Goal: Information Seeking & Learning: Learn about a topic

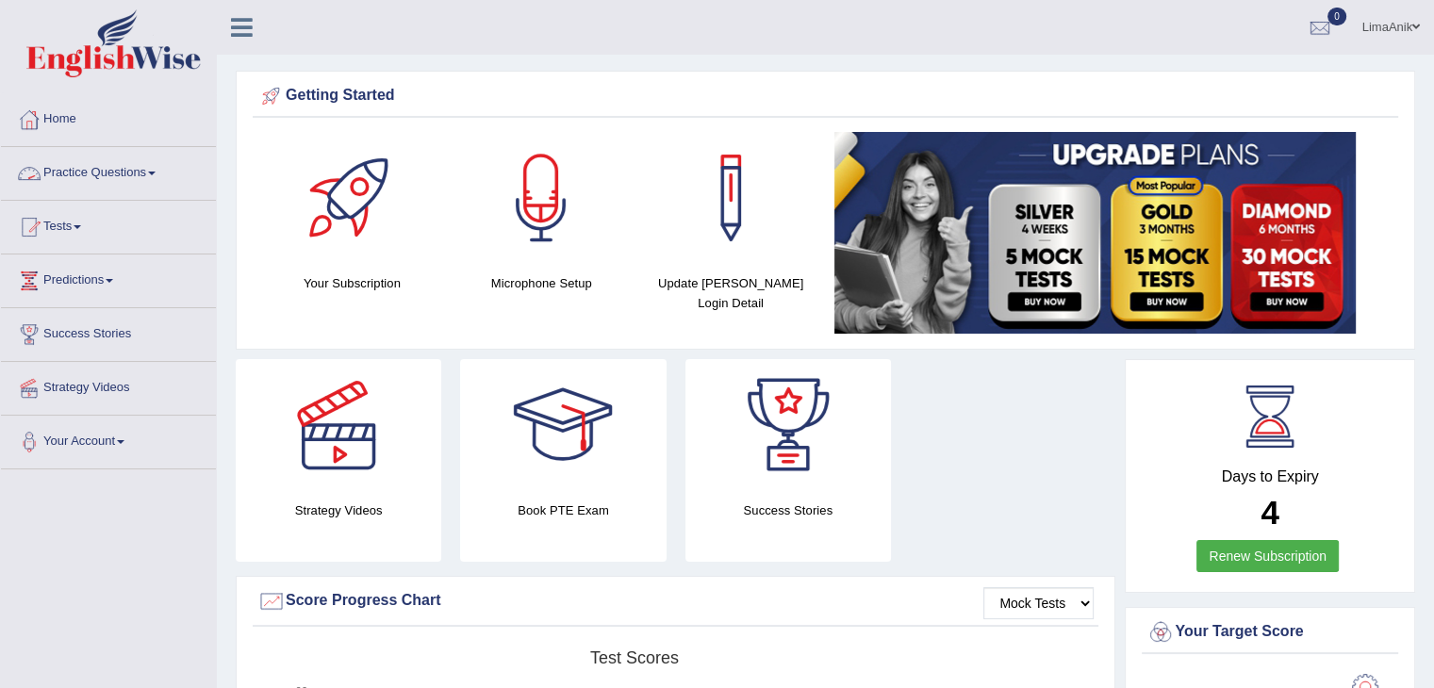
click at [113, 181] on link "Practice Questions" at bounding box center [108, 170] width 215 height 47
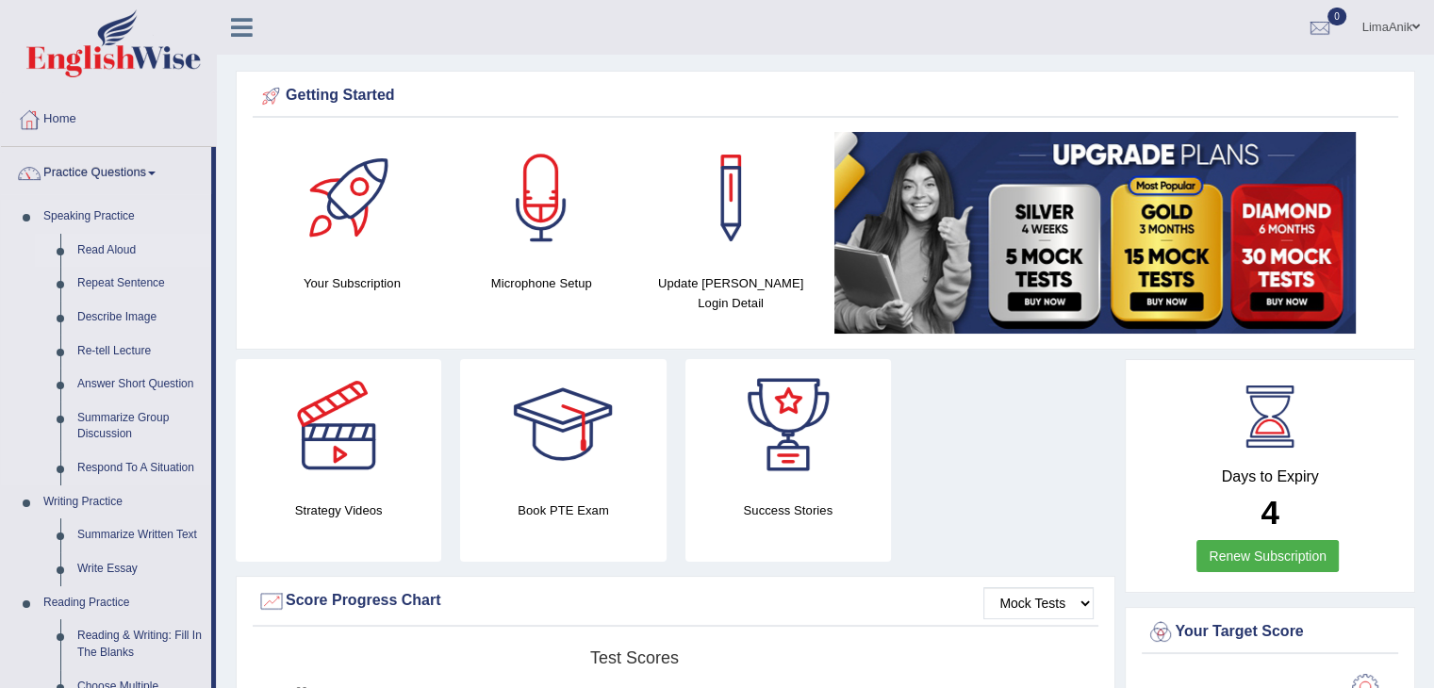
click at [114, 245] on link "Read Aloud" at bounding box center [140, 251] width 142 height 34
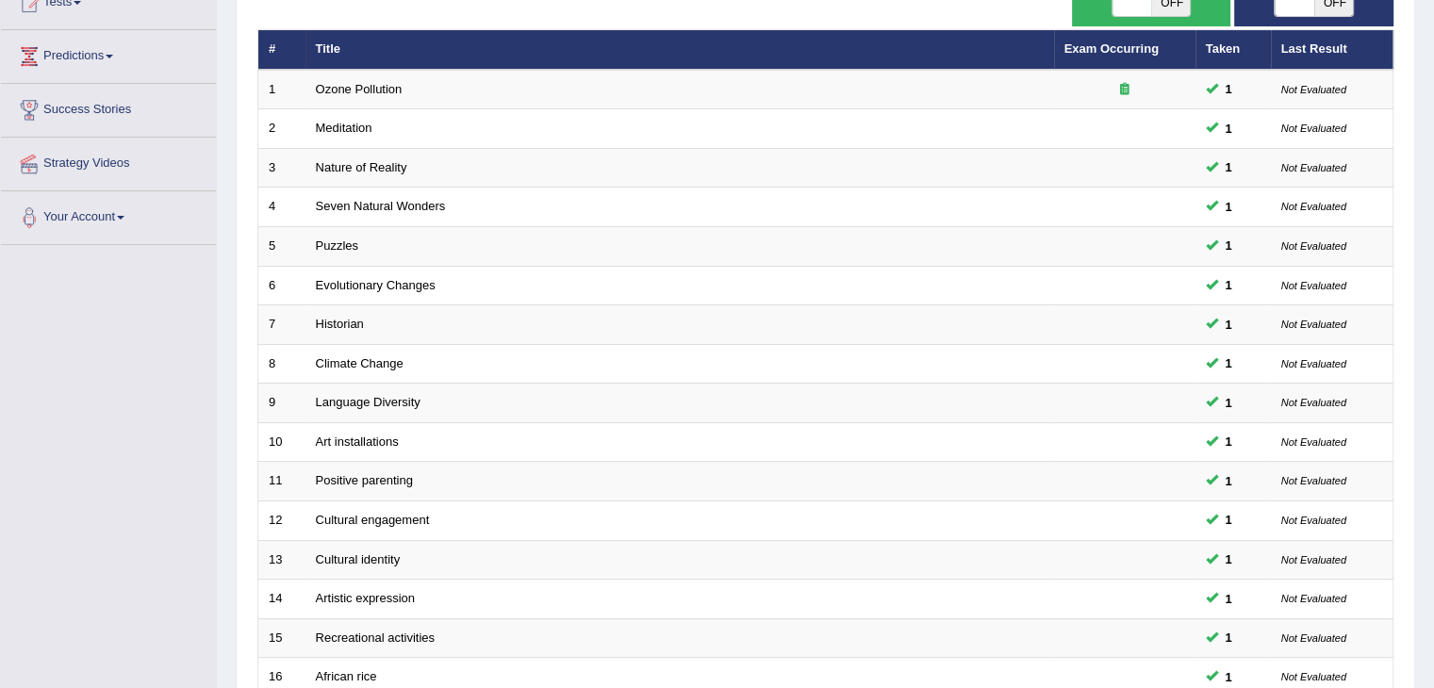
scroll to position [554, 0]
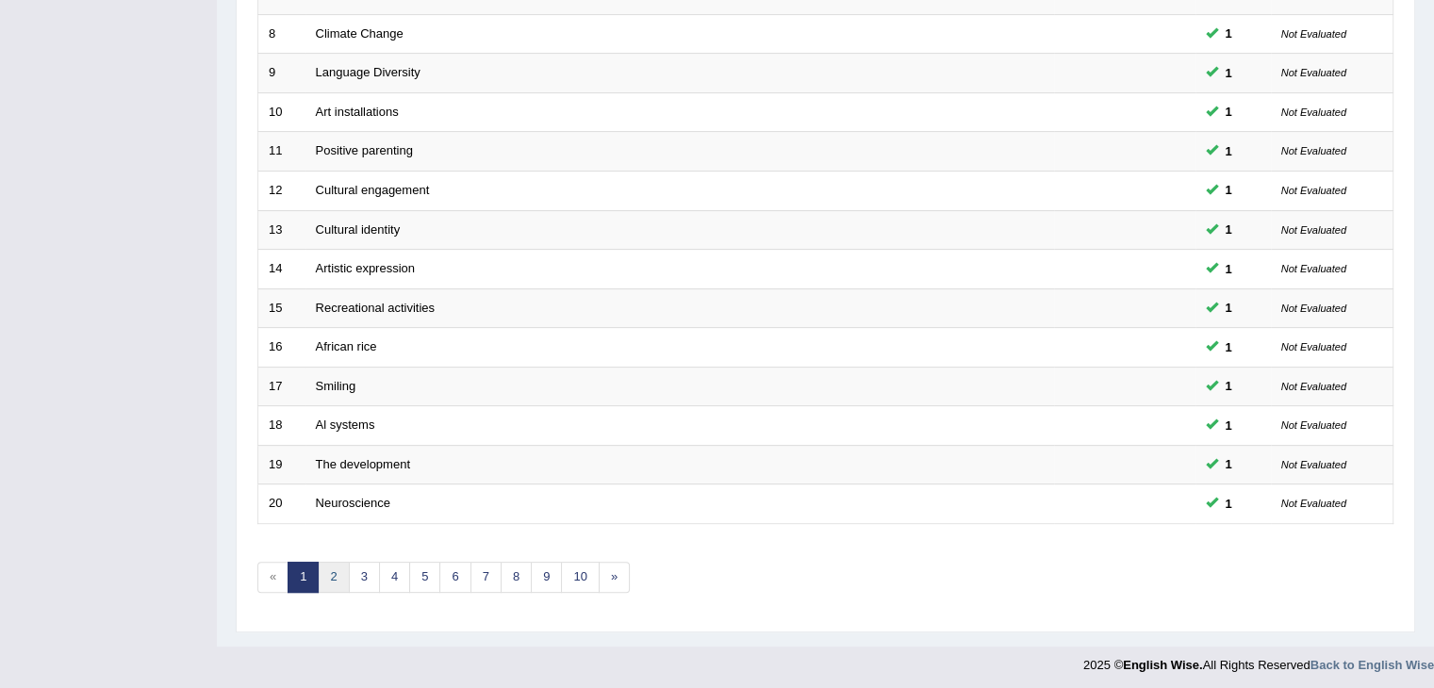
click at [342, 577] on link "2" at bounding box center [333, 577] width 31 height 31
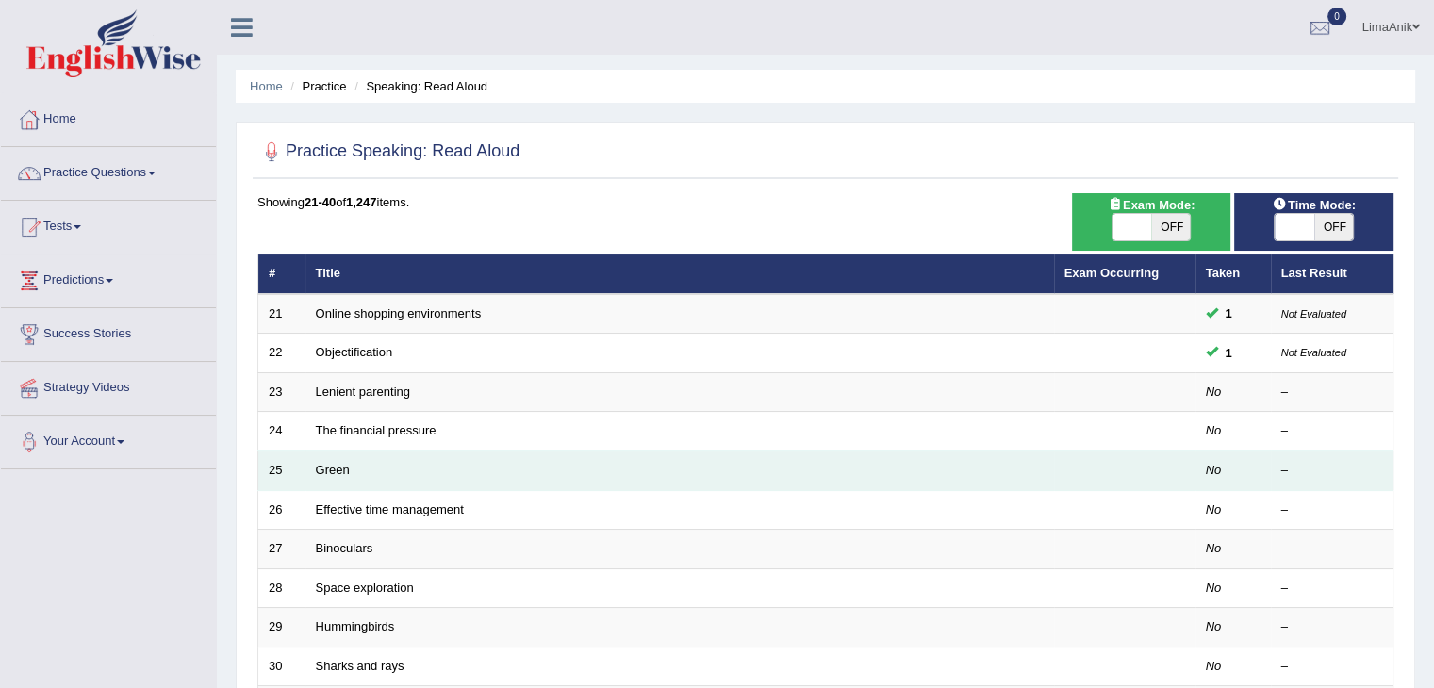
click at [439, 452] on td "Green" at bounding box center [679, 472] width 749 height 40
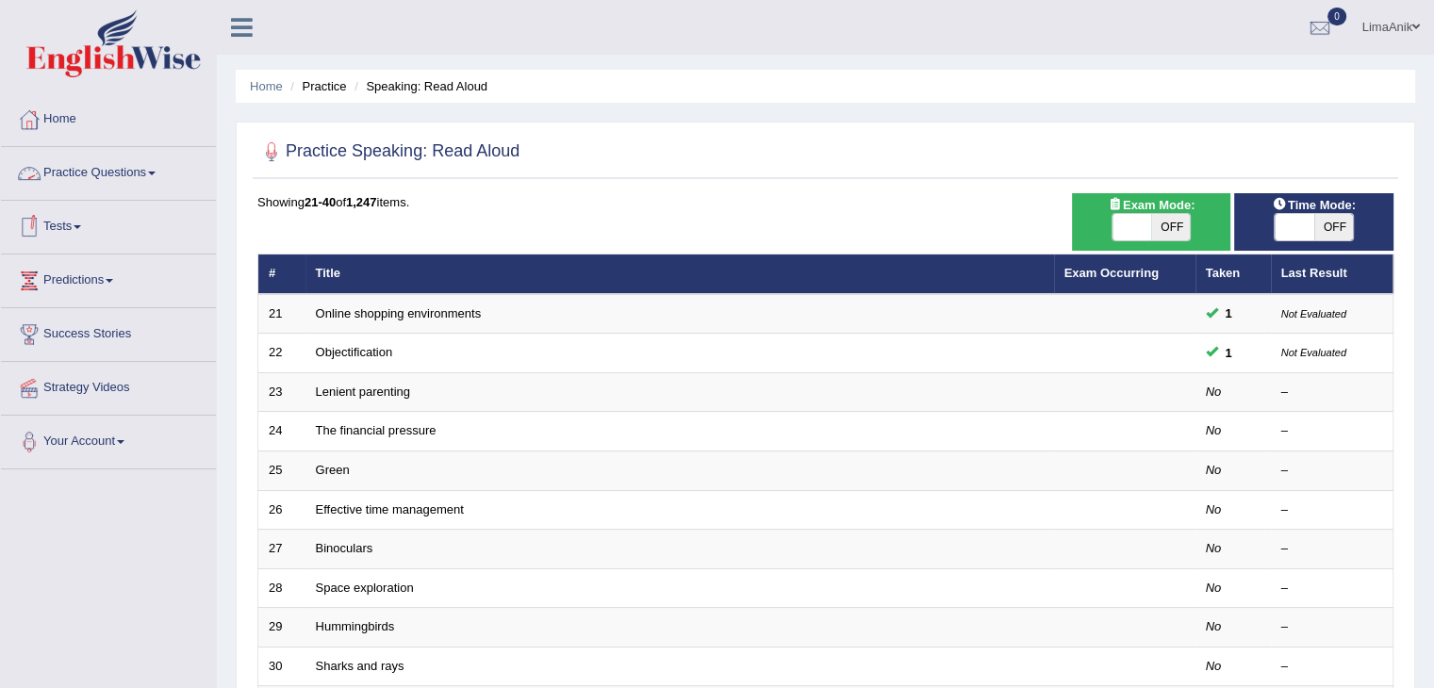
click at [130, 174] on link "Practice Questions" at bounding box center [108, 170] width 215 height 47
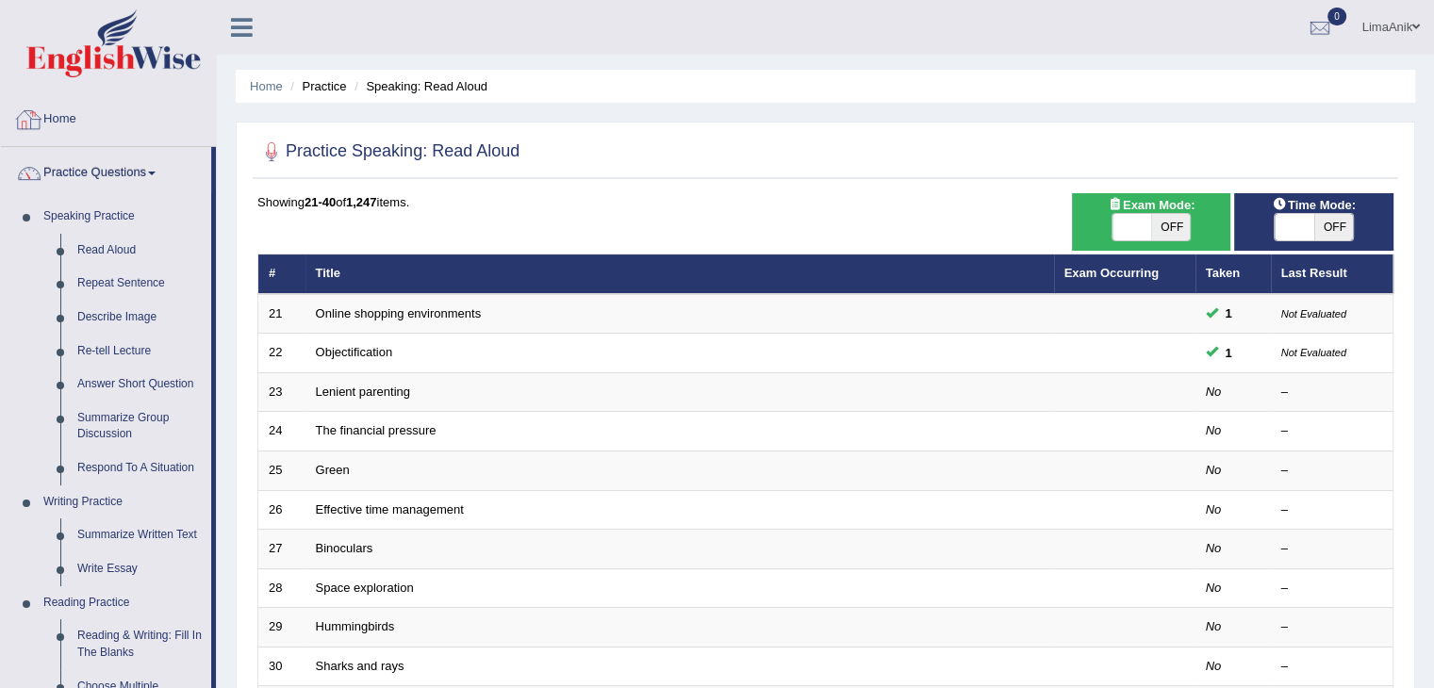
click at [71, 135] on link "Home" at bounding box center [108, 116] width 215 height 47
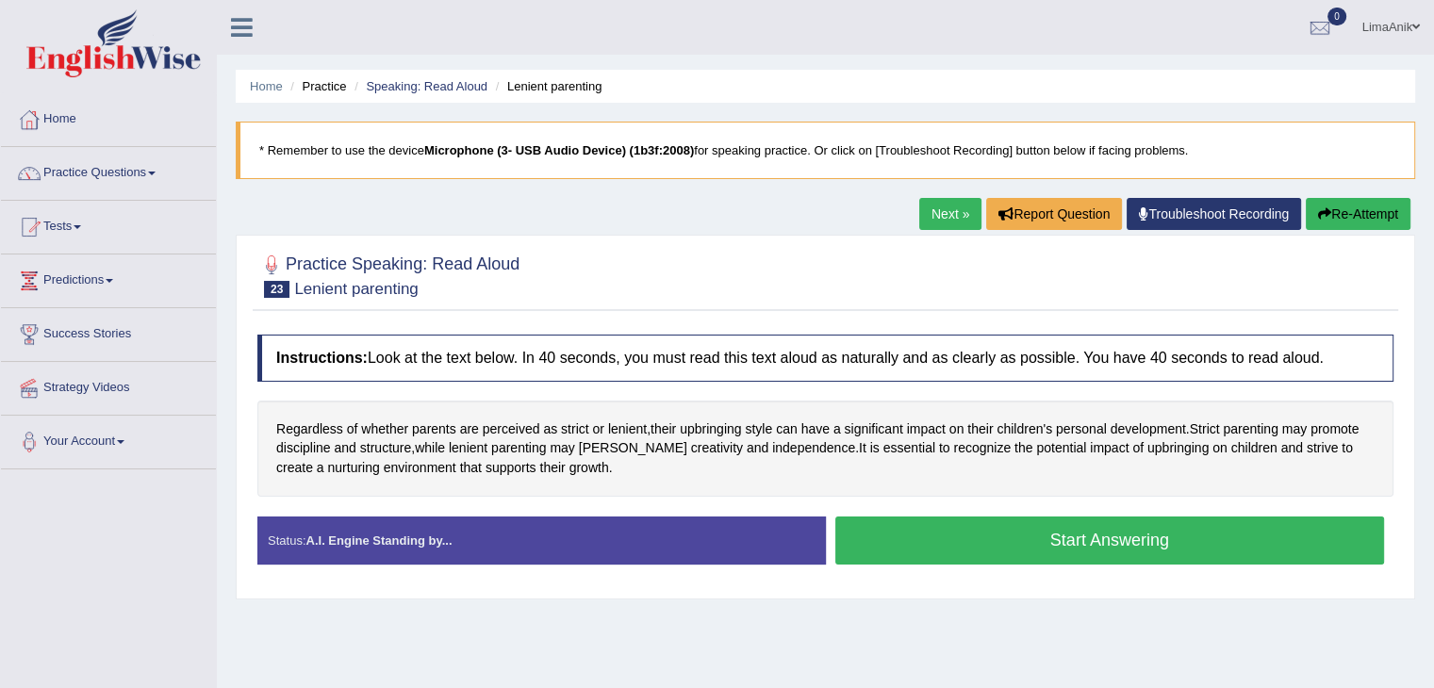
click at [979, 519] on button "Start Answering" at bounding box center [1110, 541] width 550 height 48
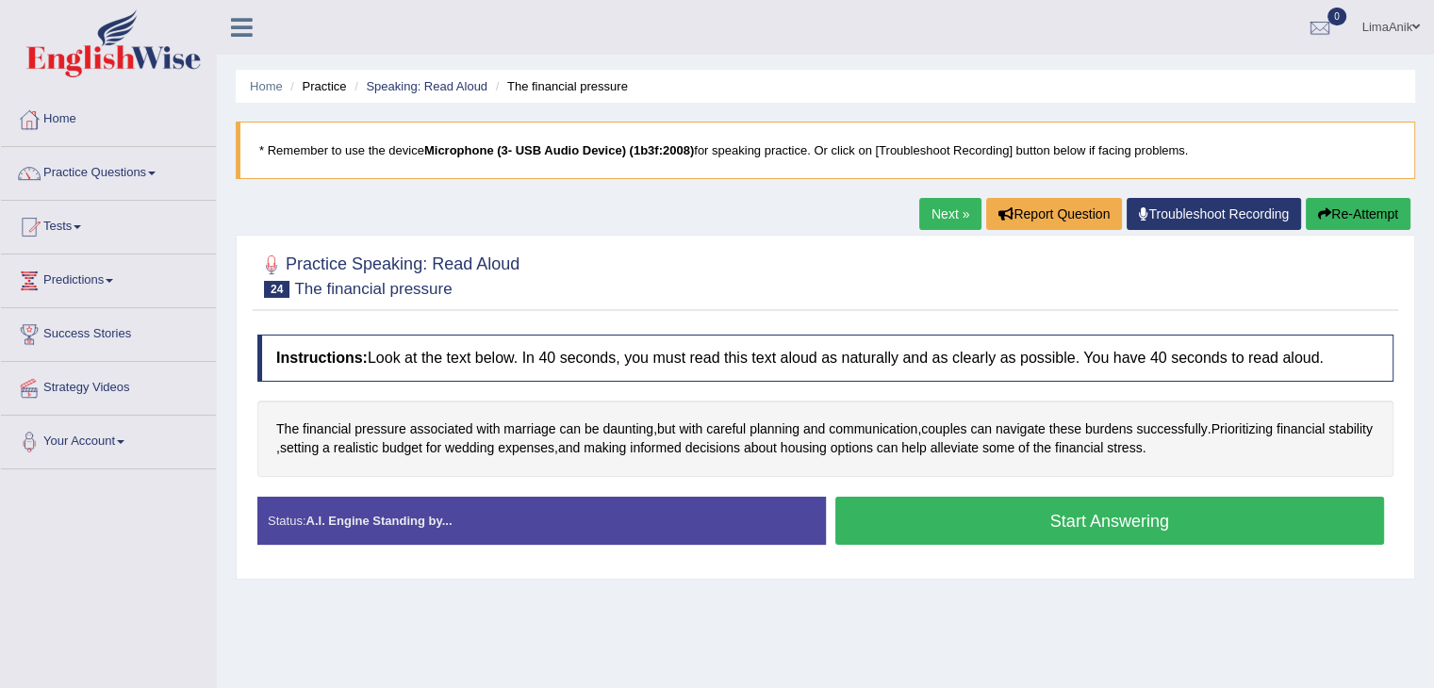
click at [905, 518] on button "Start Answering" at bounding box center [1110, 521] width 550 height 48
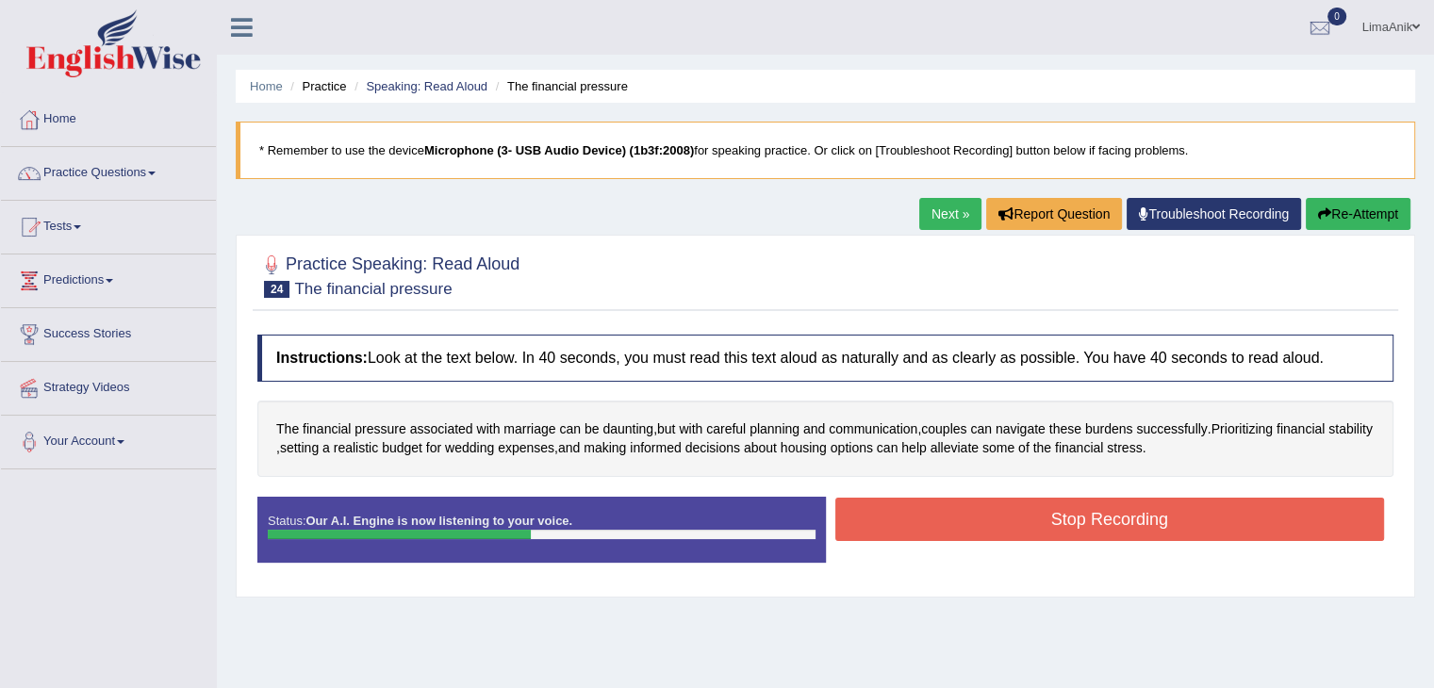
click at [905, 518] on button "Stop Recording" at bounding box center [1110, 519] width 550 height 43
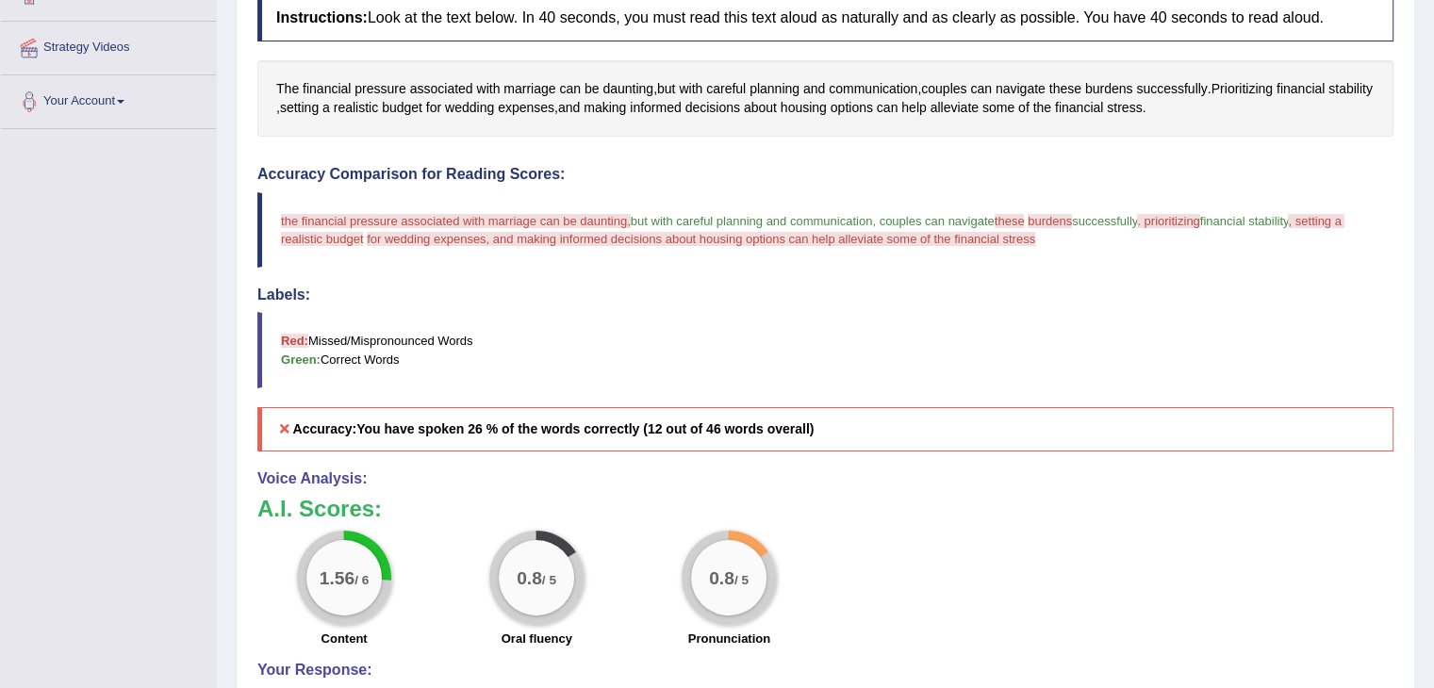
scroll to position [207, 0]
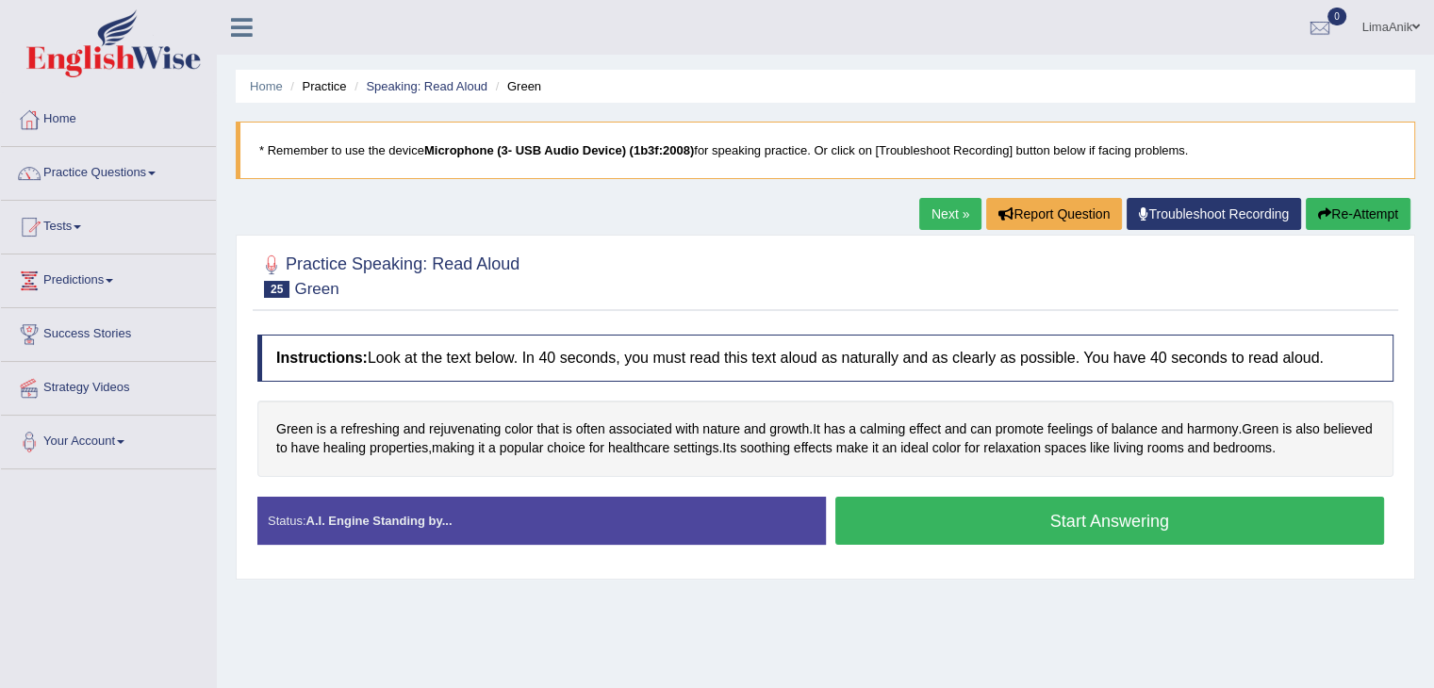
click at [952, 519] on button "Start Answering" at bounding box center [1110, 521] width 550 height 48
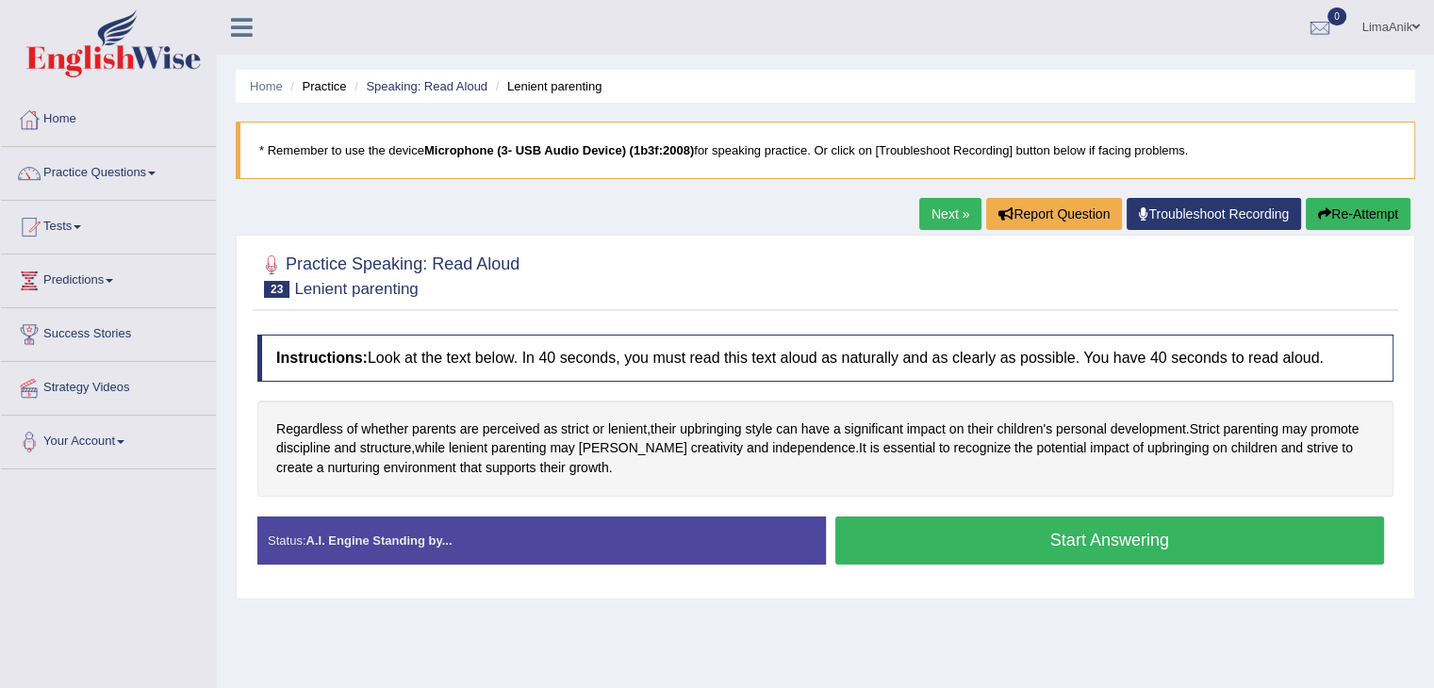
click at [950, 529] on button "Start Answering" at bounding box center [1110, 541] width 550 height 48
click at [987, 544] on button "Start Answering" at bounding box center [1110, 541] width 550 height 48
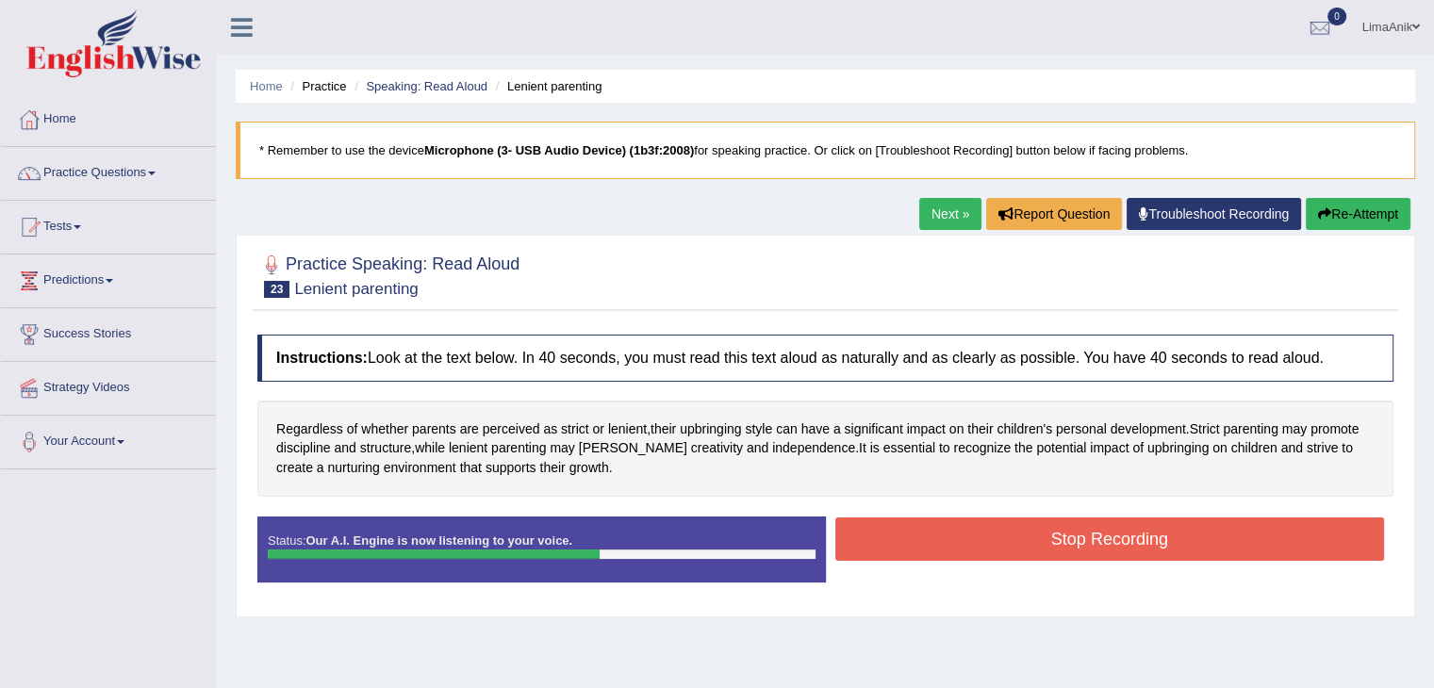
click at [987, 544] on button "Stop Recording" at bounding box center [1110, 539] width 550 height 43
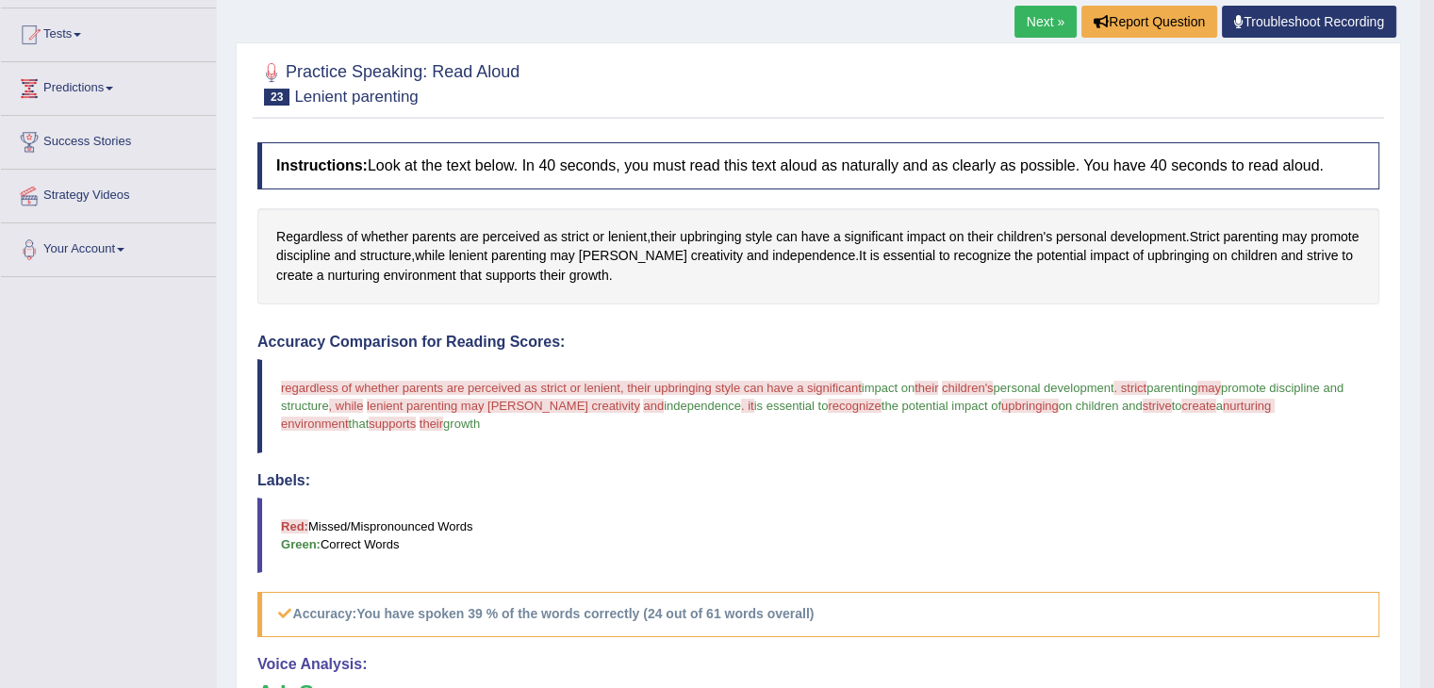
scroll to position [321, 0]
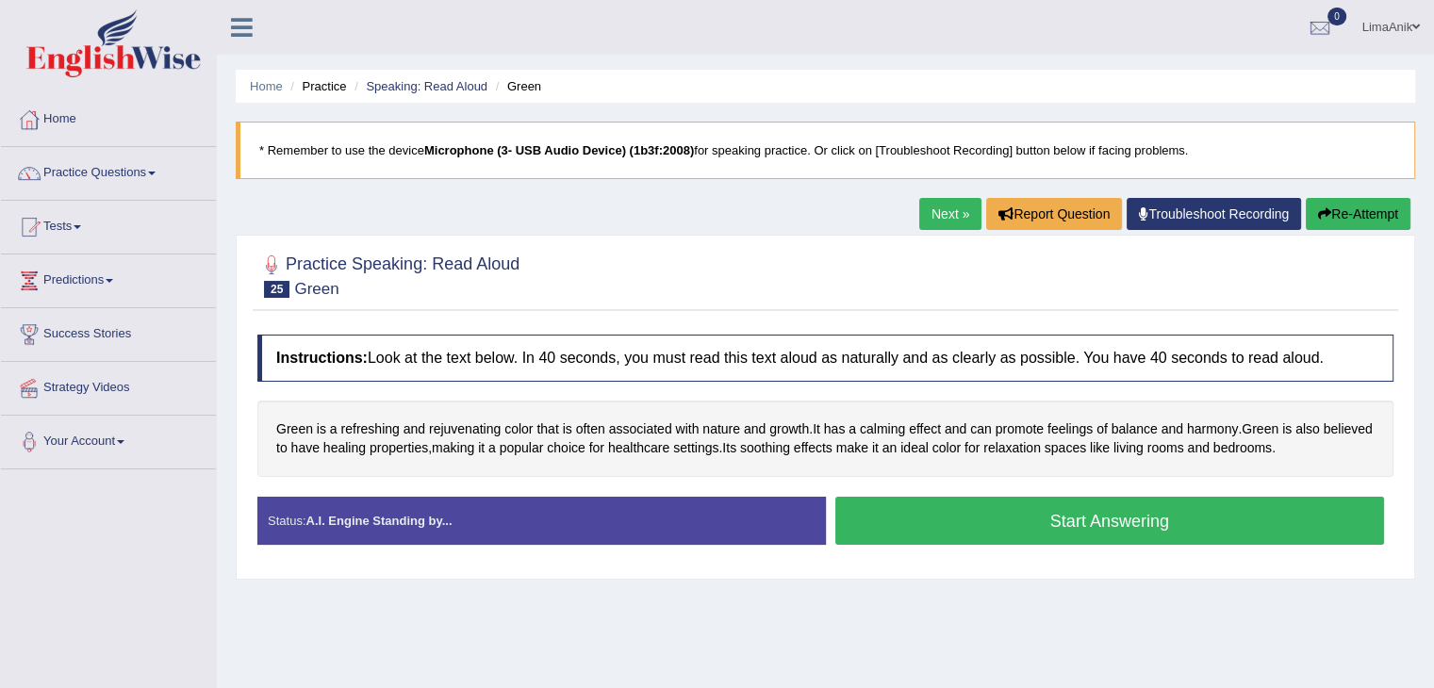
click at [964, 505] on button "Start Answering" at bounding box center [1110, 521] width 550 height 48
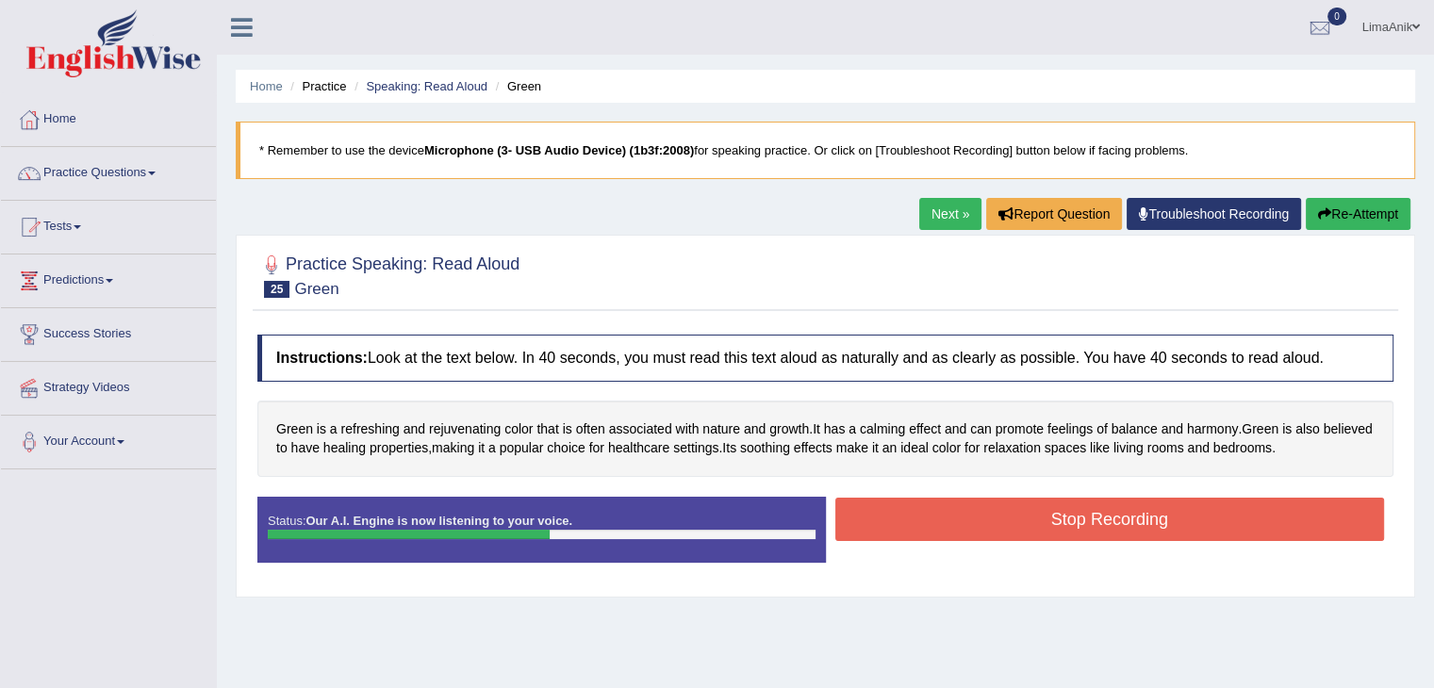
click at [964, 505] on button "Stop Recording" at bounding box center [1110, 519] width 550 height 43
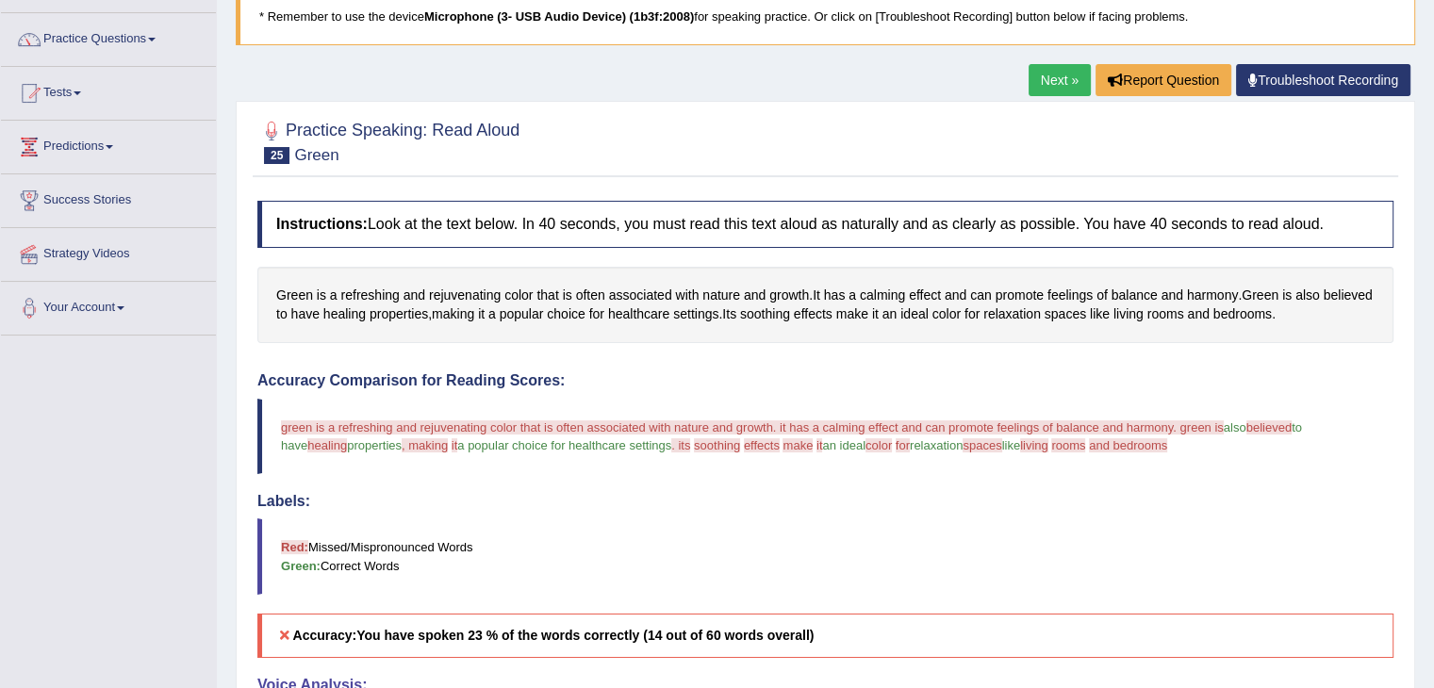
scroll to position [309, 0]
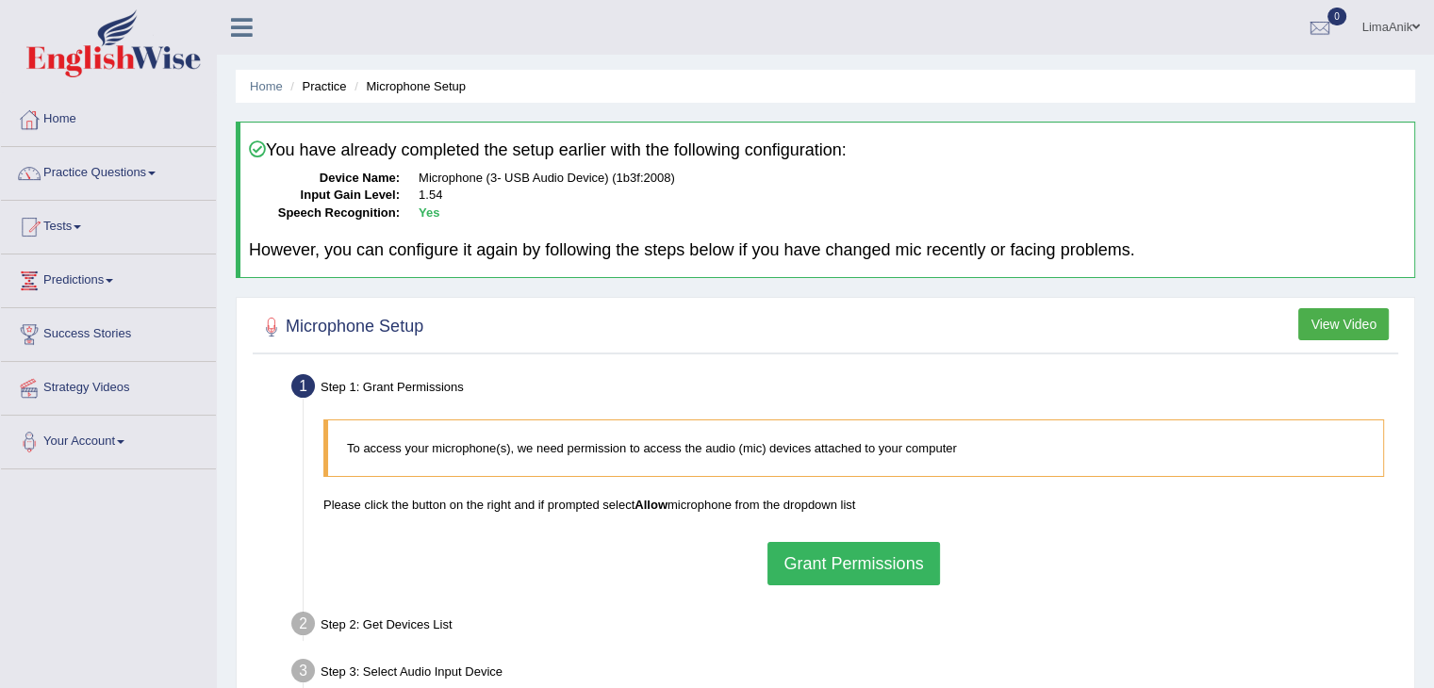
click at [852, 559] on button "Grant Permissions" at bounding box center [853, 563] width 172 height 43
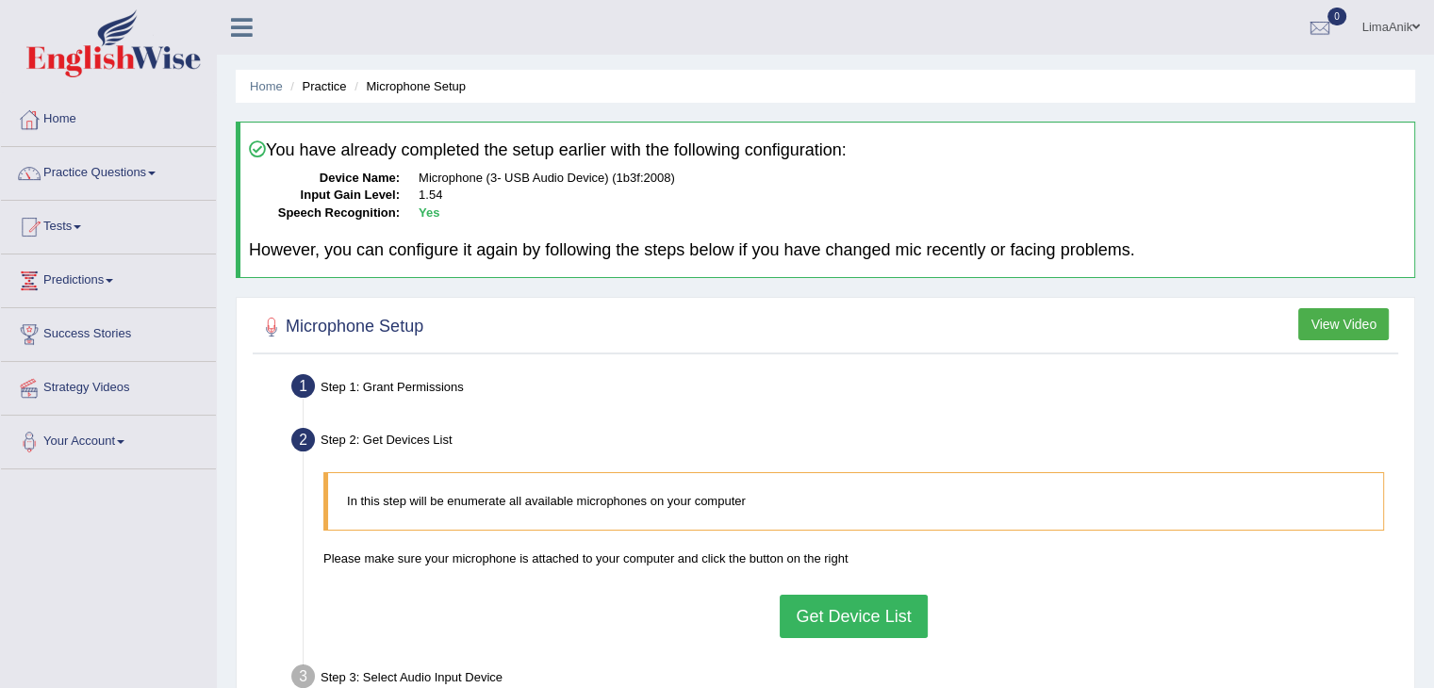
click at [860, 603] on button "Get Device List" at bounding box center [853, 616] width 147 height 43
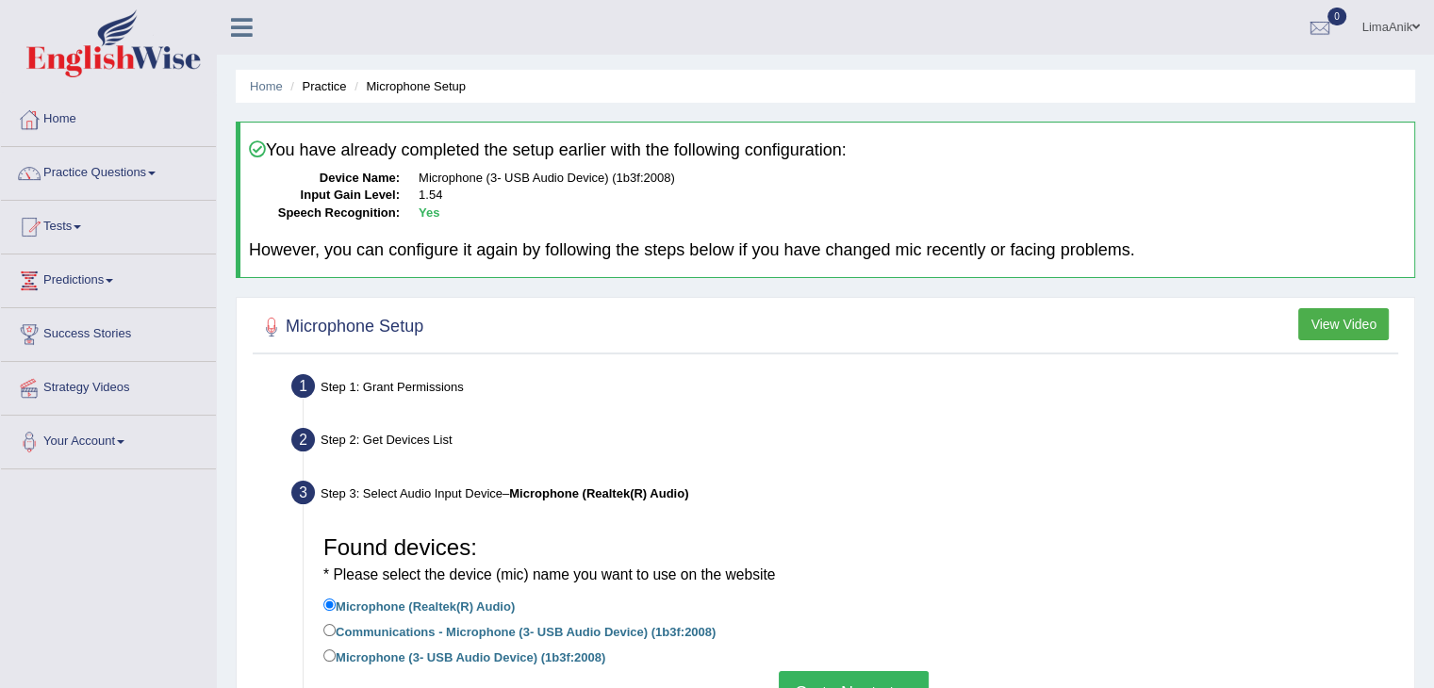
scroll to position [152, 0]
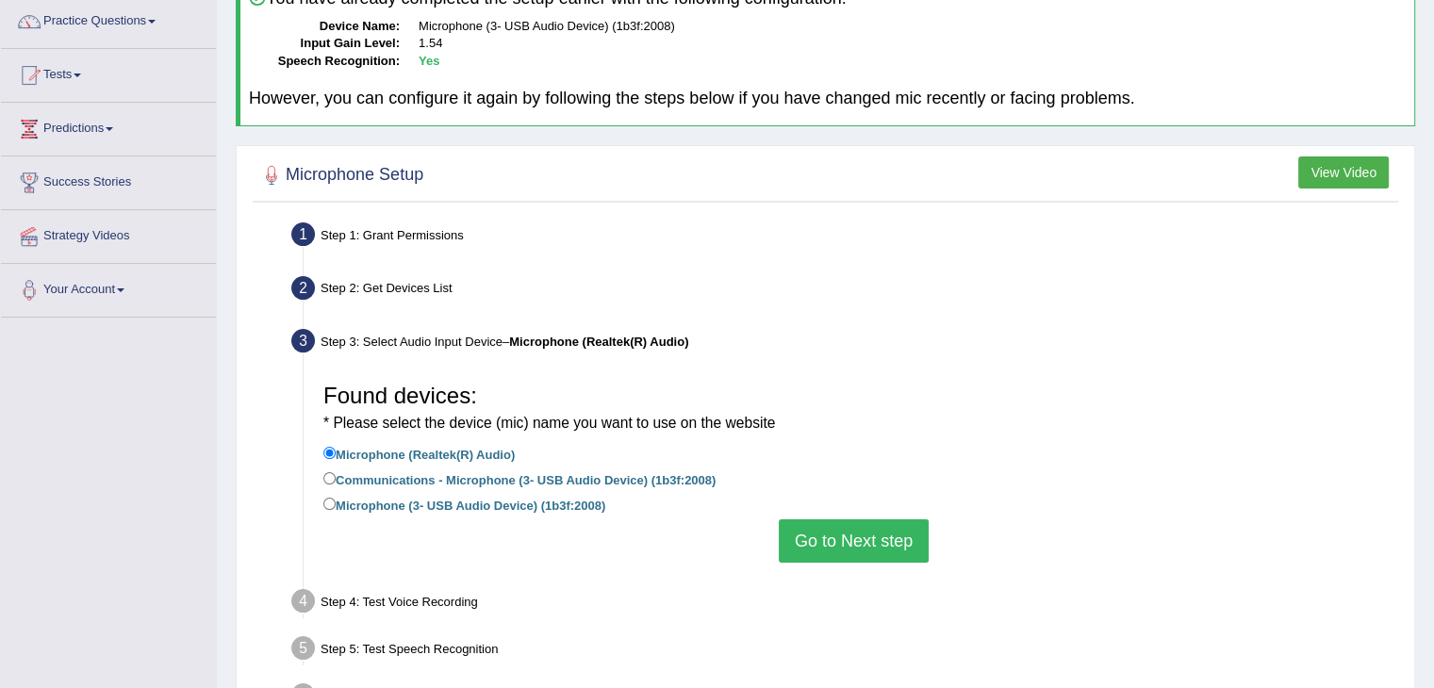
click at [884, 552] on button "Go to Next step" at bounding box center [854, 540] width 150 height 43
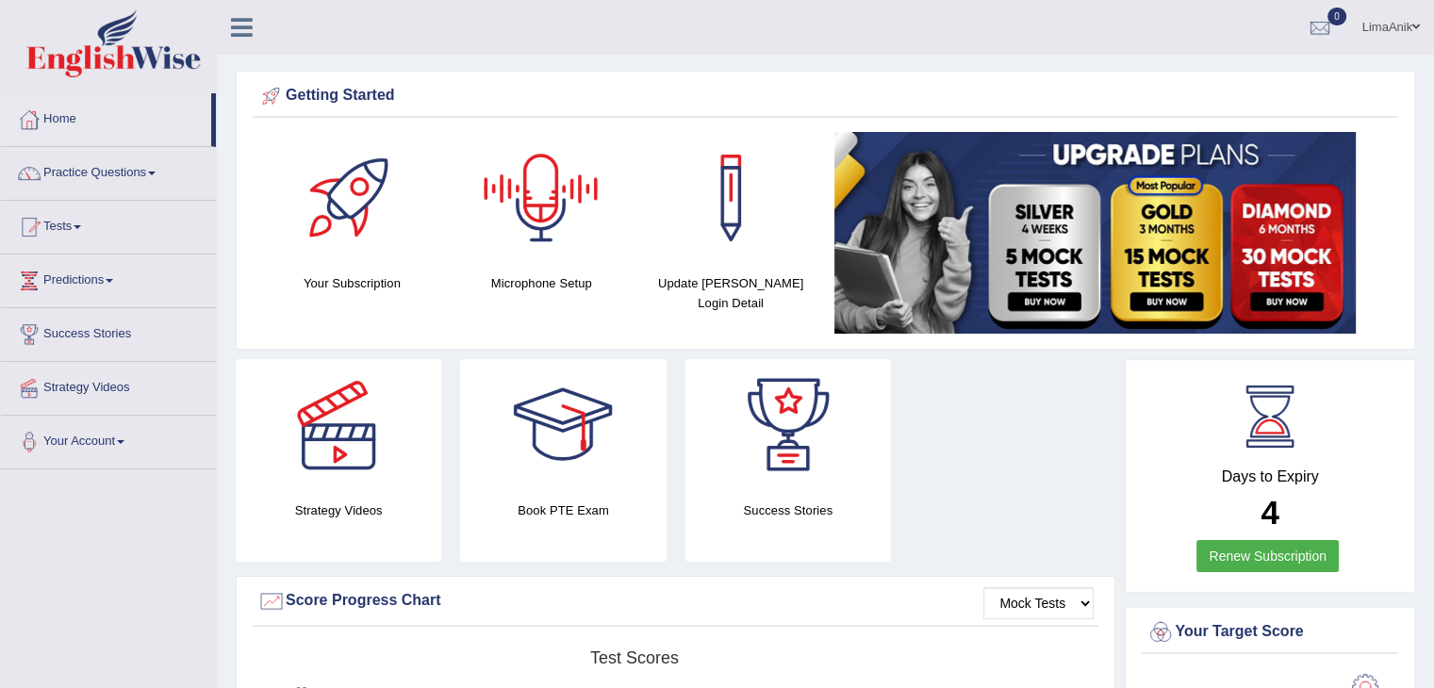
click at [545, 229] on div at bounding box center [541, 198] width 132 height 132
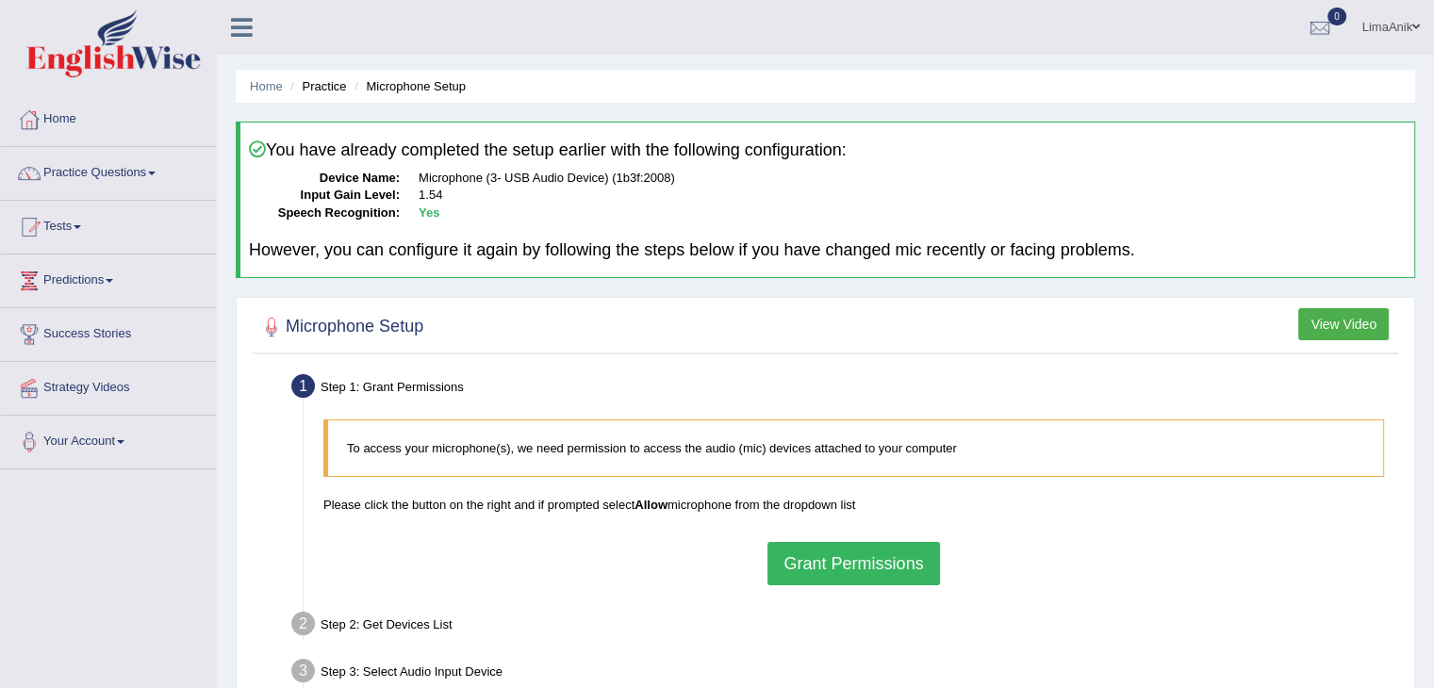
scroll to position [170, 0]
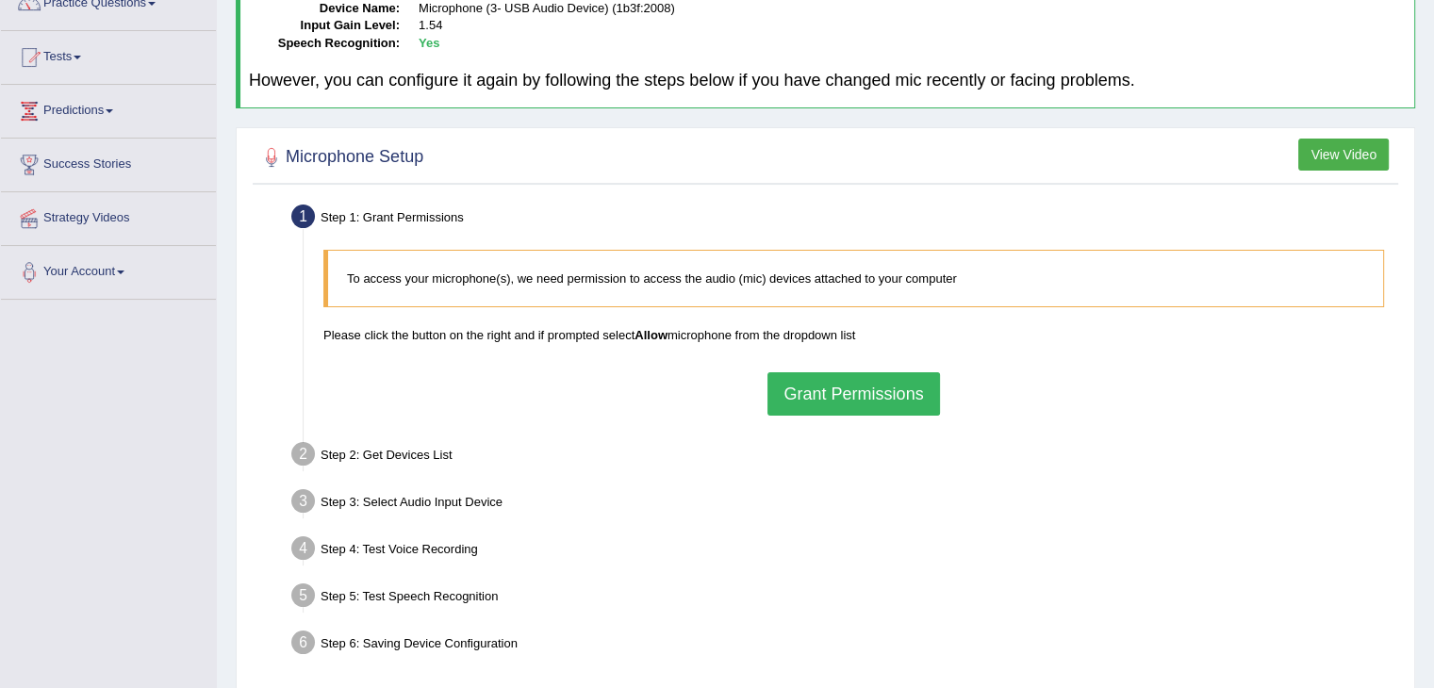
click at [894, 397] on button "Grant Permissions" at bounding box center [853, 393] width 172 height 43
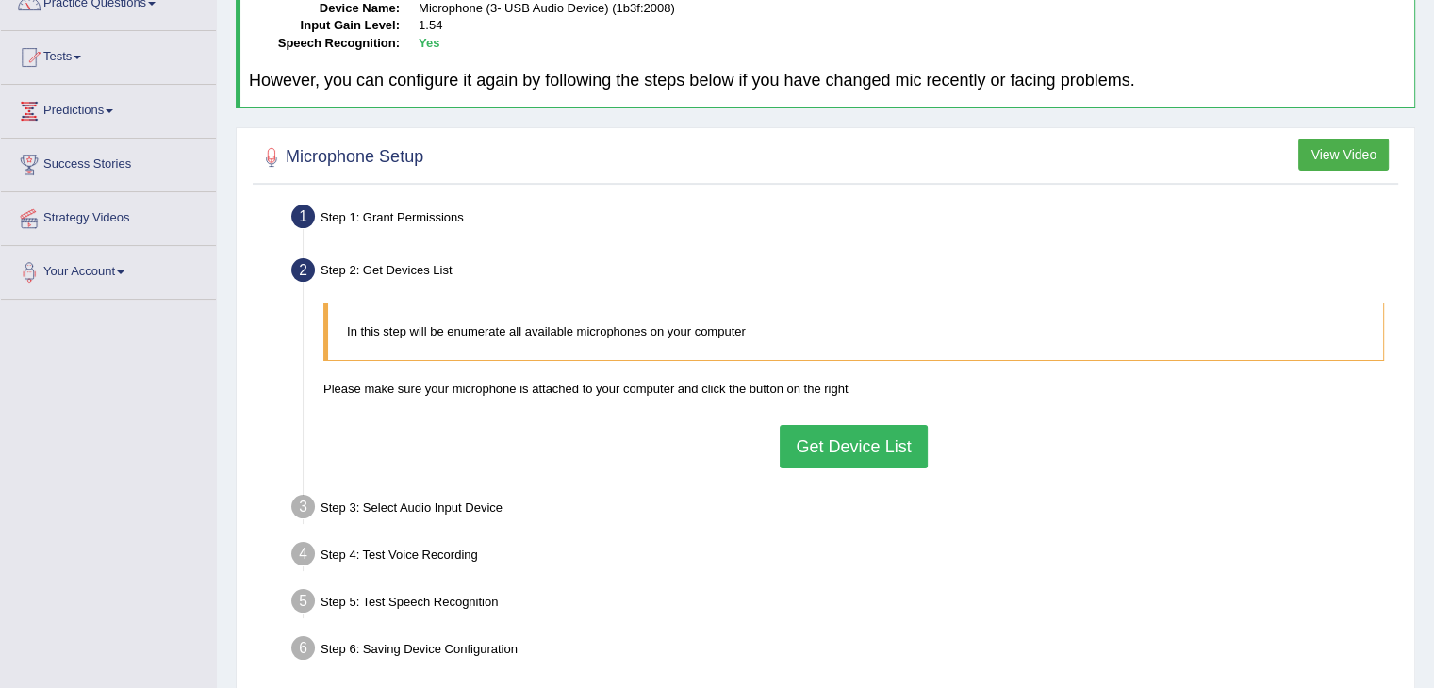
click at [851, 430] on button "Get Device List" at bounding box center [853, 446] width 147 height 43
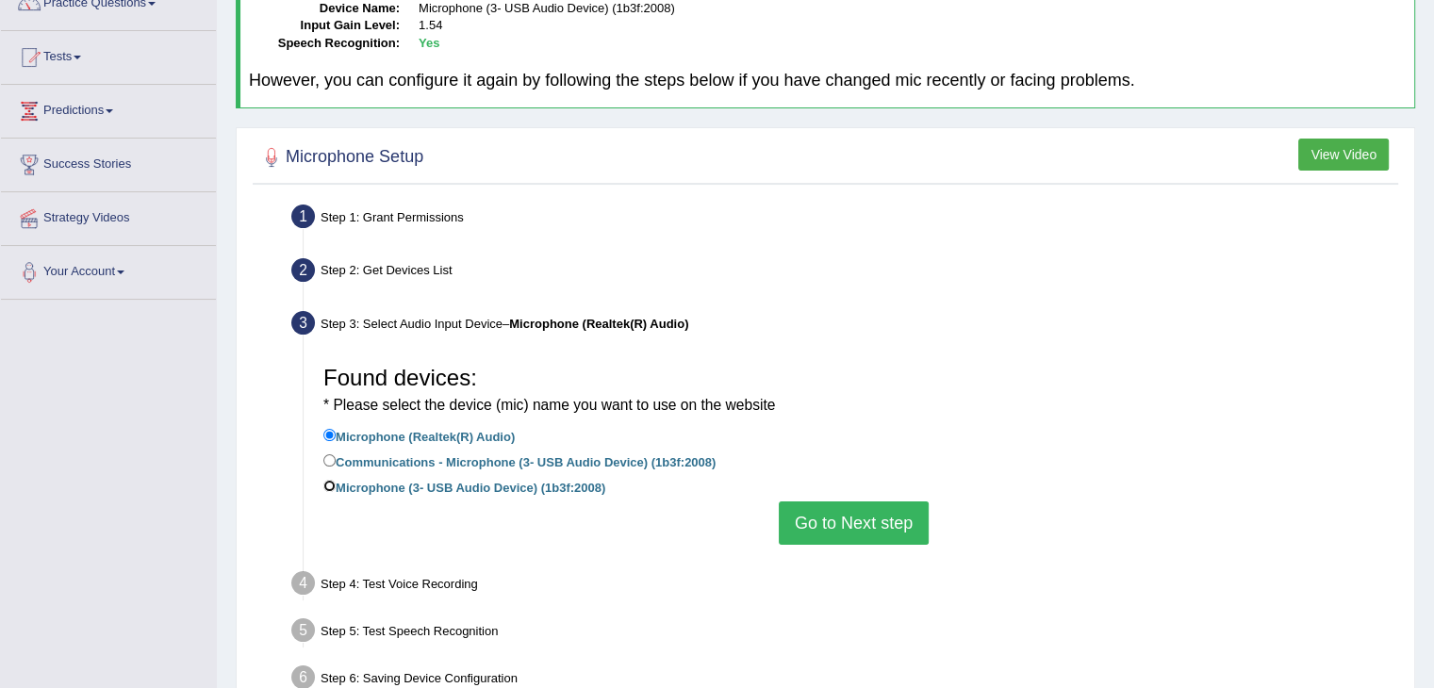
click at [323, 486] on input "Microphone (3- USB Audio Device) (1b3f:2008)" at bounding box center [329, 486] width 12 height 12
radio input "true"
click at [845, 525] on button "Go to Next step" at bounding box center [854, 523] width 150 height 43
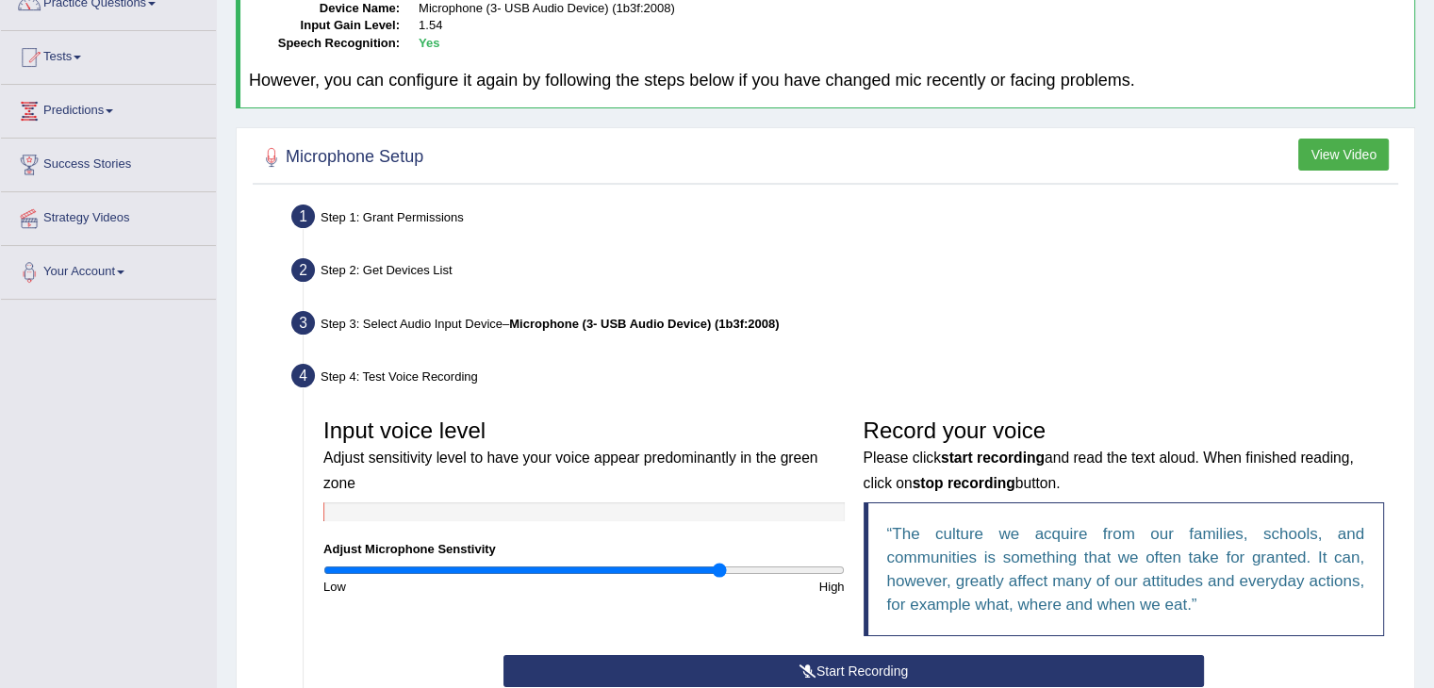
scroll to position [272, 0]
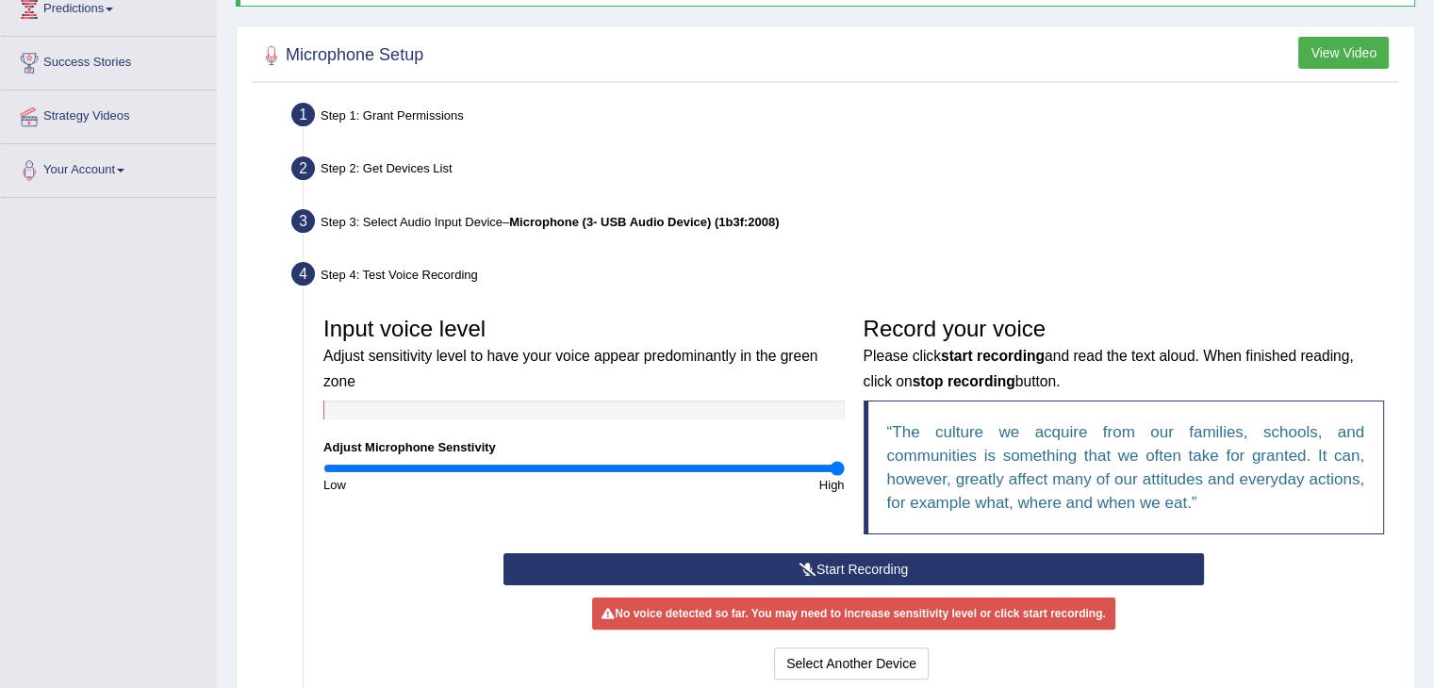
type input "2"
click at [840, 468] on input "range" at bounding box center [583, 468] width 521 height 15
click at [826, 576] on button "Start Recording" at bounding box center [853, 569] width 700 height 32
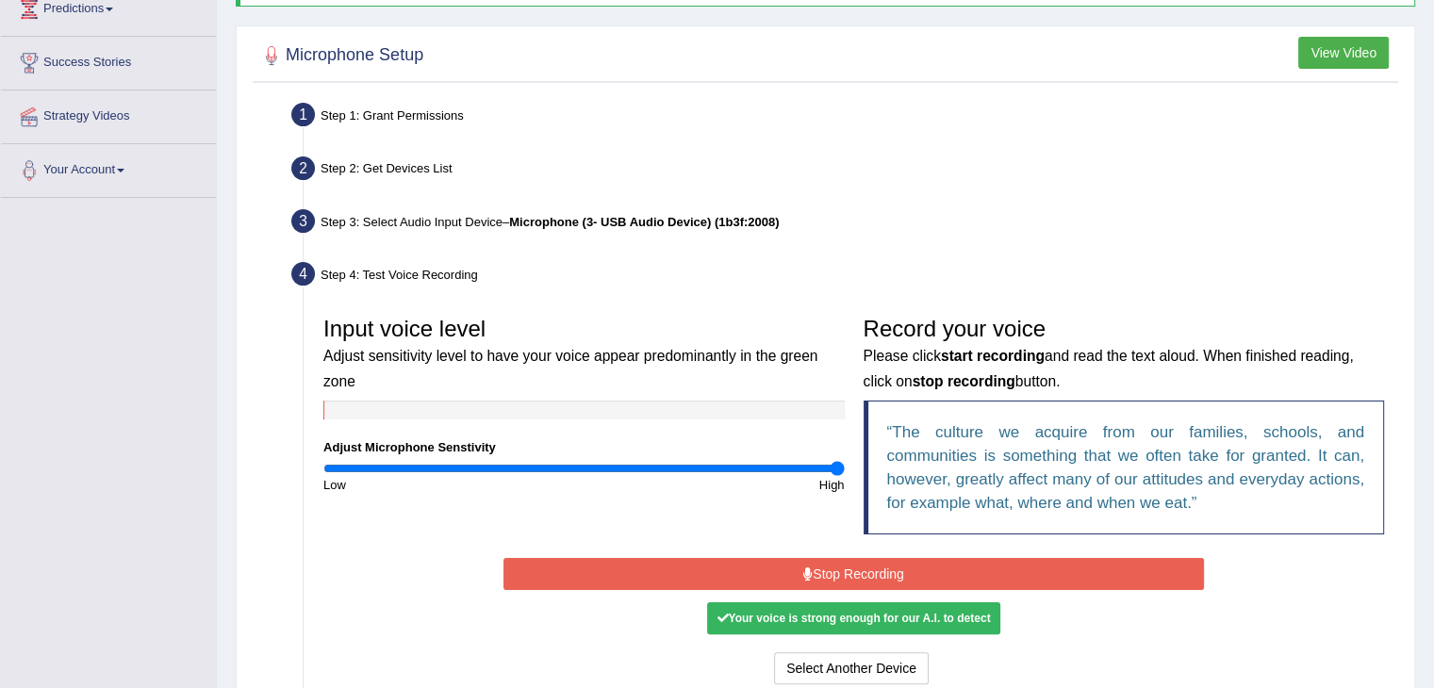
scroll to position [441, 0]
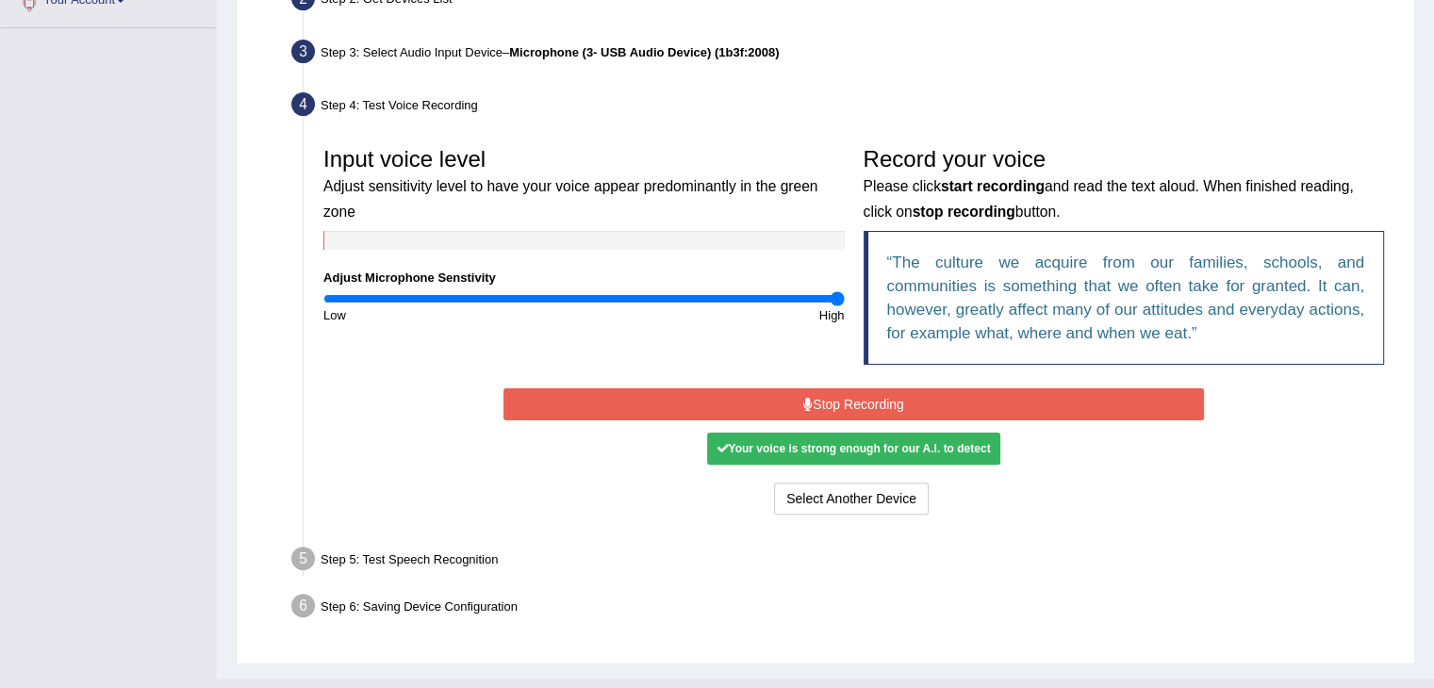
click at [867, 401] on button "Stop Recording" at bounding box center [853, 404] width 700 height 32
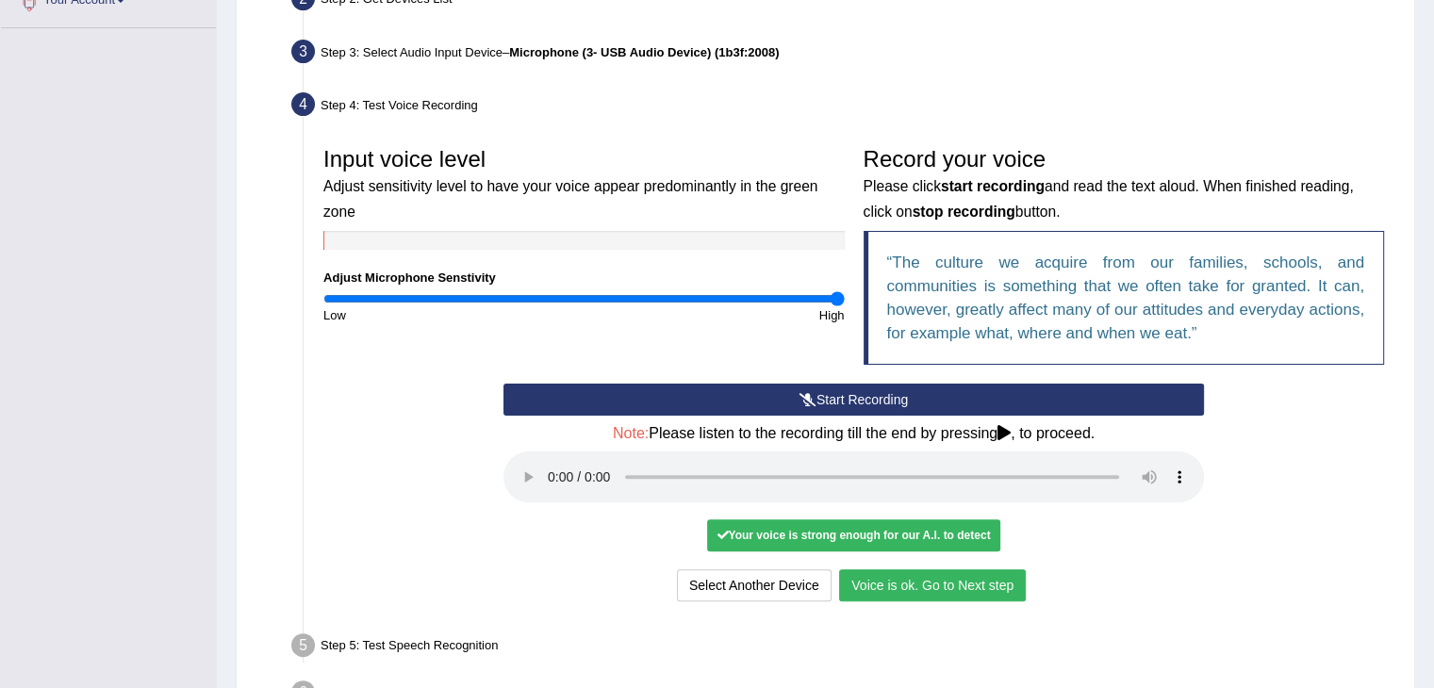
click at [941, 589] on button "Voice is ok. Go to Next step" at bounding box center [932, 585] width 187 height 32
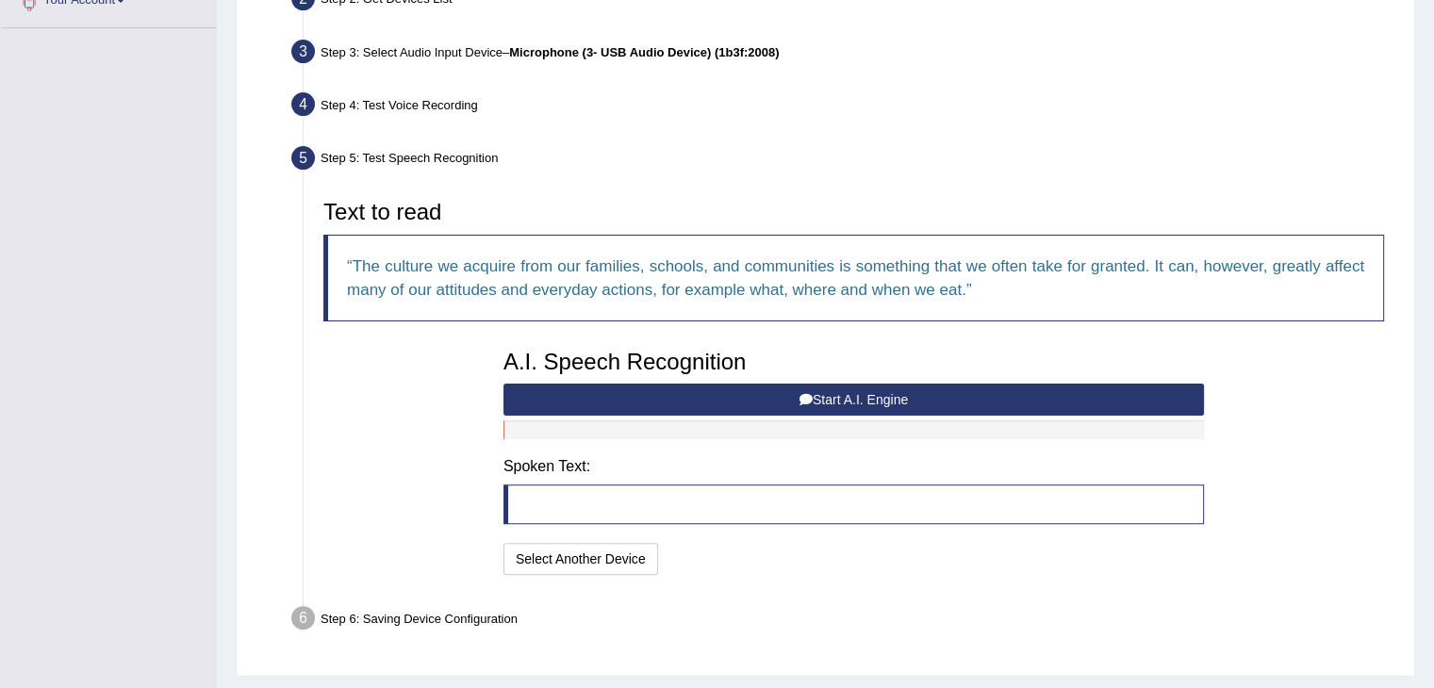
click at [733, 386] on button "Start A.I. Engine" at bounding box center [853, 400] width 700 height 32
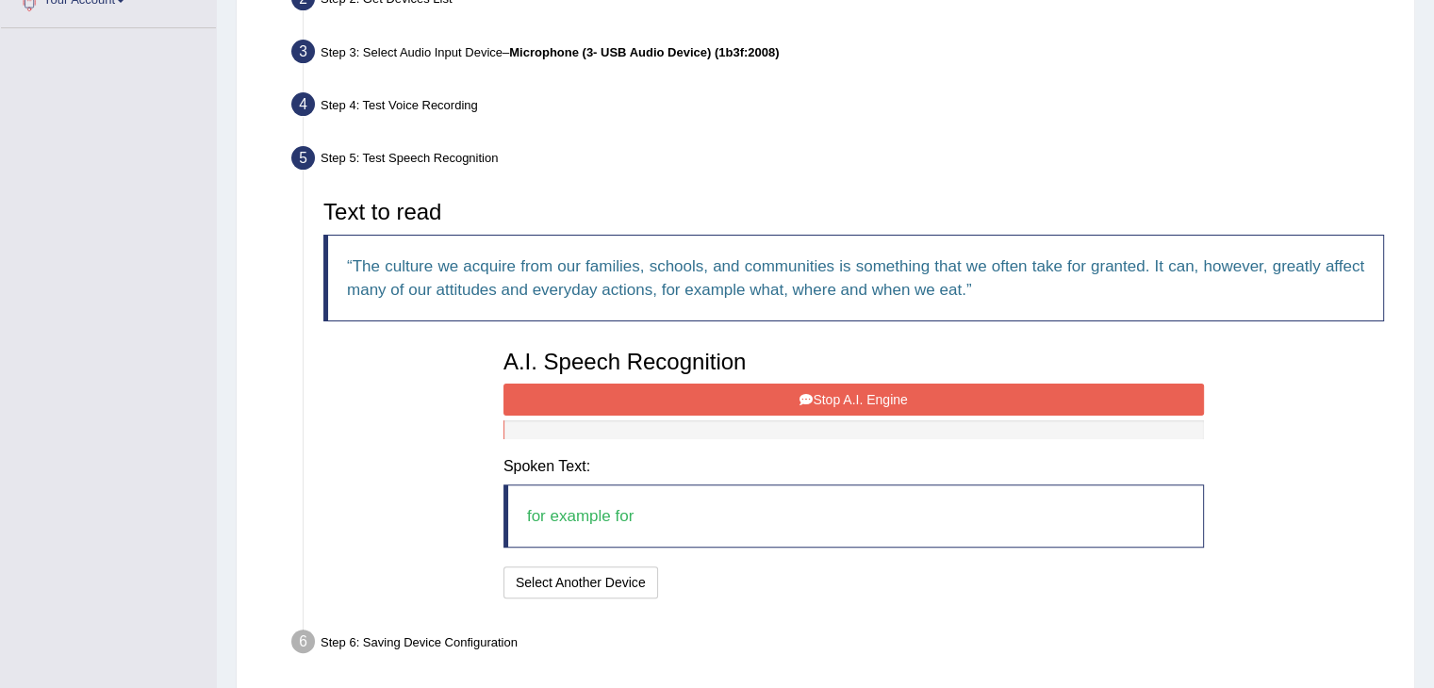
click at [875, 398] on button "Stop A.I. Engine" at bounding box center [853, 400] width 700 height 32
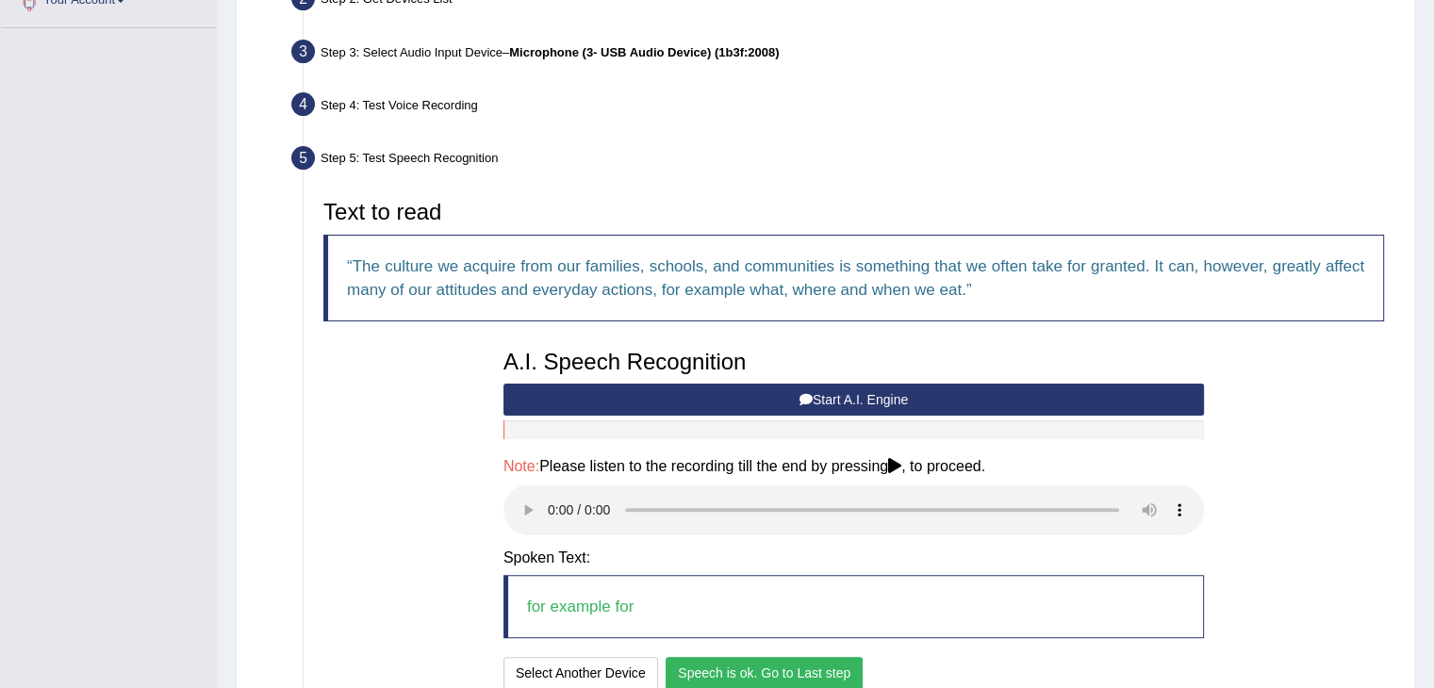
click at [806, 657] on button "Speech is ok. Go to Last step" at bounding box center [764, 673] width 197 height 32
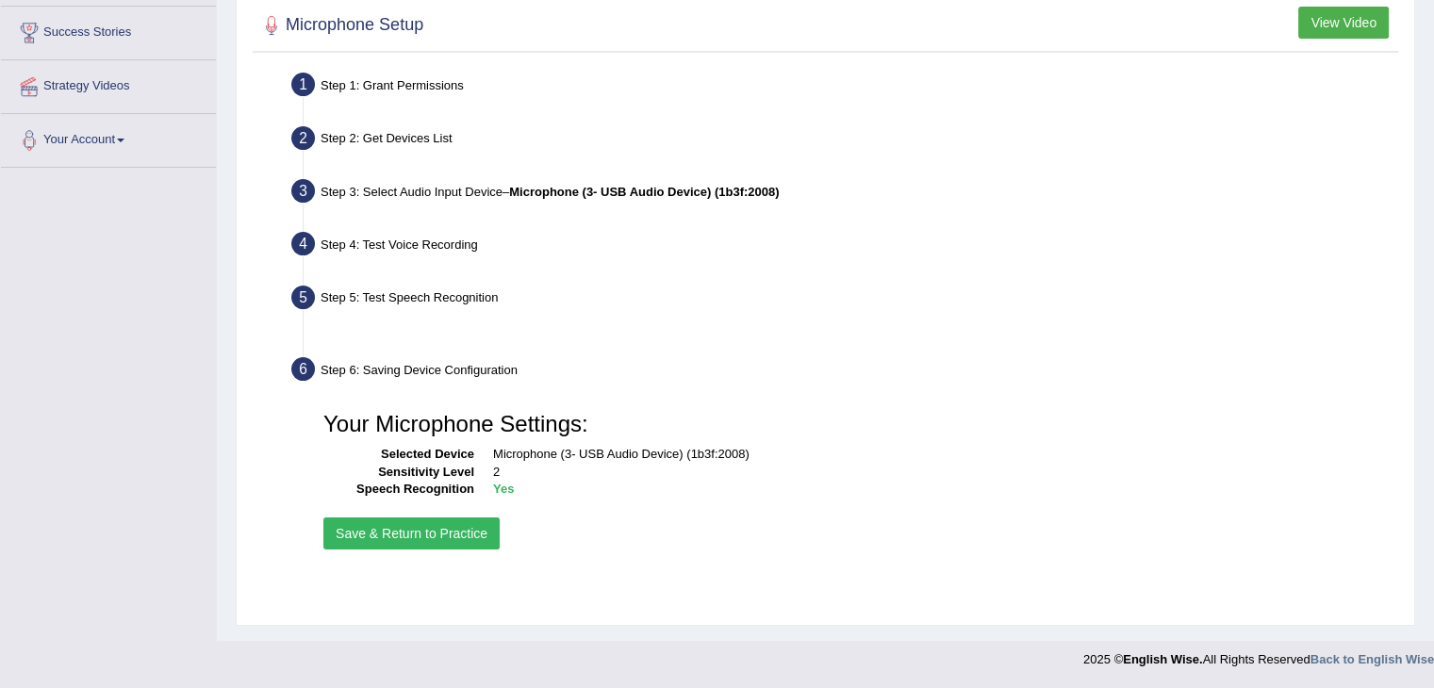
scroll to position [302, 0]
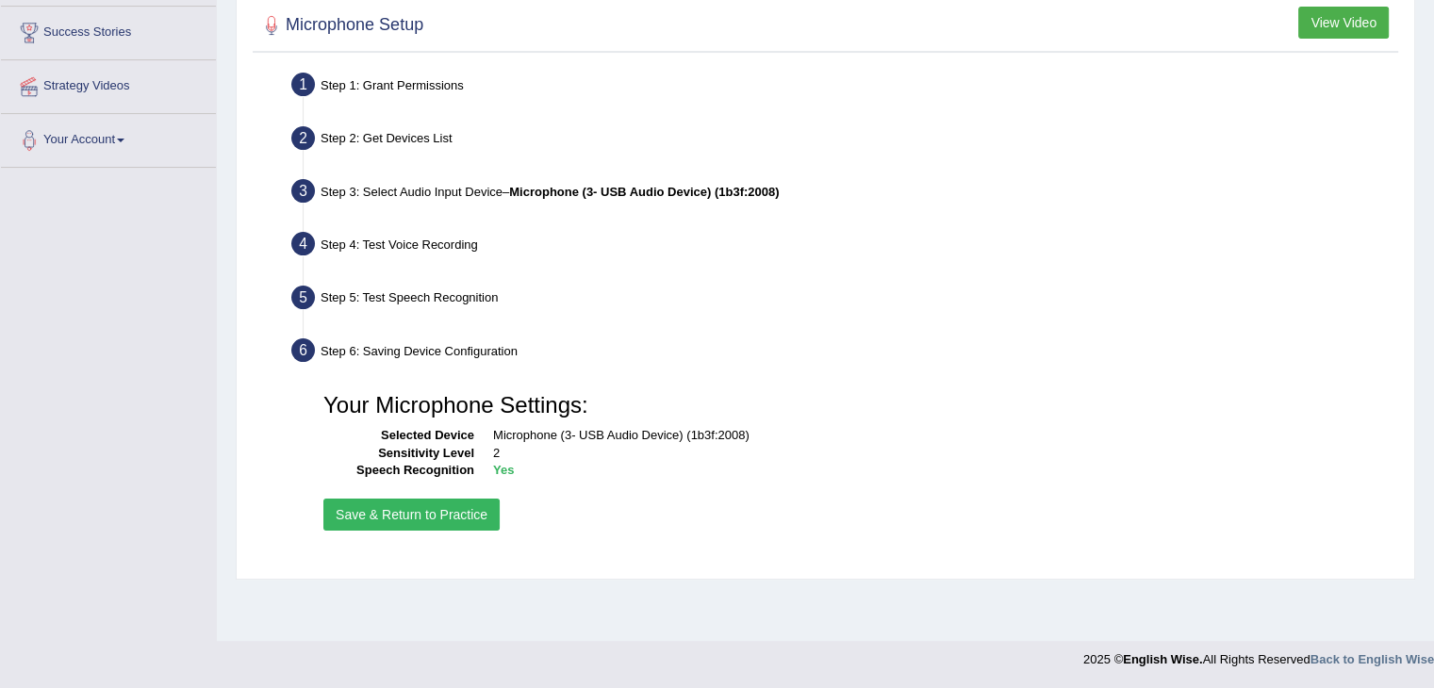
click at [404, 506] on button "Save & Return to Practice" at bounding box center [411, 515] width 176 height 32
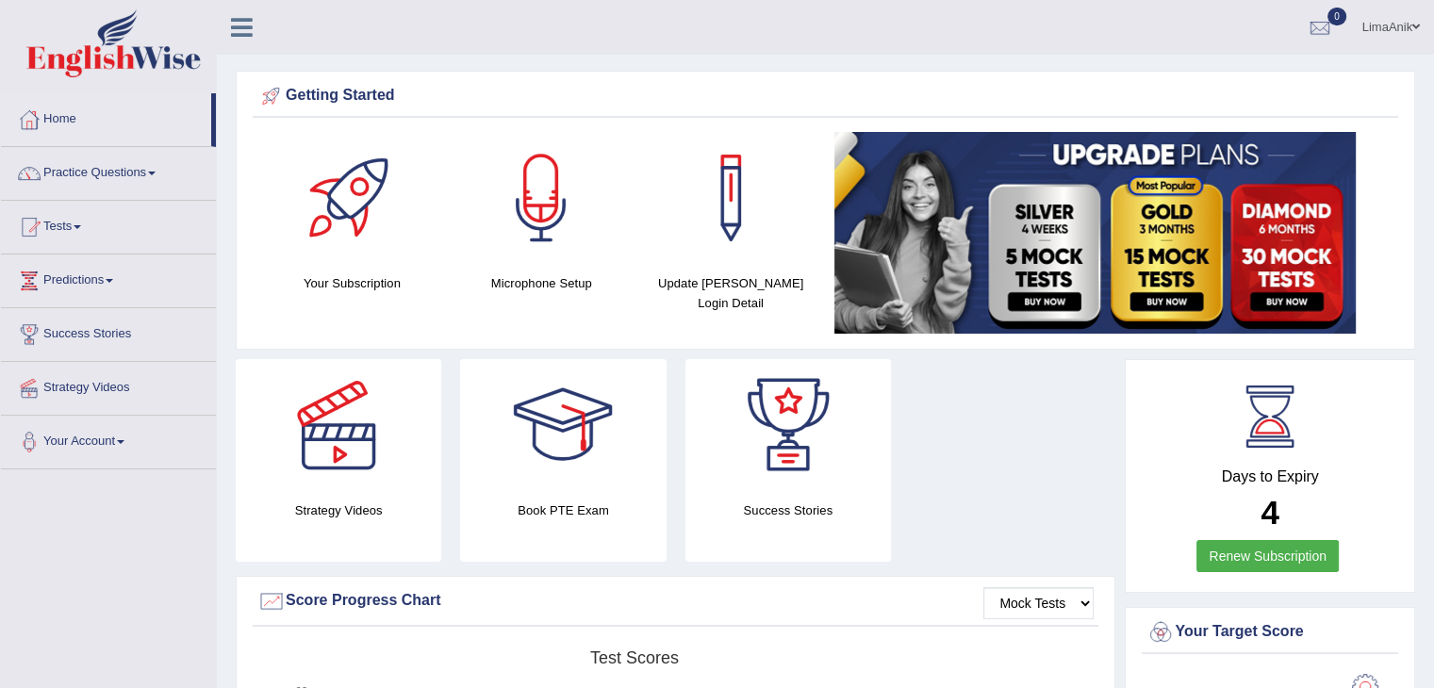
click at [90, 176] on link "Practice Questions" at bounding box center [108, 170] width 215 height 47
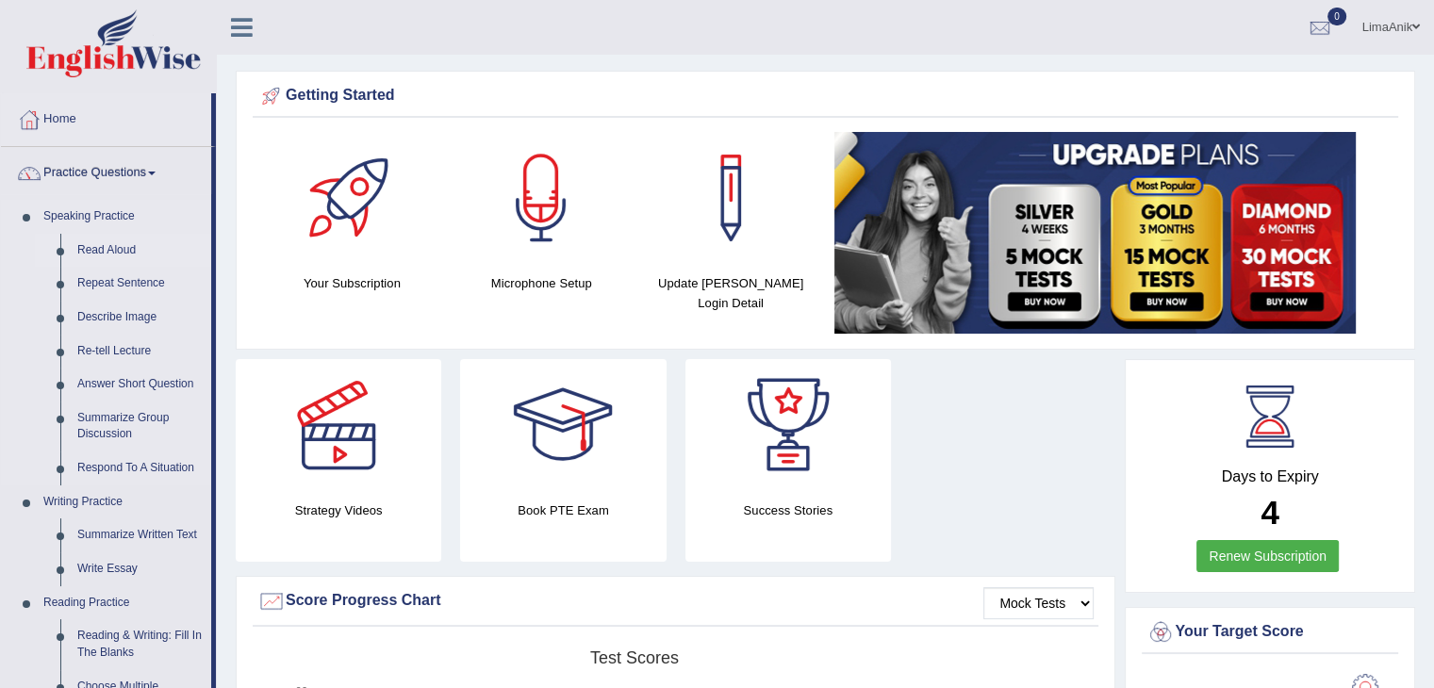
click at [109, 248] on link "Read Aloud" at bounding box center [140, 251] width 142 height 34
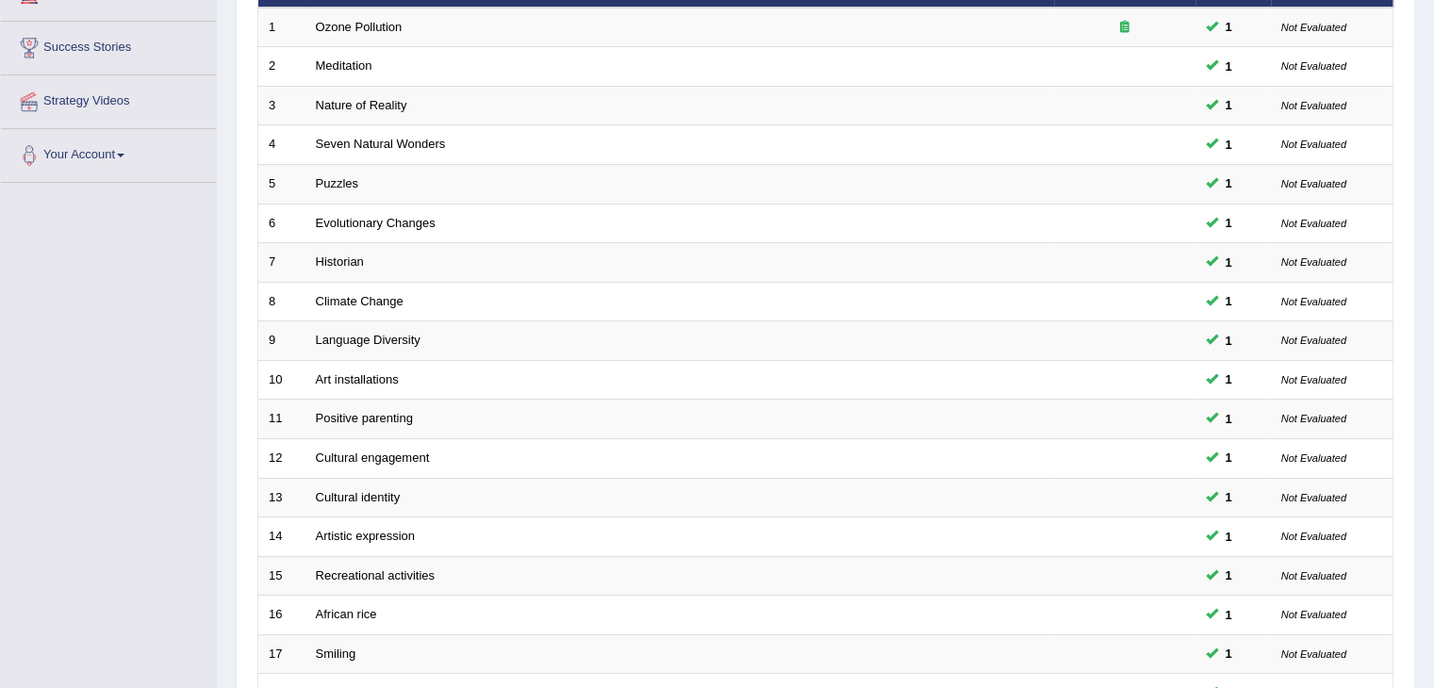
scroll to position [496, 0]
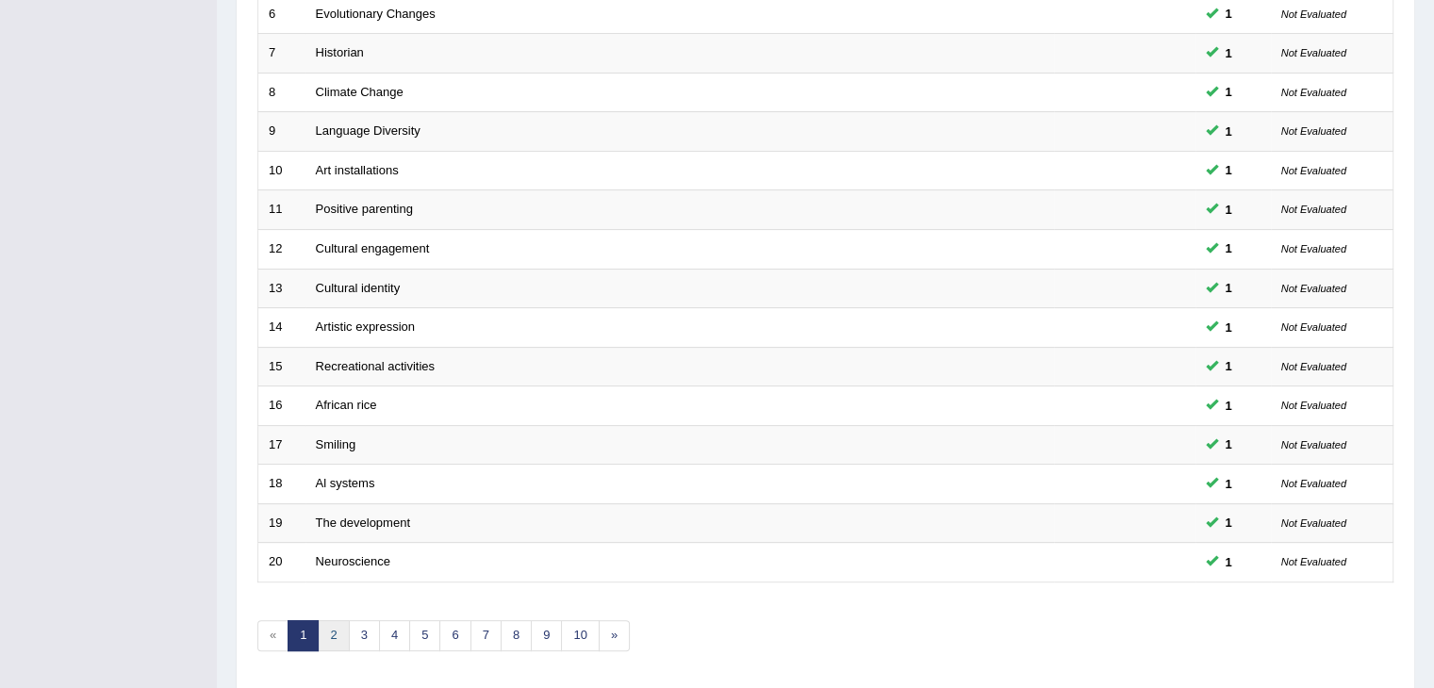
click at [329, 635] on link "2" at bounding box center [333, 635] width 31 height 31
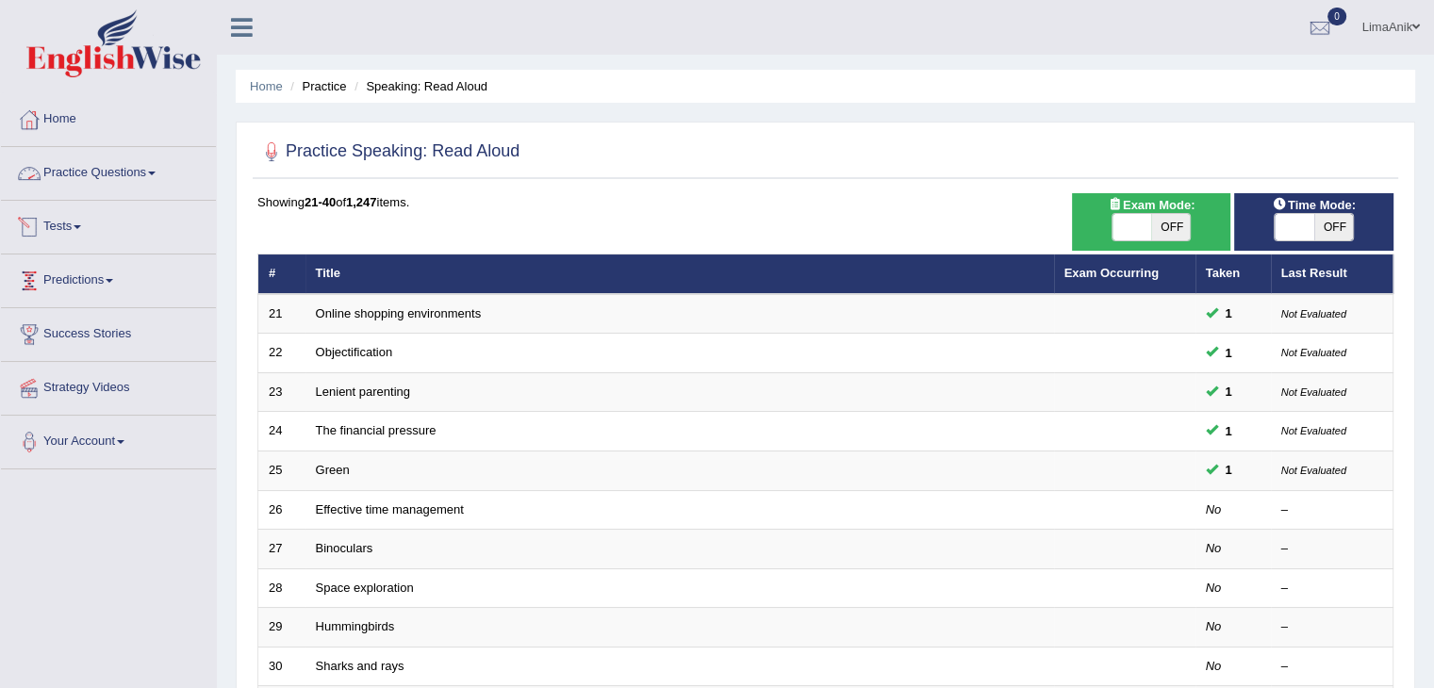
click at [58, 177] on link "Practice Questions" at bounding box center [108, 170] width 215 height 47
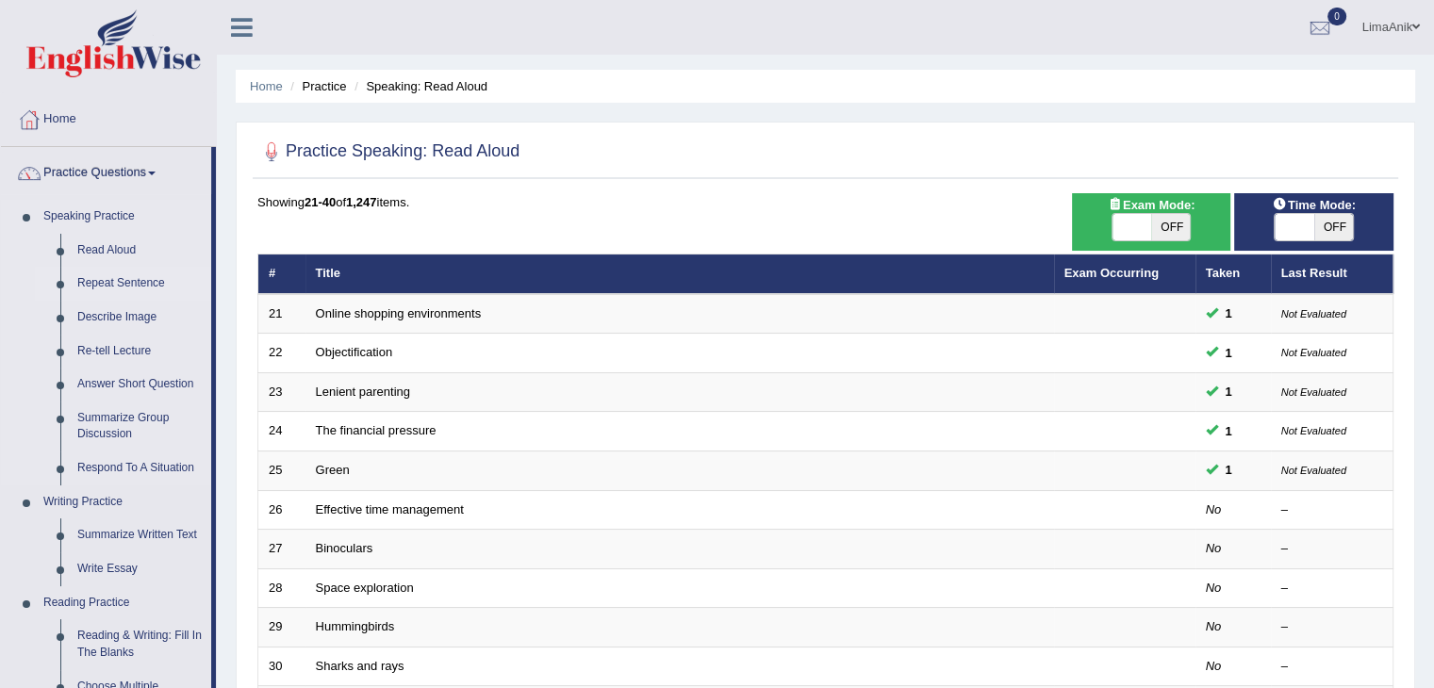
click at [135, 284] on link "Repeat Sentence" at bounding box center [140, 284] width 142 height 34
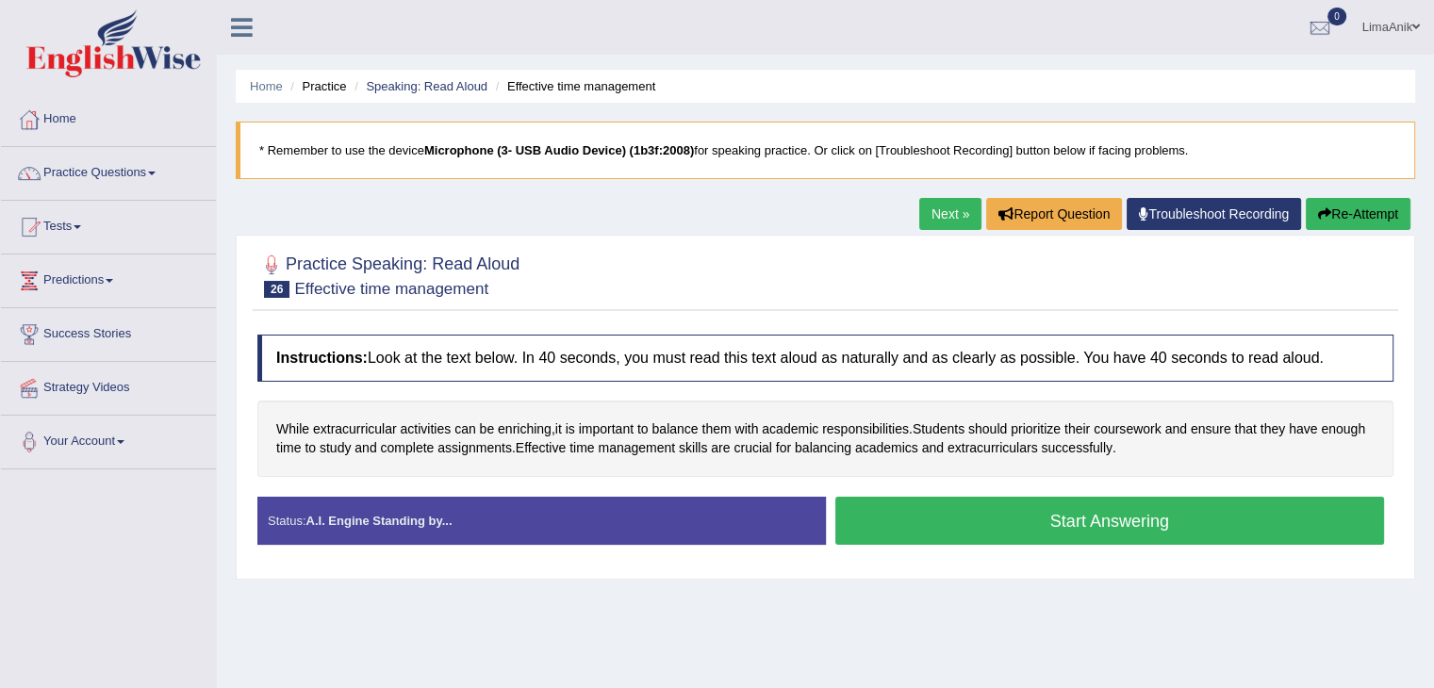
click at [954, 499] on button "Start Answering" at bounding box center [1110, 521] width 550 height 48
click at [966, 514] on button "Start Answering" at bounding box center [1110, 521] width 550 height 48
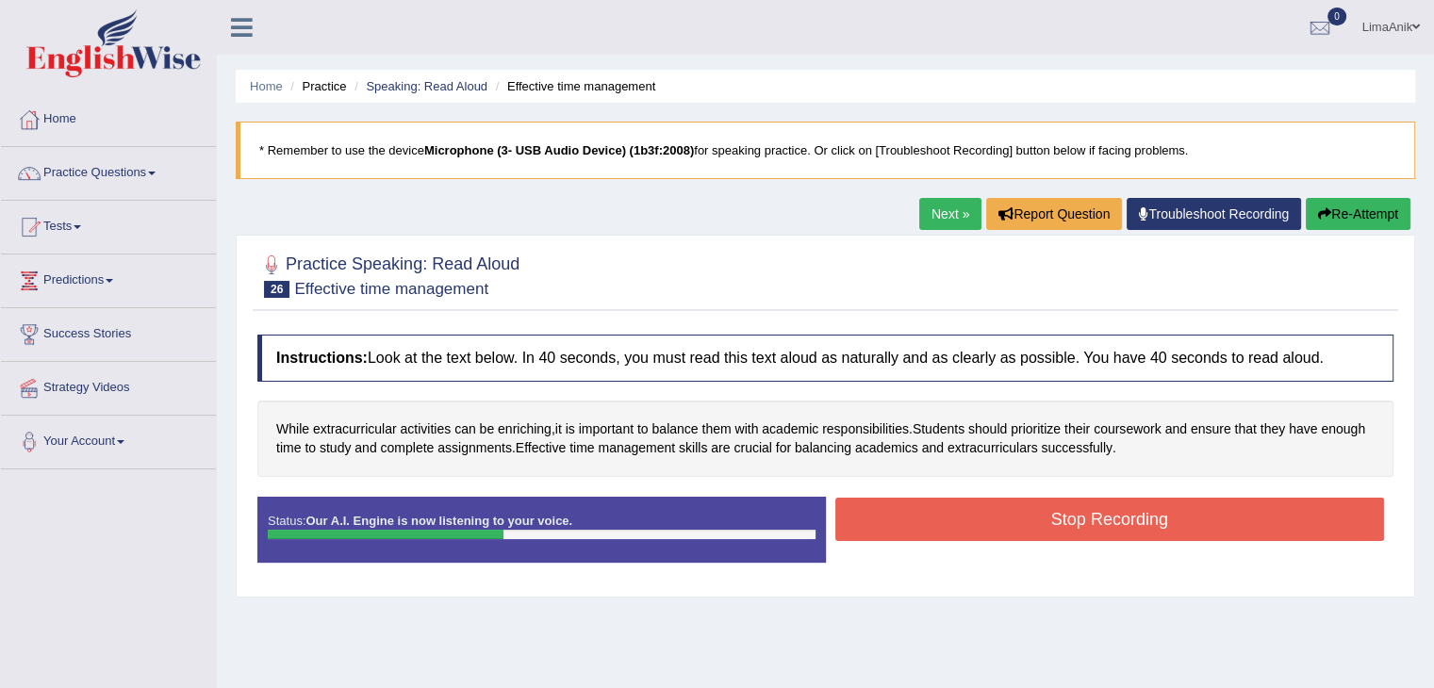
click at [966, 514] on button "Stop Recording" at bounding box center [1110, 519] width 550 height 43
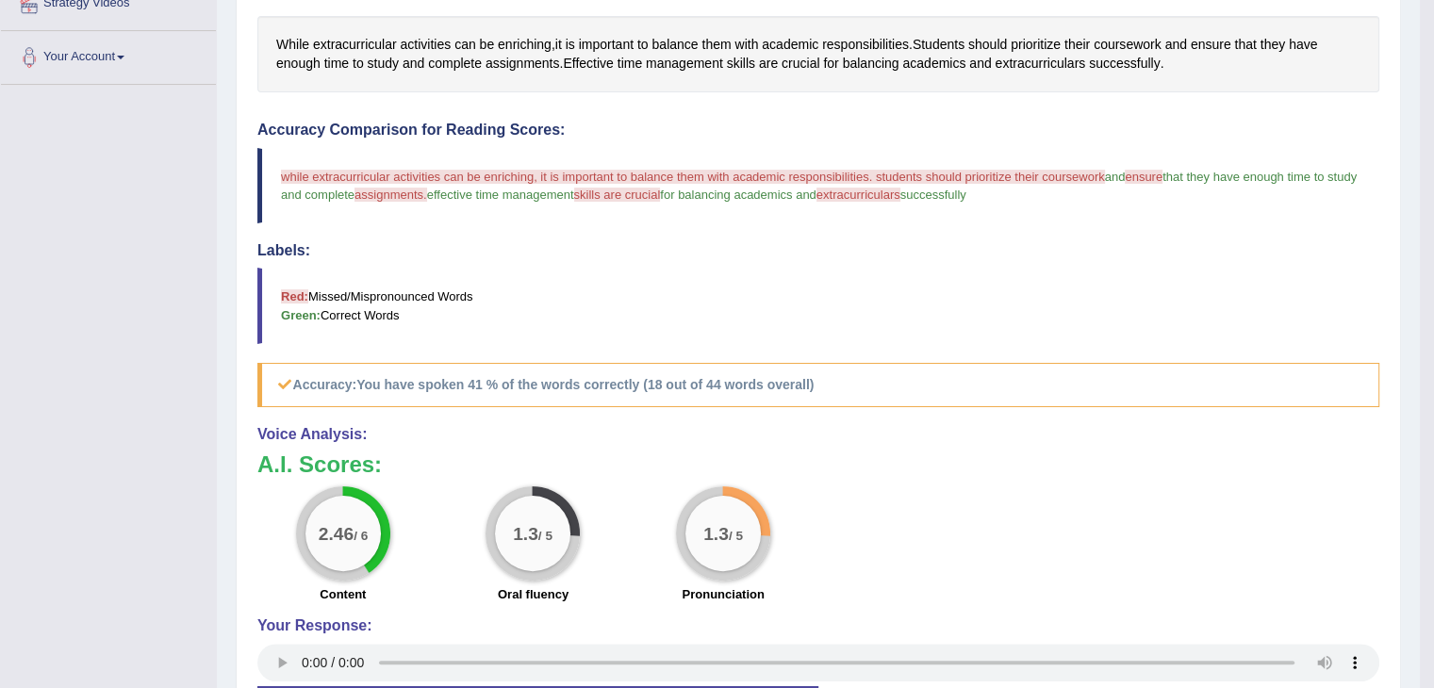
scroll to position [396, 0]
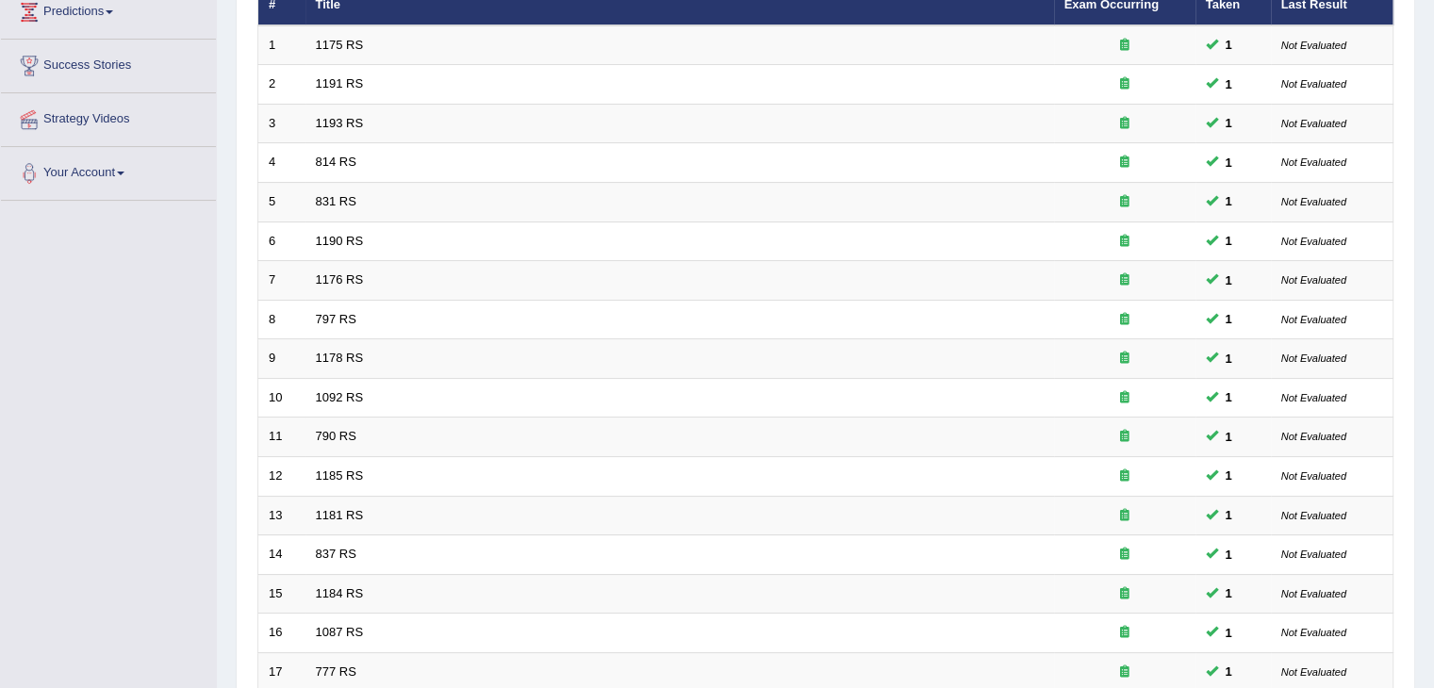
scroll to position [554, 0]
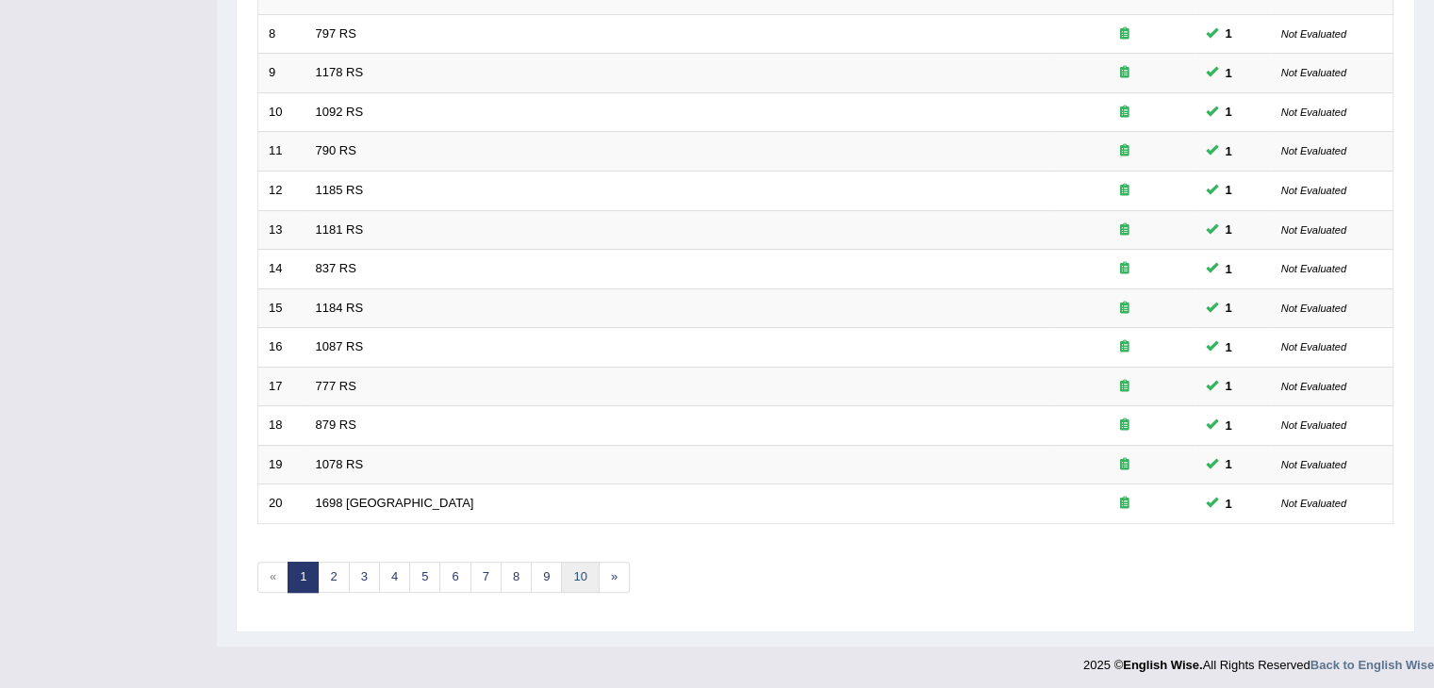
click at [581, 582] on link "10" at bounding box center [580, 577] width 38 height 31
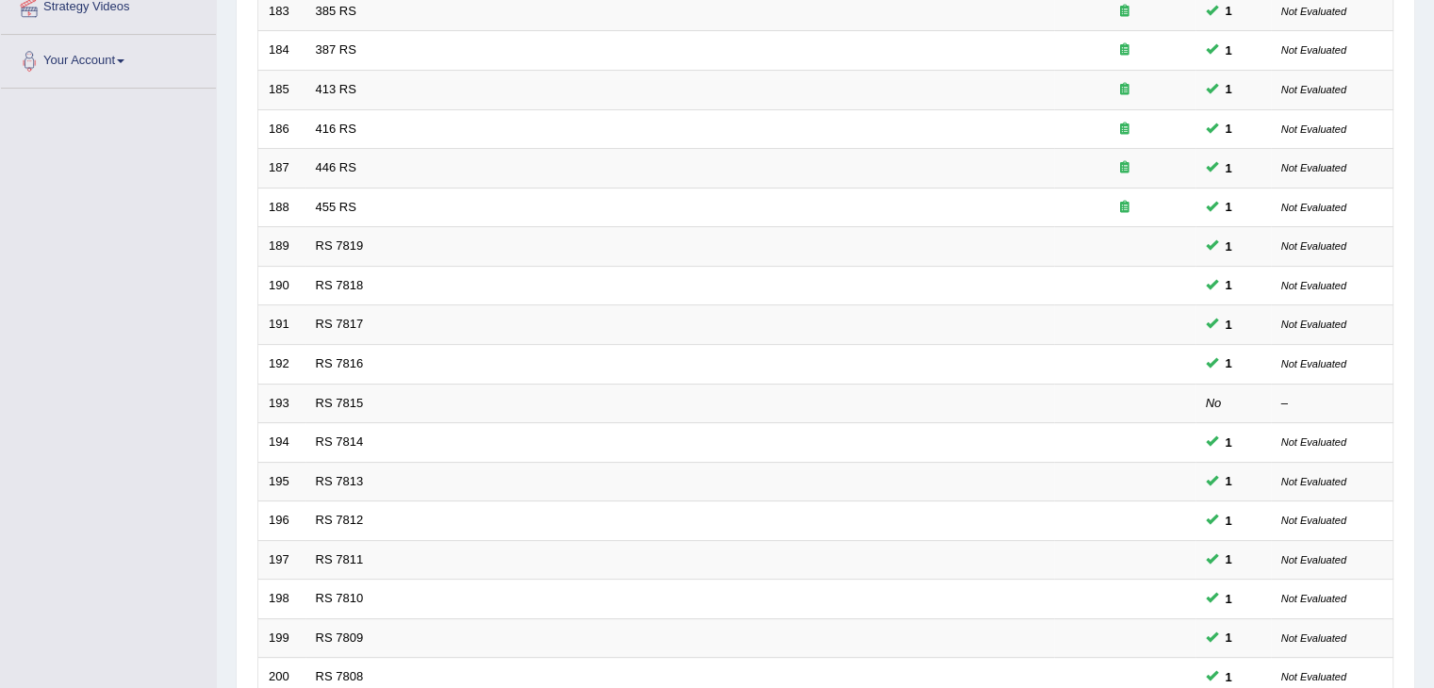
scroll to position [554, 0]
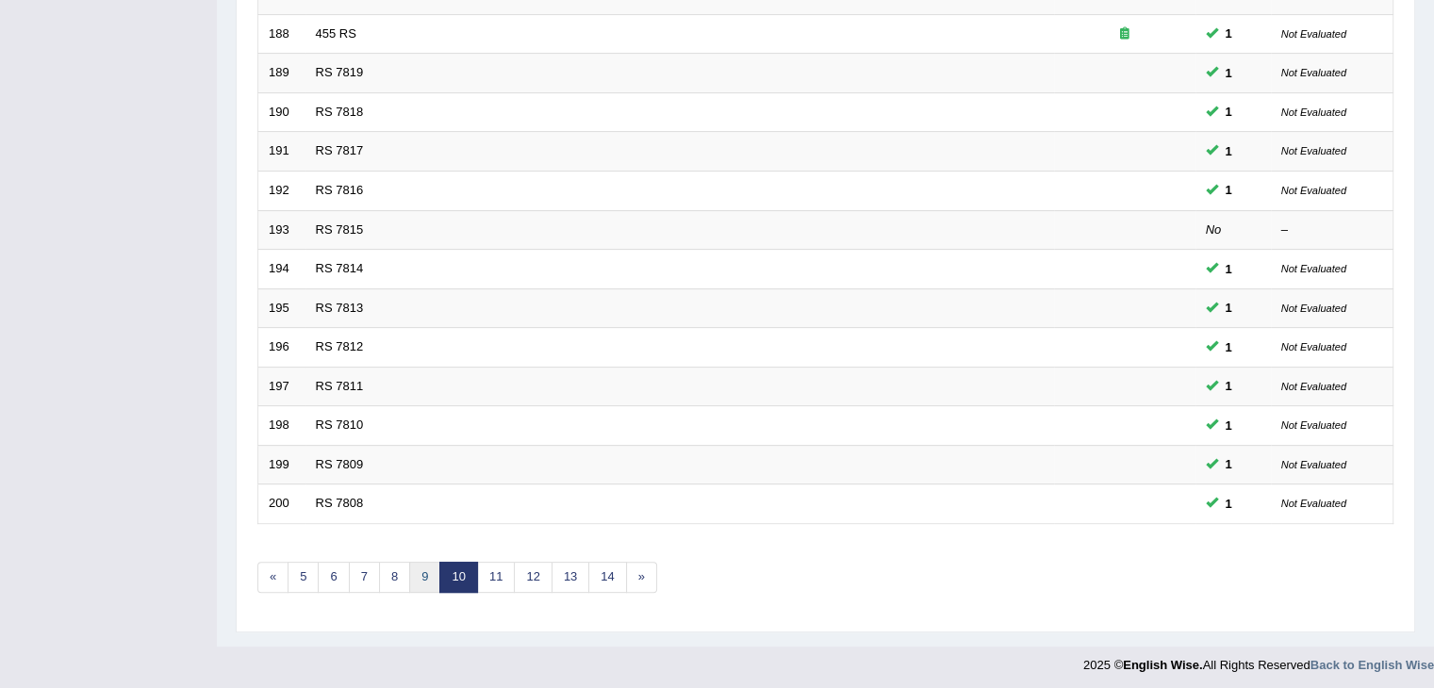
click at [426, 572] on link "9" at bounding box center [424, 577] width 31 height 31
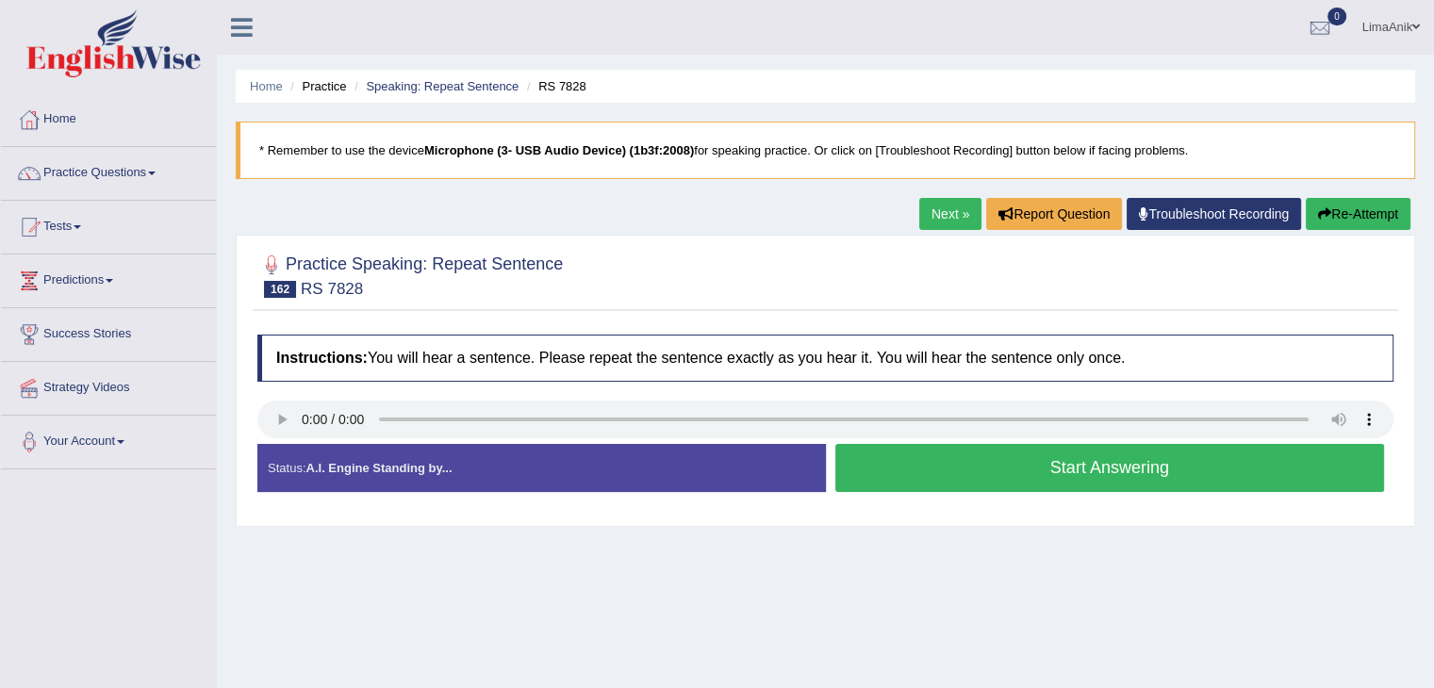
click at [1056, 470] on button "Start Answering" at bounding box center [1110, 468] width 550 height 48
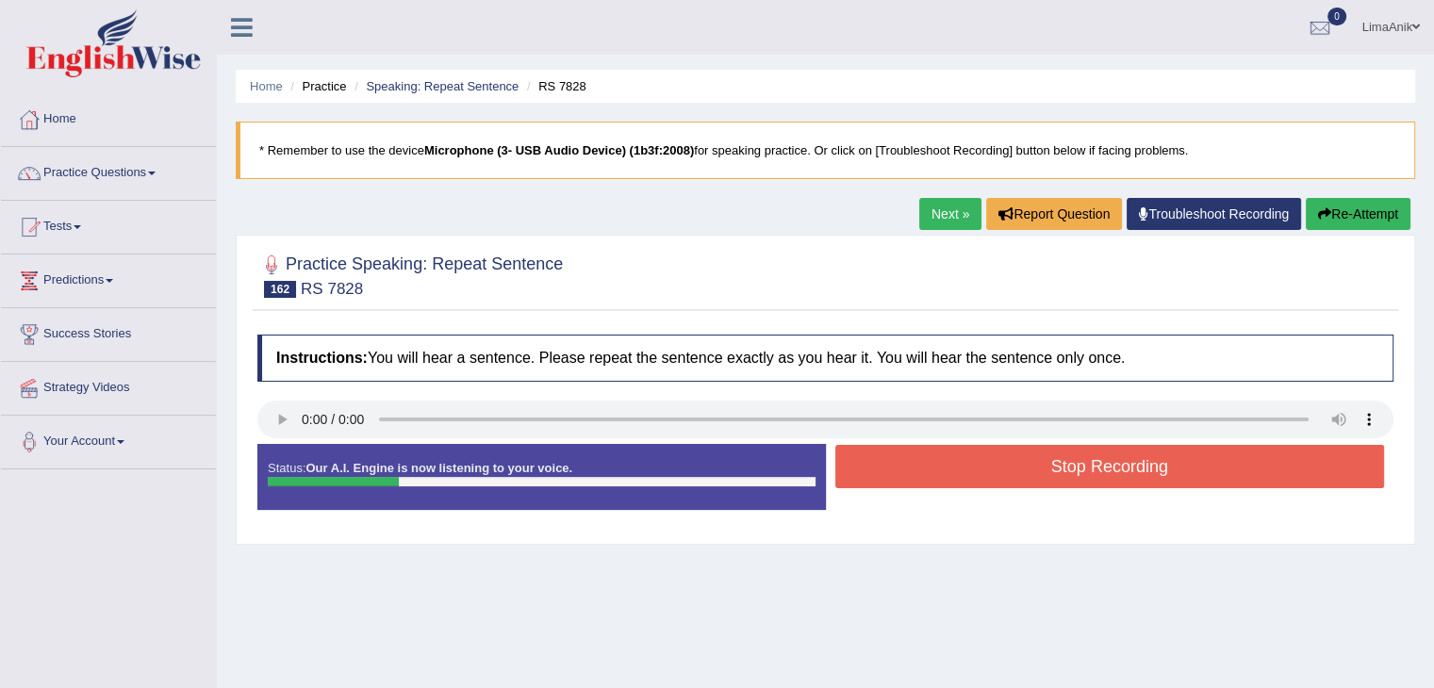
click at [1056, 470] on button "Stop Recording" at bounding box center [1110, 466] width 550 height 43
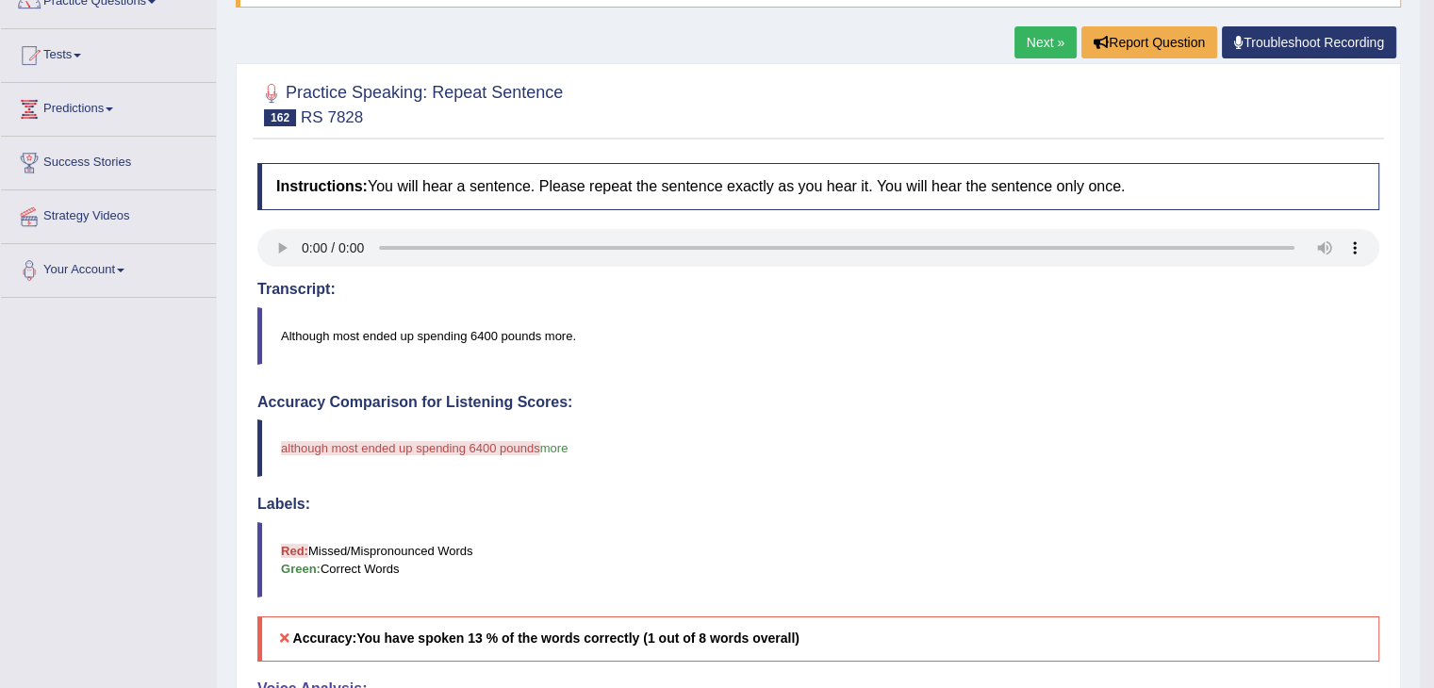
scroll to position [392, 0]
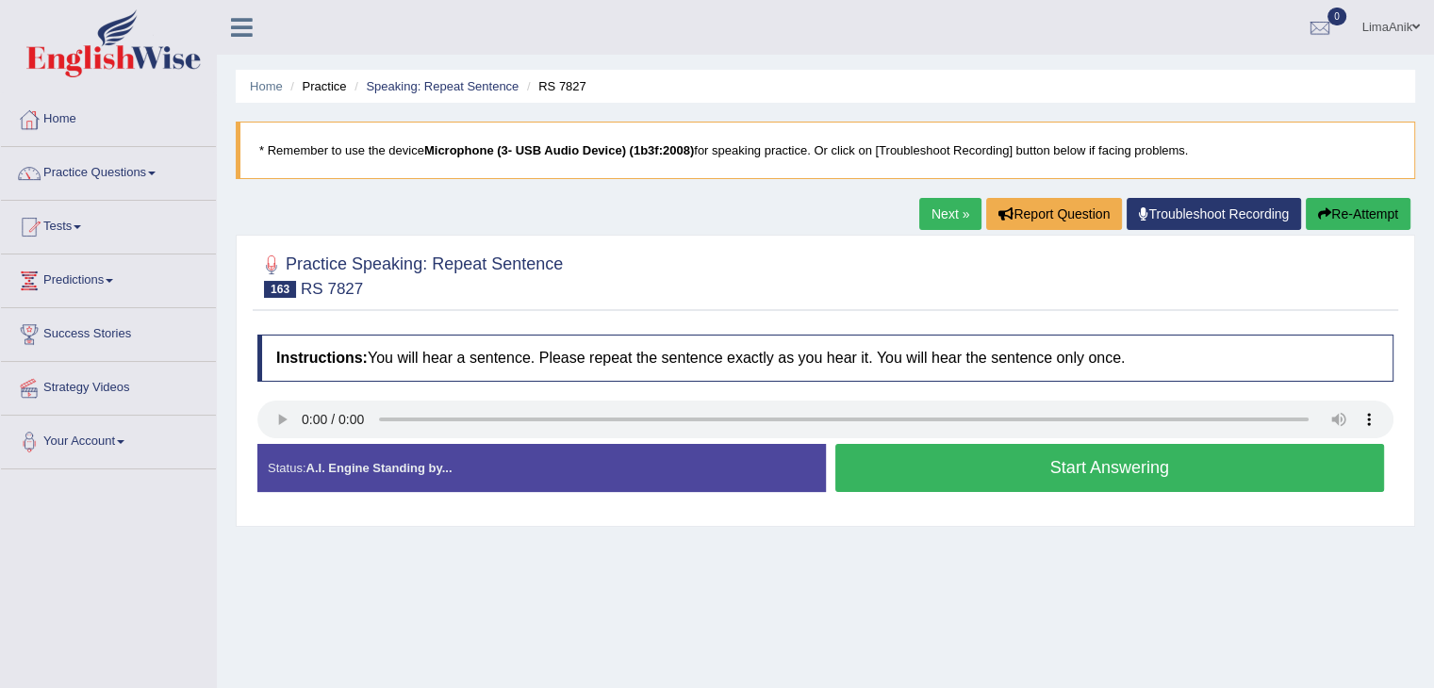
click at [1025, 467] on button "Start Answering" at bounding box center [1110, 468] width 550 height 48
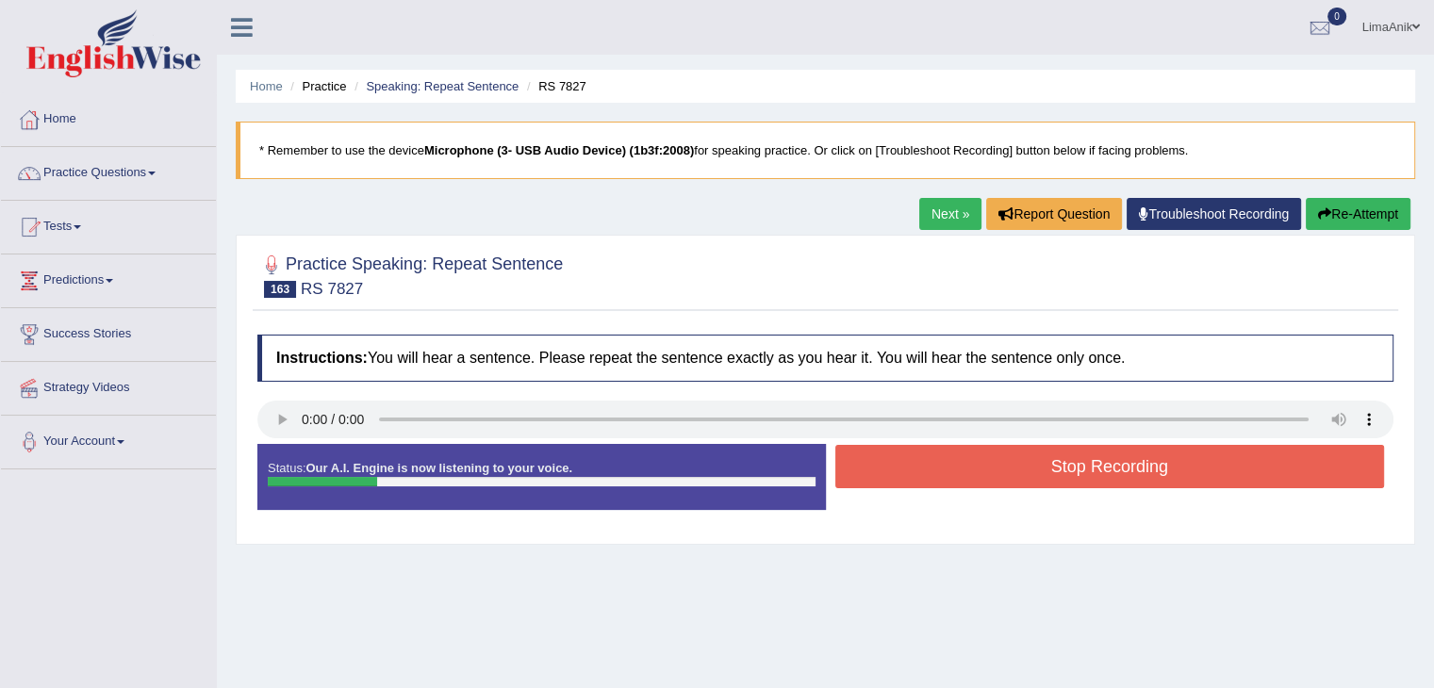
click at [981, 461] on button "Stop Recording" at bounding box center [1110, 466] width 550 height 43
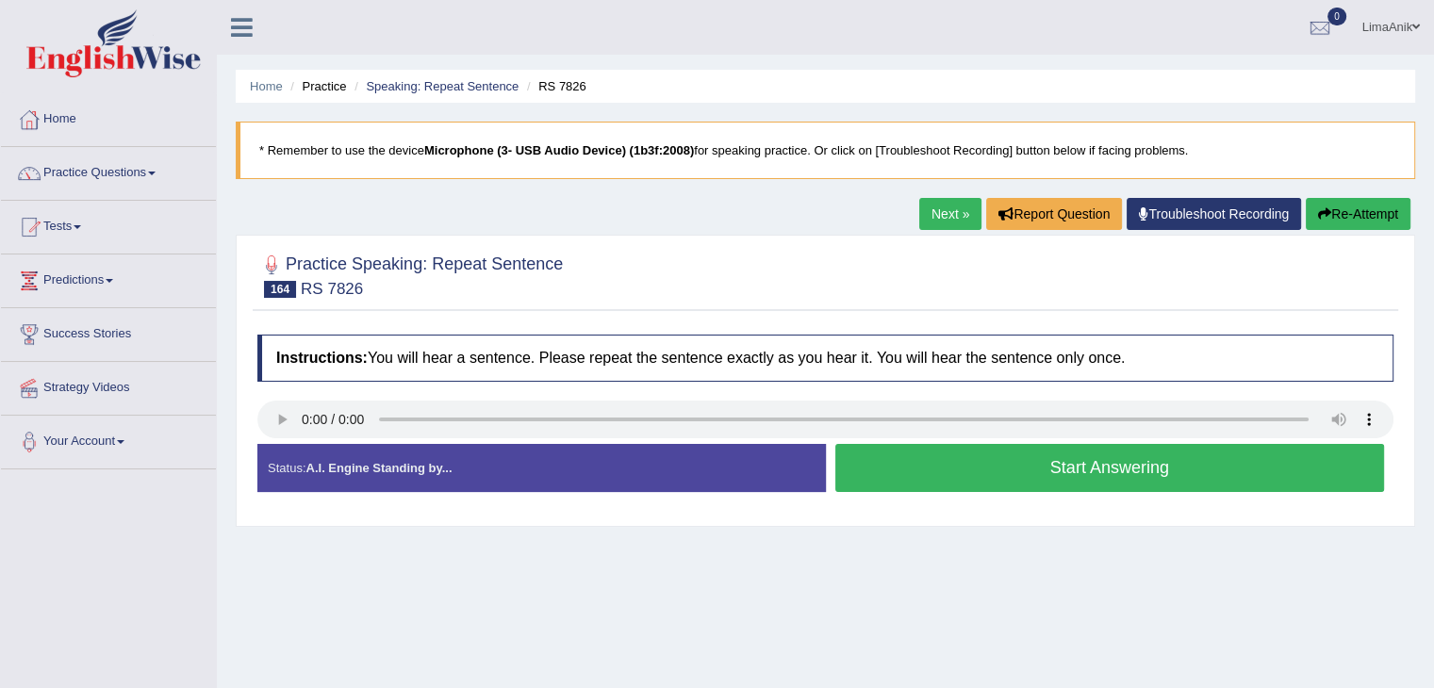
click at [929, 470] on button "Start Answering" at bounding box center [1110, 468] width 550 height 48
click at [929, 457] on button "Start Answering" at bounding box center [1110, 468] width 550 height 48
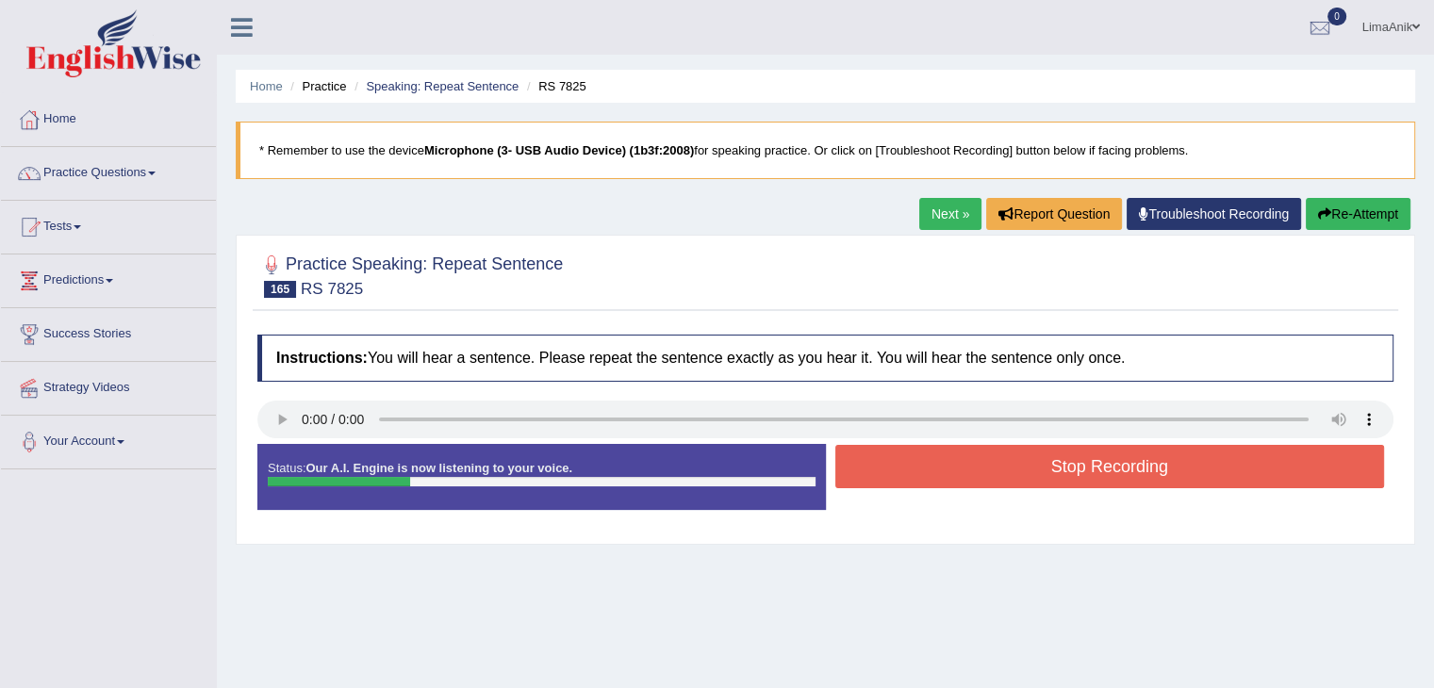
click at [929, 457] on button "Stop Recording" at bounding box center [1110, 466] width 550 height 43
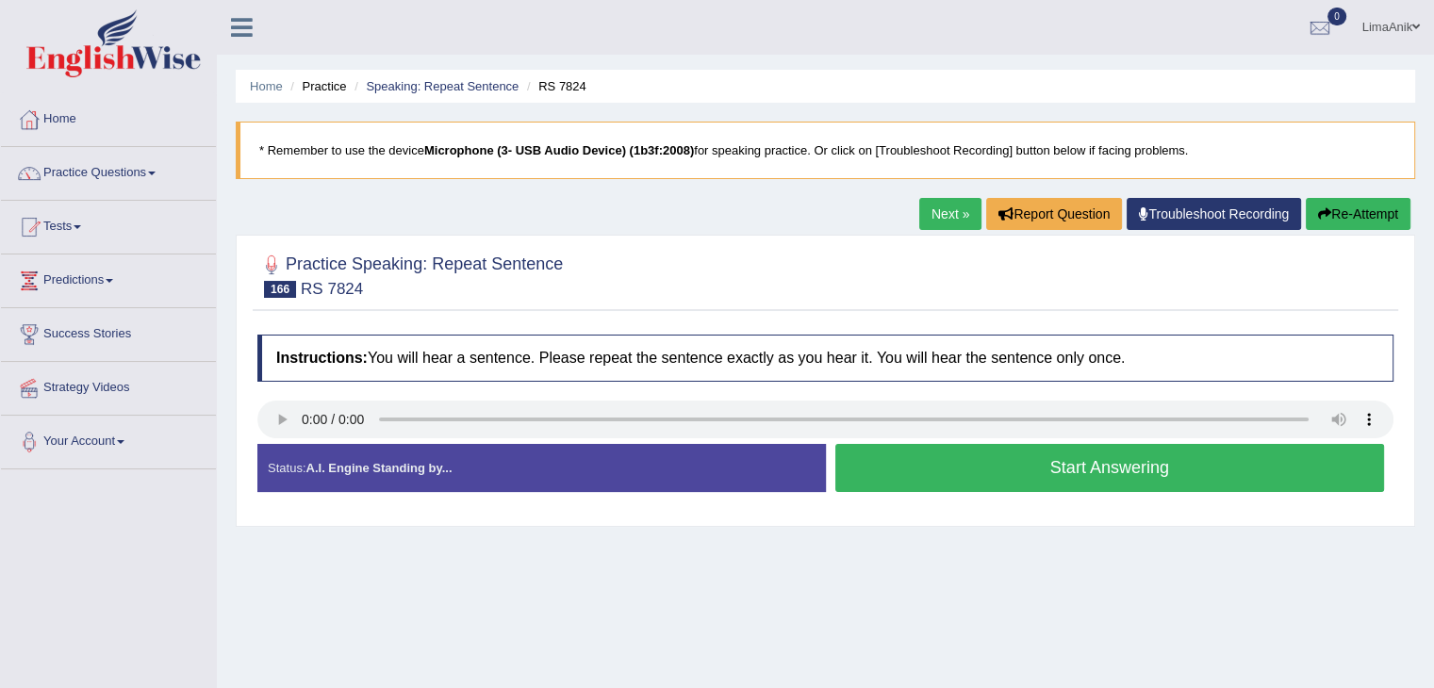
click at [911, 469] on button "Start Answering" at bounding box center [1110, 468] width 550 height 48
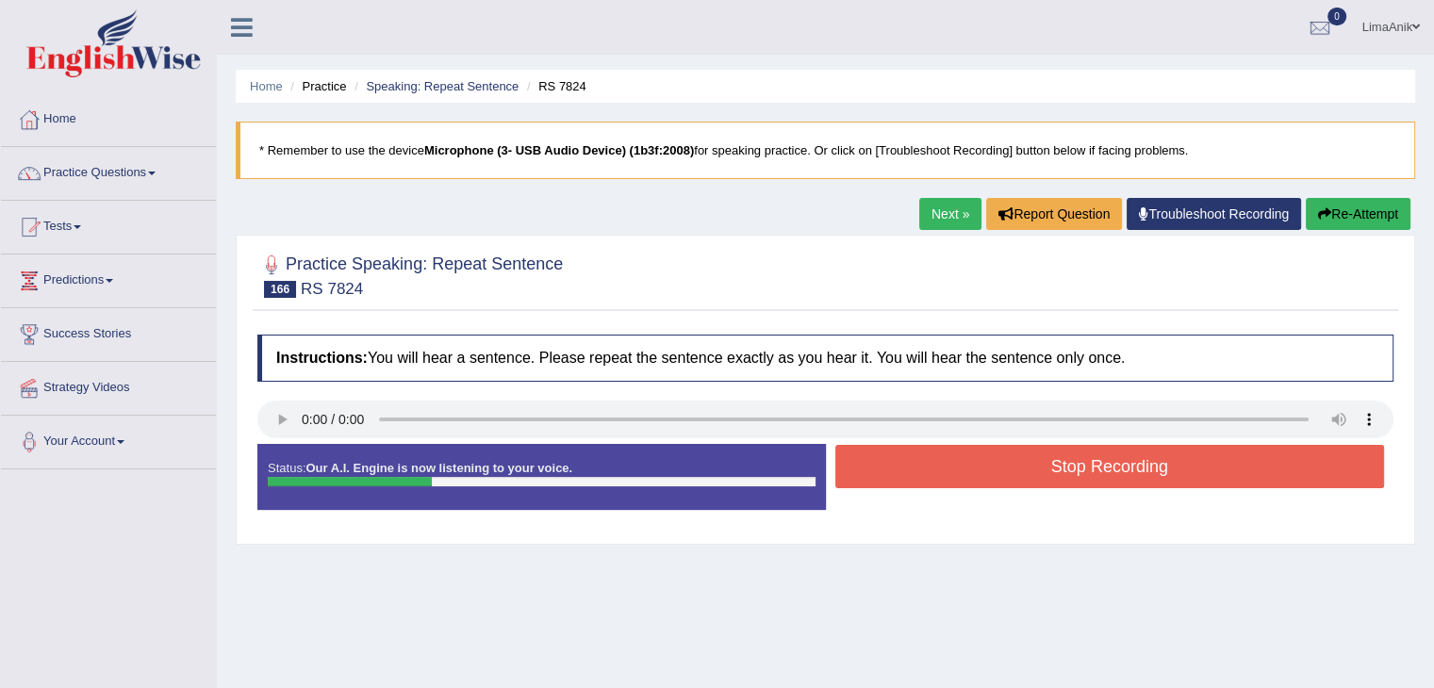
drag, startPoint x: 911, startPoint y: 469, endPoint x: 701, endPoint y: 266, distance: 291.4
click at [701, 266] on div "Practice Speaking: Repeat Sentence 166 RS 7824 Instructions: You will hear a se…" at bounding box center [825, 390] width 1179 height 310
click at [884, 457] on button "Stop Recording" at bounding box center [1110, 466] width 550 height 43
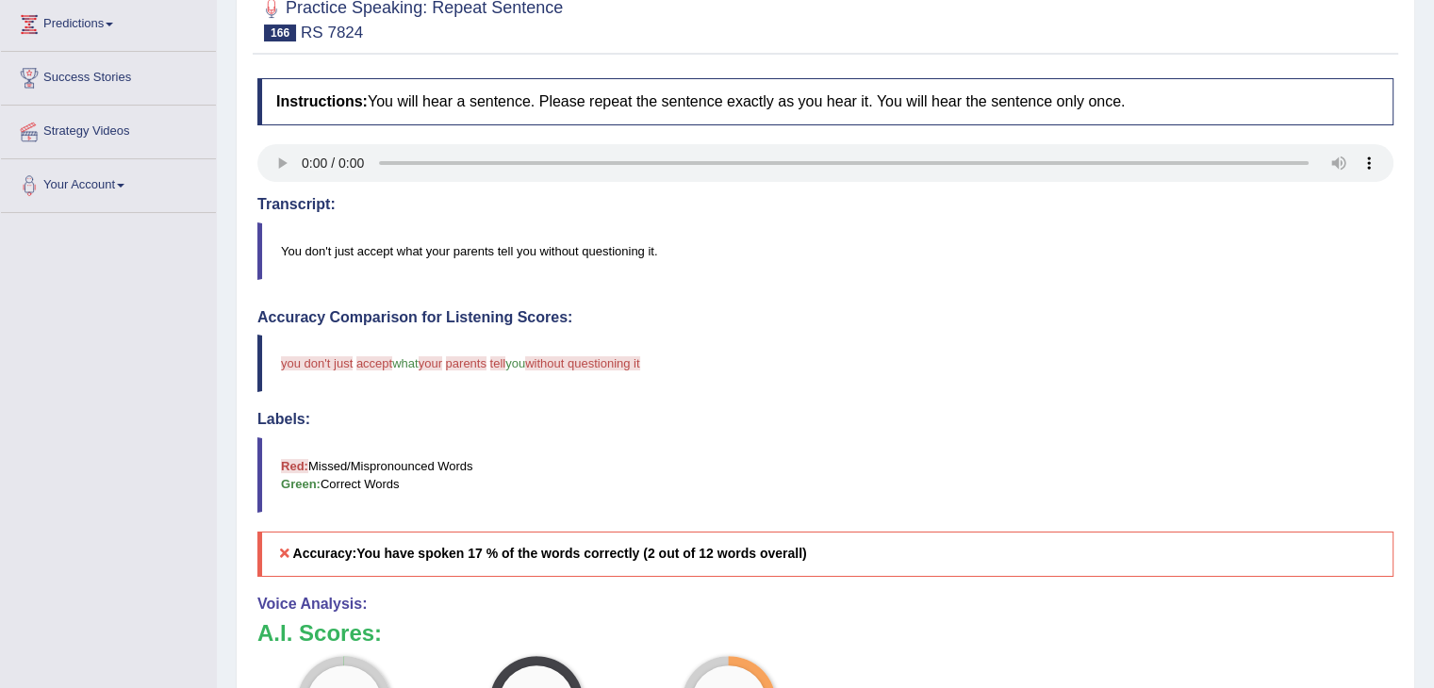
scroll to position [338, 0]
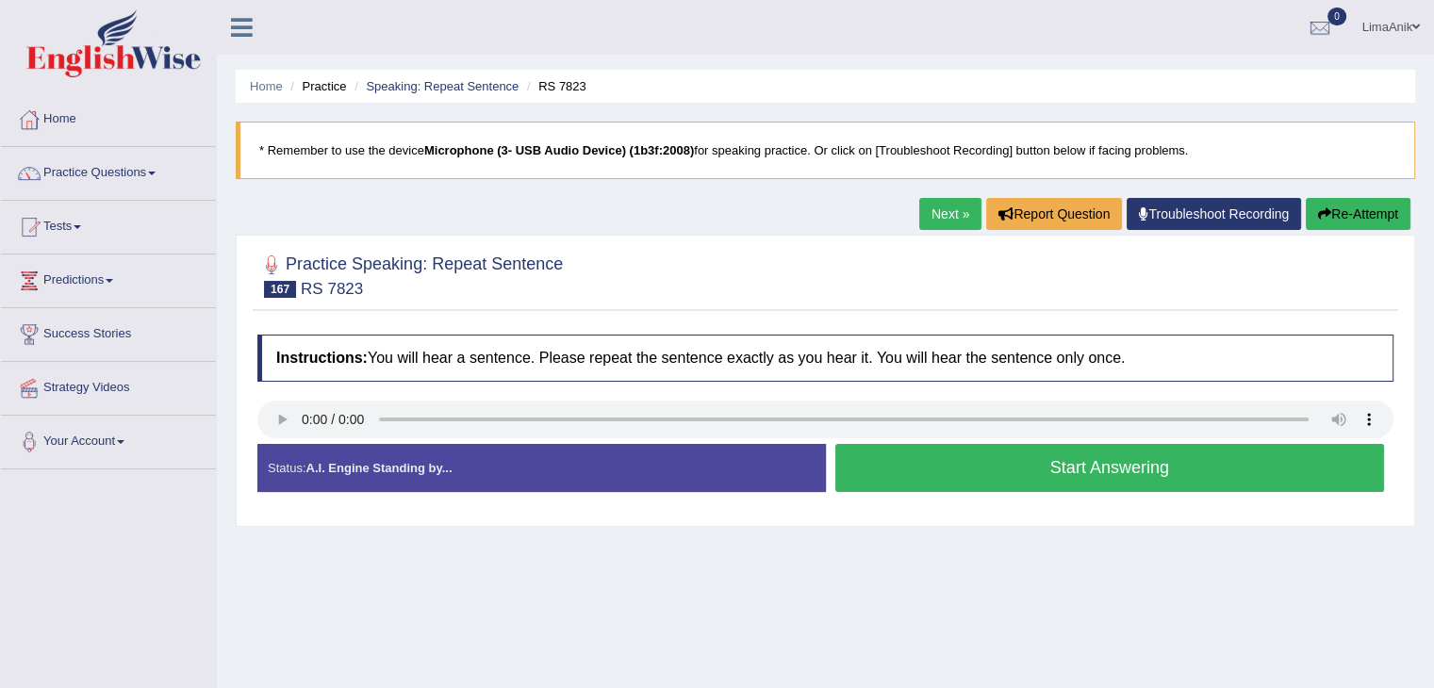
click at [948, 456] on button "Start Answering" at bounding box center [1110, 468] width 550 height 48
click at [979, 469] on button "Start Answering" at bounding box center [1110, 468] width 550 height 48
click at [1018, 461] on button "Start Answering" at bounding box center [1110, 468] width 550 height 48
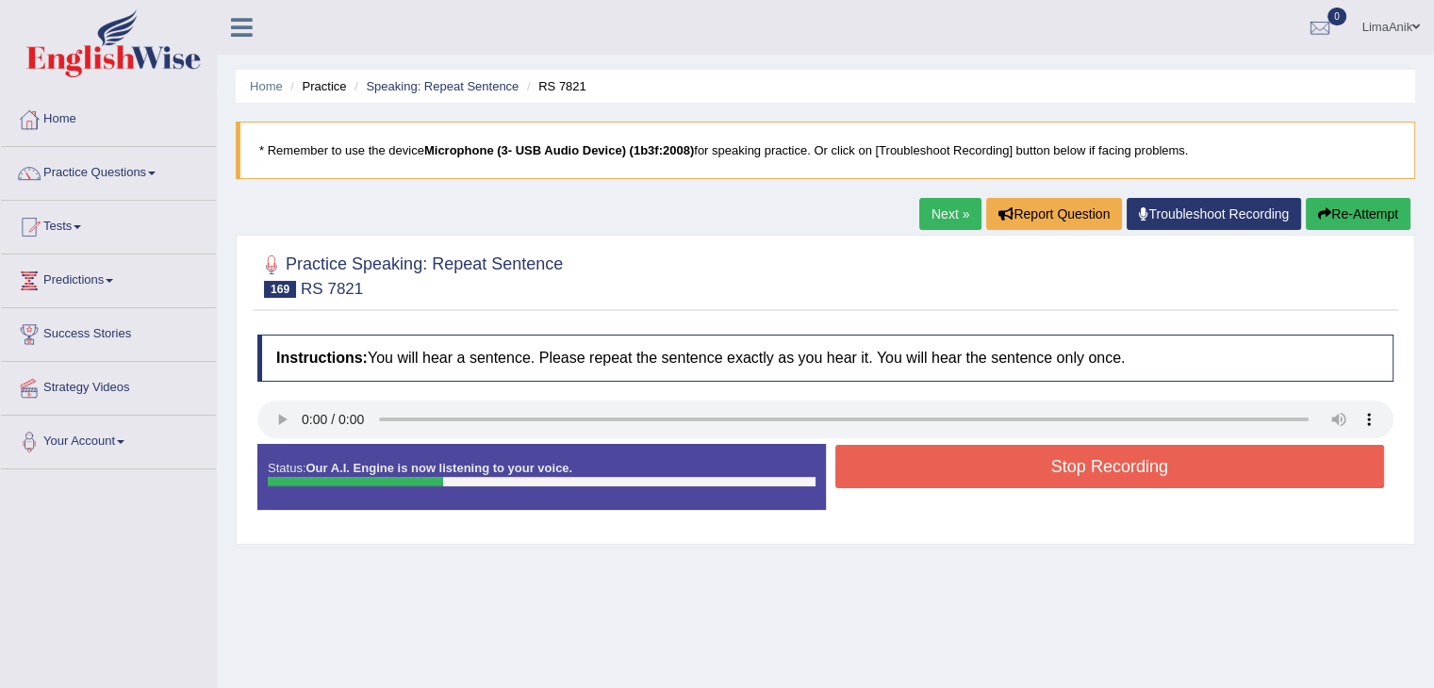
click at [1018, 461] on button "Stop Recording" at bounding box center [1110, 466] width 550 height 43
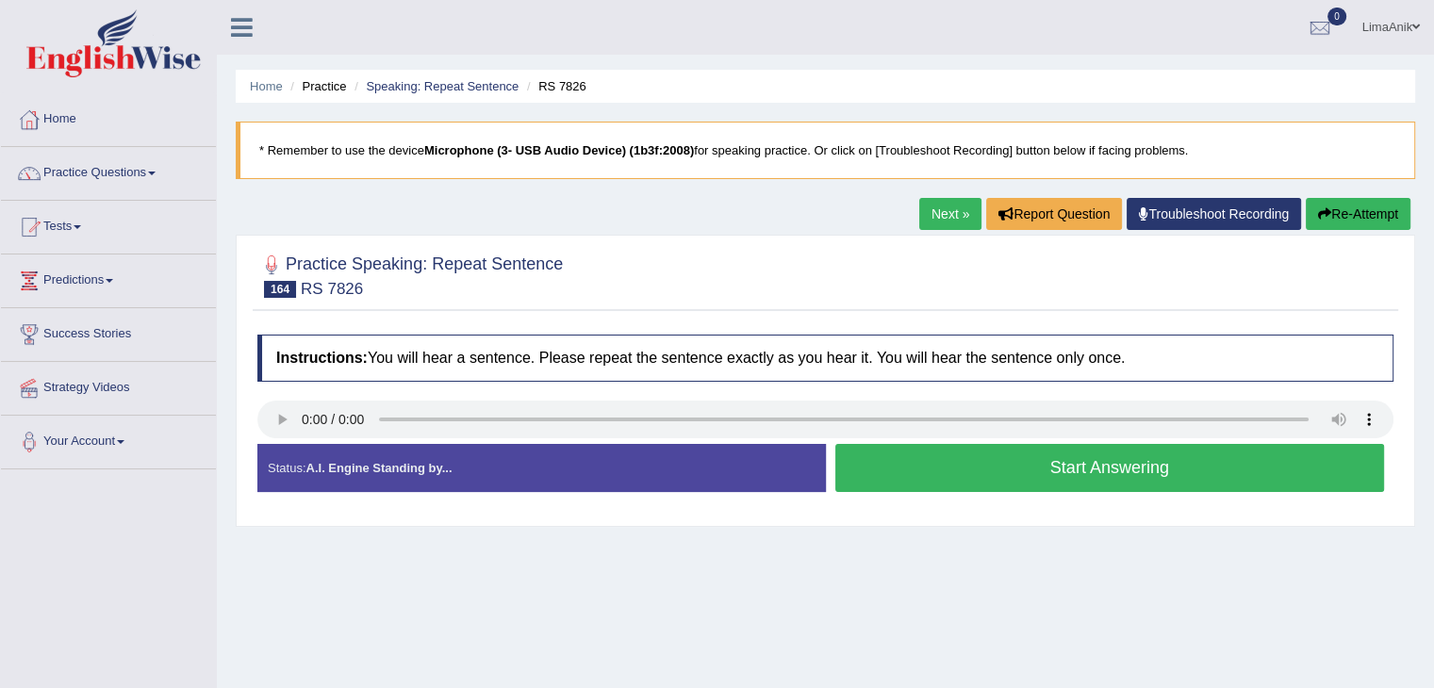
drag, startPoint x: 0, startPoint y: 0, endPoint x: 889, endPoint y: 471, distance: 1006.3
click at [889, 471] on button "Start Answering" at bounding box center [1110, 468] width 550 height 48
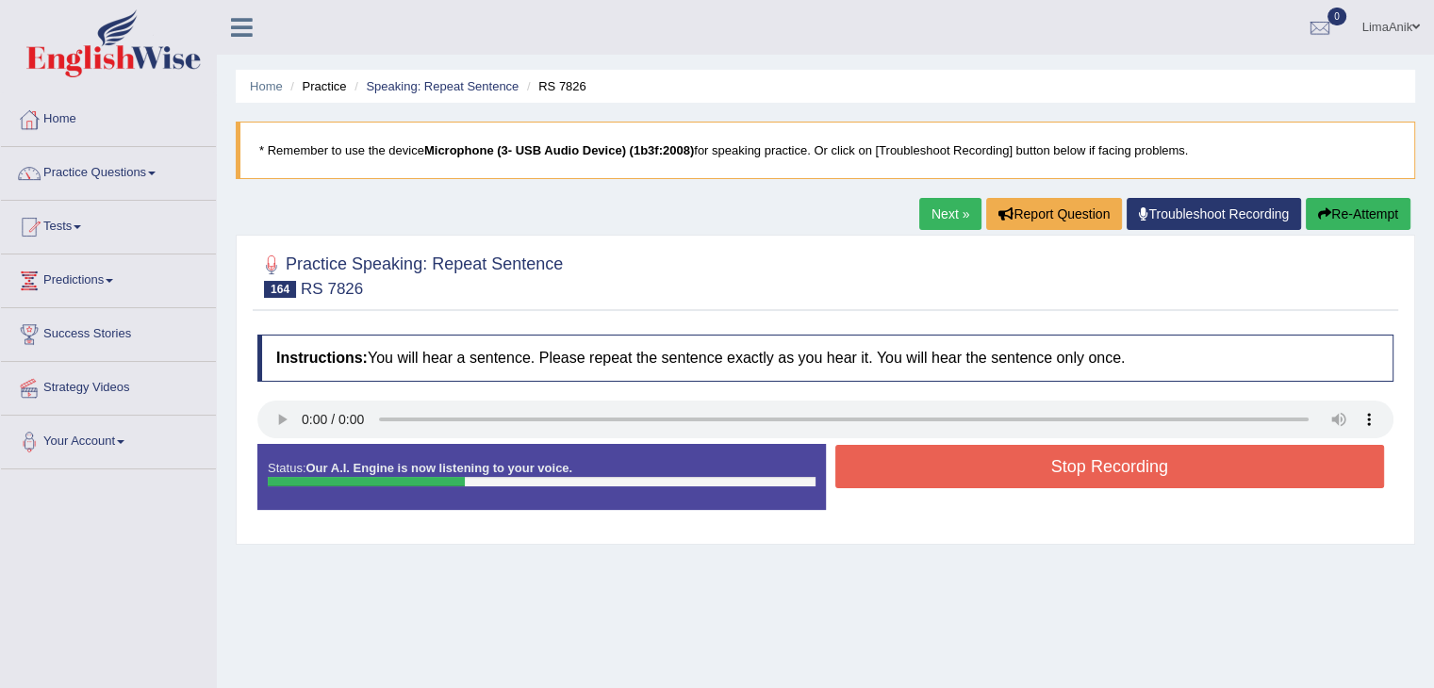
click at [889, 471] on button "Stop Recording" at bounding box center [1110, 466] width 550 height 43
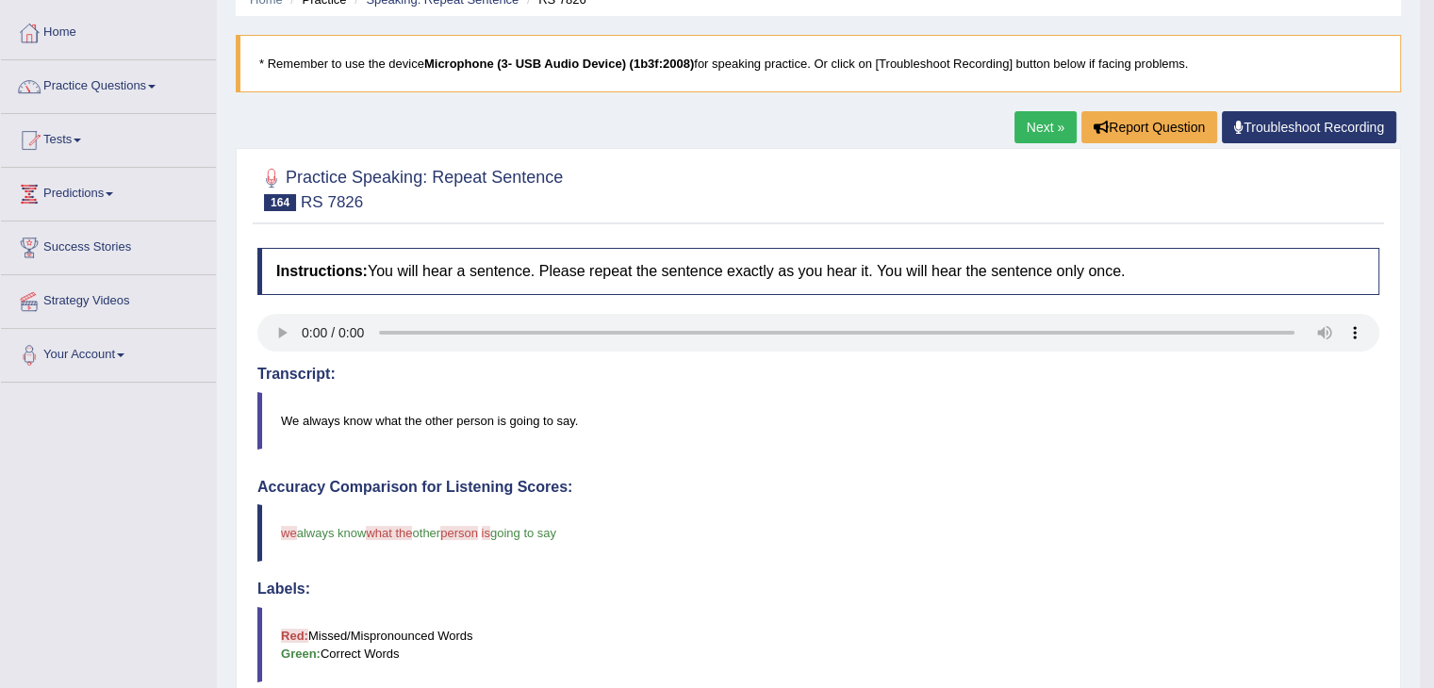
scroll to position [321, 0]
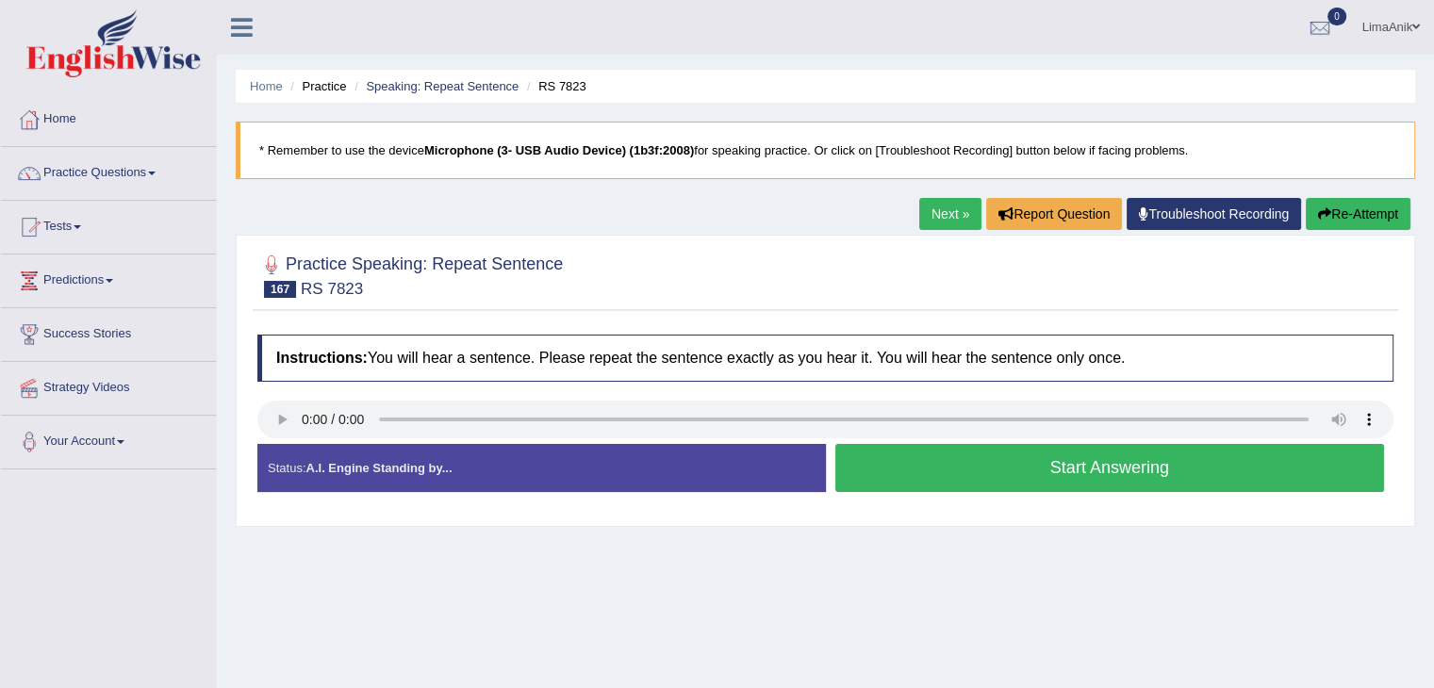
click at [936, 469] on button "Start Answering" at bounding box center [1110, 468] width 550 height 48
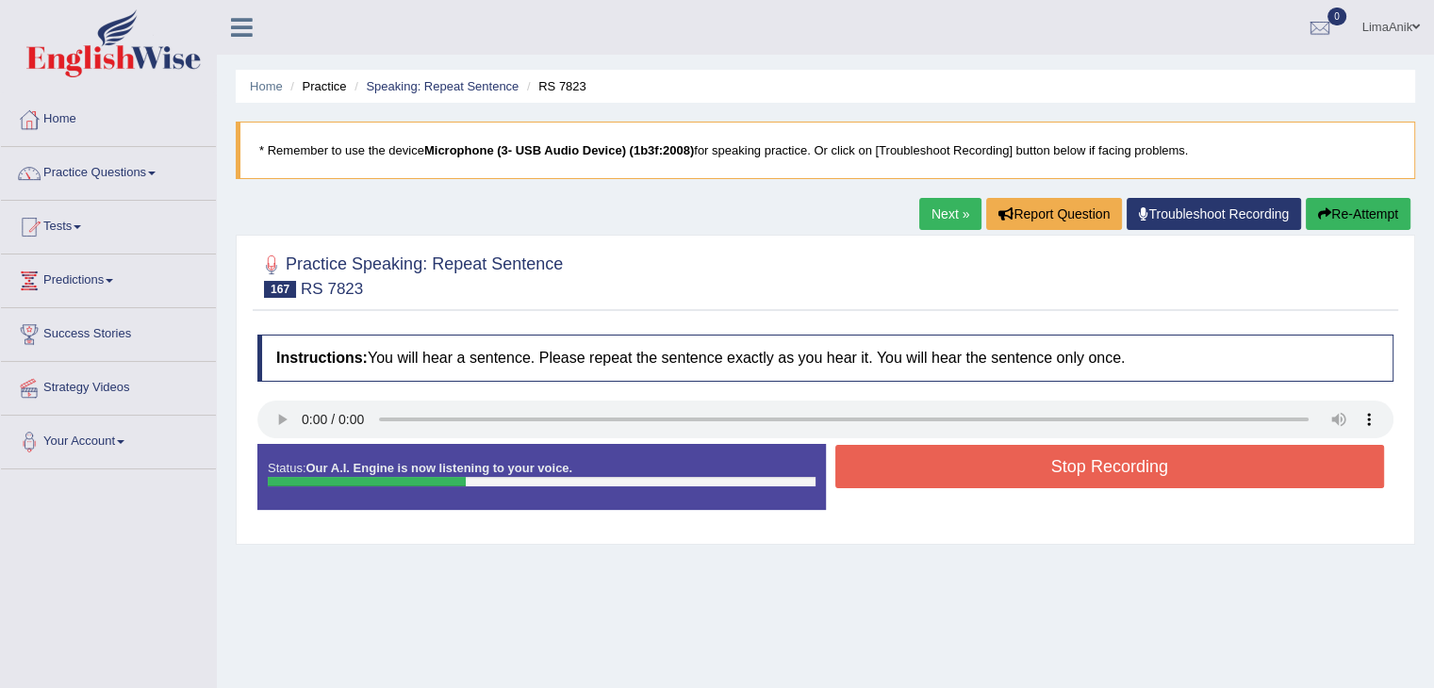
click at [936, 469] on button "Stop Recording" at bounding box center [1110, 466] width 550 height 43
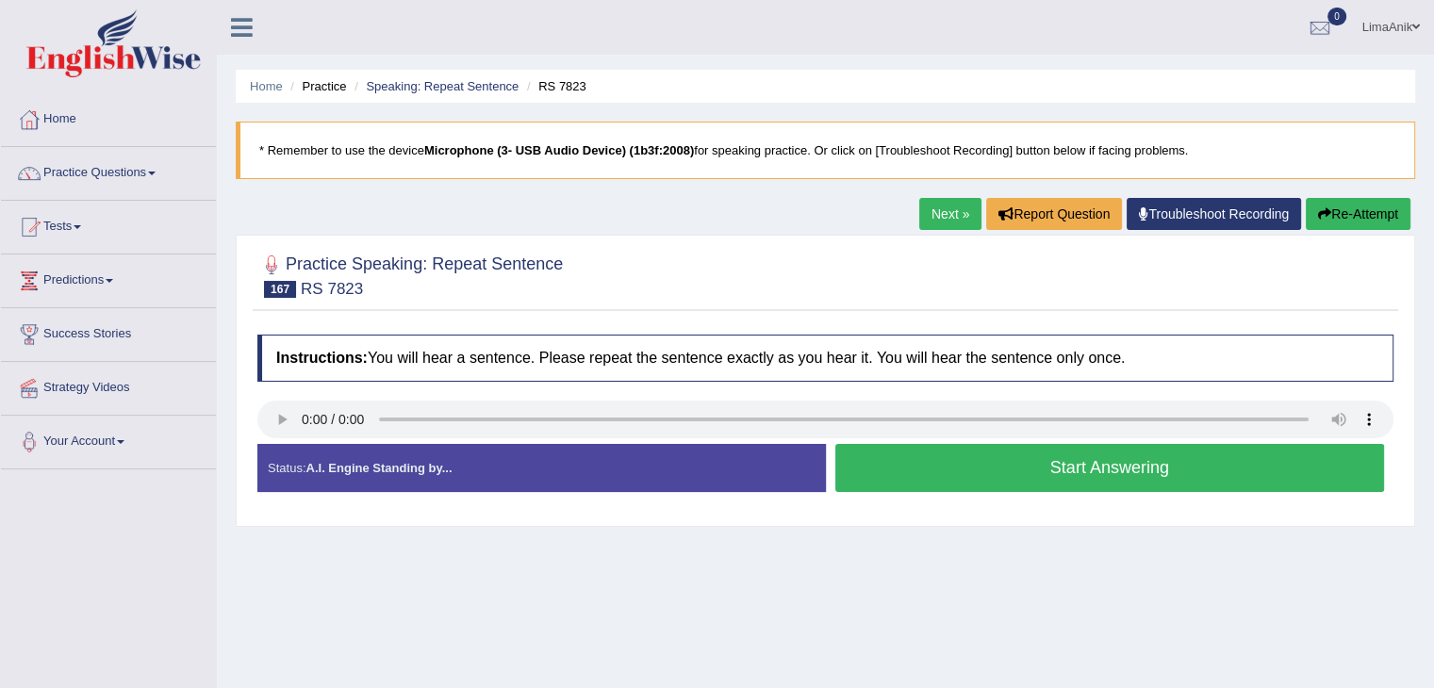
click at [915, 468] on button "Start Answering" at bounding box center [1110, 468] width 550 height 48
click at [974, 470] on button "Start Answering" at bounding box center [1110, 468] width 550 height 48
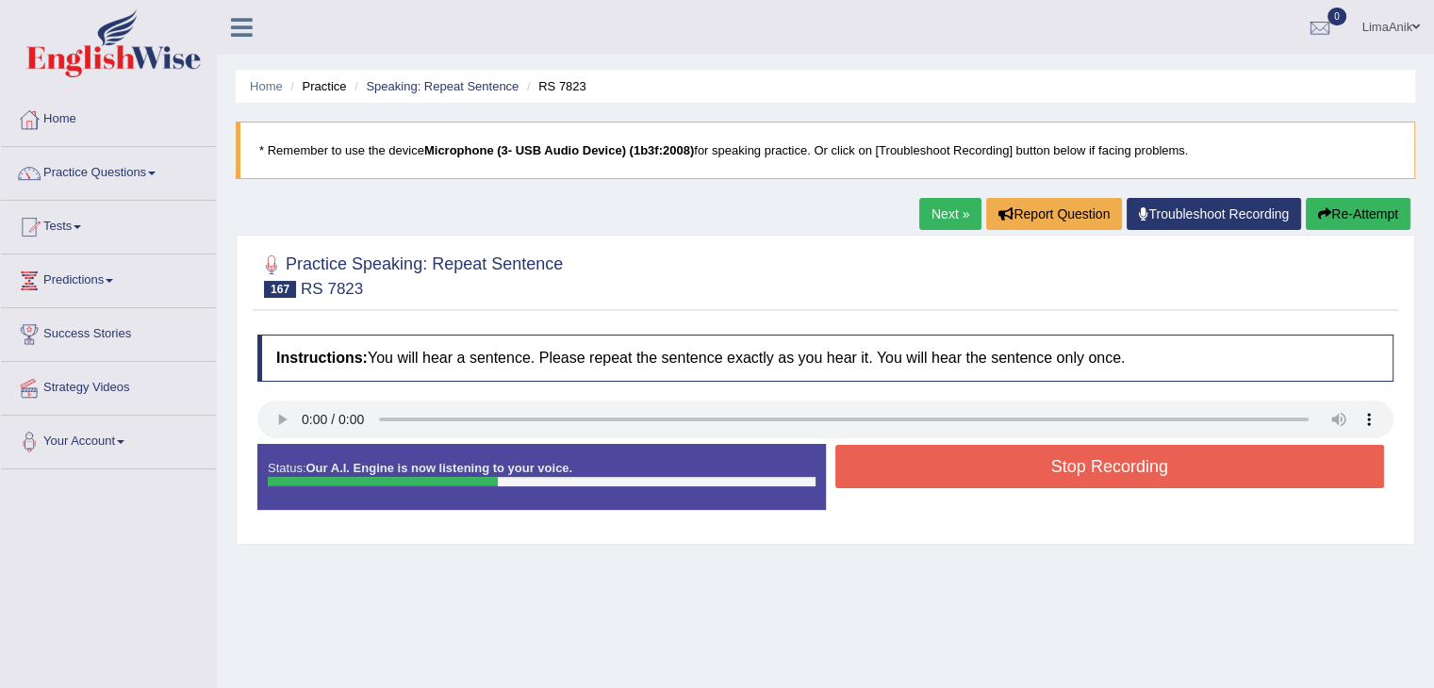
click at [974, 470] on button "Stop Recording" at bounding box center [1110, 466] width 550 height 43
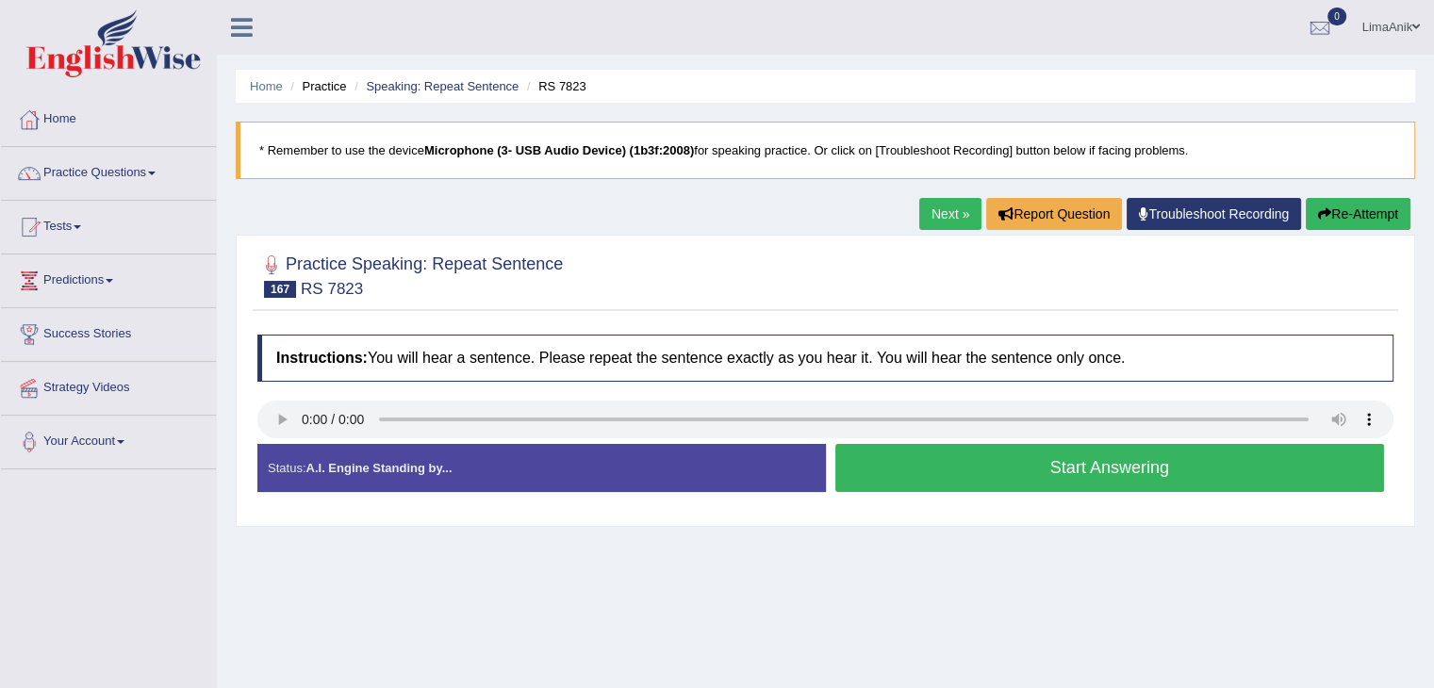
click at [992, 461] on button "Start Answering" at bounding box center [1110, 468] width 550 height 48
click at [858, 454] on button "Start Answering" at bounding box center [1110, 468] width 550 height 48
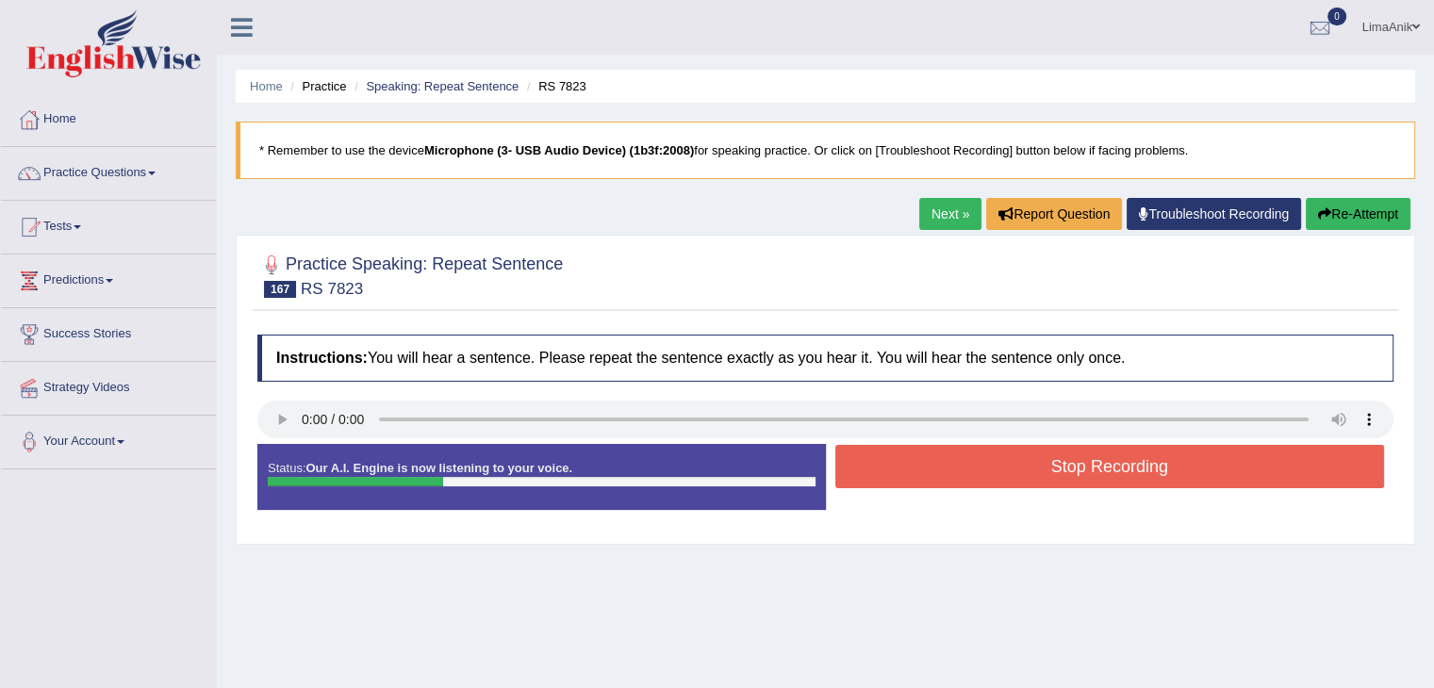
click at [858, 454] on button "Stop Recording" at bounding box center [1110, 466] width 550 height 43
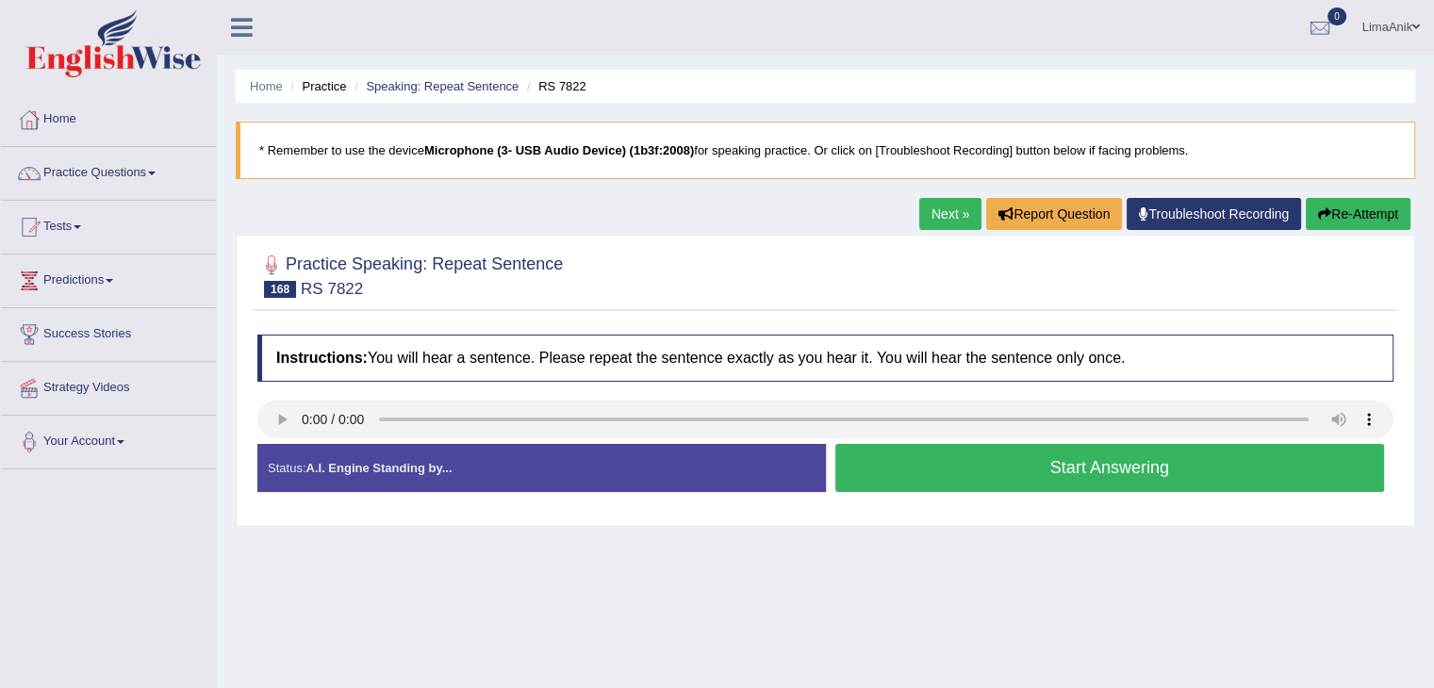
click at [950, 471] on button "Start Answering" at bounding box center [1110, 468] width 550 height 48
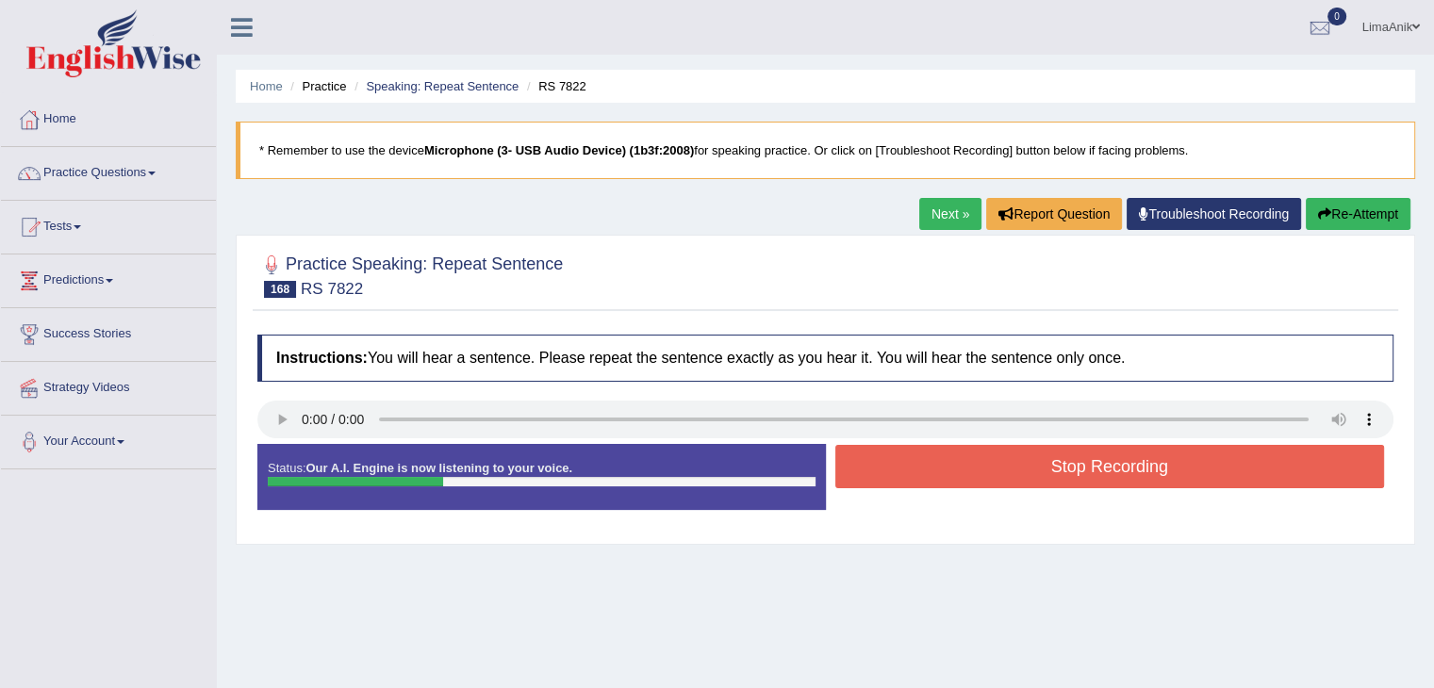
click at [950, 471] on button "Stop Recording" at bounding box center [1110, 466] width 550 height 43
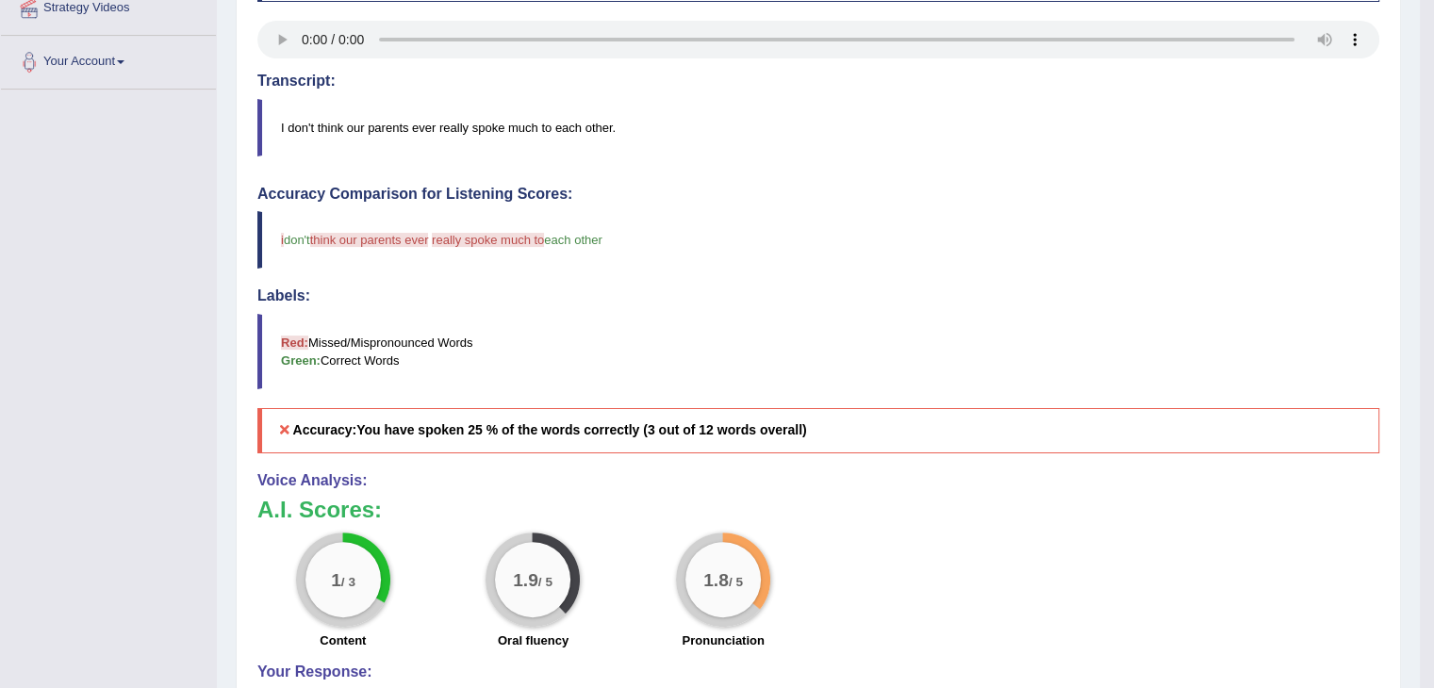
scroll to position [388, 0]
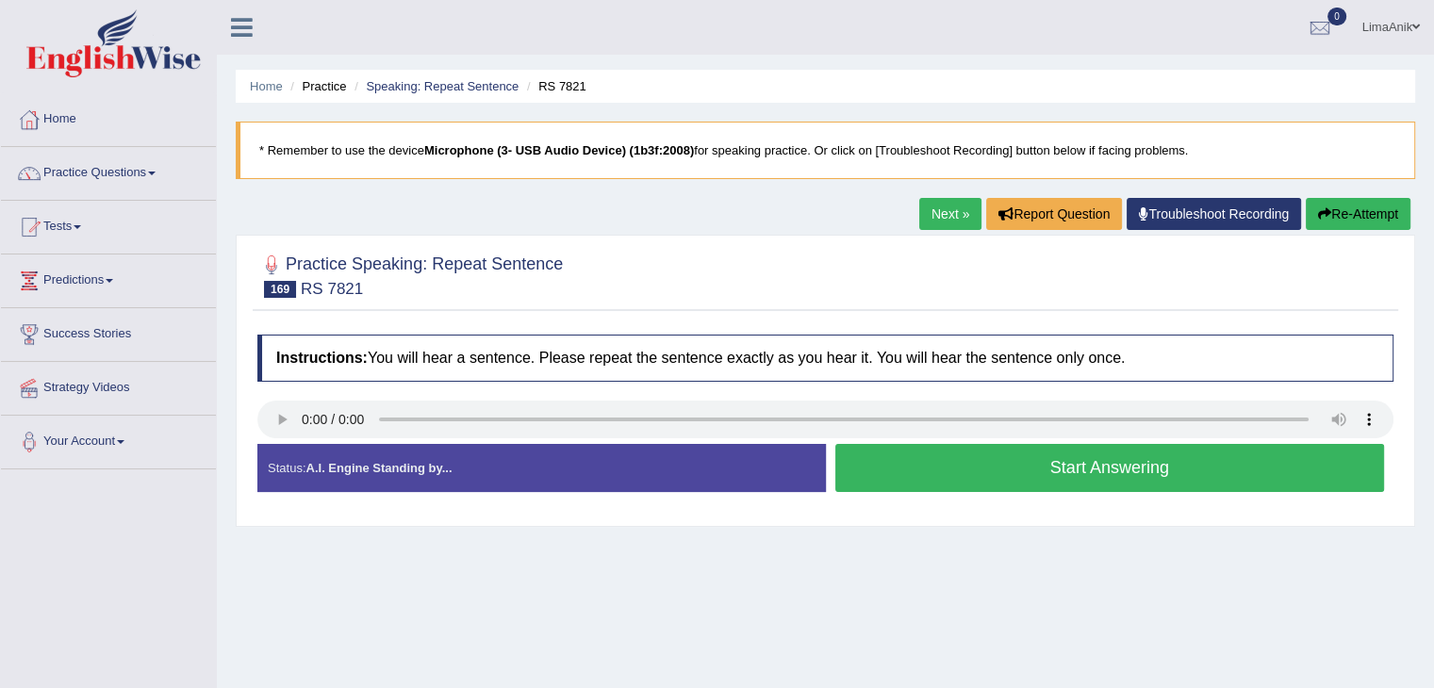
click at [1018, 485] on button "Start Answering" at bounding box center [1110, 468] width 550 height 48
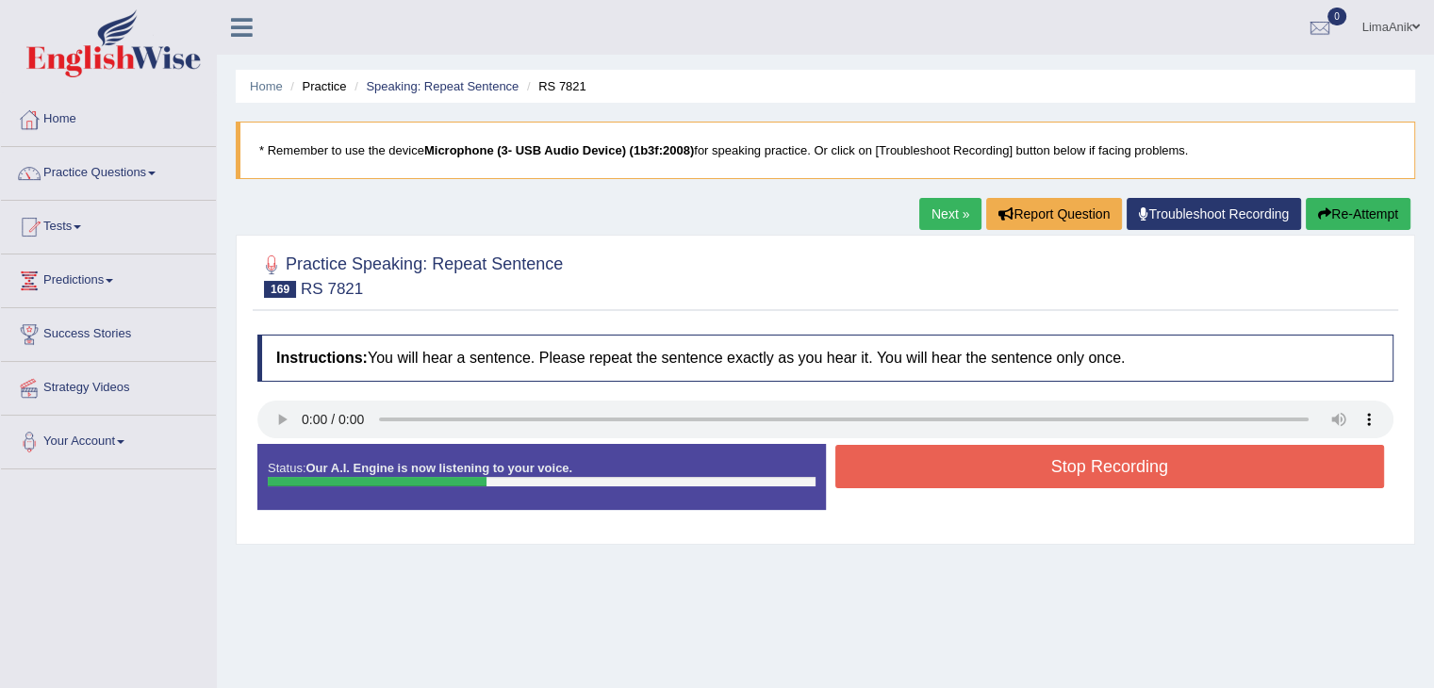
click at [977, 457] on button "Stop Recording" at bounding box center [1110, 466] width 550 height 43
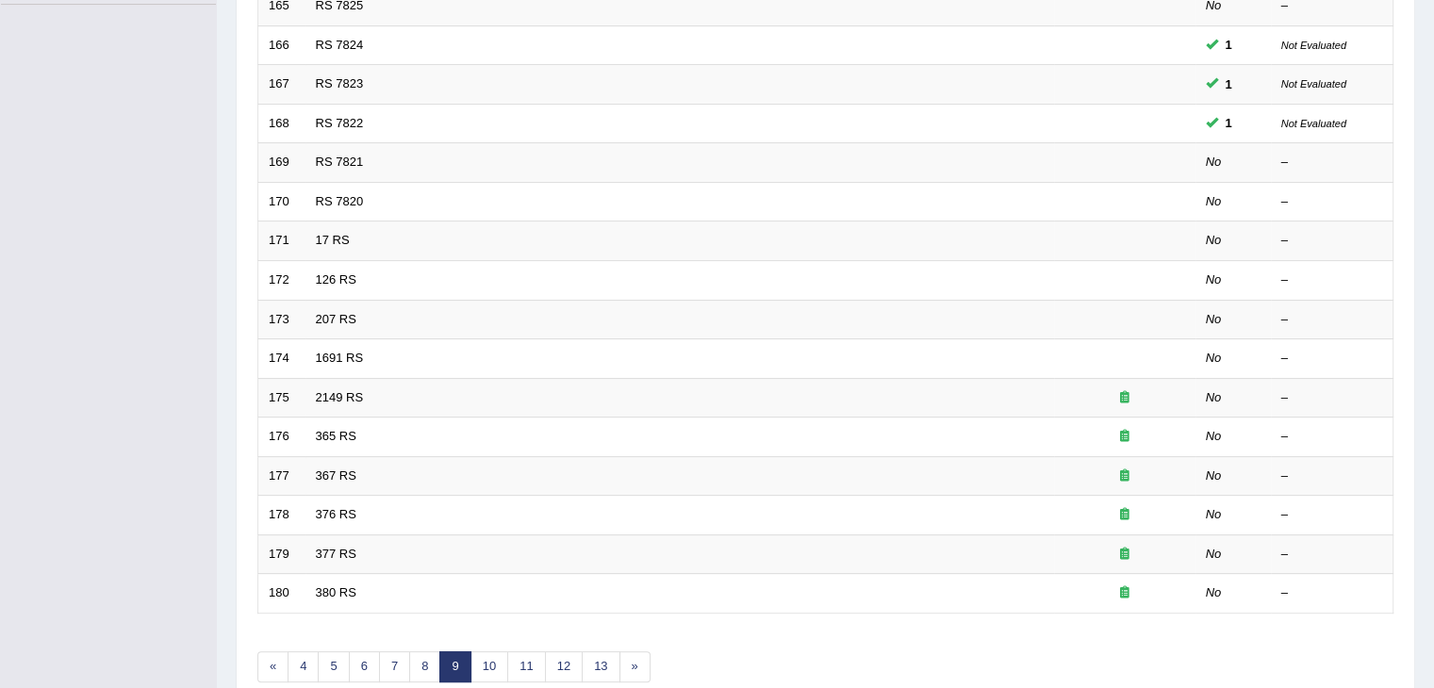
scroll to position [554, 0]
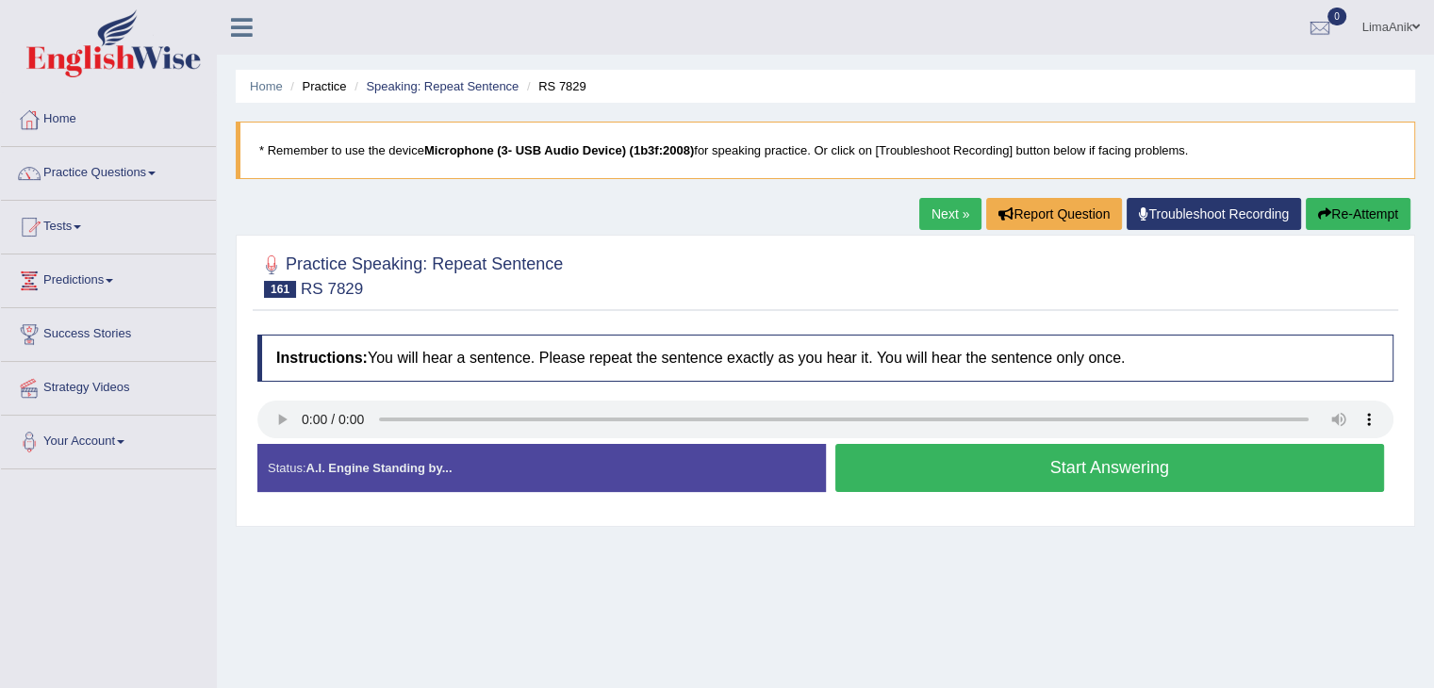
click at [1050, 474] on button "Start Answering" at bounding box center [1110, 468] width 550 height 48
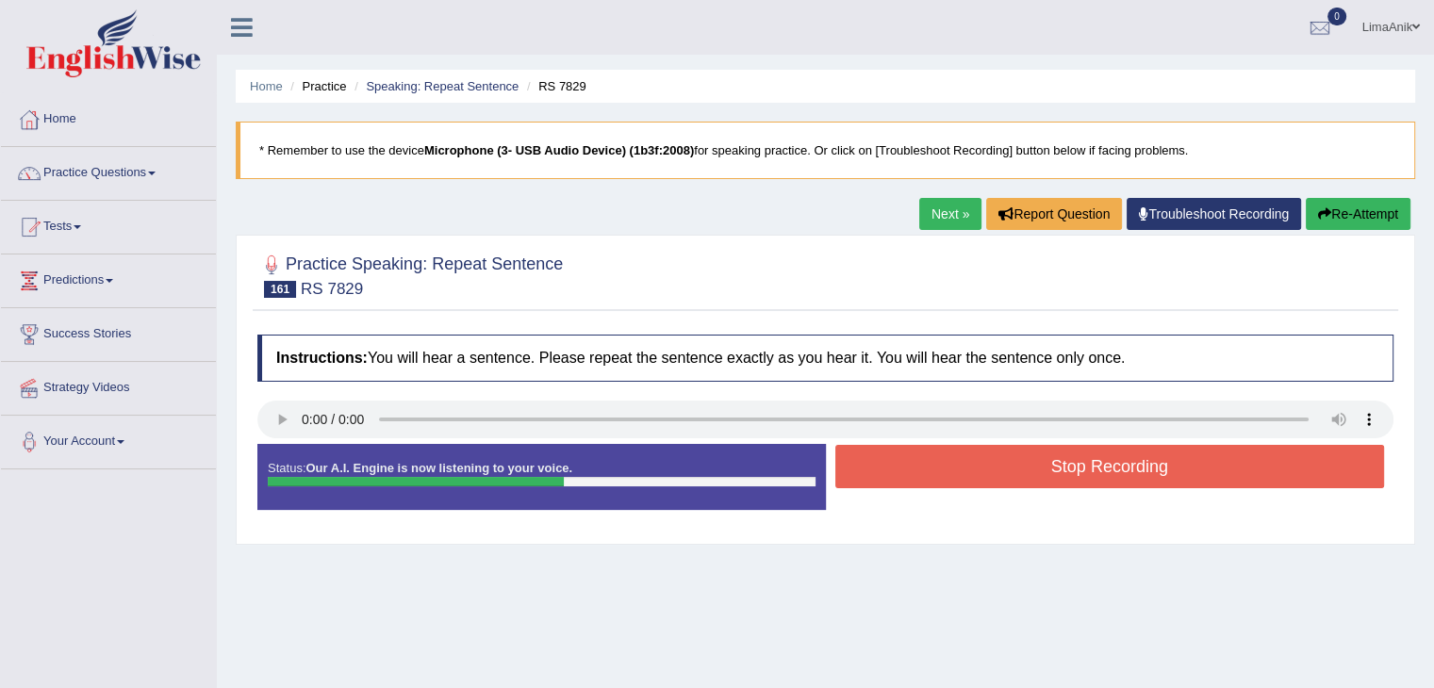
click at [1050, 474] on button "Stop Recording" at bounding box center [1110, 466] width 550 height 43
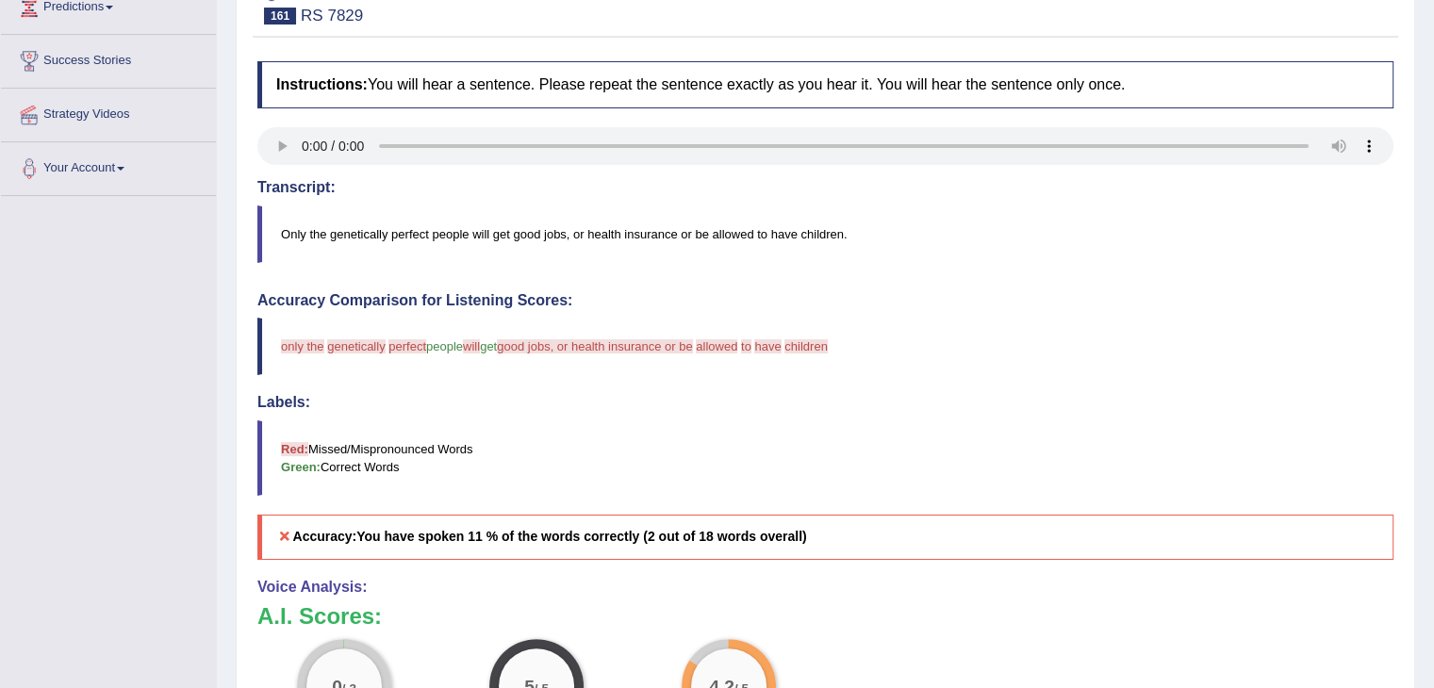
scroll to position [345, 0]
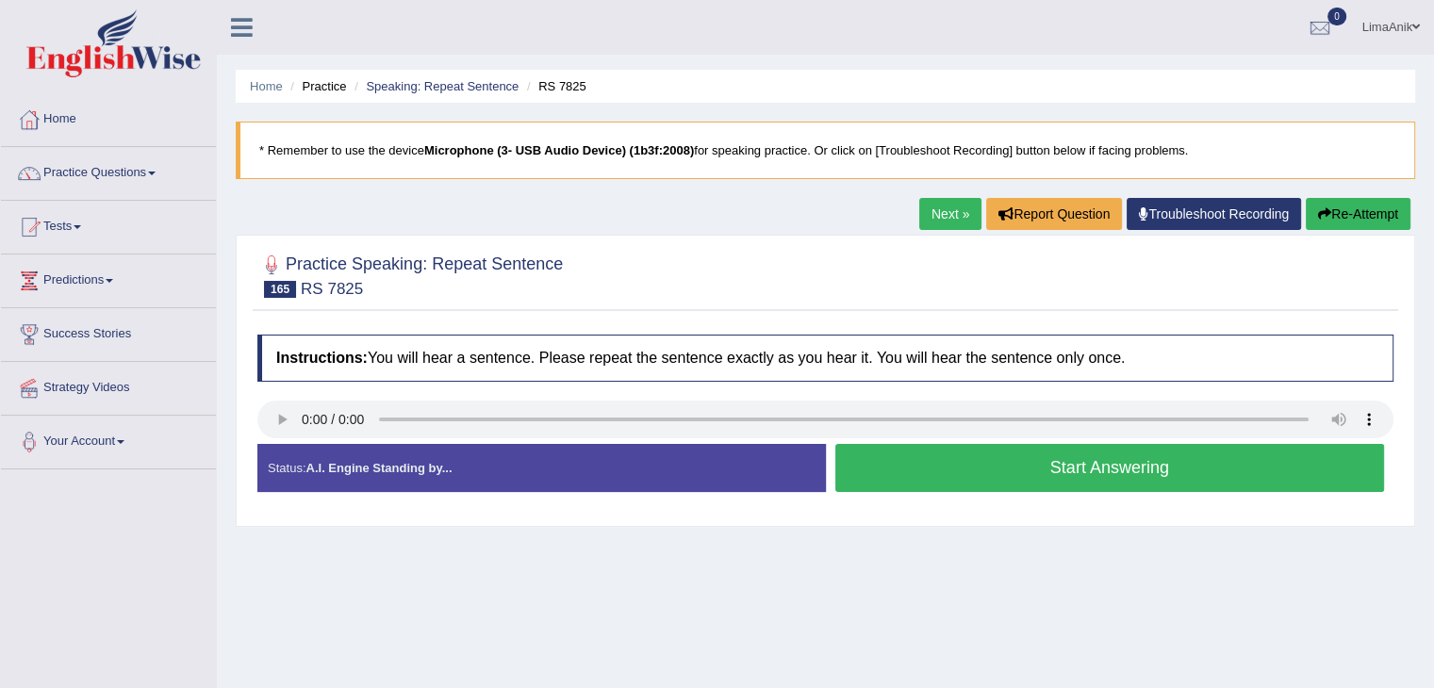
click at [945, 457] on button "Start Answering" at bounding box center [1110, 468] width 550 height 48
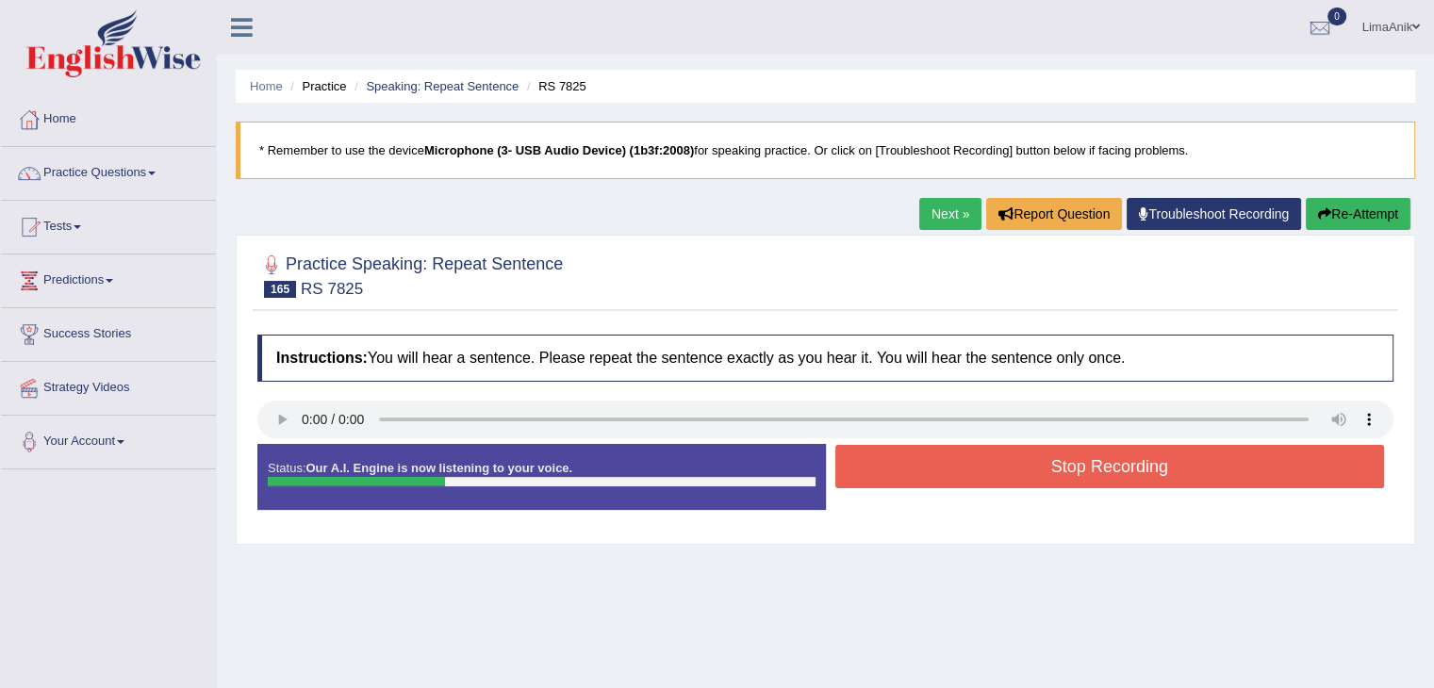
click at [945, 457] on button "Stop Recording" at bounding box center [1110, 466] width 550 height 43
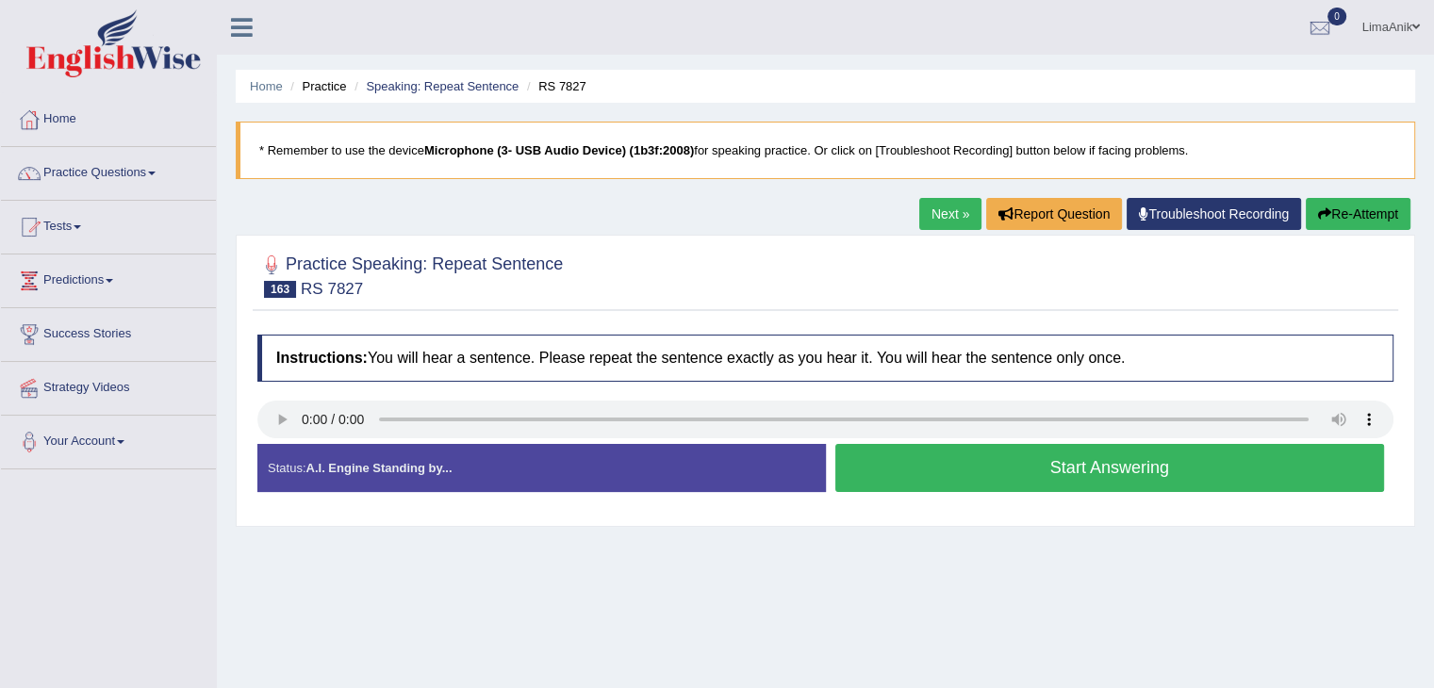
click at [895, 458] on button "Start Answering" at bounding box center [1110, 468] width 550 height 48
drag, startPoint x: 987, startPoint y: 492, endPoint x: 1041, endPoint y: 480, distance: 55.1
click at [1041, 480] on div "Start Answering" at bounding box center [1110, 470] width 569 height 53
click at [1041, 480] on button "Start Answering" at bounding box center [1110, 468] width 550 height 48
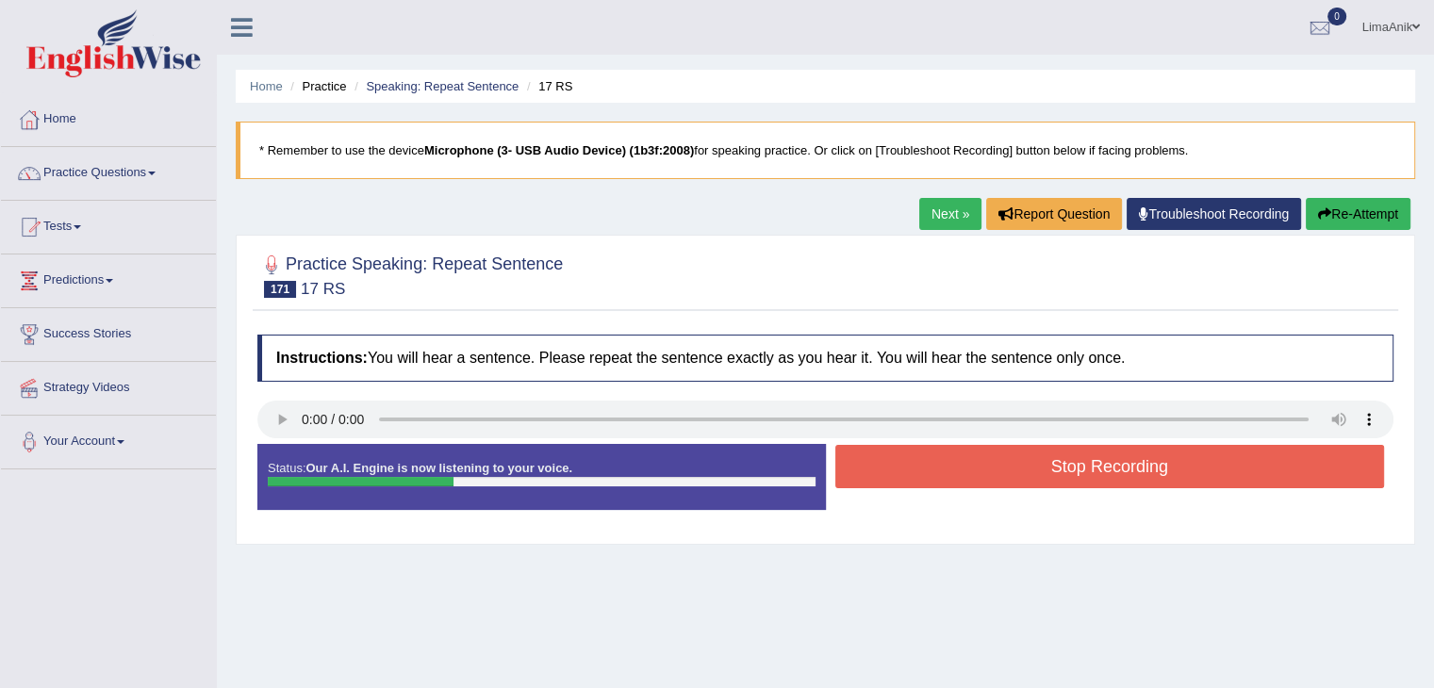
click at [1041, 480] on button "Stop Recording" at bounding box center [1110, 466] width 550 height 43
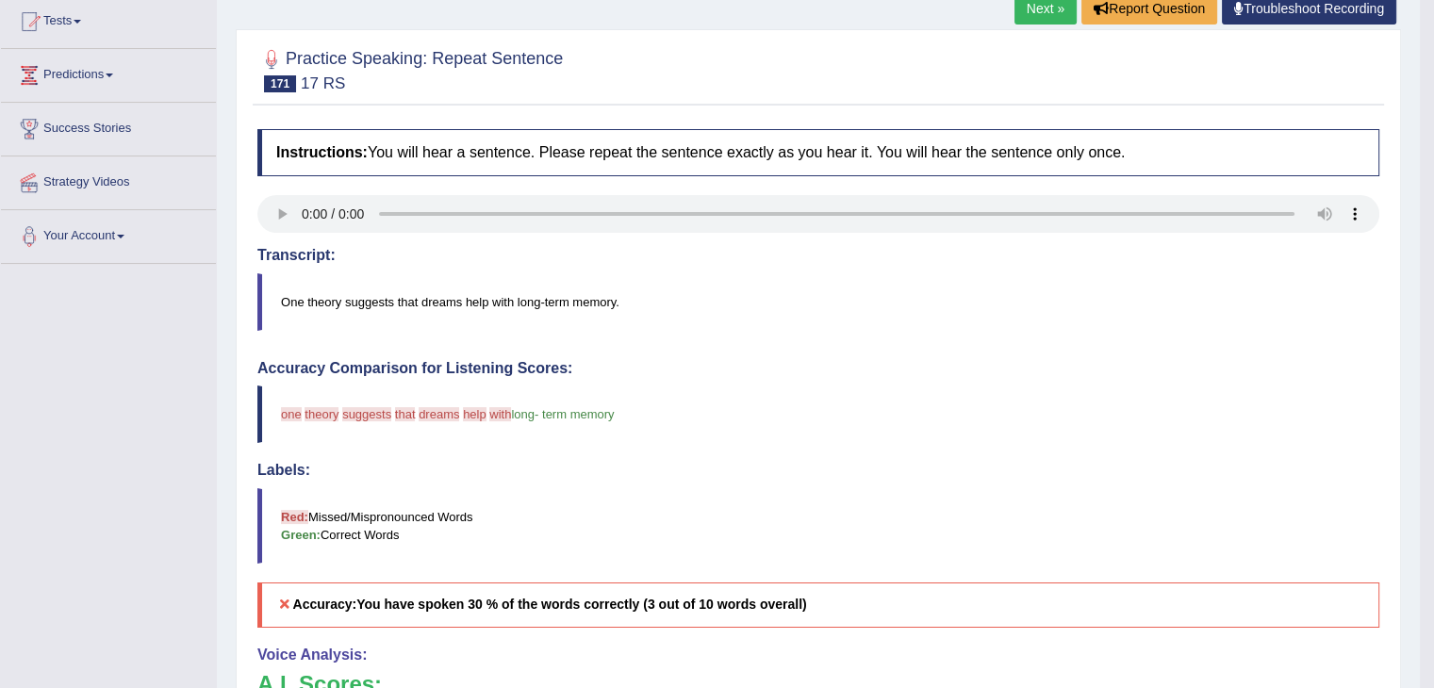
scroll to position [375, 0]
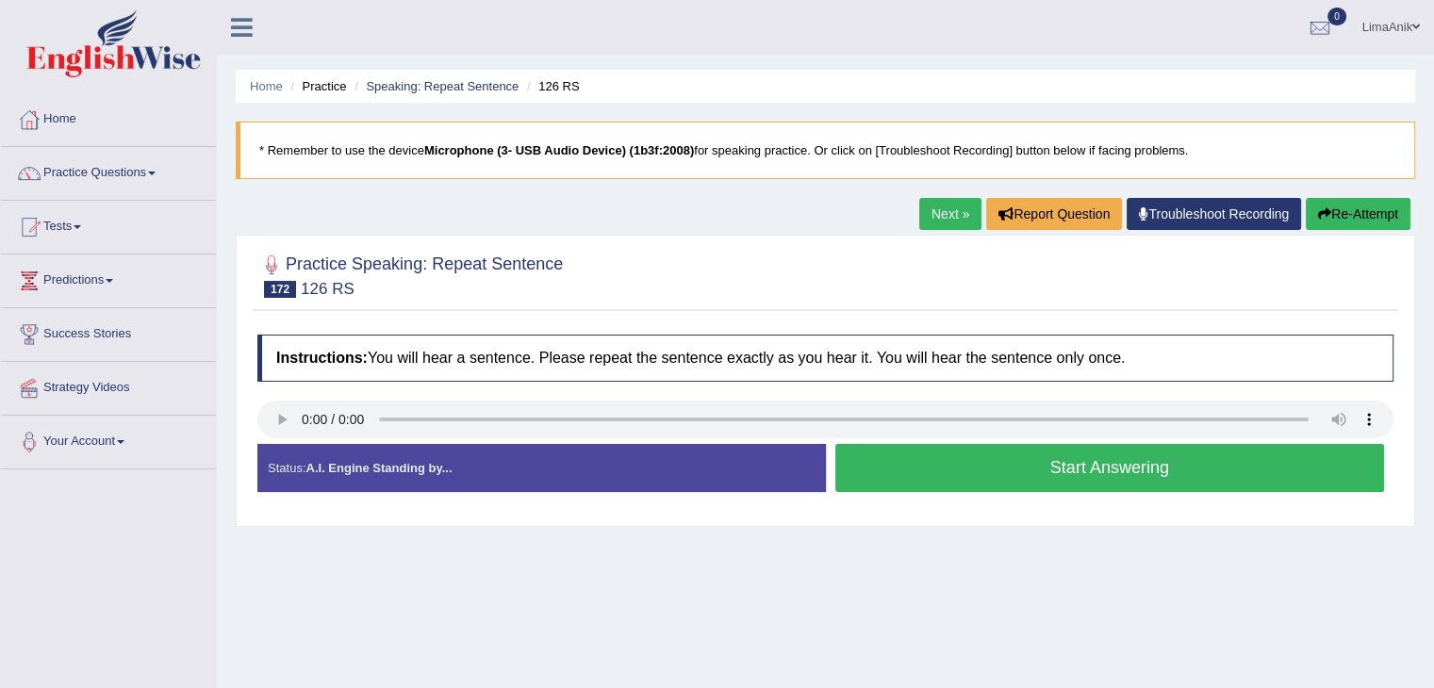
click at [693, 29] on ul "LimaAnik Toggle navigation Username: LimaAnik Access Type: Online Subscription:…" at bounding box center [1008, 27] width 852 height 54
click at [957, 475] on button "Start Answering" at bounding box center [1110, 468] width 550 height 48
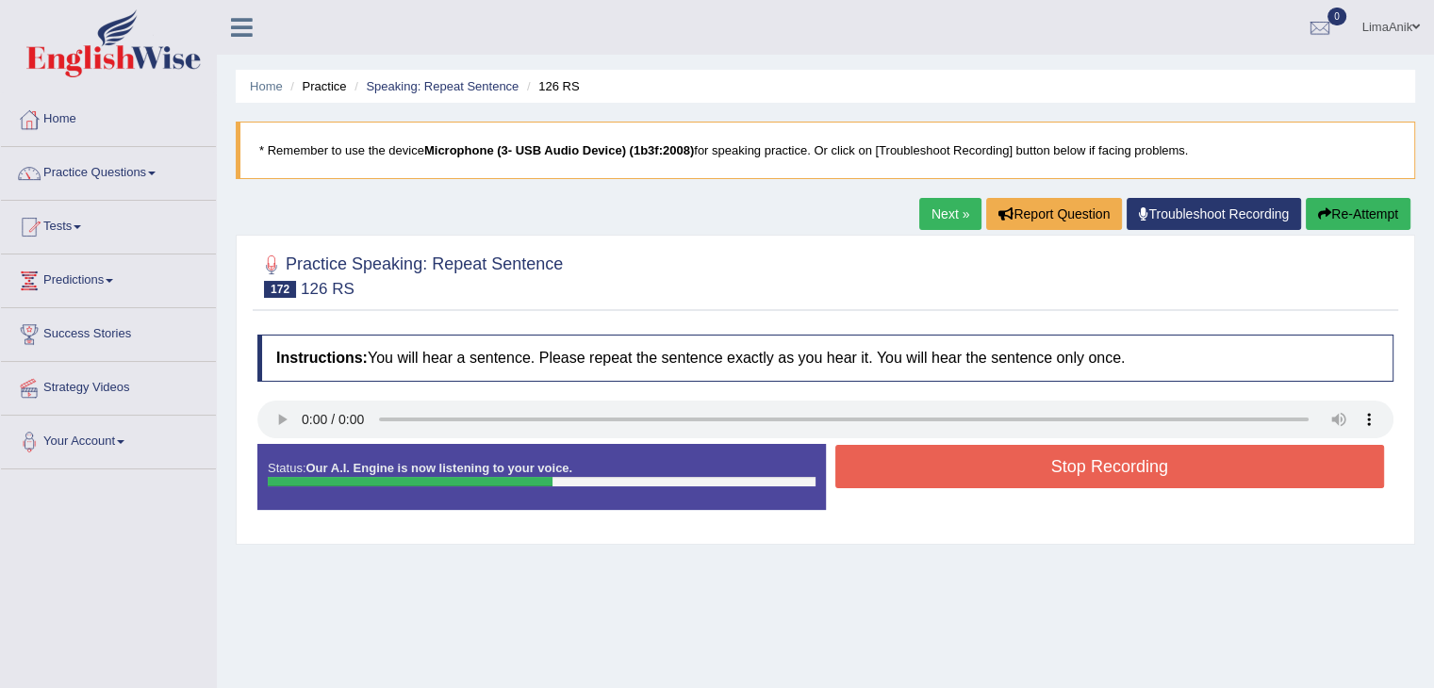
click at [957, 475] on button "Stop Recording" at bounding box center [1110, 466] width 550 height 43
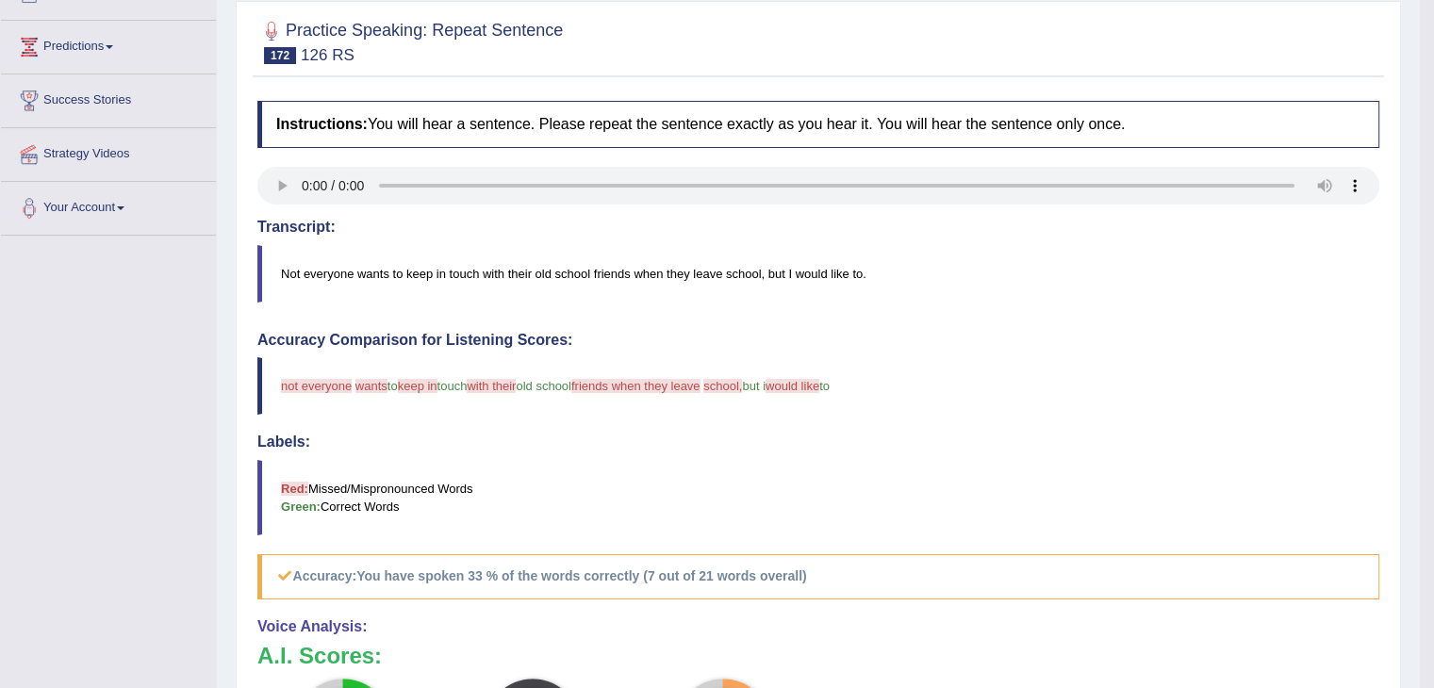
scroll to position [441, 0]
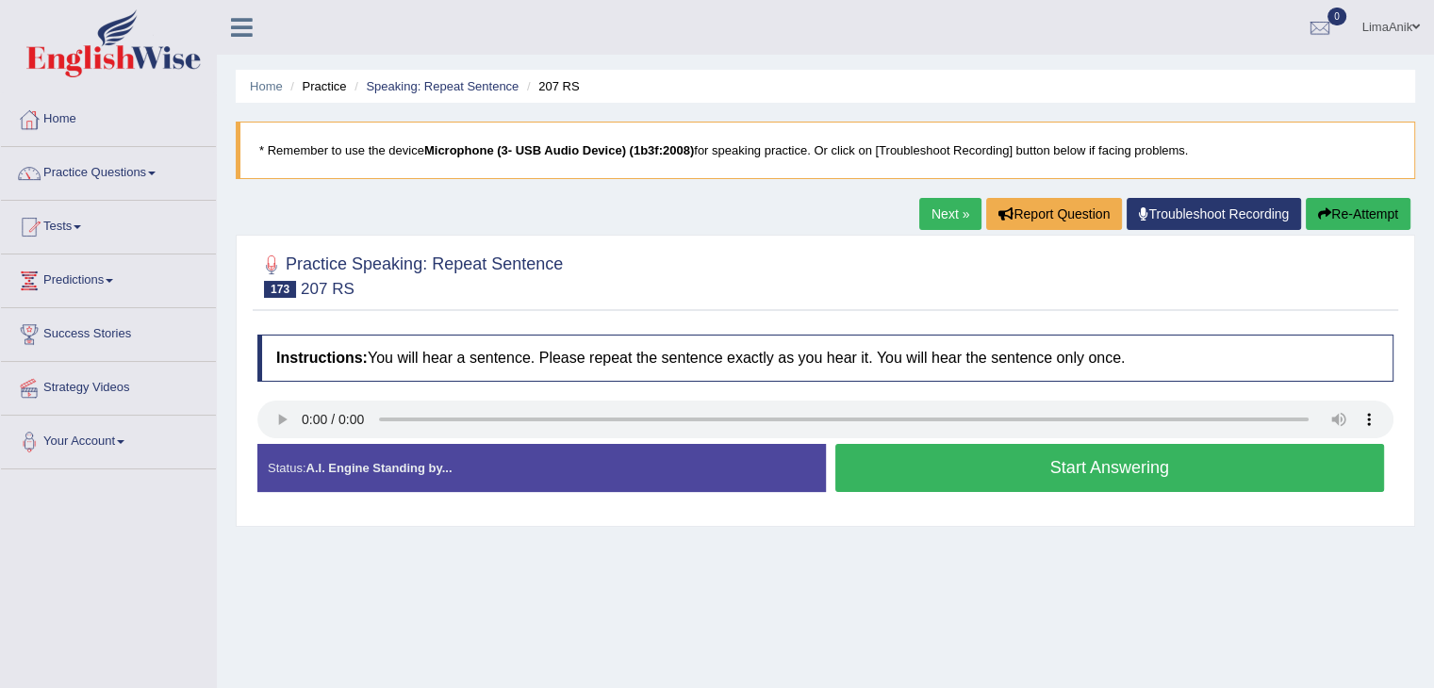
click at [968, 483] on button "Start Answering" at bounding box center [1110, 468] width 550 height 48
click at [946, 468] on button "Start Answering" at bounding box center [1110, 468] width 550 height 48
click at [939, 480] on button "Start Answering" at bounding box center [1110, 468] width 550 height 48
click at [919, 453] on button "Start Answering" at bounding box center [1110, 468] width 550 height 48
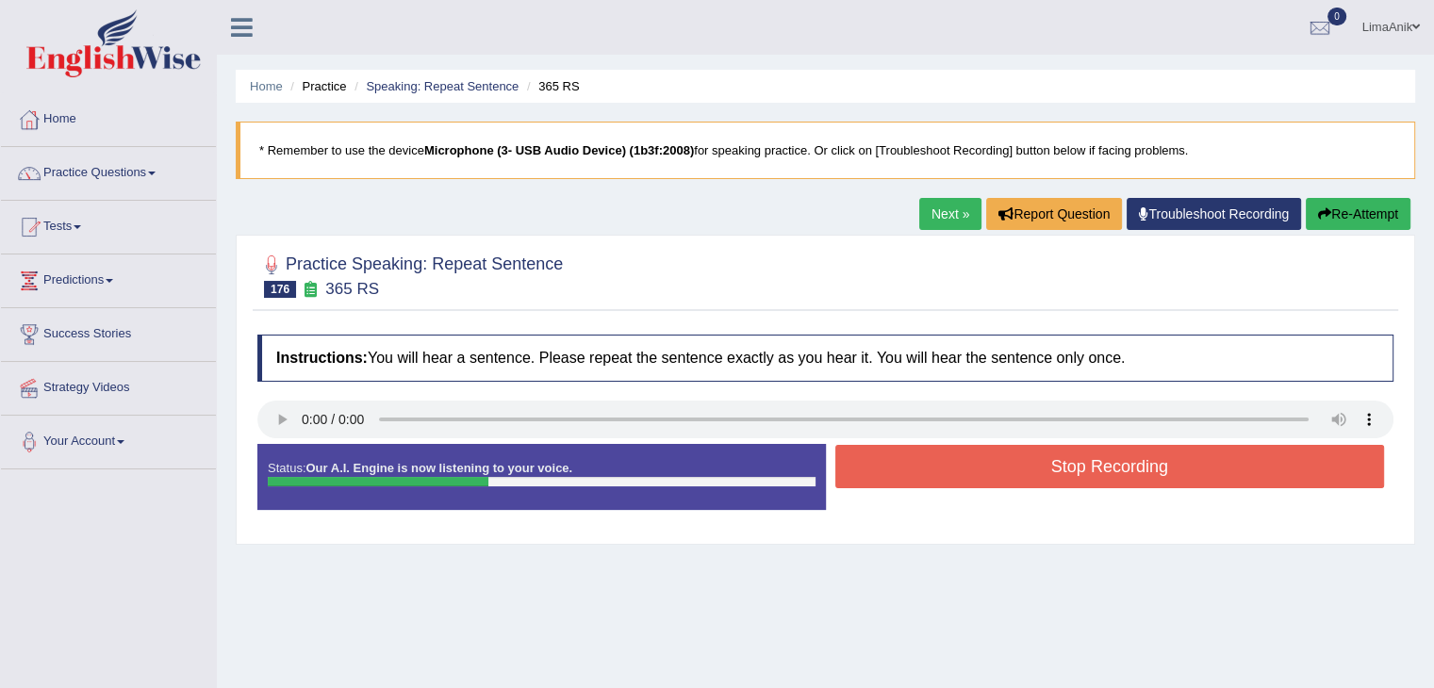
click at [919, 453] on button "Stop Recording" at bounding box center [1110, 466] width 550 height 43
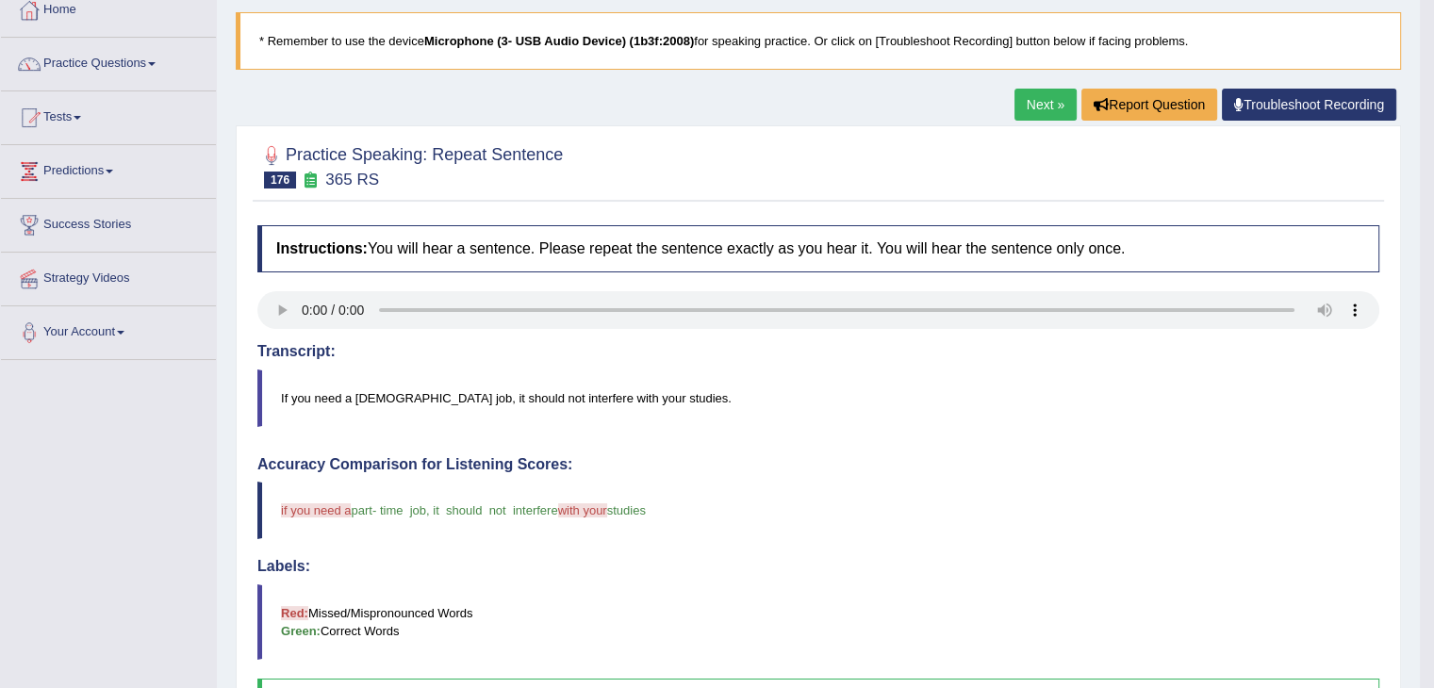
scroll to position [273, 0]
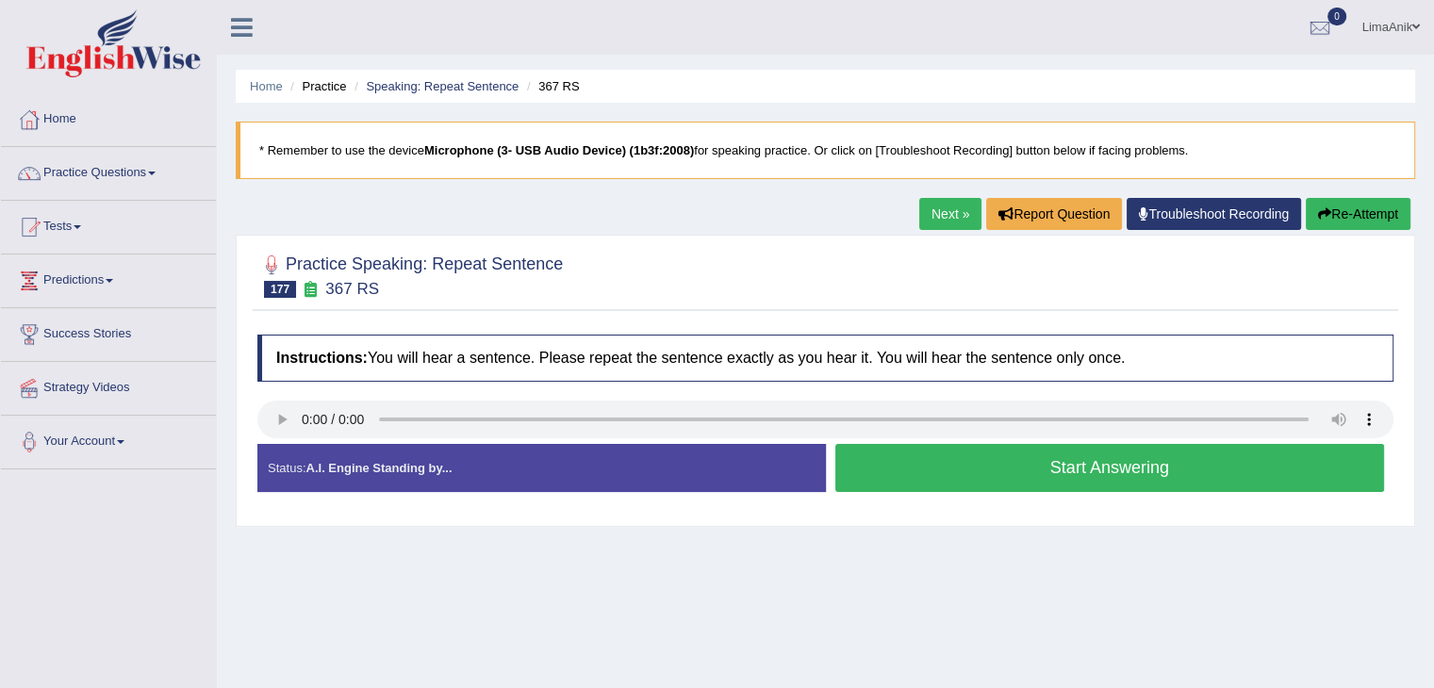
click at [947, 487] on button "Start Answering" at bounding box center [1110, 468] width 550 height 48
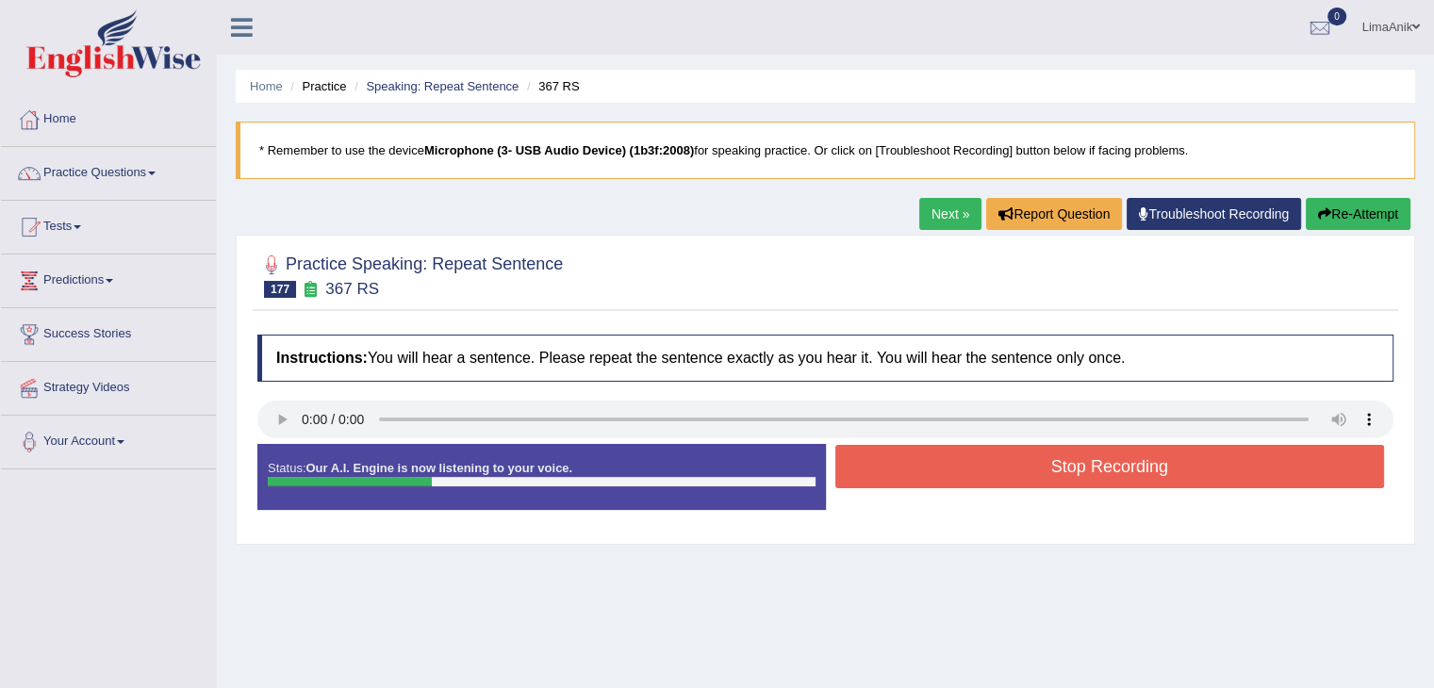
click at [947, 487] on div "Stop Recording" at bounding box center [1110, 469] width 569 height 48
click at [959, 480] on button "Stop Recording" at bounding box center [1110, 466] width 550 height 43
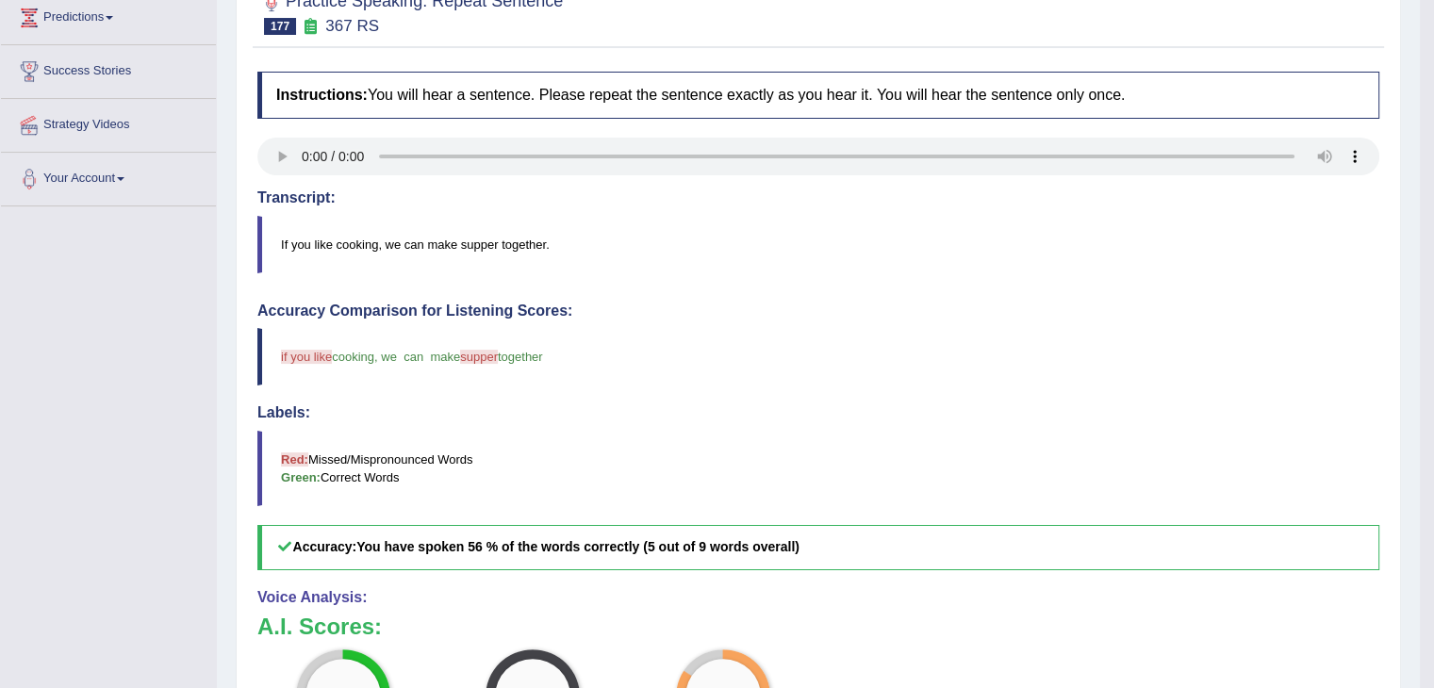
scroll to position [460, 0]
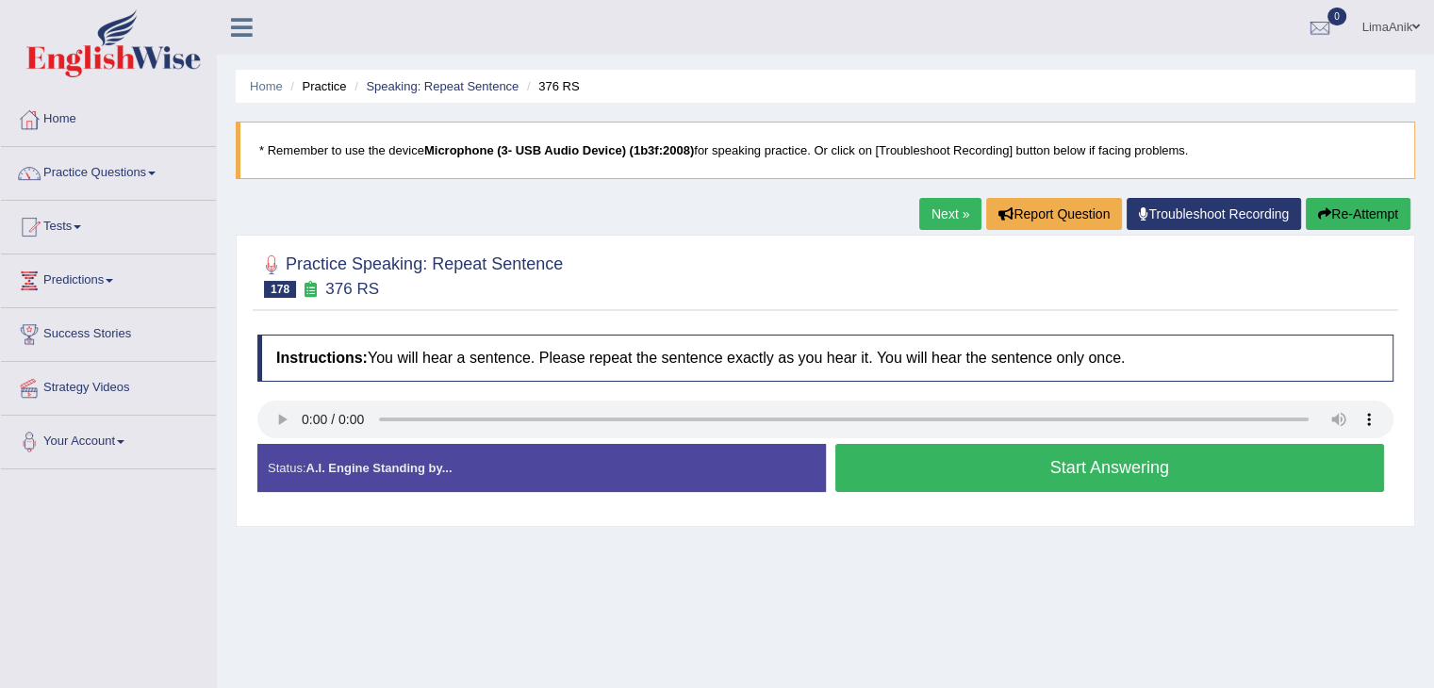
click at [1015, 467] on button "Start Answering" at bounding box center [1110, 468] width 550 height 48
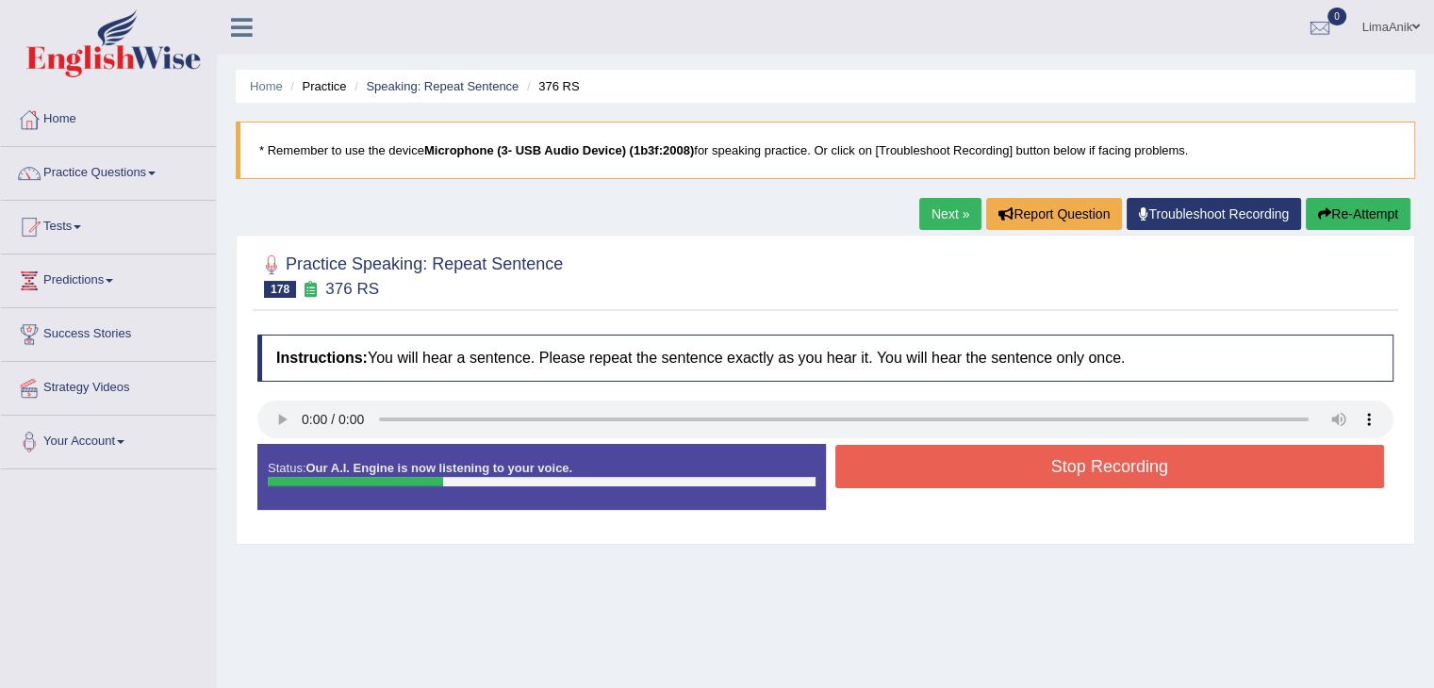
click at [1015, 467] on button "Stop Recording" at bounding box center [1110, 466] width 550 height 43
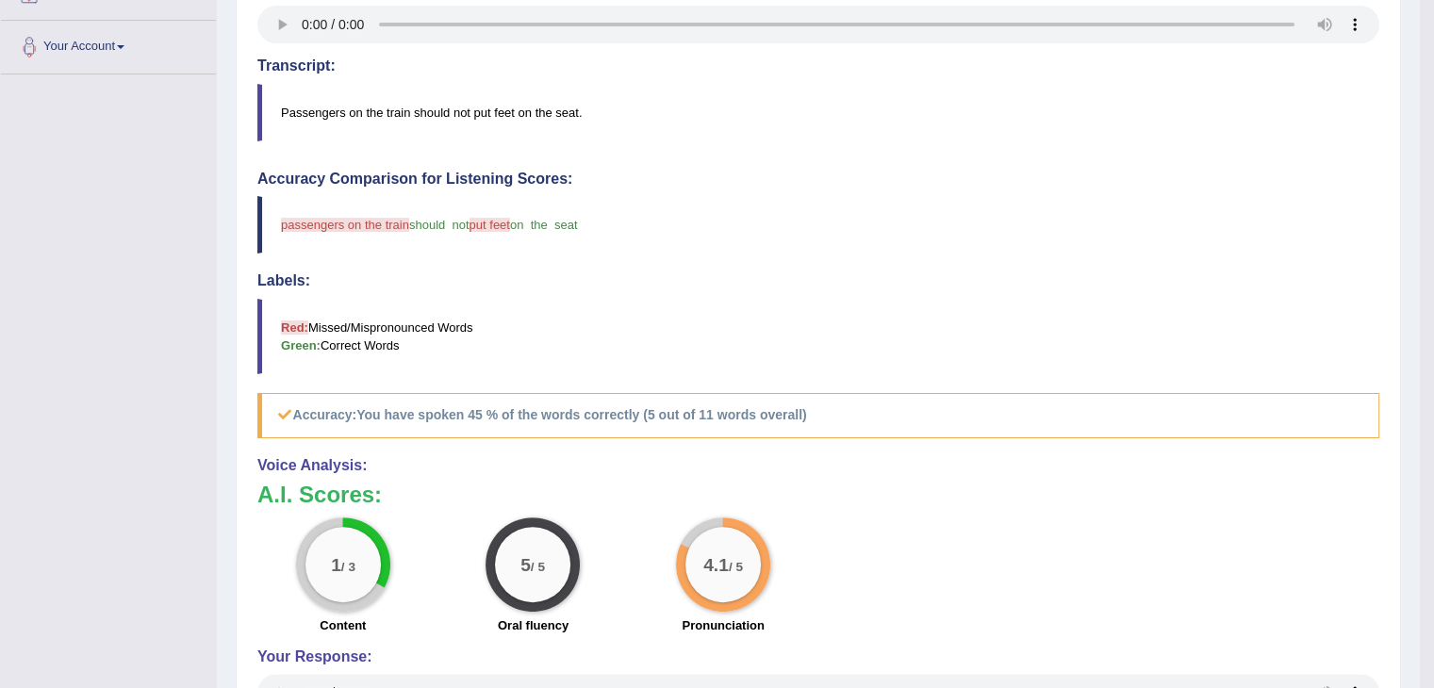
scroll to position [403, 0]
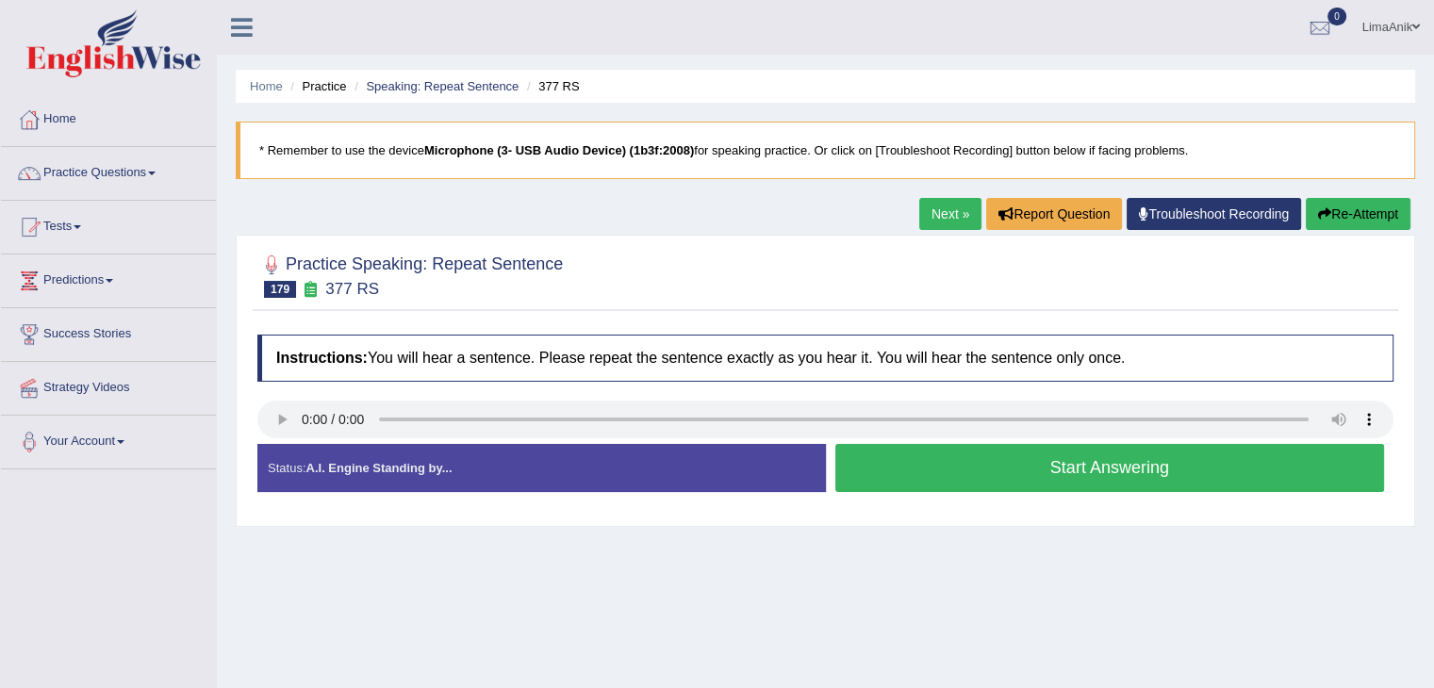
click at [1022, 486] on button "Start Answering" at bounding box center [1110, 468] width 550 height 48
click at [921, 461] on button "Start Answering" at bounding box center [1110, 468] width 550 height 48
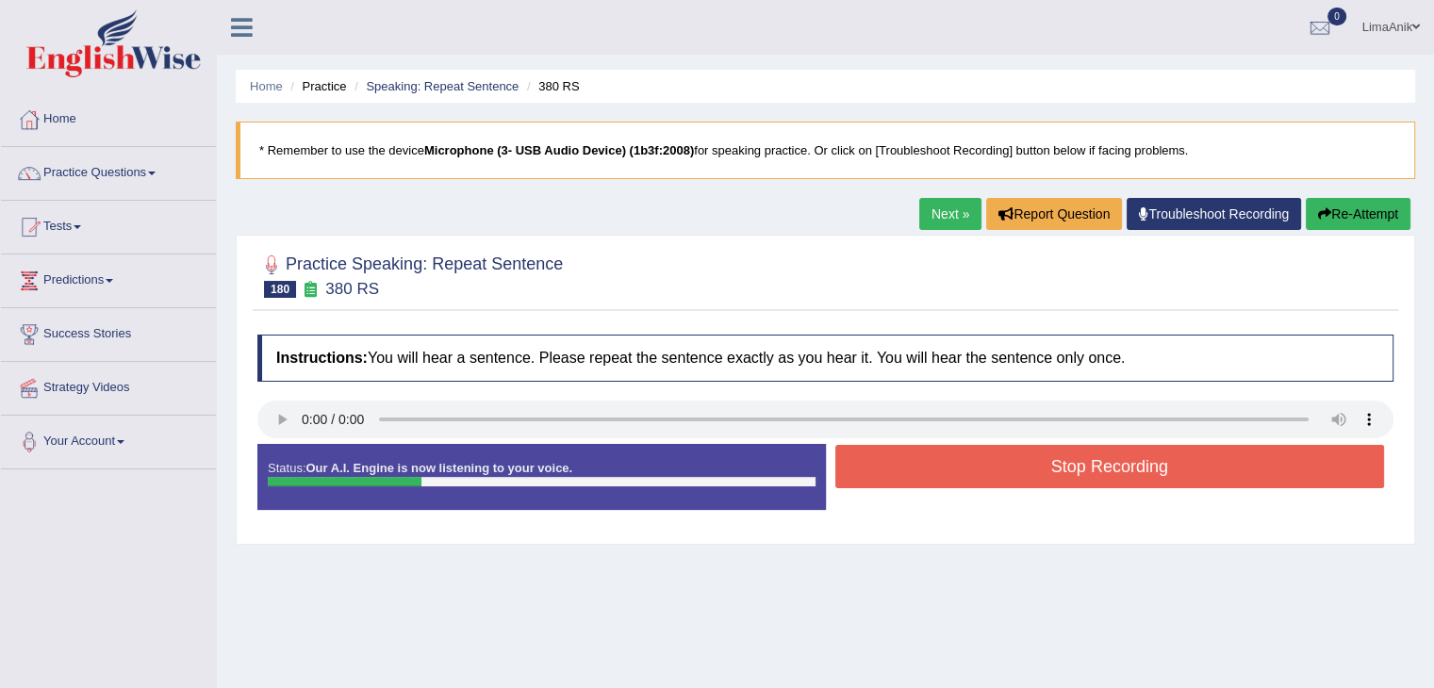
click at [921, 461] on button "Stop Recording" at bounding box center [1110, 466] width 550 height 43
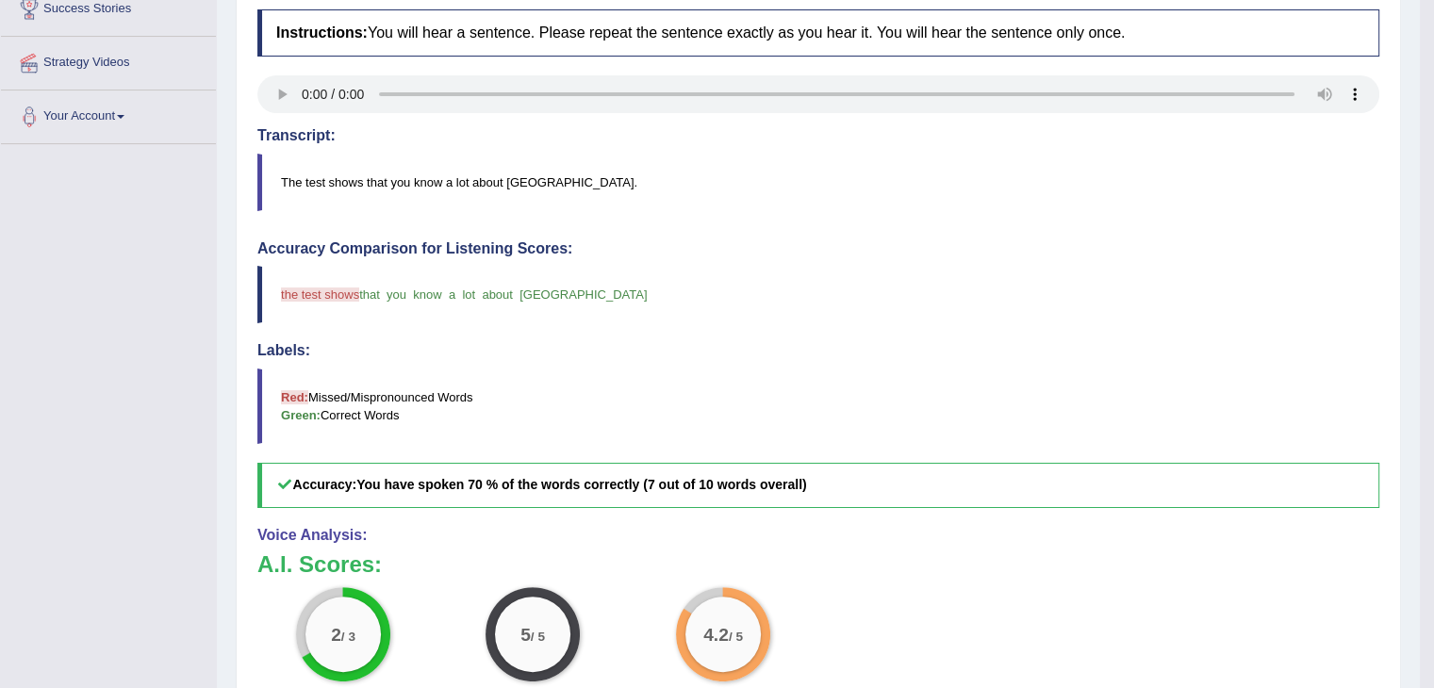
scroll to position [333, 0]
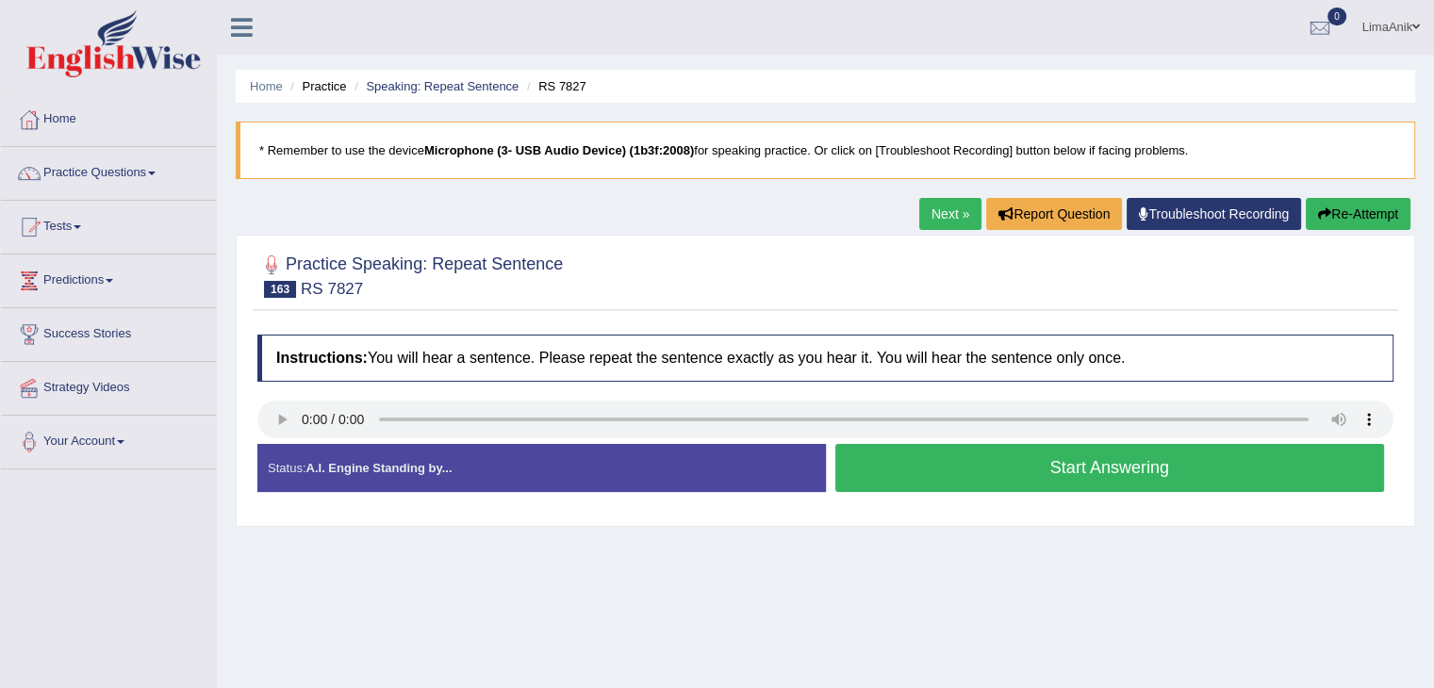
drag, startPoint x: 0, startPoint y: 0, endPoint x: 892, endPoint y: 461, distance: 1004.0
click at [892, 461] on button "Start Answering" at bounding box center [1110, 468] width 550 height 48
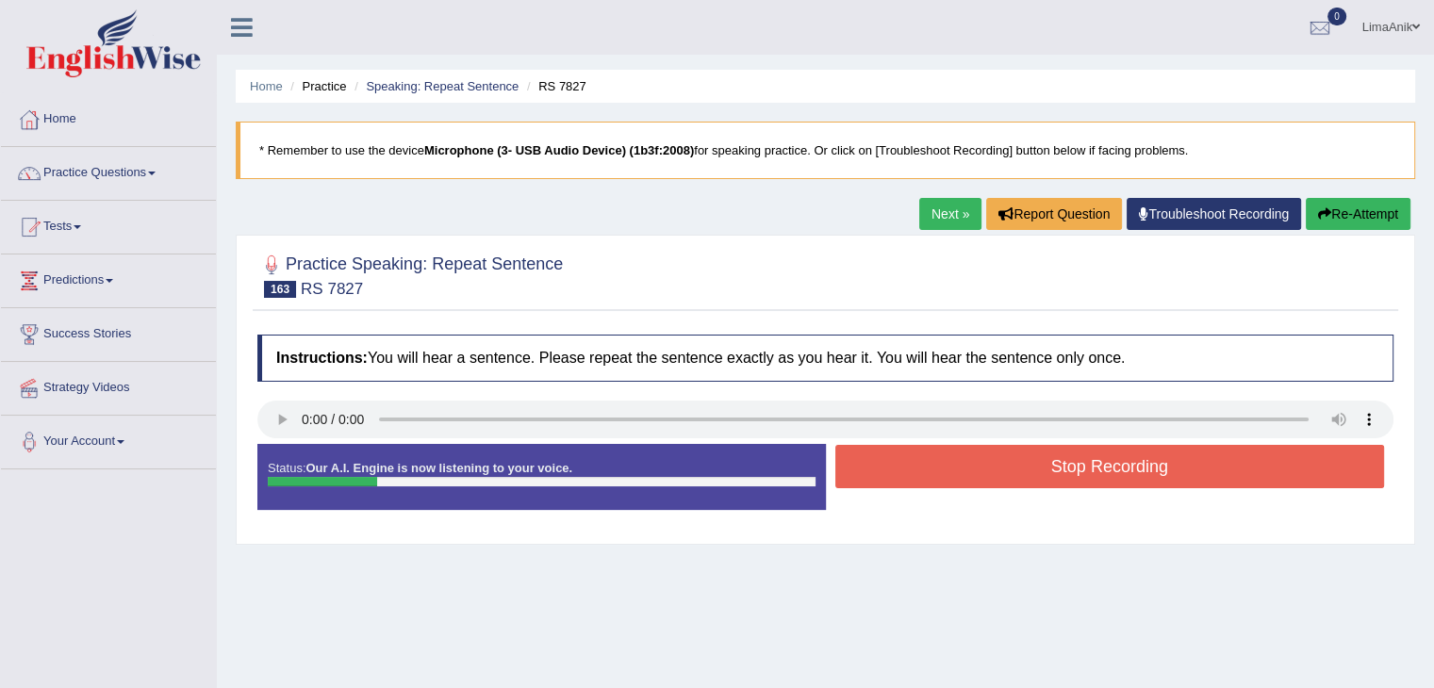
click at [892, 461] on button "Stop Recording" at bounding box center [1110, 466] width 550 height 43
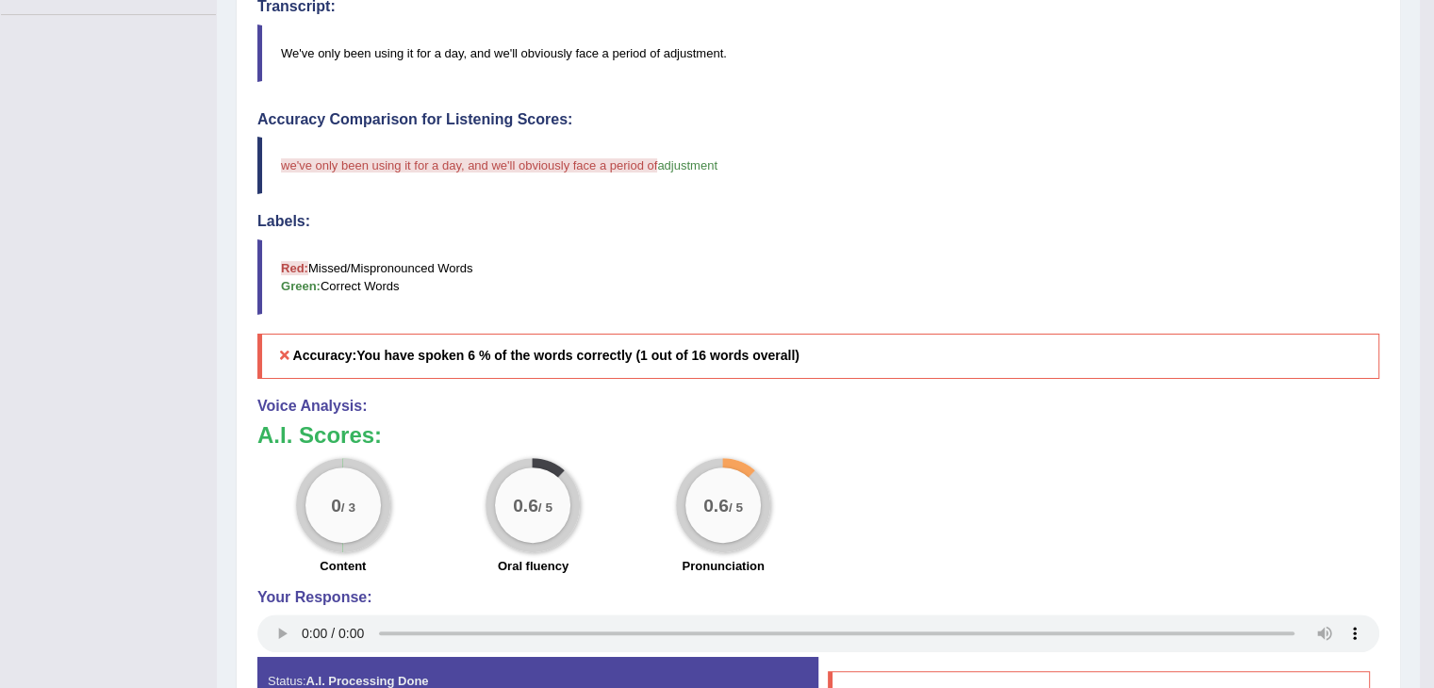
scroll to position [460, 0]
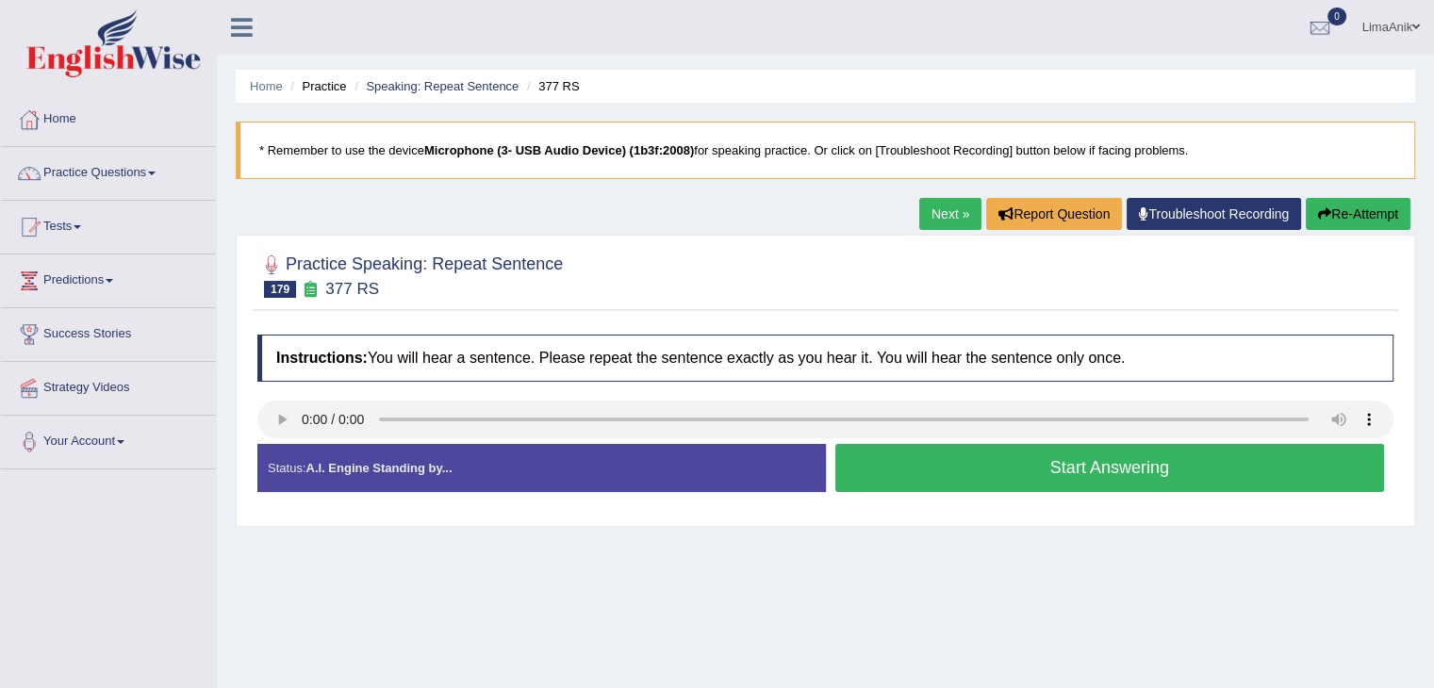
drag, startPoint x: 0, startPoint y: 0, endPoint x: 968, endPoint y: 472, distance: 1077.3
click at [968, 472] on button "Start Answering" at bounding box center [1110, 468] width 550 height 48
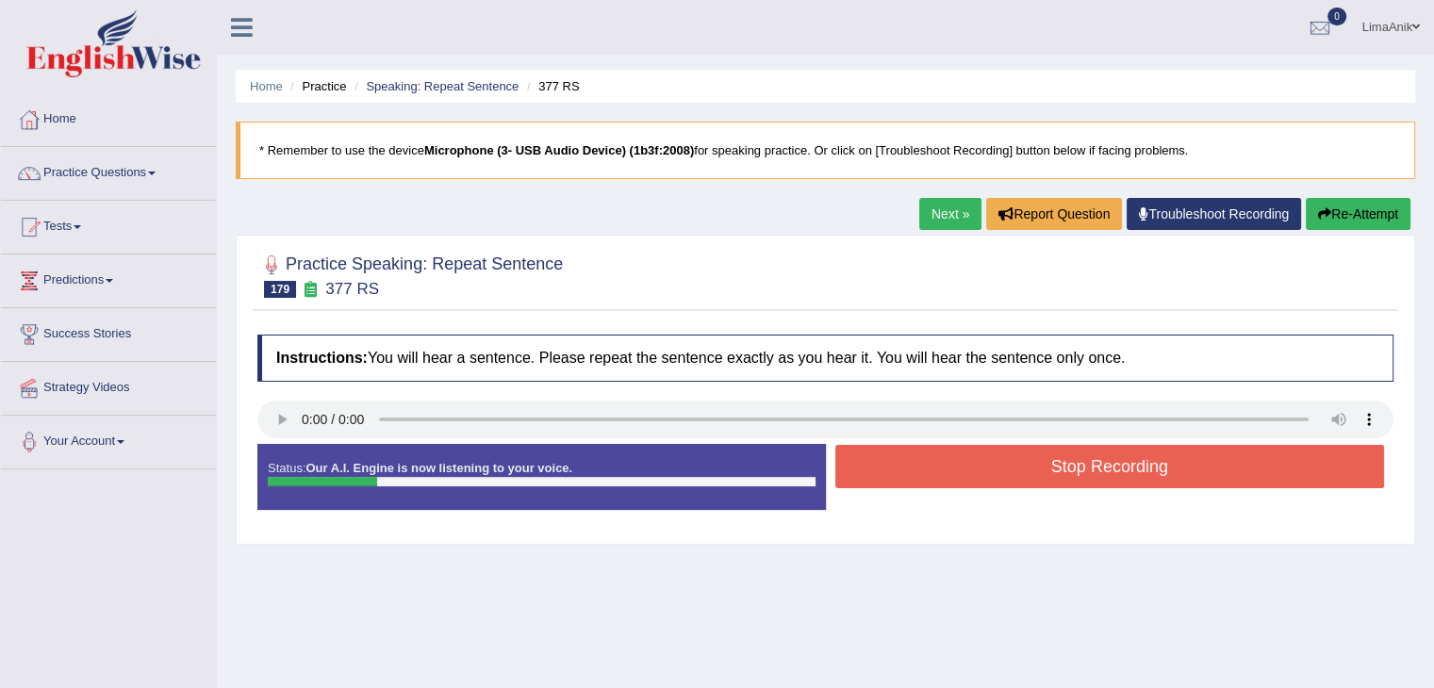
click at [968, 472] on button "Stop Recording" at bounding box center [1110, 466] width 550 height 43
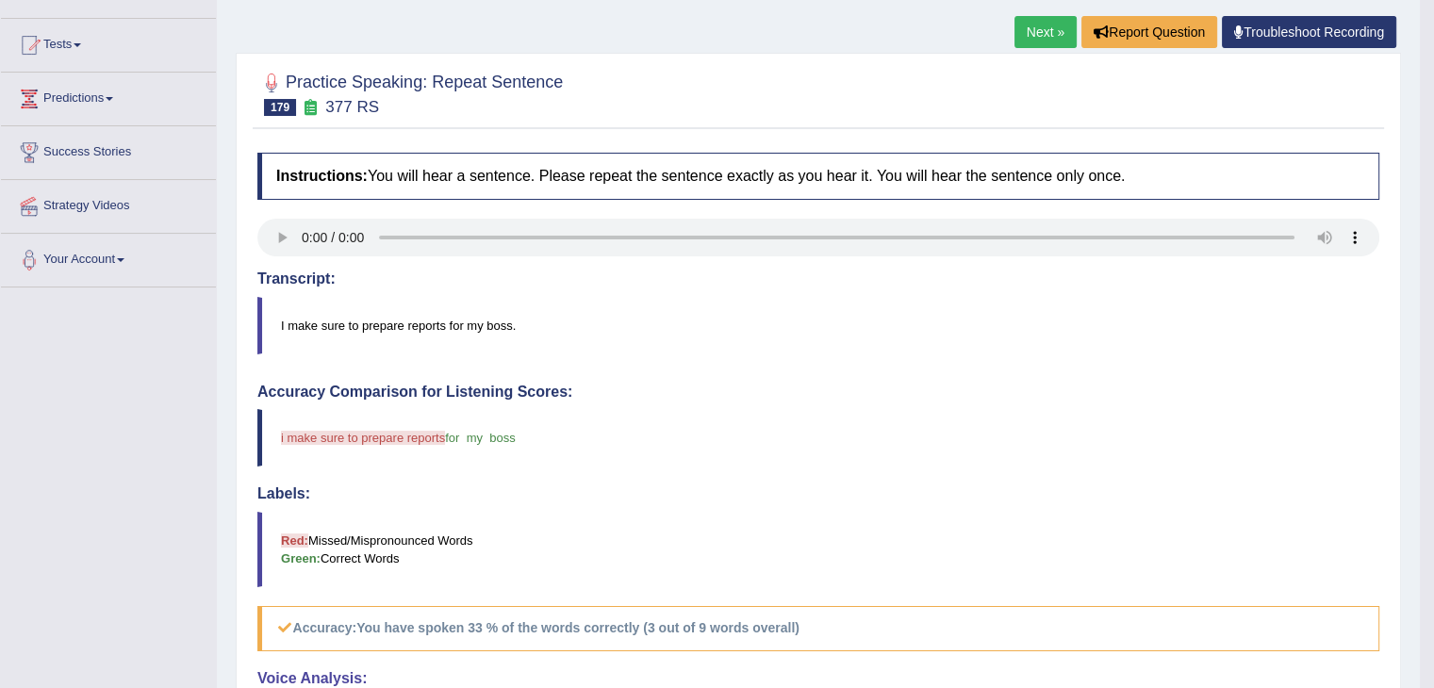
scroll to position [372, 0]
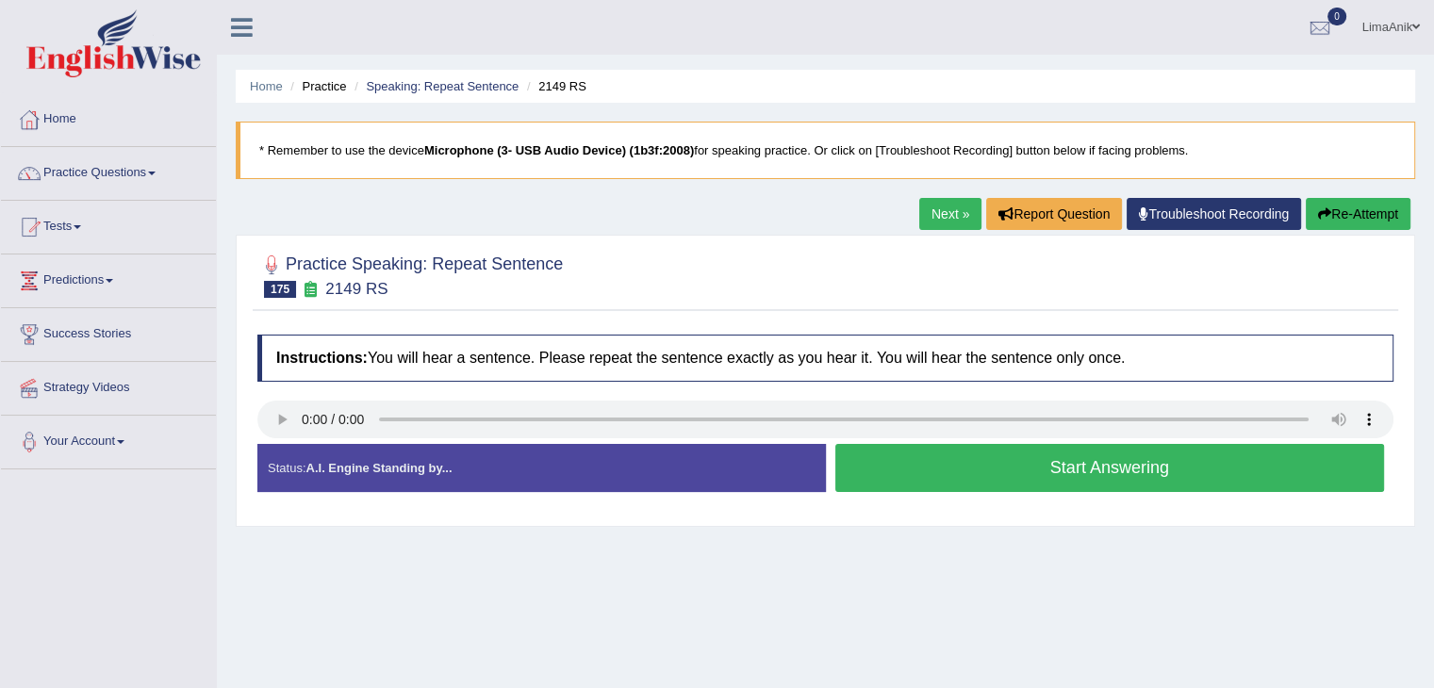
click at [907, 455] on button "Start Answering" at bounding box center [1110, 468] width 550 height 48
click at [889, 454] on button "Start Answering" at bounding box center [1110, 468] width 550 height 48
click at [914, 448] on button "Start Answering" at bounding box center [1110, 468] width 550 height 48
click at [877, 456] on button "Start Answering" at bounding box center [1110, 468] width 550 height 48
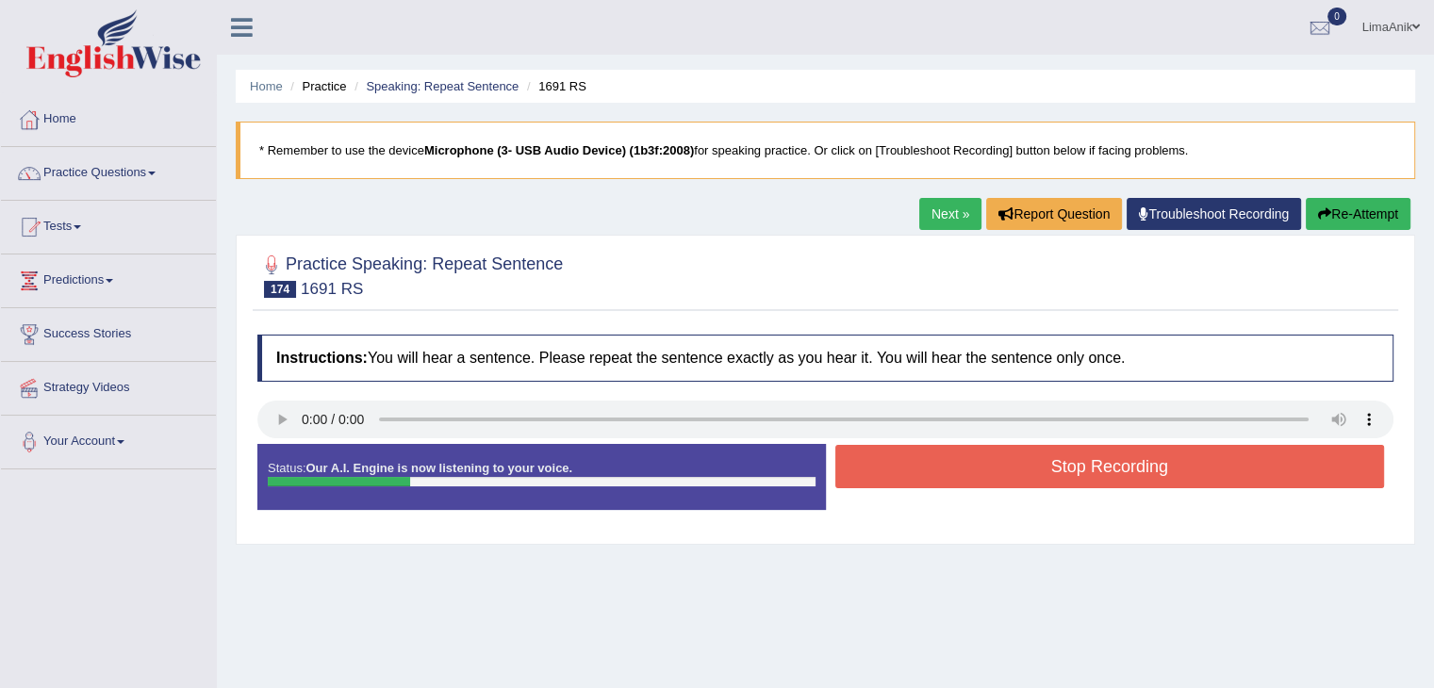
click at [877, 456] on button "Stop Recording" at bounding box center [1110, 466] width 550 height 43
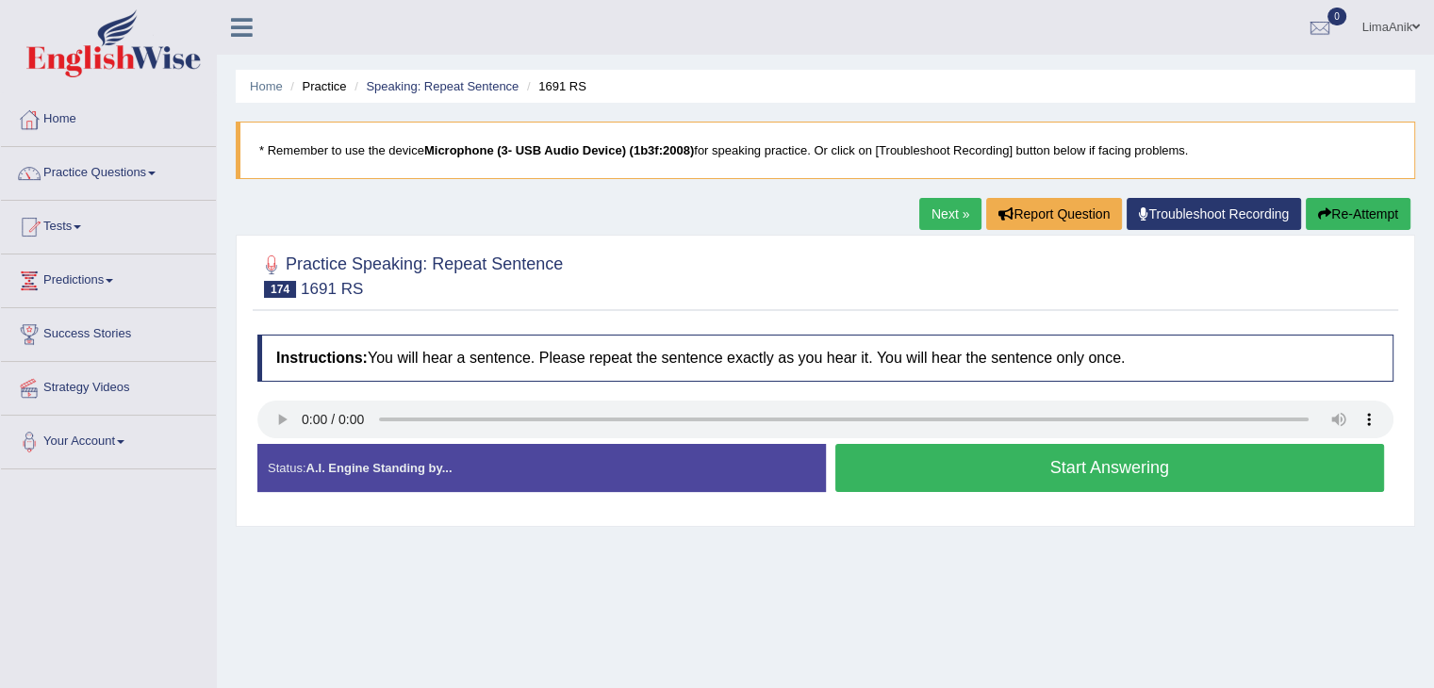
click at [959, 478] on button "Start Answering" at bounding box center [1110, 468] width 550 height 48
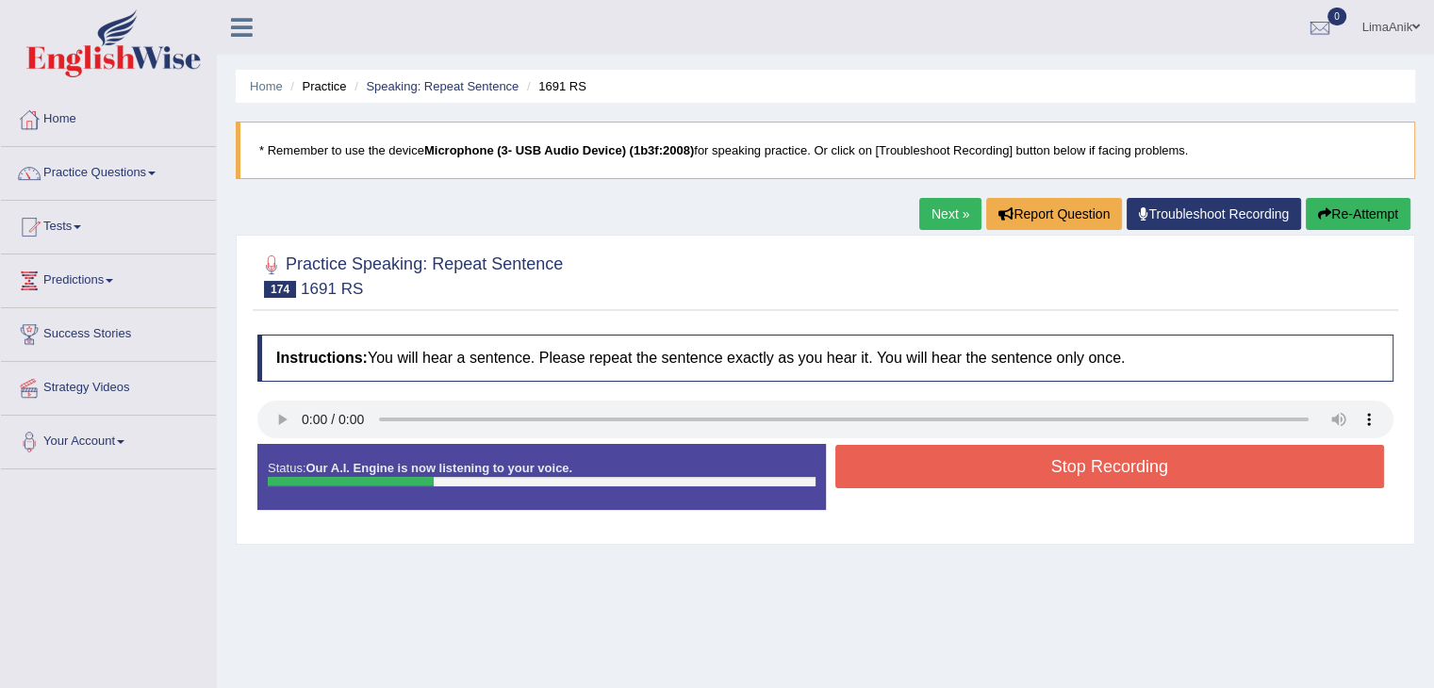
click at [959, 478] on button "Stop Recording" at bounding box center [1110, 466] width 550 height 43
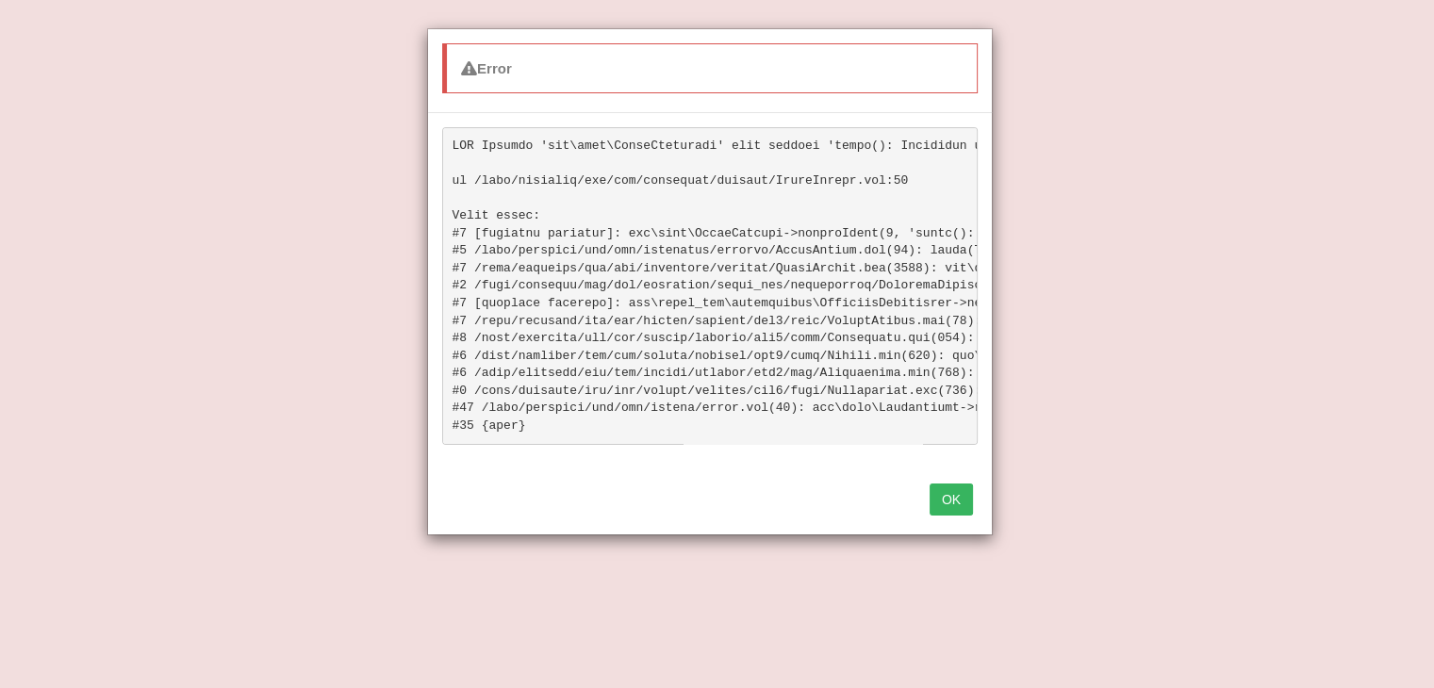
click at [953, 509] on button "OK" at bounding box center [951, 500] width 43 height 32
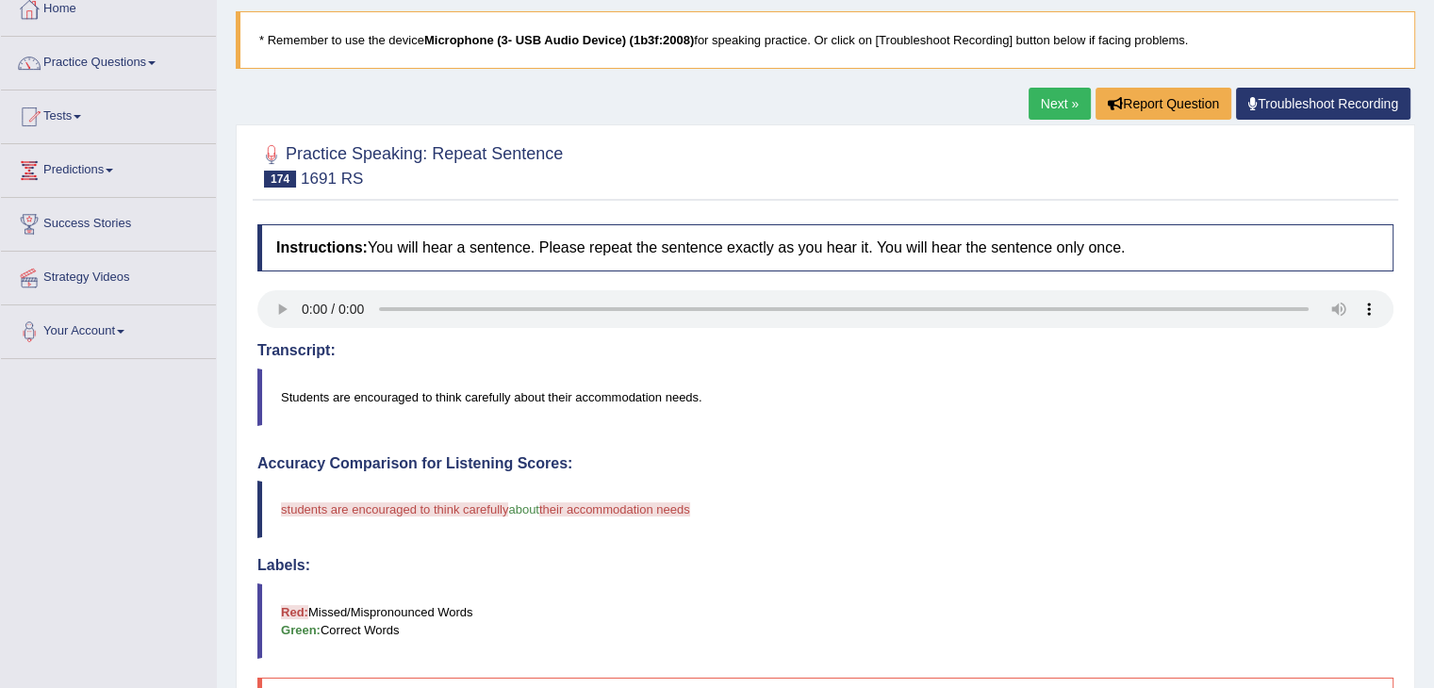
scroll to position [234, 0]
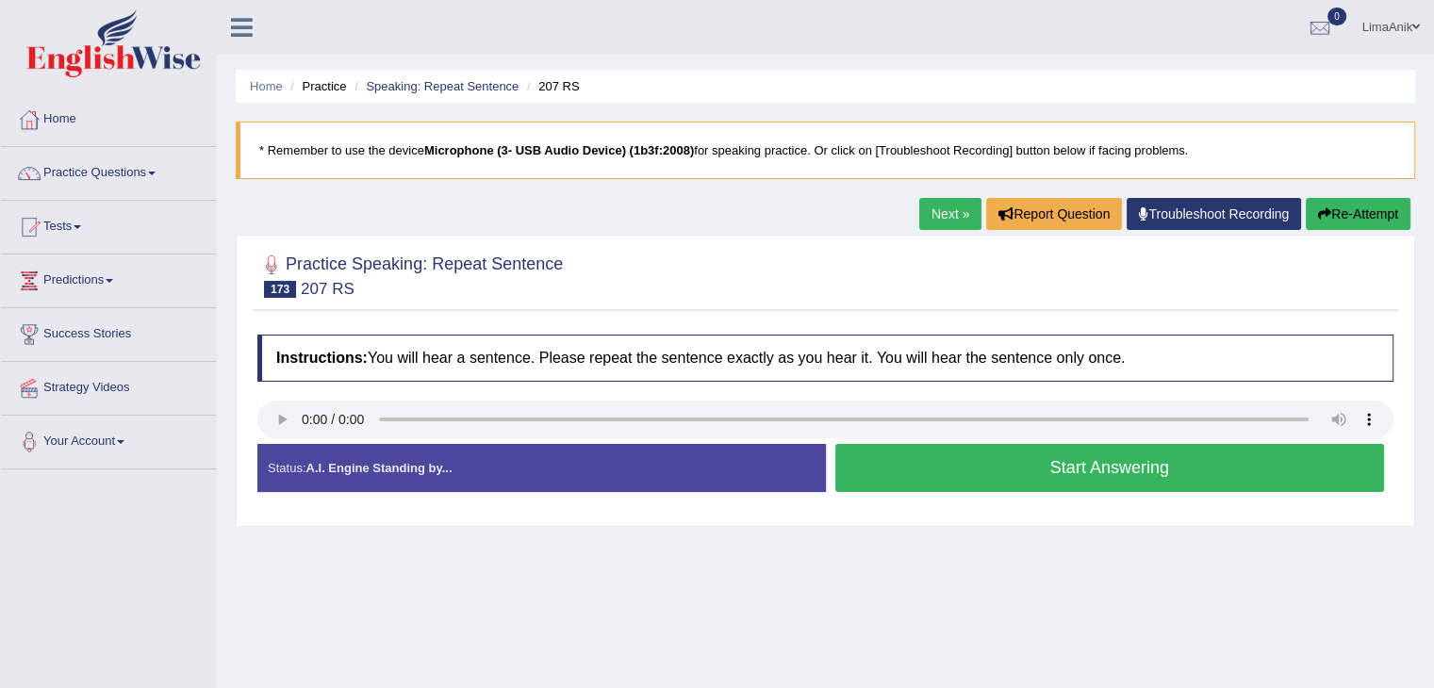
click at [958, 473] on button "Start Answering" at bounding box center [1110, 468] width 550 height 48
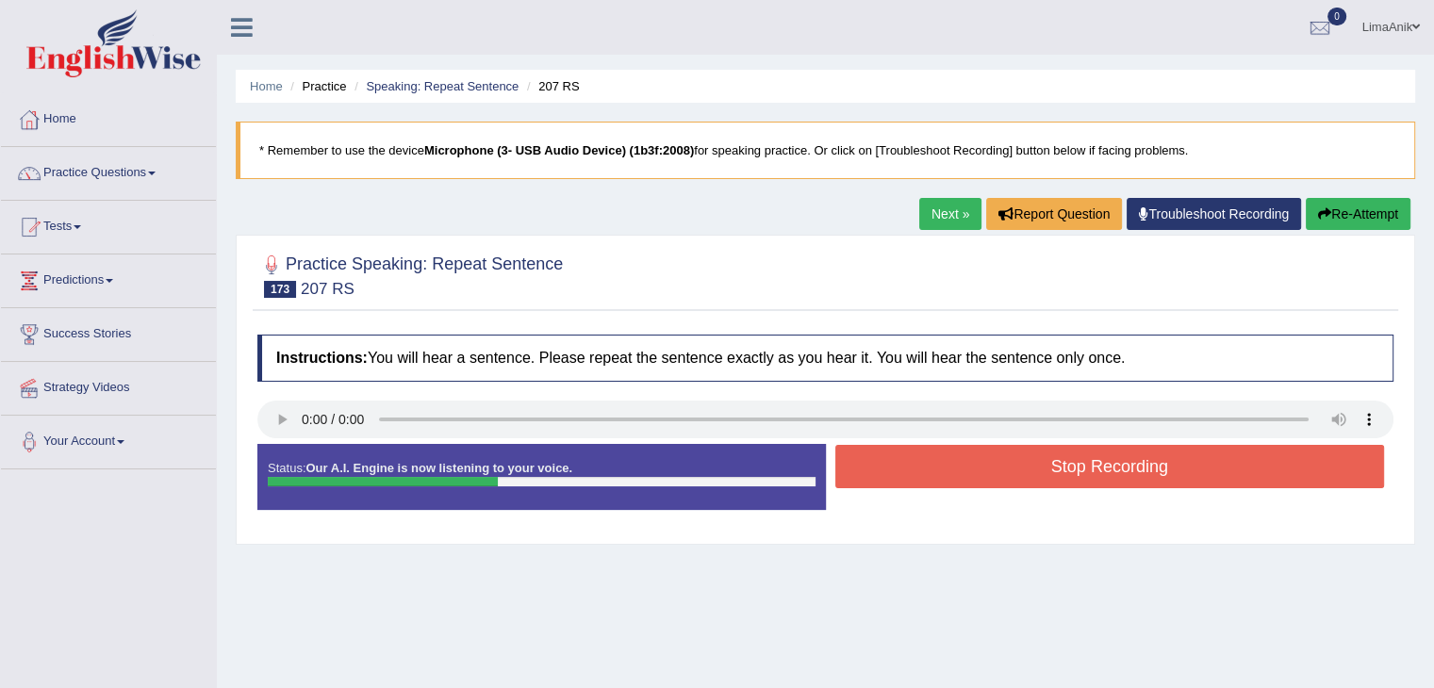
click at [958, 473] on button "Stop Recording" at bounding box center [1110, 466] width 550 height 43
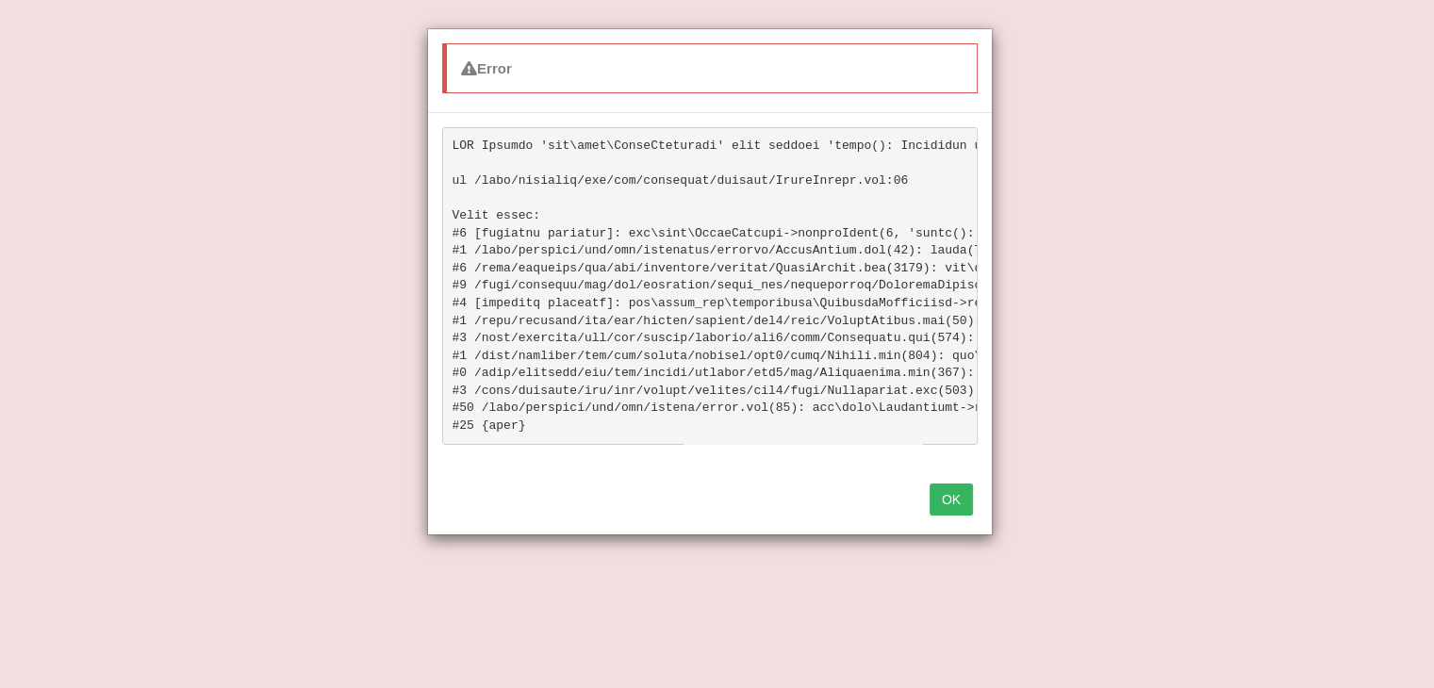
click at [963, 516] on button "OK" at bounding box center [951, 500] width 43 height 32
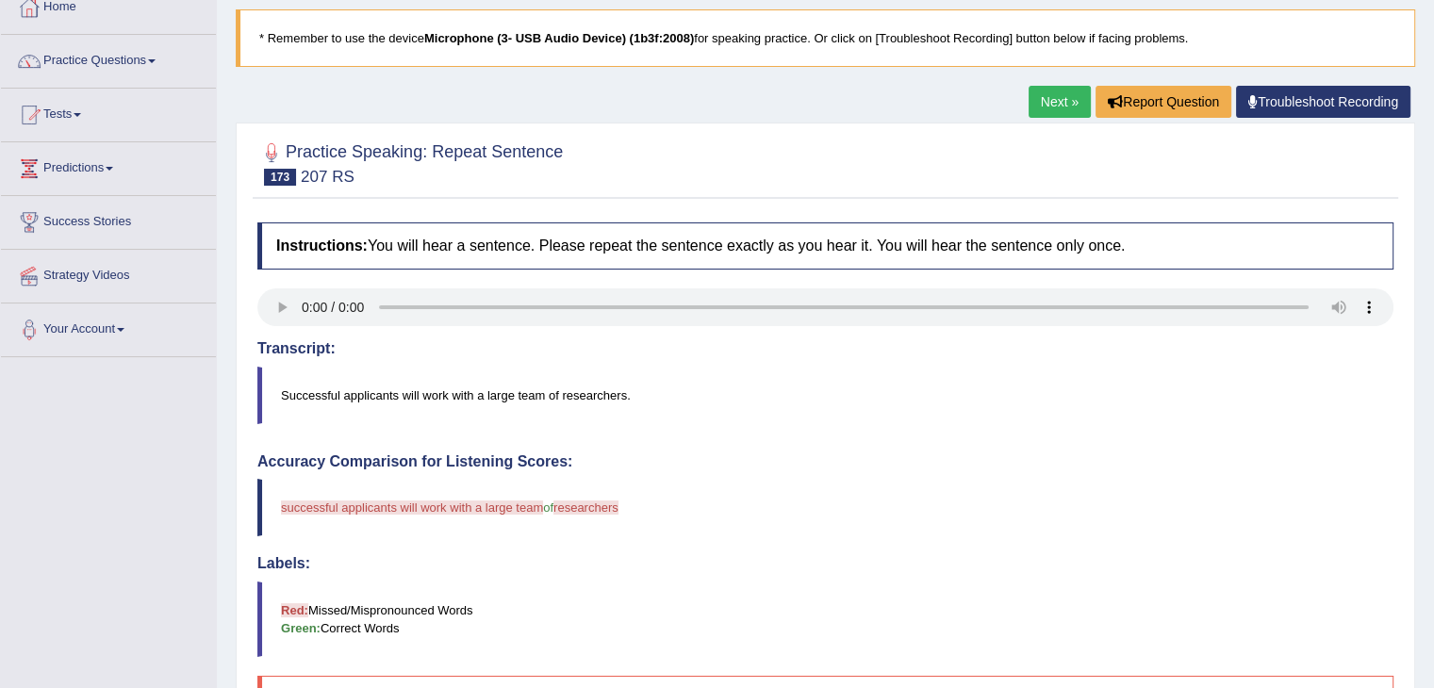
scroll to position [239, 0]
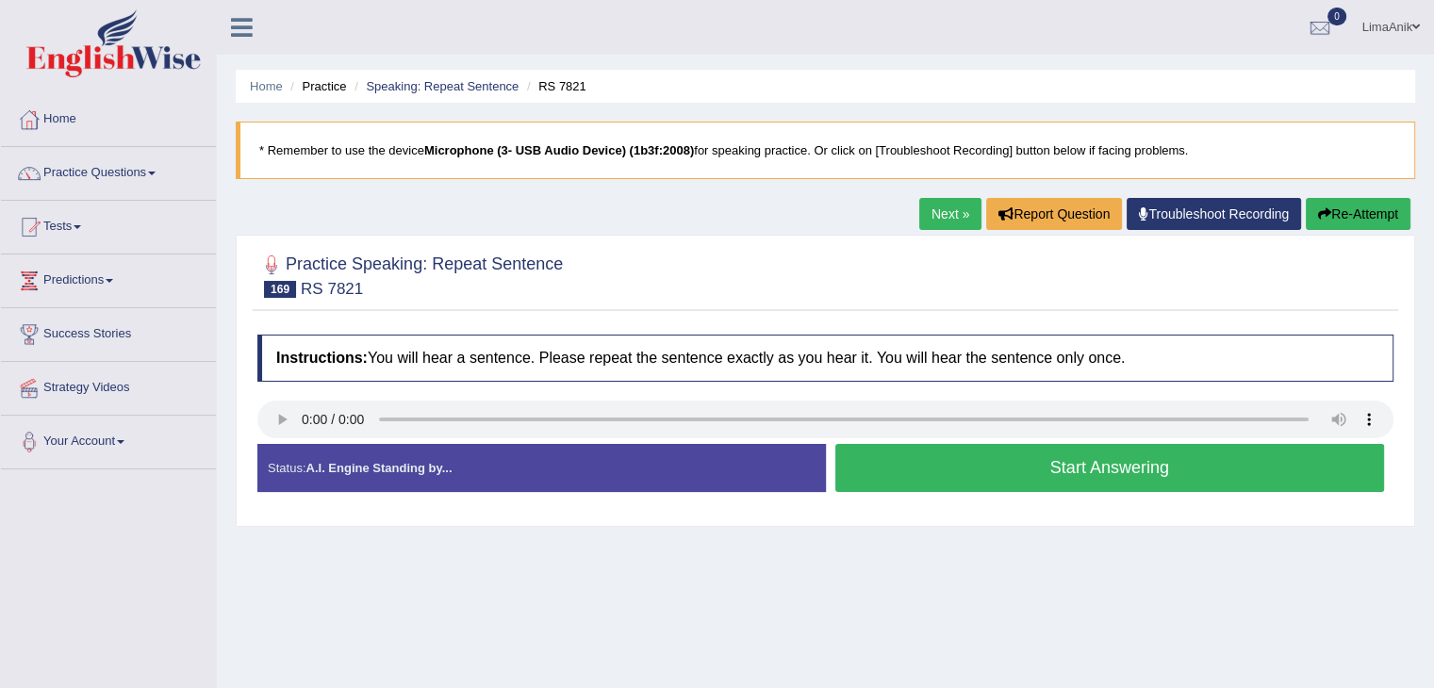
click at [950, 476] on button "Start Answering" at bounding box center [1110, 468] width 550 height 48
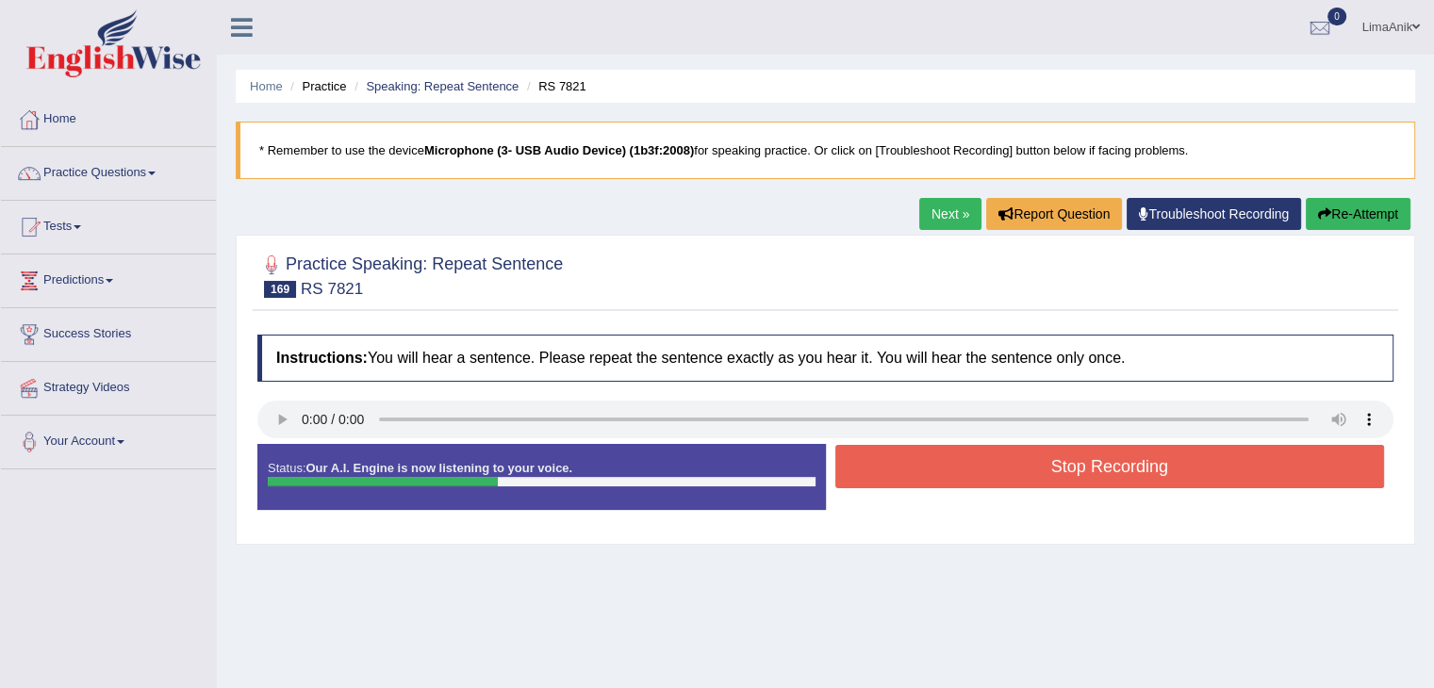
click at [950, 476] on button "Stop Recording" at bounding box center [1110, 466] width 550 height 43
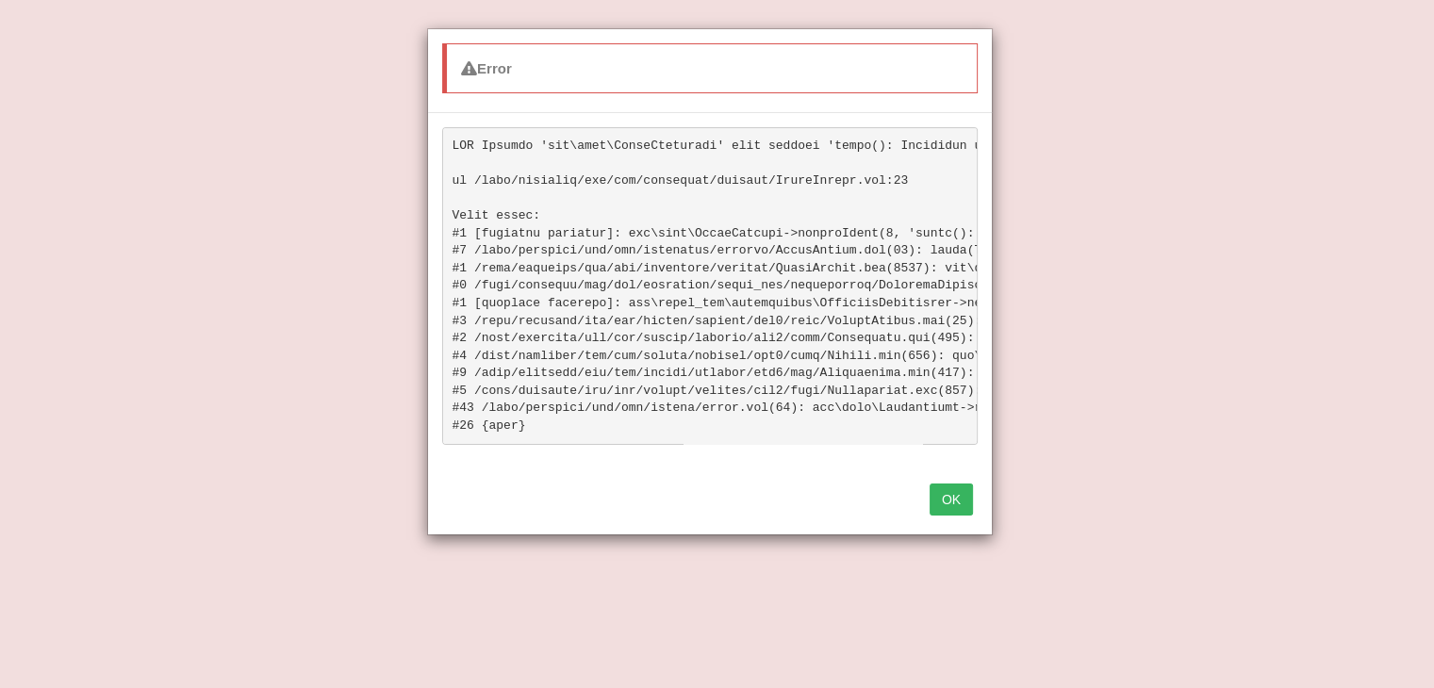
click at [939, 511] on button "OK" at bounding box center [951, 500] width 43 height 32
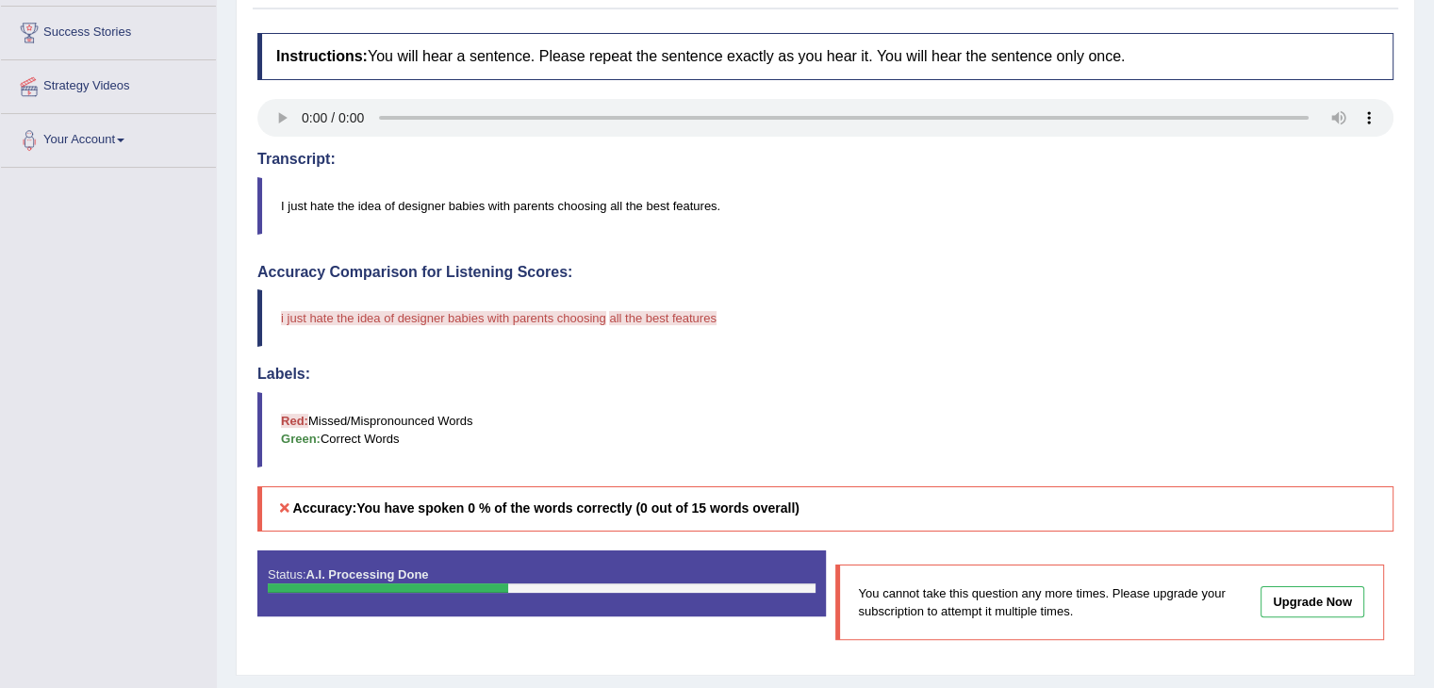
scroll to position [304, 0]
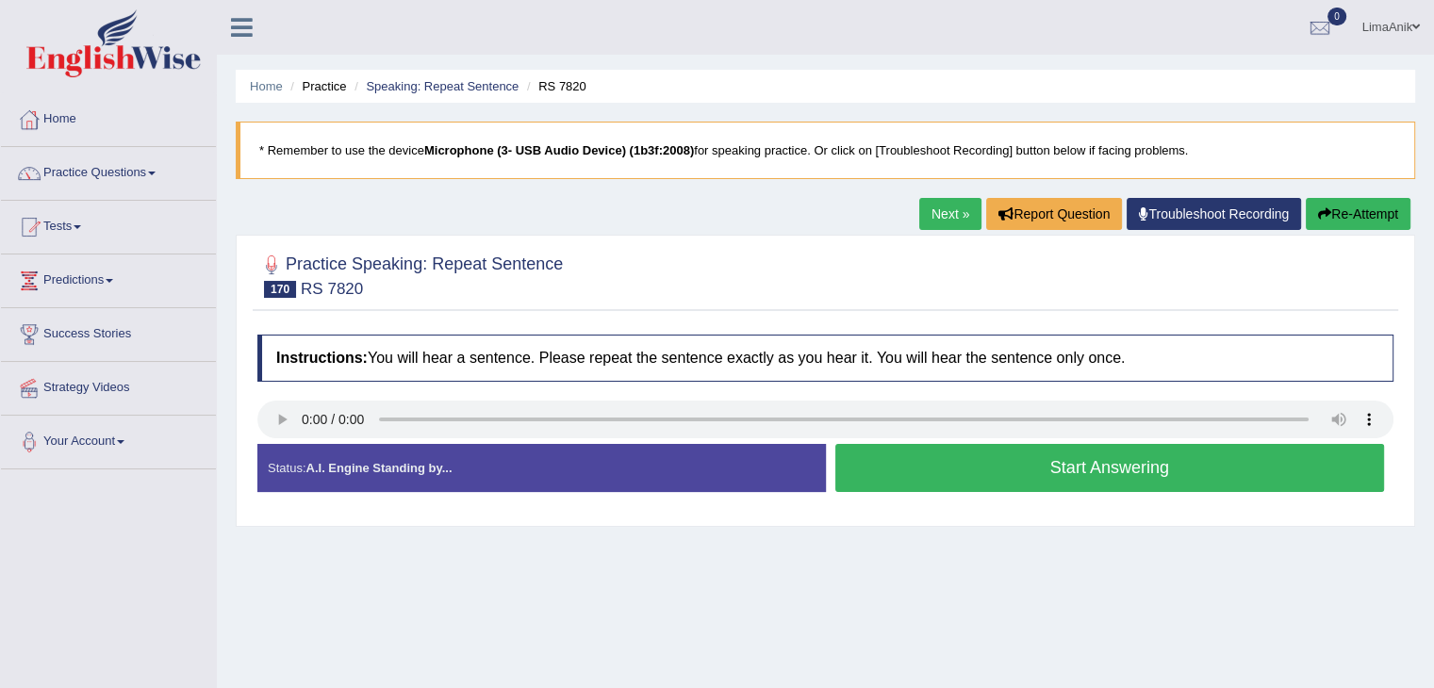
click at [948, 468] on button "Start Answering" at bounding box center [1110, 468] width 550 height 48
click at [901, 474] on button "Start Answering" at bounding box center [1110, 468] width 550 height 48
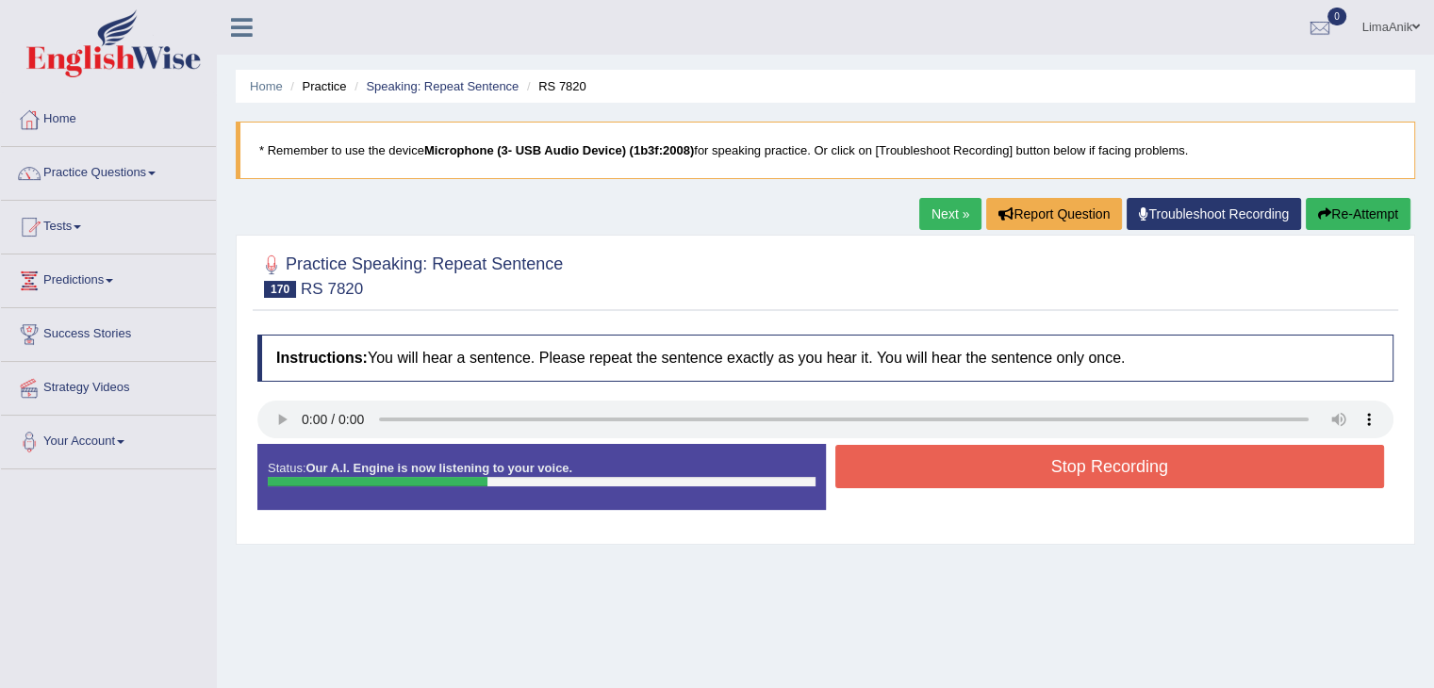
click at [901, 474] on button "Stop Recording" at bounding box center [1110, 466] width 550 height 43
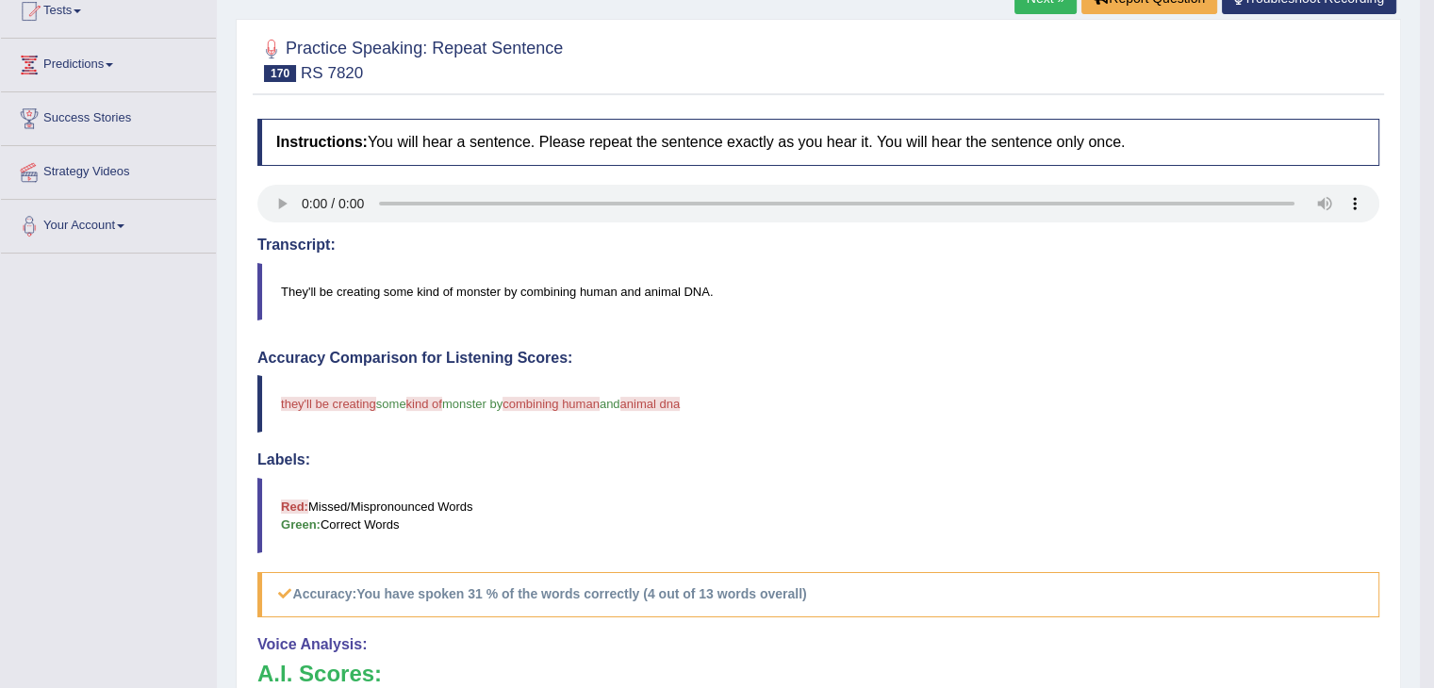
scroll to position [304, 0]
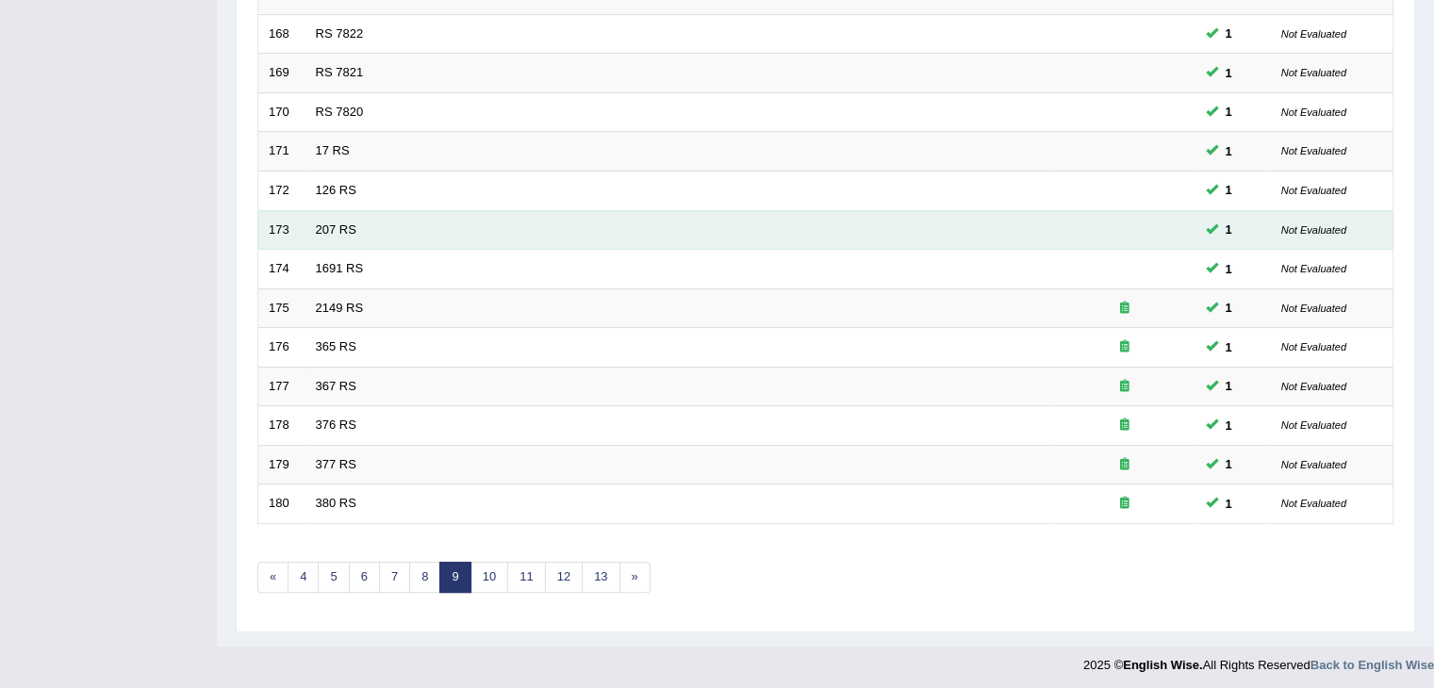
scroll to position [554, 0]
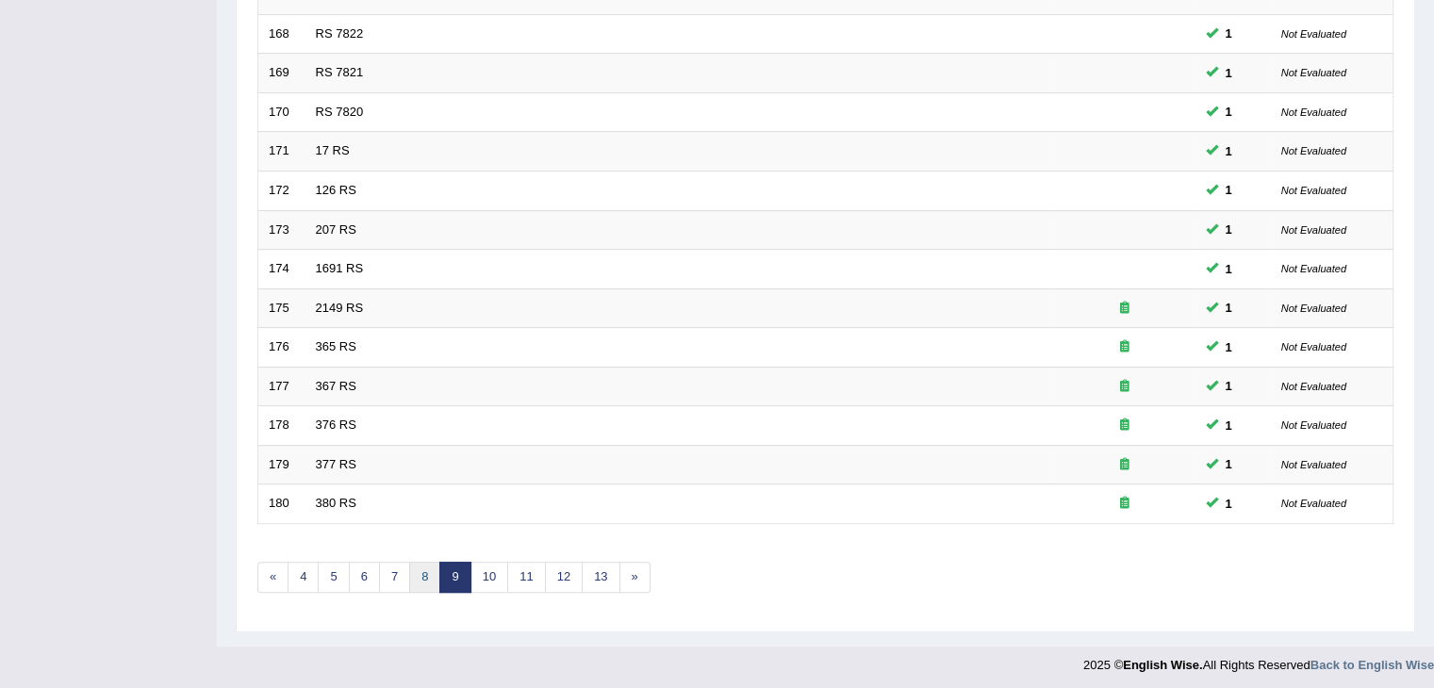
click at [419, 569] on link "8" at bounding box center [424, 577] width 31 height 31
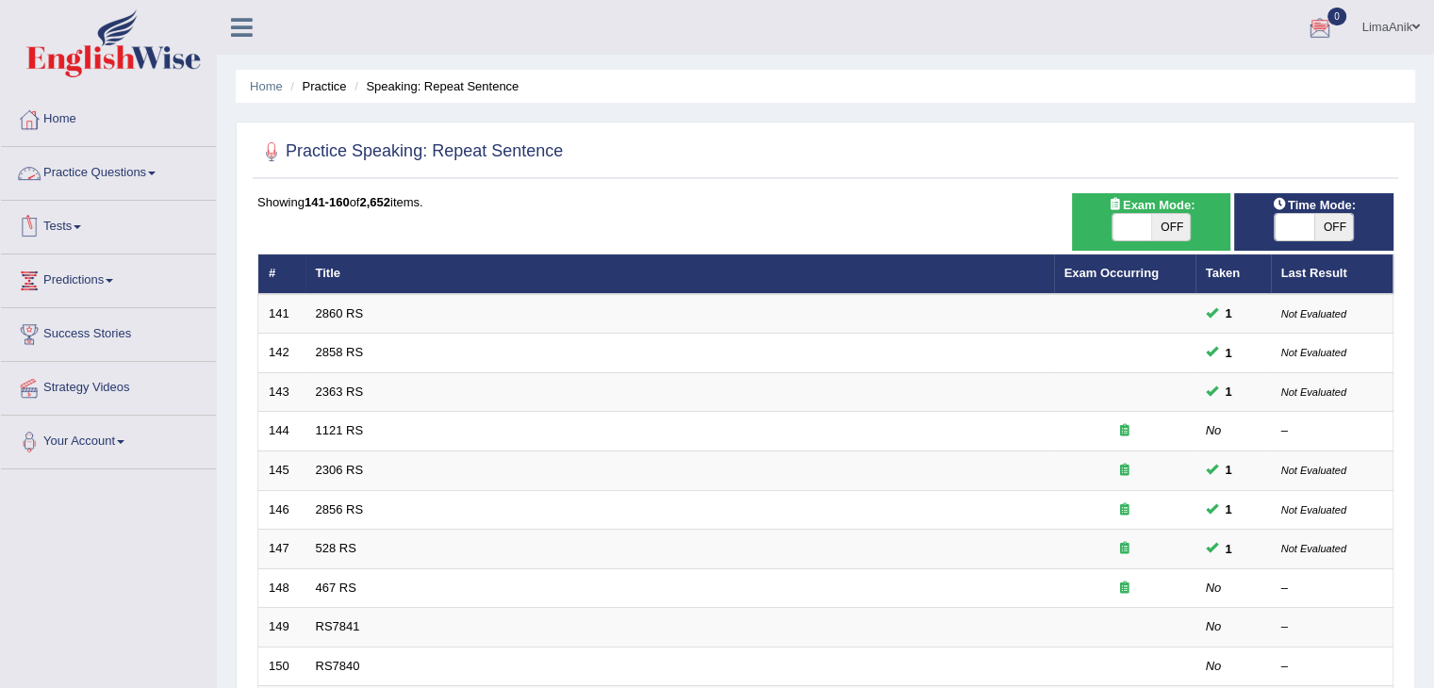
click at [101, 167] on link "Practice Questions" at bounding box center [108, 170] width 215 height 47
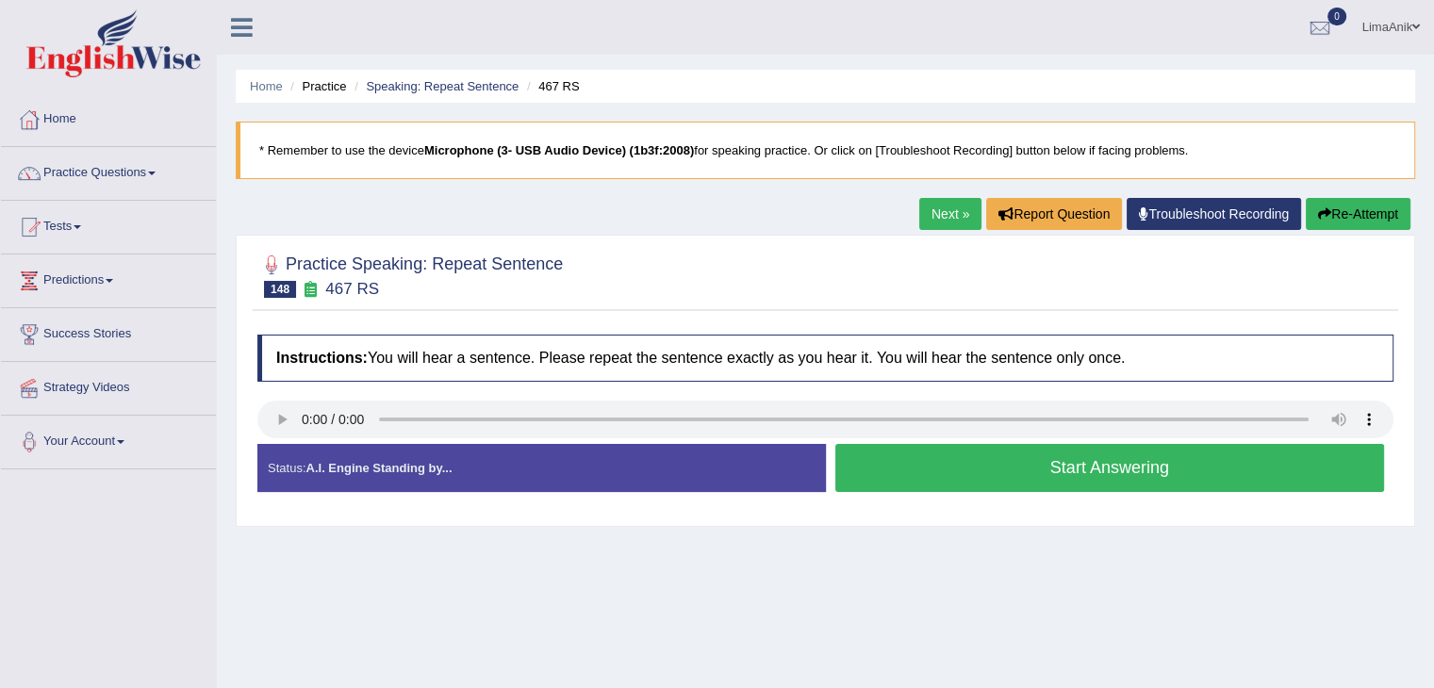
click at [1015, 455] on button "Start Answering" at bounding box center [1110, 468] width 550 height 48
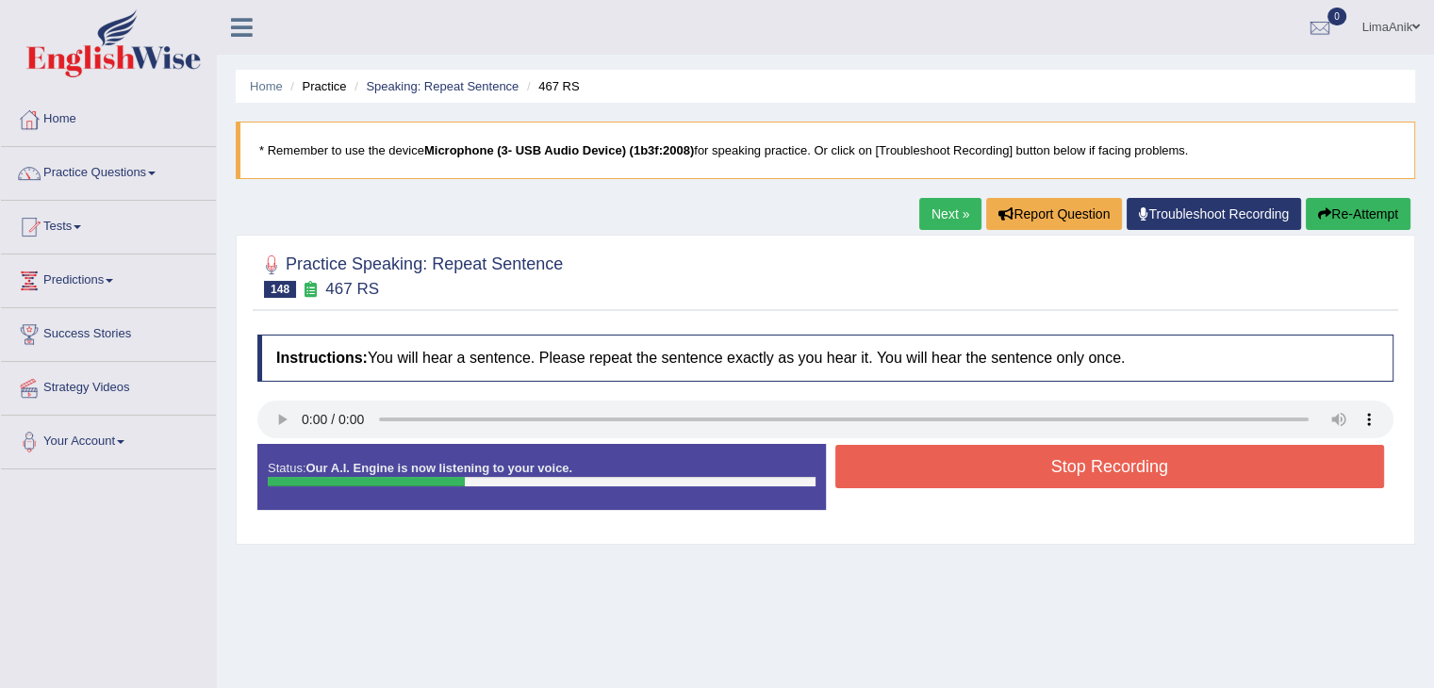
click at [1015, 455] on button "Stop Recording" at bounding box center [1110, 466] width 550 height 43
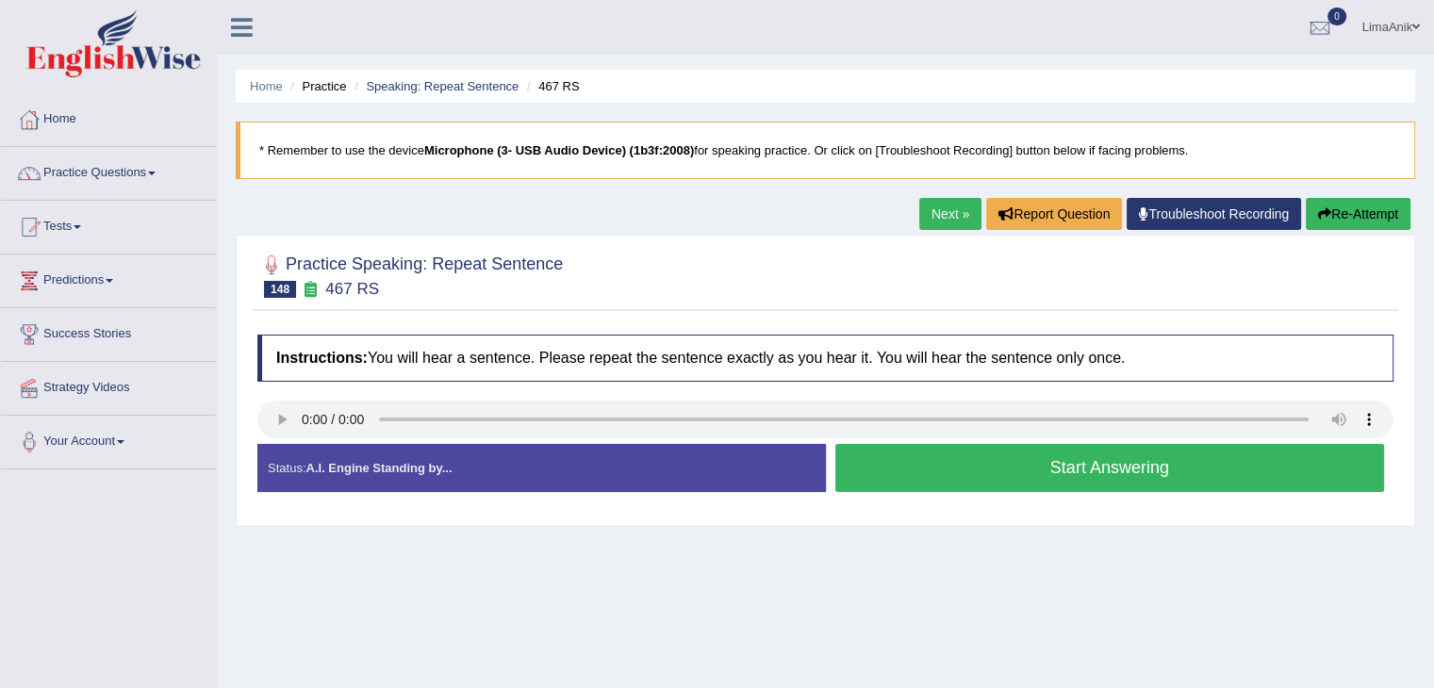
click at [999, 459] on button "Start Answering" at bounding box center [1110, 468] width 550 height 48
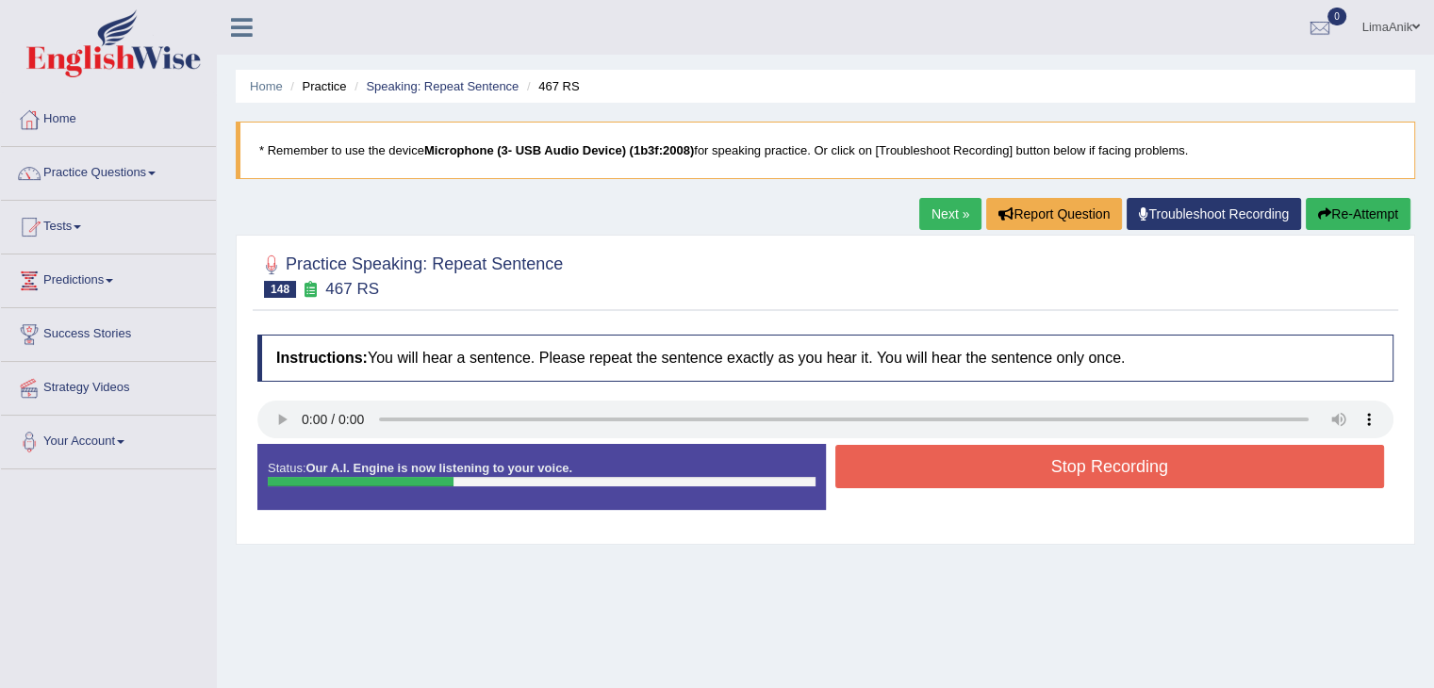
click at [999, 459] on button "Stop Recording" at bounding box center [1110, 466] width 550 height 43
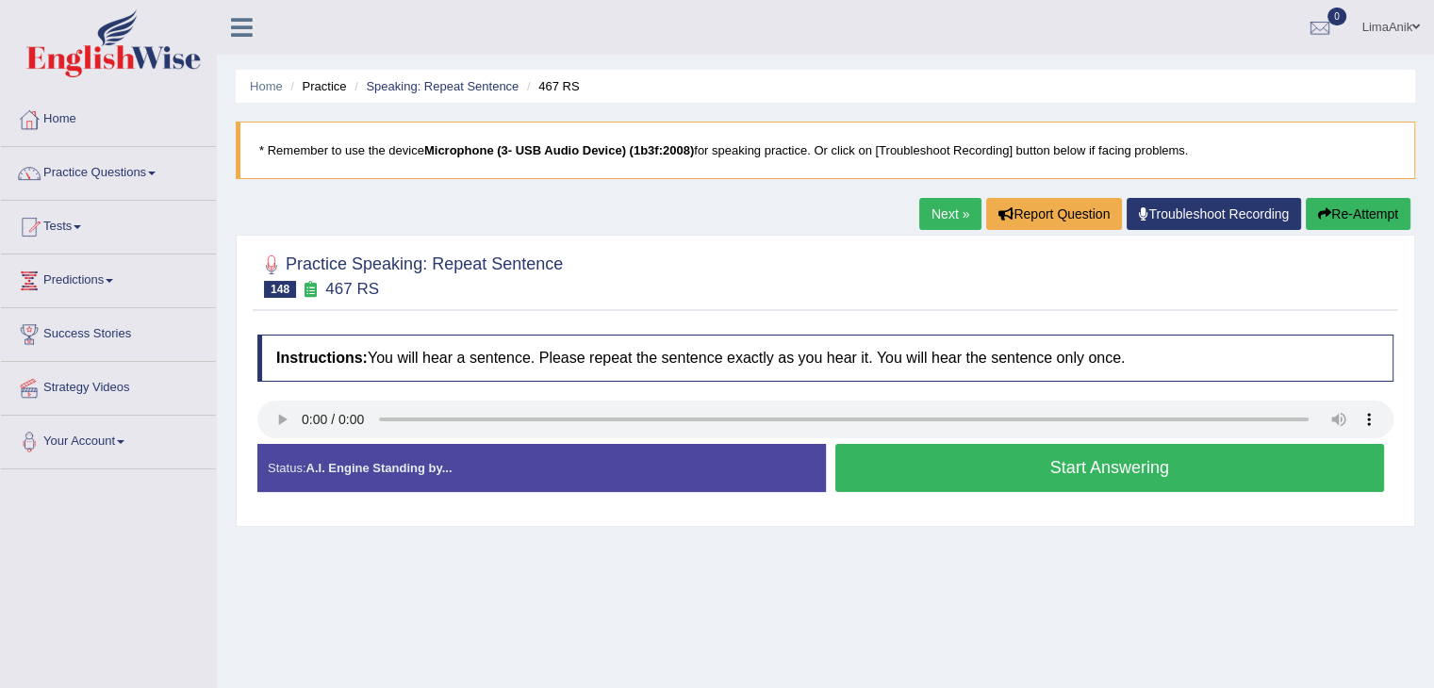
click at [873, 476] on button "Start Answering" at bounding box center [1110, 468] width 550 height 48
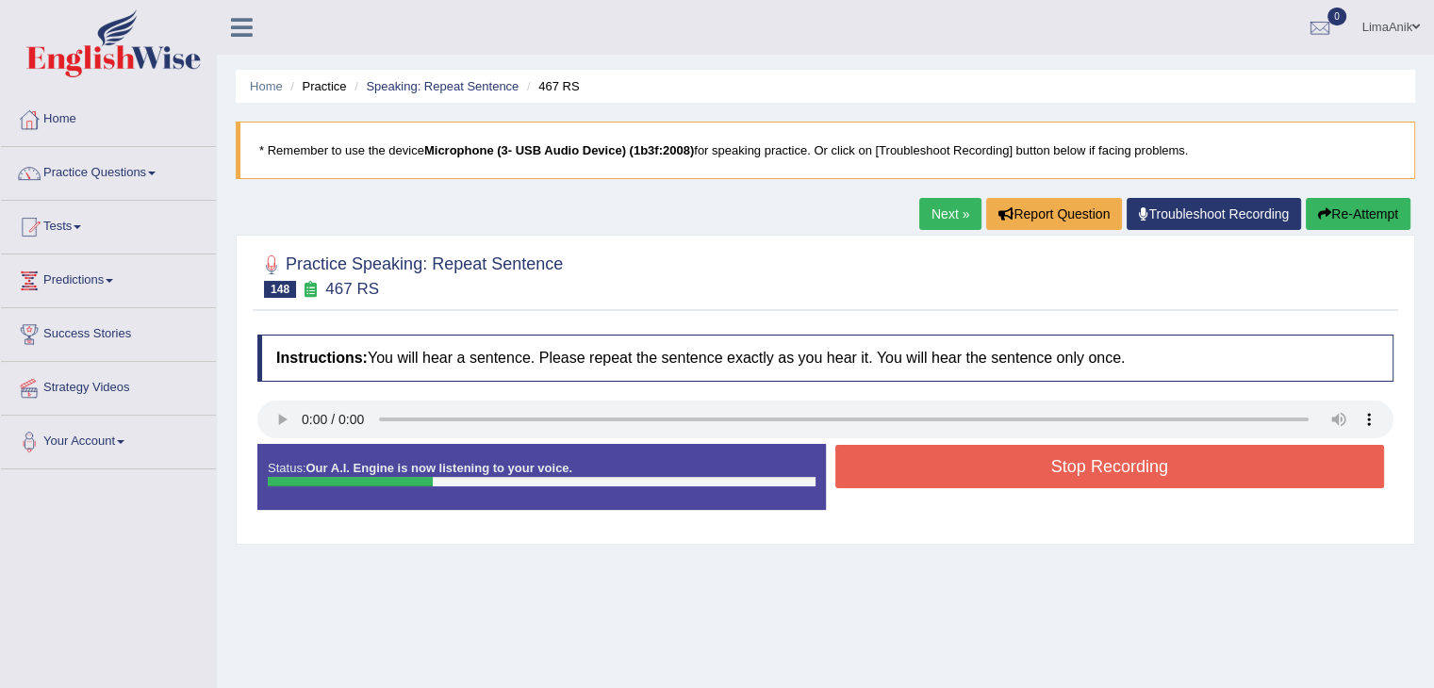
click at [873, 476] on button "Stop Recording" at bounding box center [1110, 466] width 550 height 43
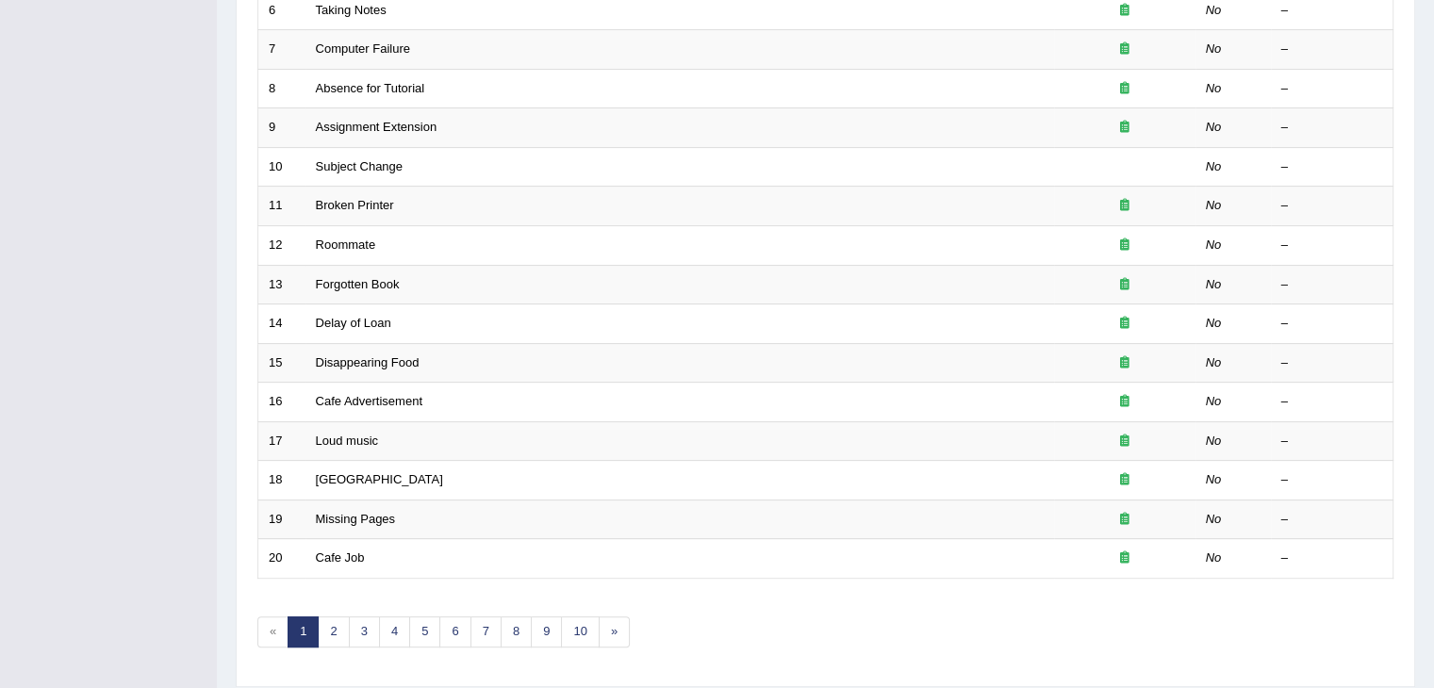
scroll to position [513, 0]
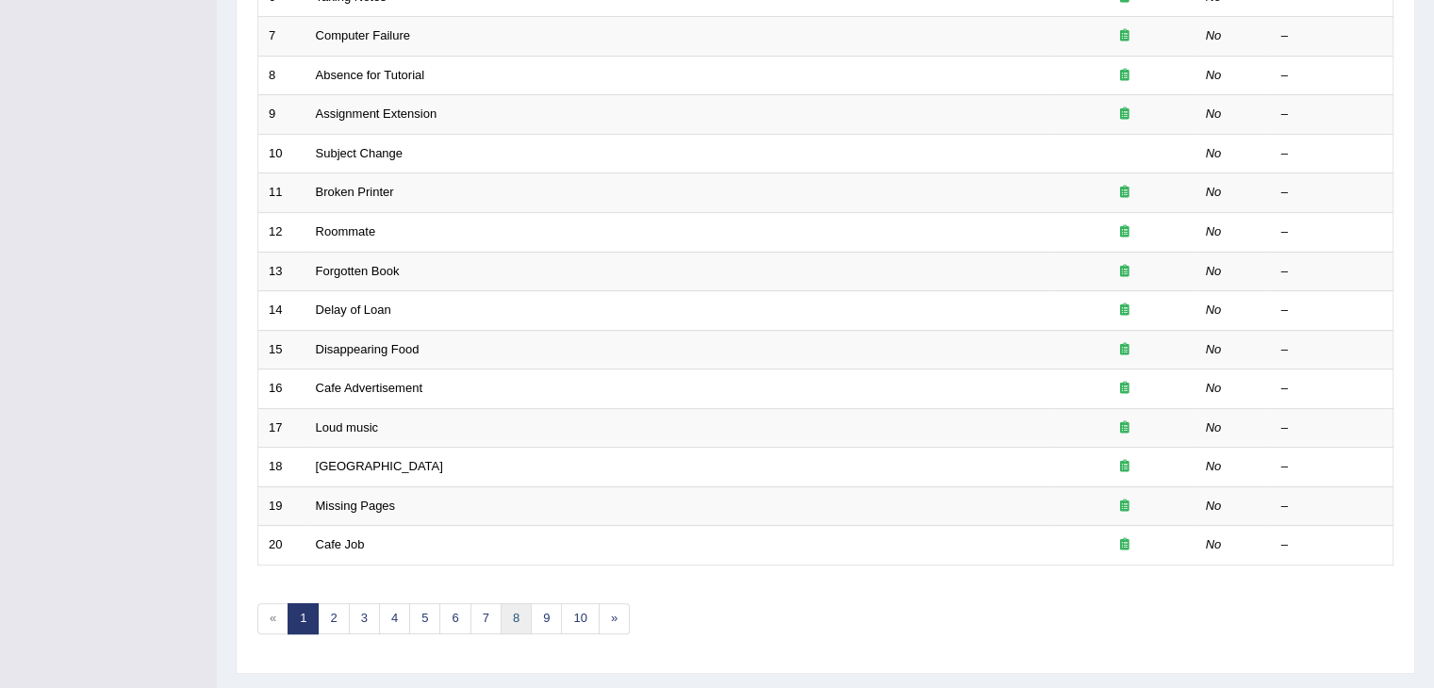
click at [511, 616] on link "8" at bounding box center [516, 618] width 31 height 31
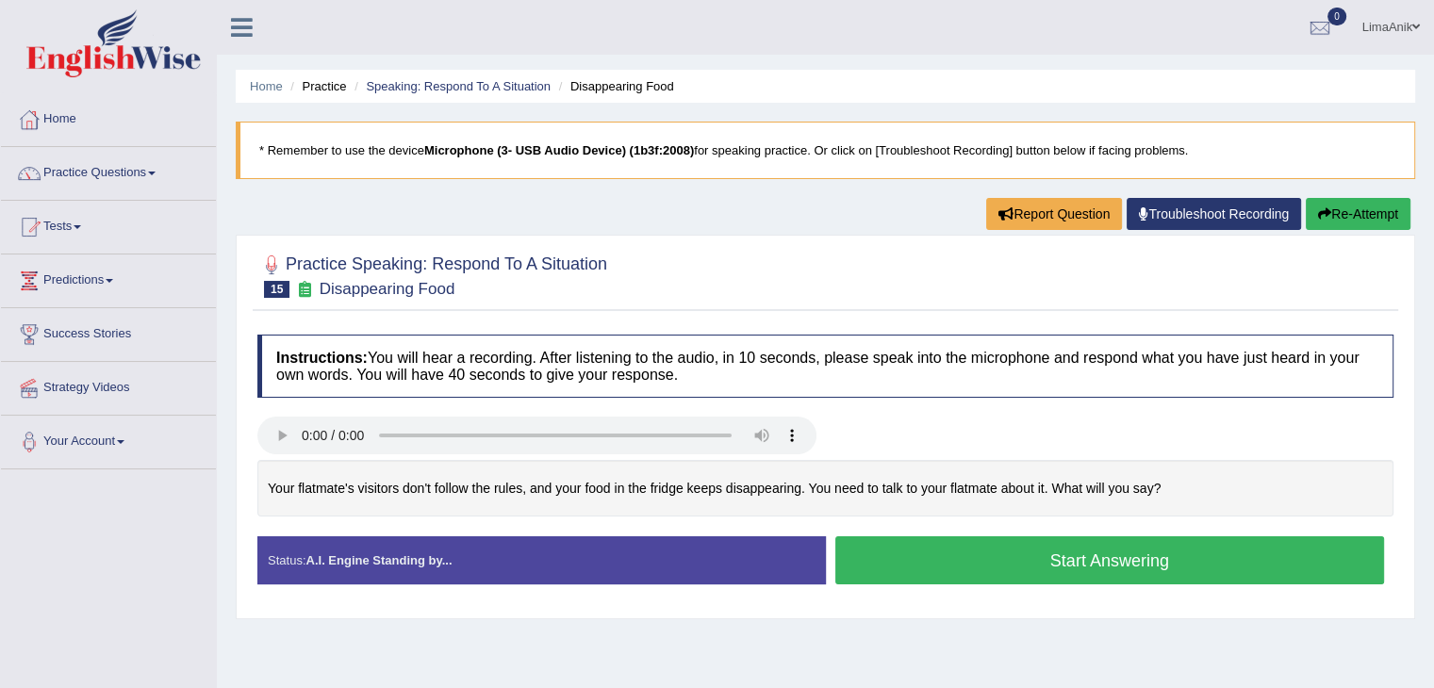
click at [1014, 551] on button "Start Answering" at bounding box center [1110, 560] width 550 height 48
click at [948, 537] on button "Start Answering" at bounding box center [1110, 560] width 550 height 48
click at [1026, 555] on button "Start Answering" at bounding box center [1110, 560] width 550 height 48
click at [1004, 565] on button "Start Answering" at bounding box center [1110, 560] width 550 height 48
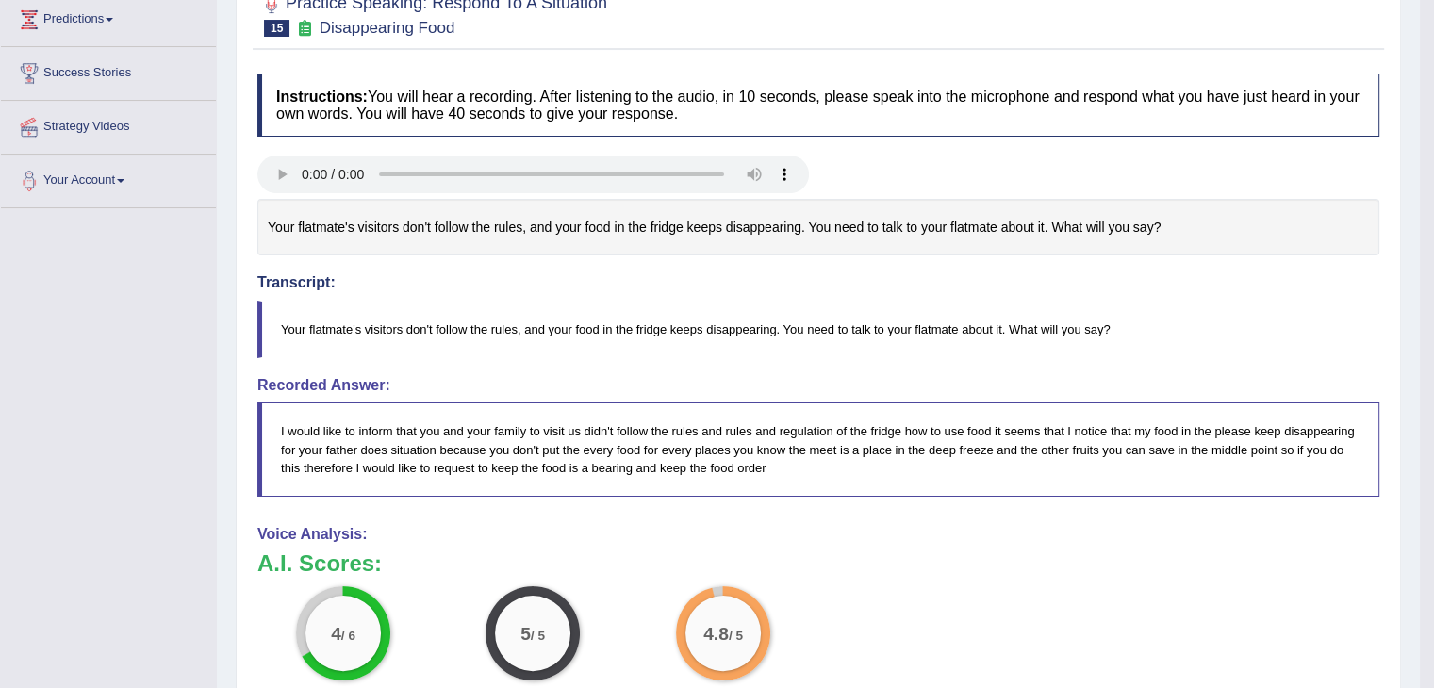
scroll to position [264, 0]
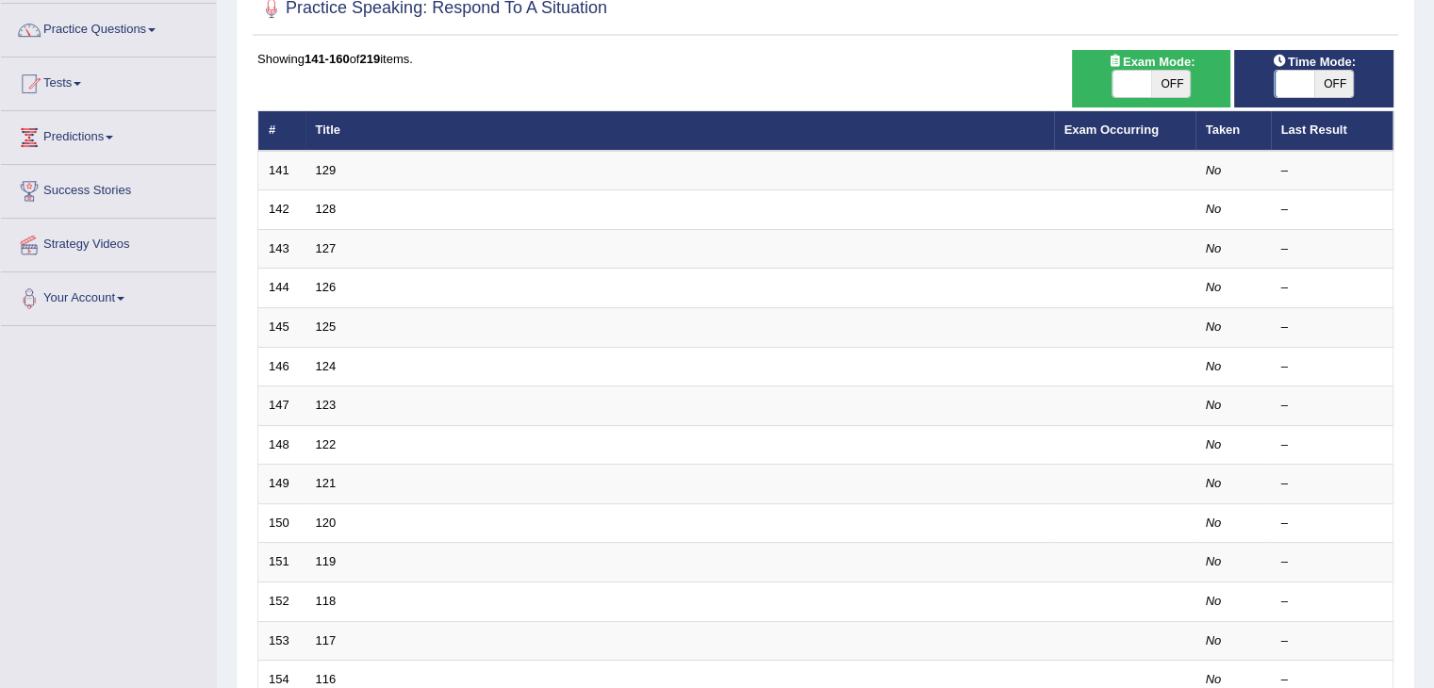
scroll to position [157, 0]
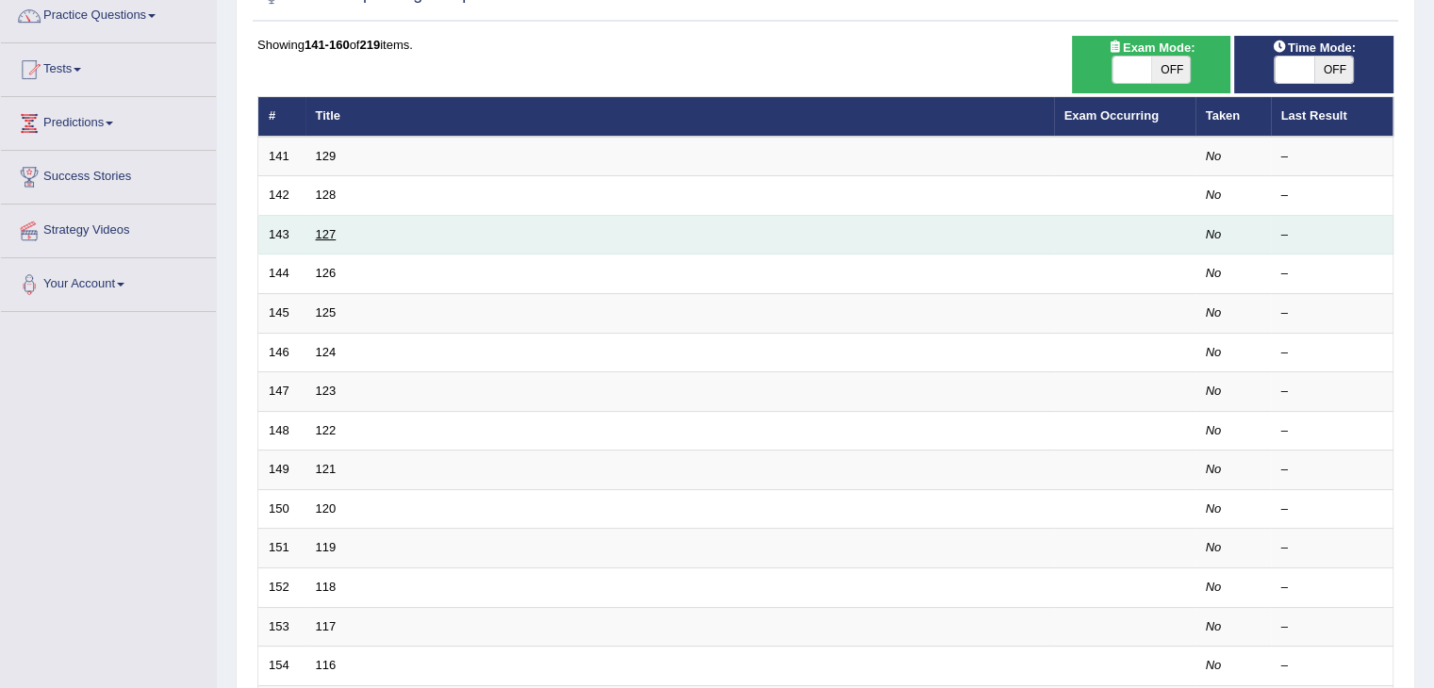
click at [328, 229] on link "127" at bounding box center [326, 234] width 21 height 14
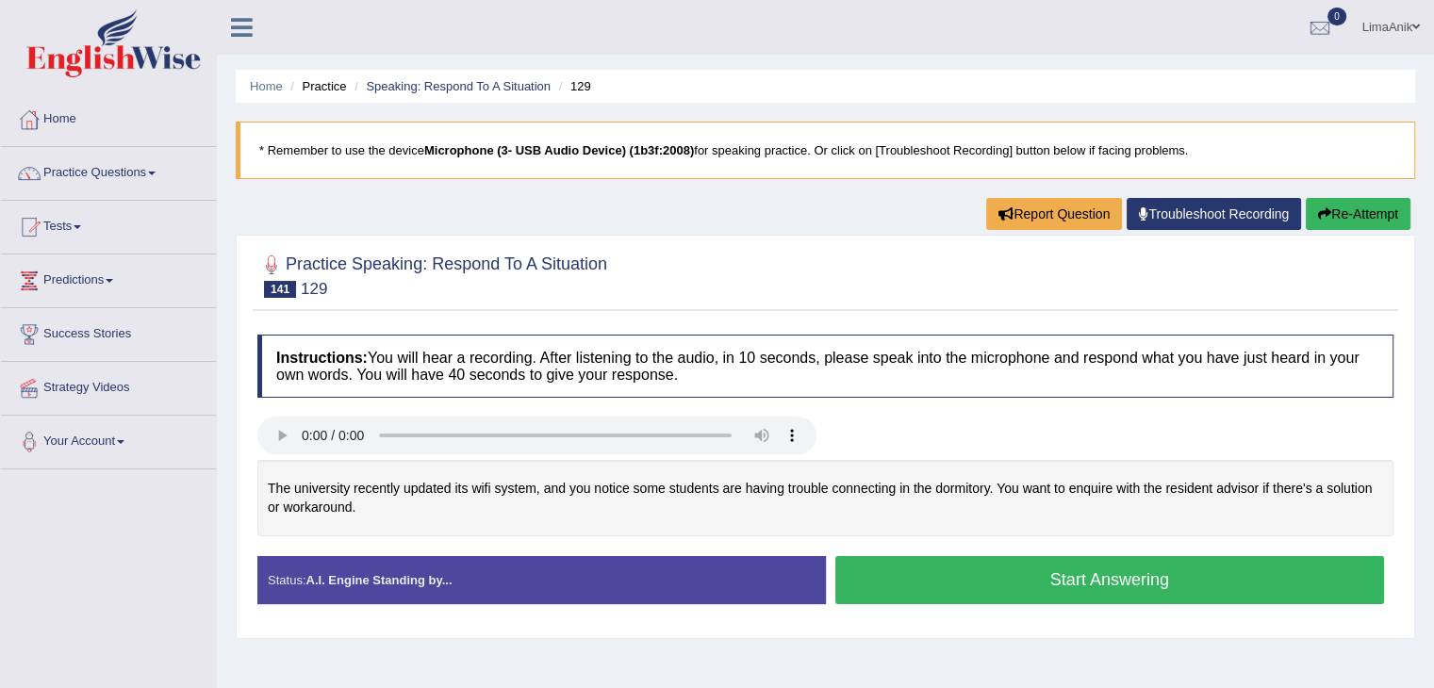
click at [767, 254] on div at bounding box center [825, 275] width 1136 height 58
click at [961, 591] on button "Start Answering" at bounding box center [1110, 580] width 550 height 48
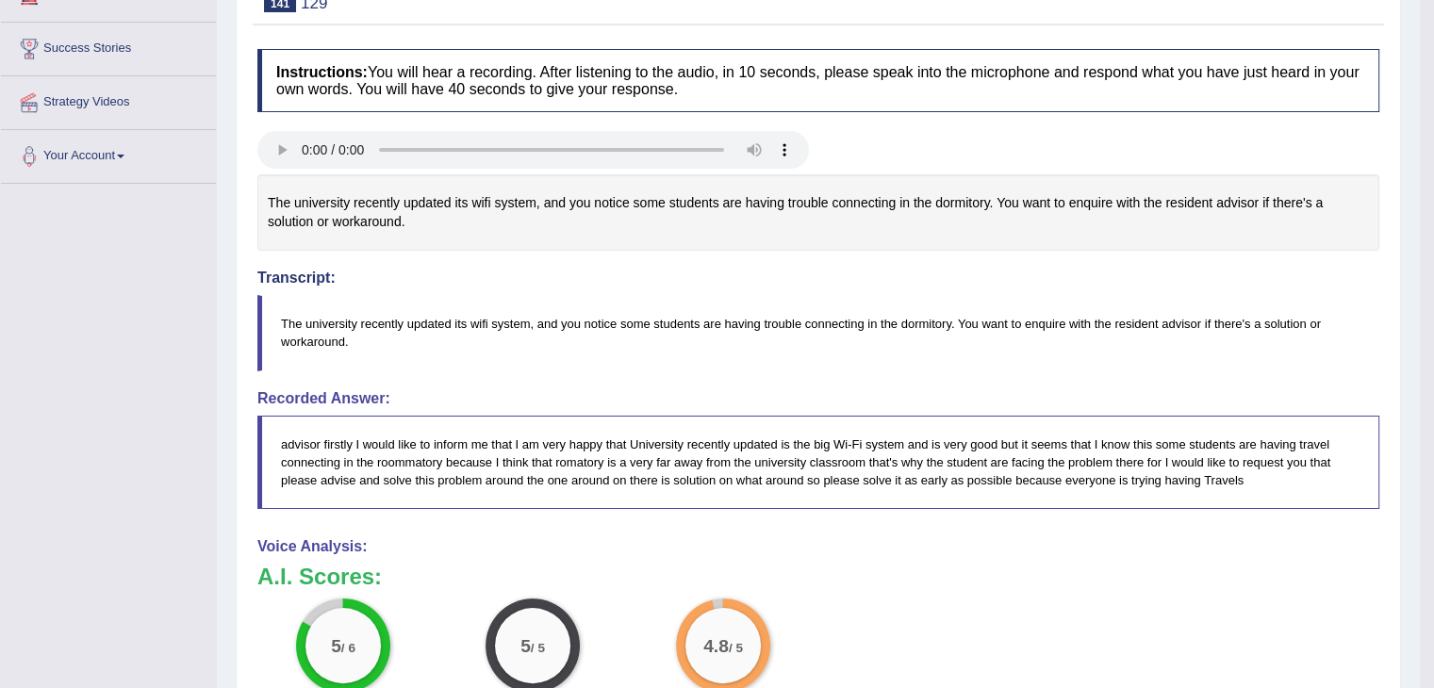
scroll to position [290, 0]
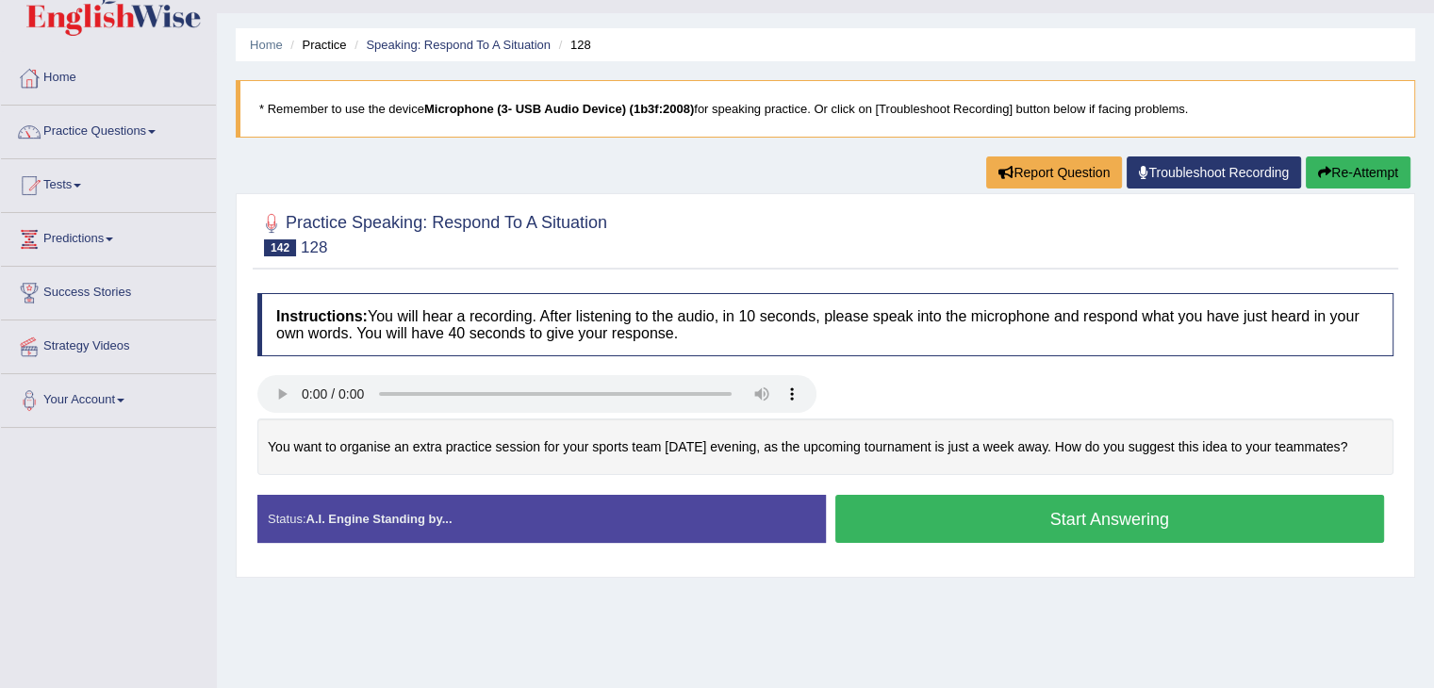
scroll to position [44, 0]
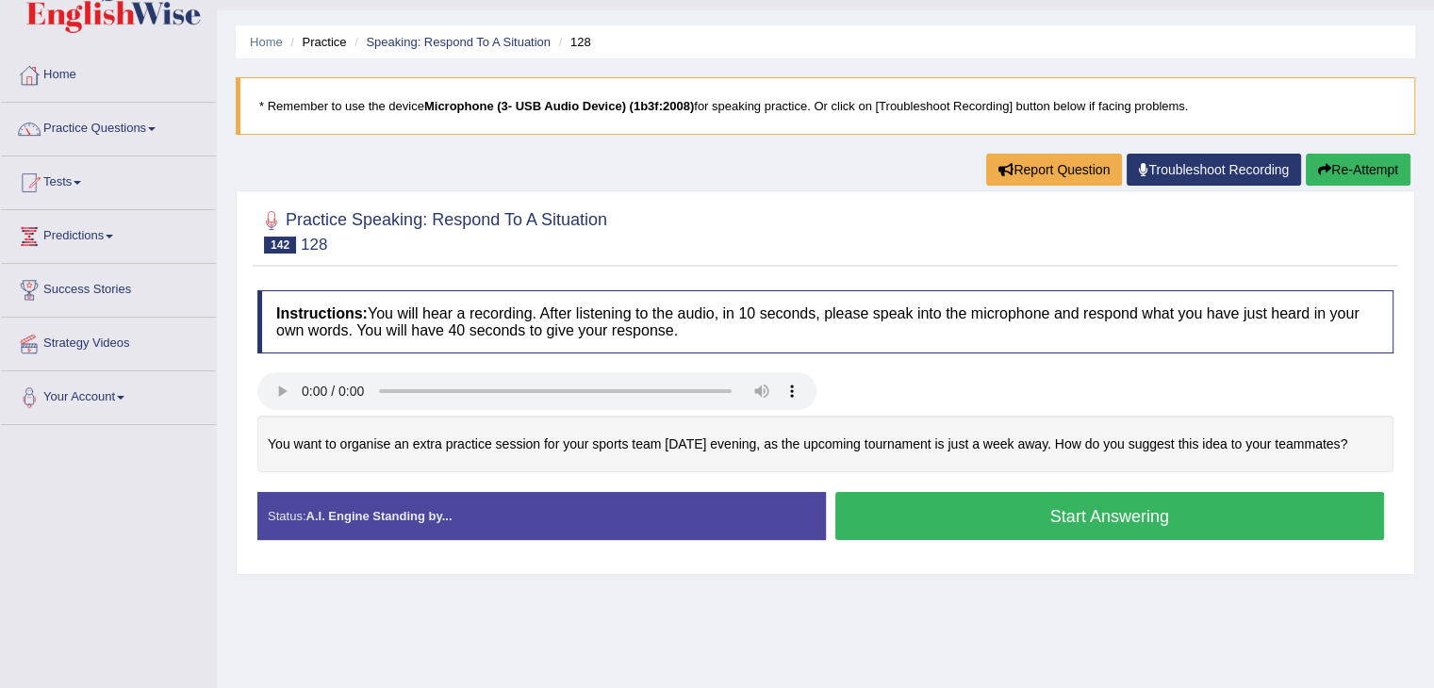
click at [1020, 513] on button "Start Answering" at bounding box center [1110, 516] width 550 height 48
click at [939, 534] on button "Start Answering" at bounding box center [1110, 516] width 550 height 48
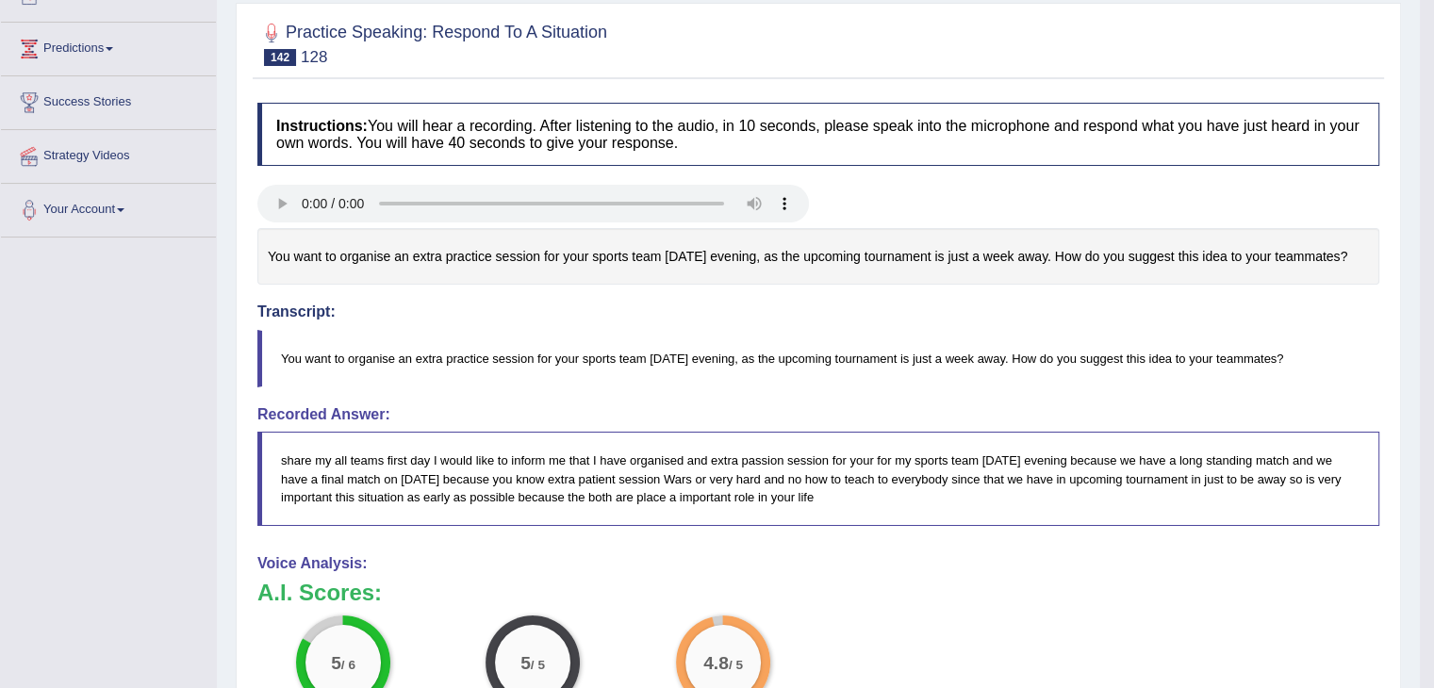
scroll to position [235, 0]
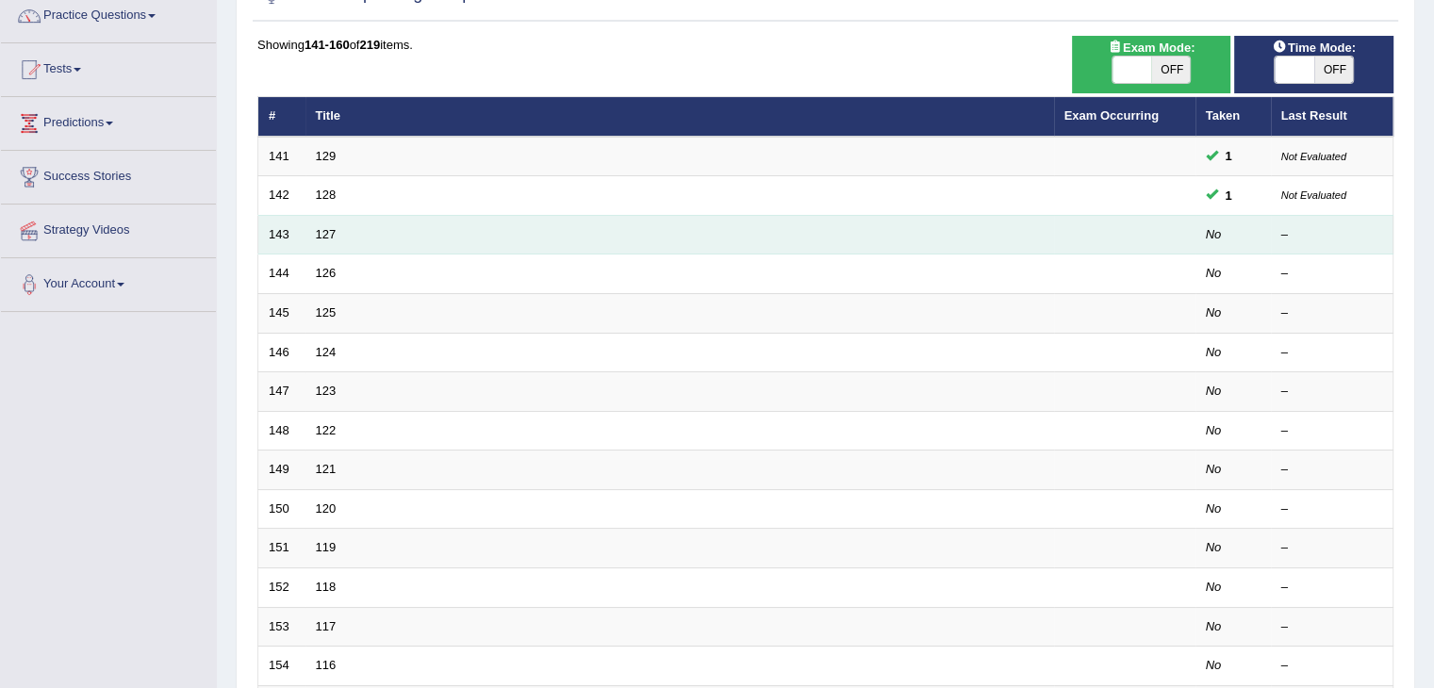
scroll to position [157, 0]
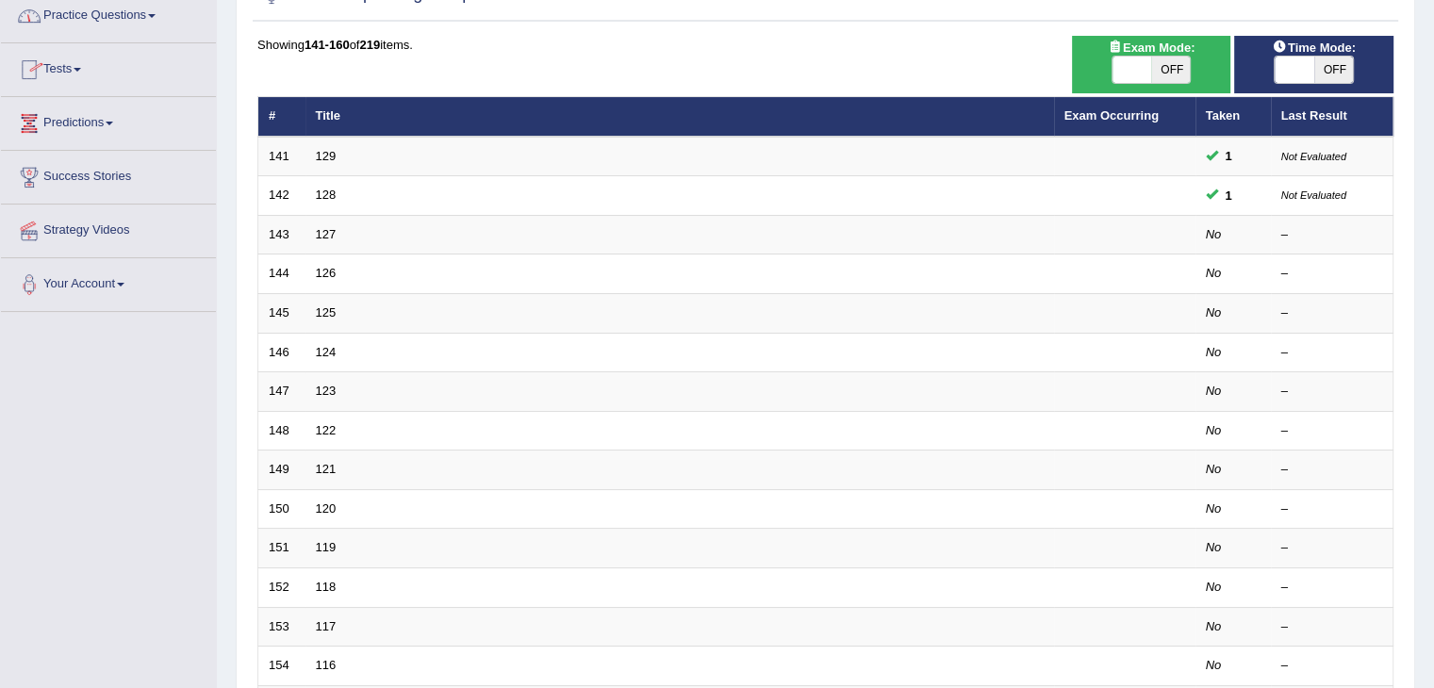
click at [128, 5] on link "Practice Questions" at bounding box center [108, 13] width 215 height 47
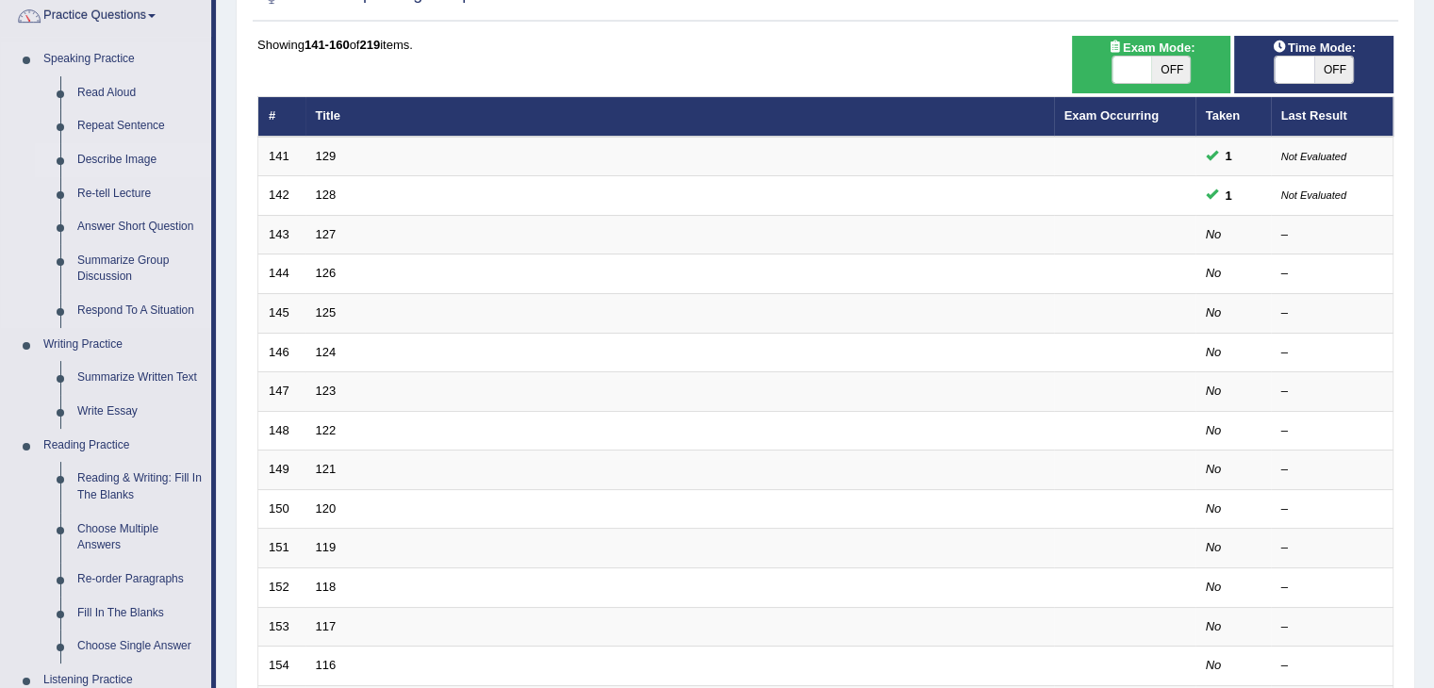
click at [124, 155] on link "Describe Image" at bounding box center [140, 160] width 142 height 34
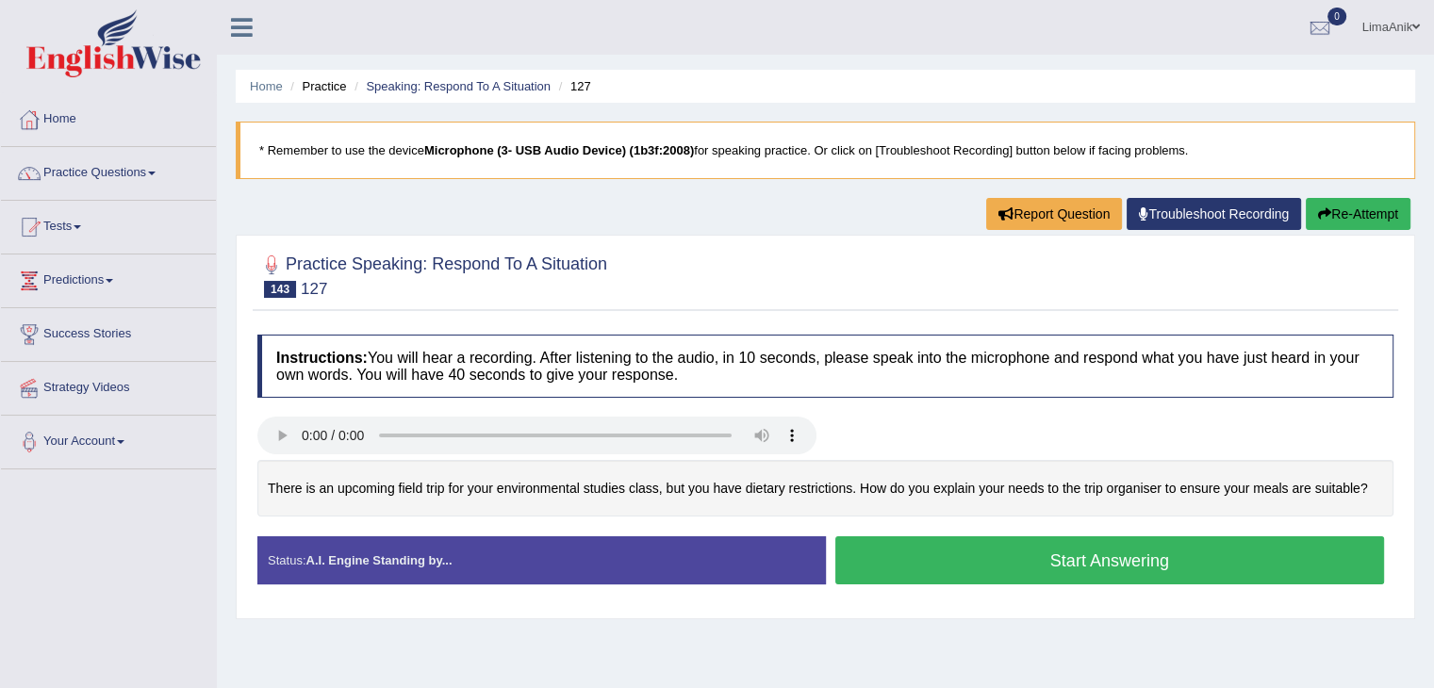
click at [1027, 556] on button "Start Answering" at bounding box center [1110, 560] width 550 height 48
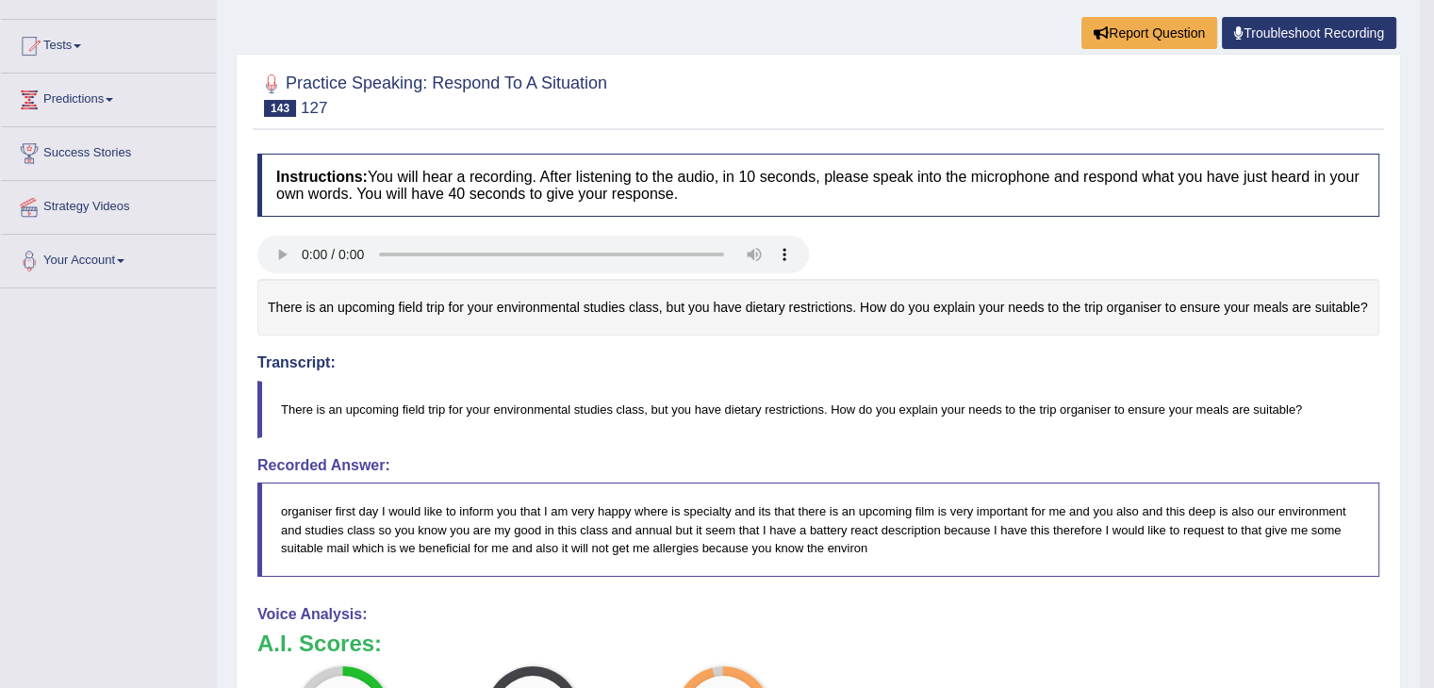
scroll to position [242, 0]
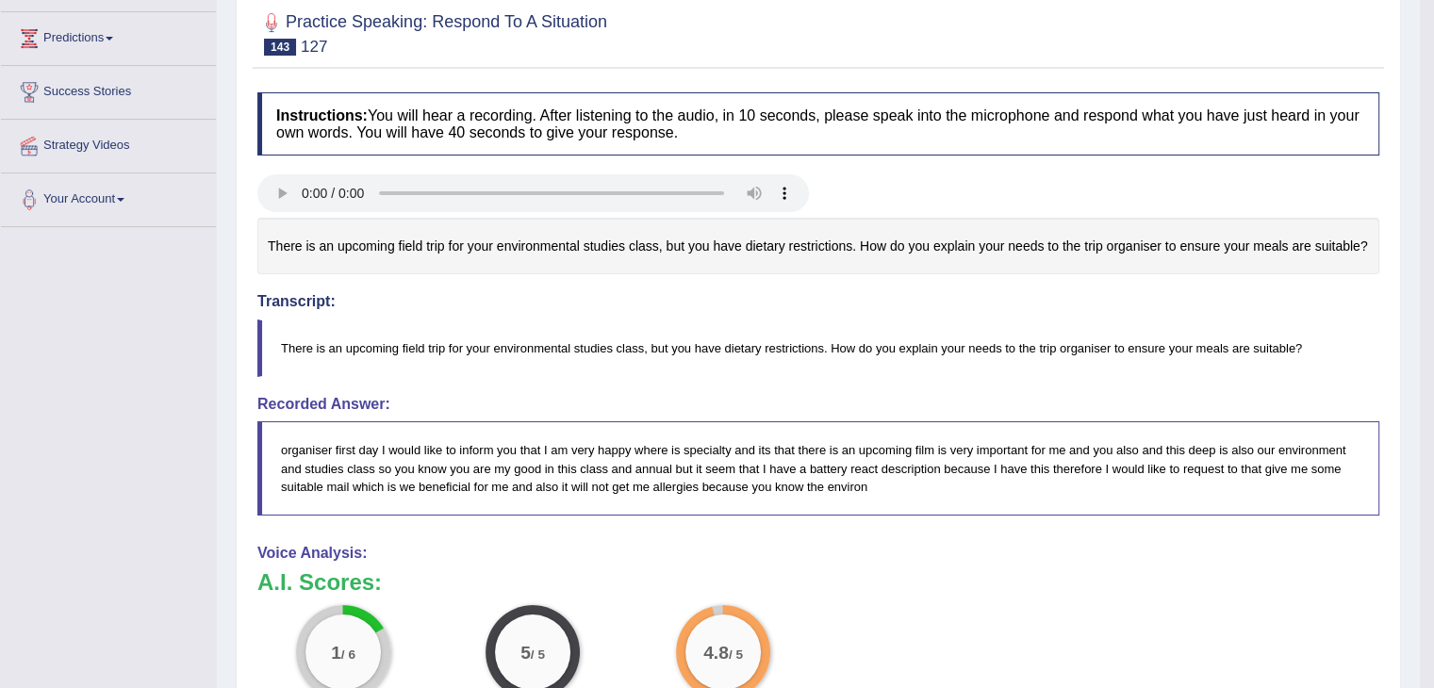
drag, startPoint x: 1447, startPoint y: 271, endPoint x: 1427, endPoint y: 386, distance: 116.7
click at [1427, 386] on html "Toggle navigation Home Practice Questions Speaking Practice Read Aloud Repeat S…" at bounding box center [717, 102] width 1434 height 688
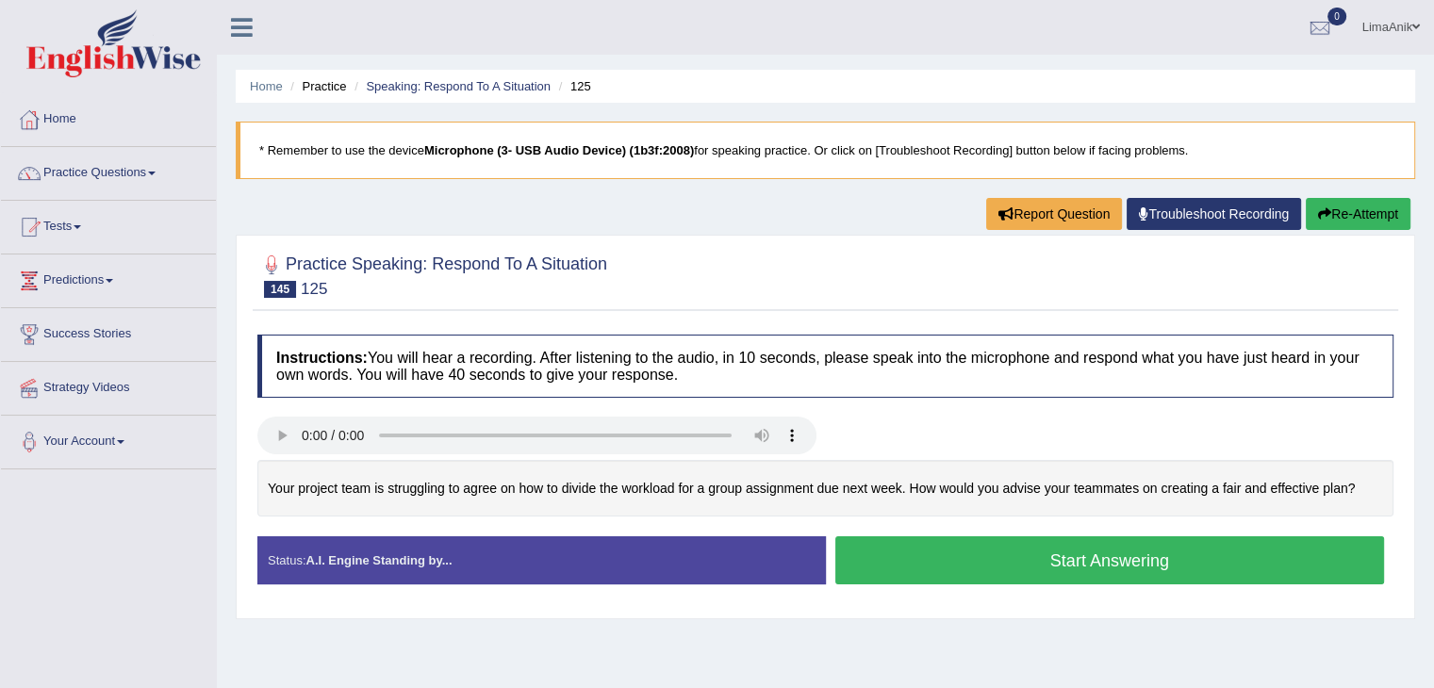
click at [999, 540] on button "Start Answering" at bounding box center [1110, 560] width 550 height 48
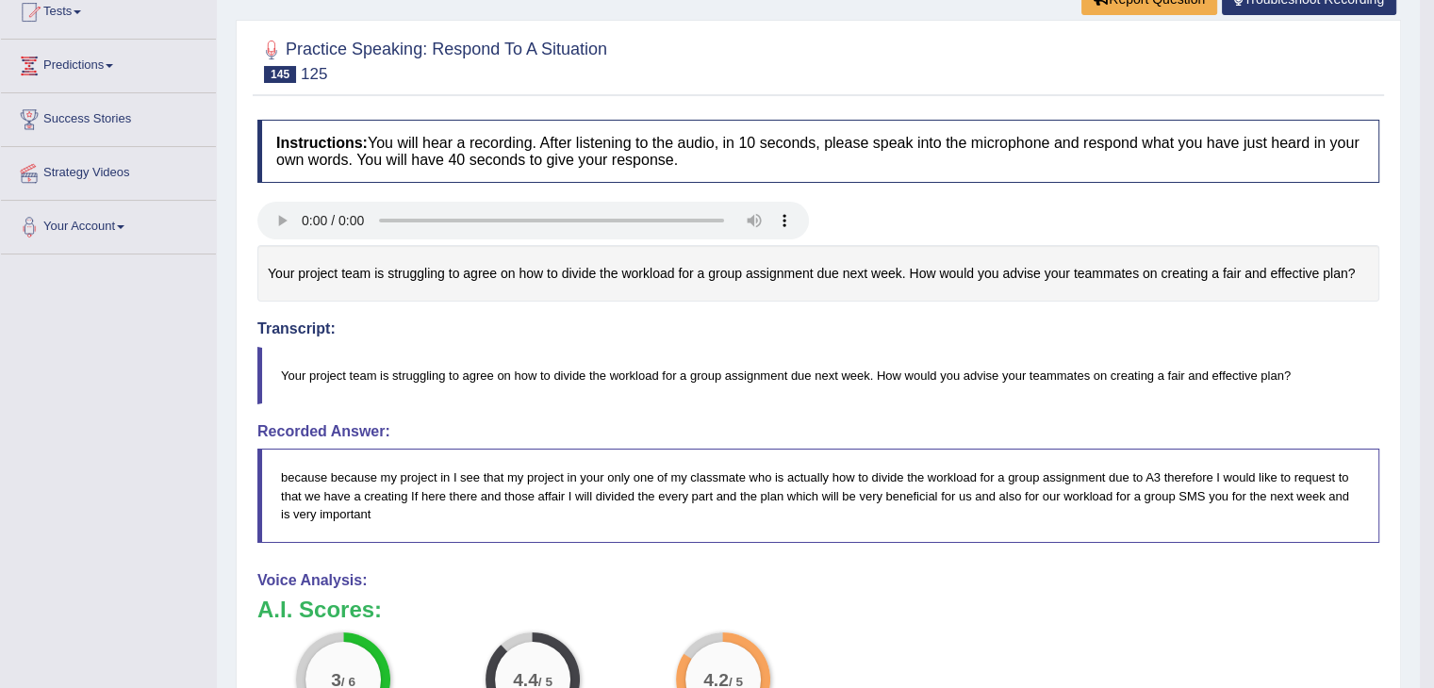
scroll to position [234, 0]
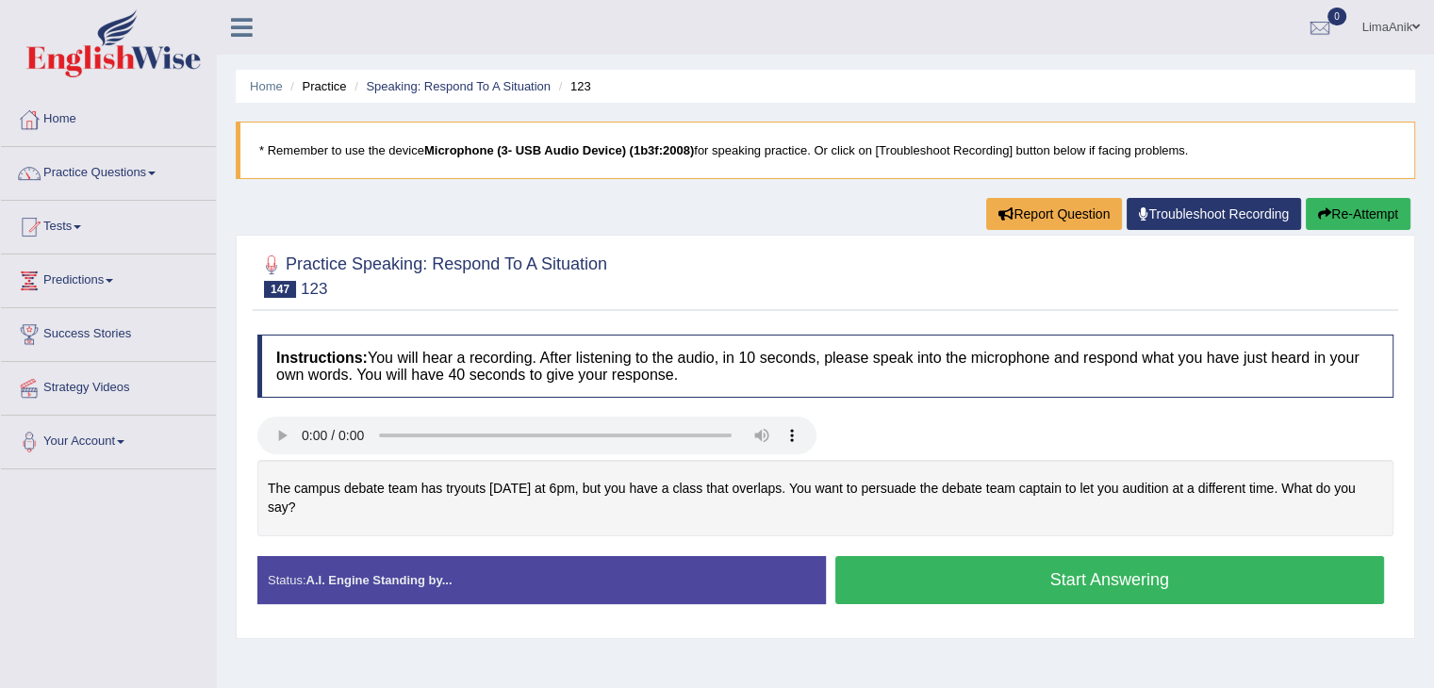
click at [1063, 570] on button "Start Answering" at bounding box center [1110, 580] width 550 height 48
click at [1039, 599] on button "Start Answering" at bounding box center [1110, 580] width 550 height 48
click at [1048, 579] on button "Start Answering" at bounding box center [1110, 580] width 550 height 48
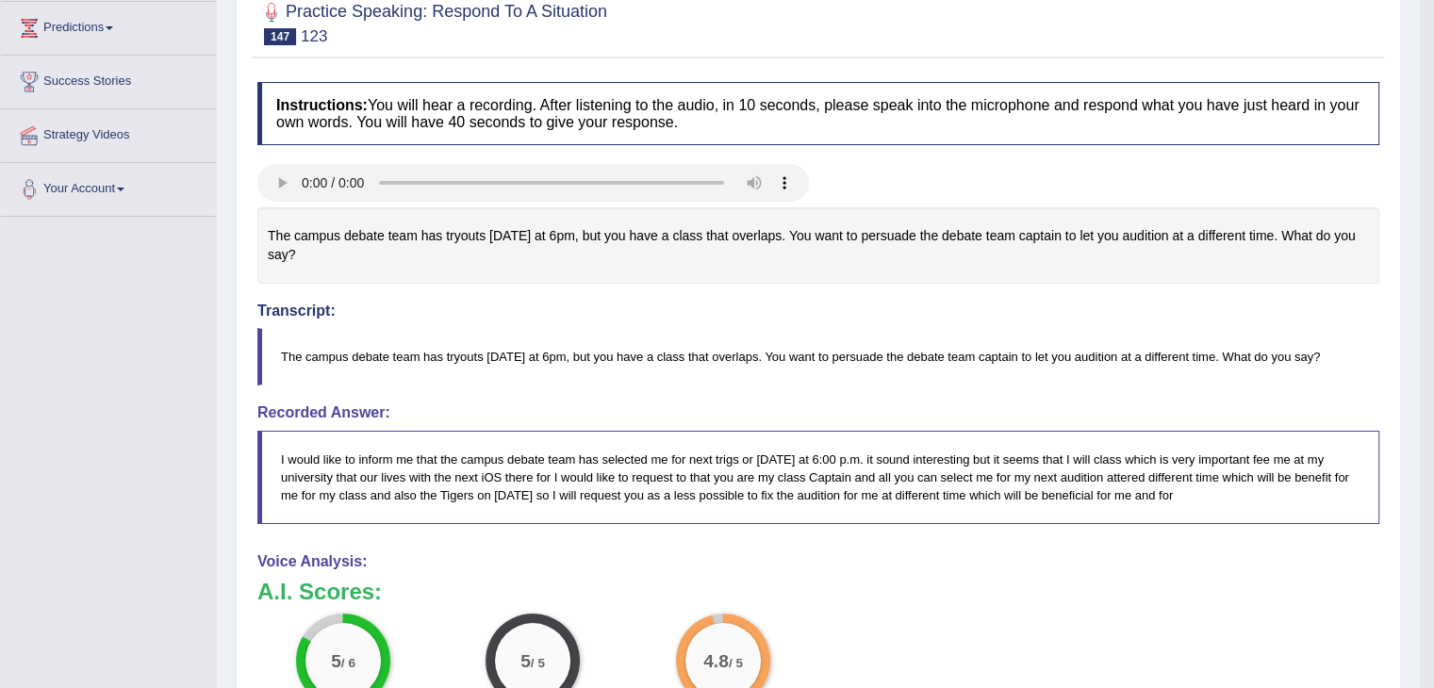
scroll to position [310, 0]
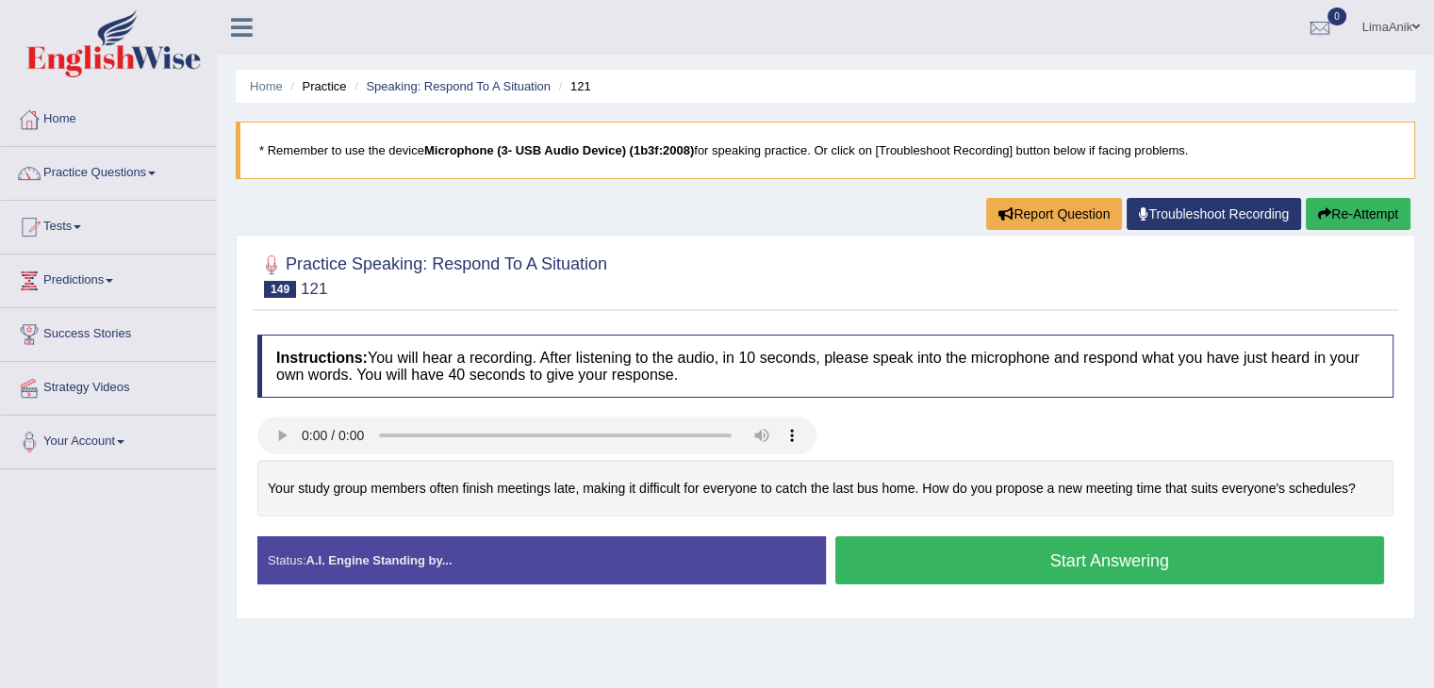
click at [1034, 575] on button "Start Answering" at bounding box center [1110, 560] width 550 height 48
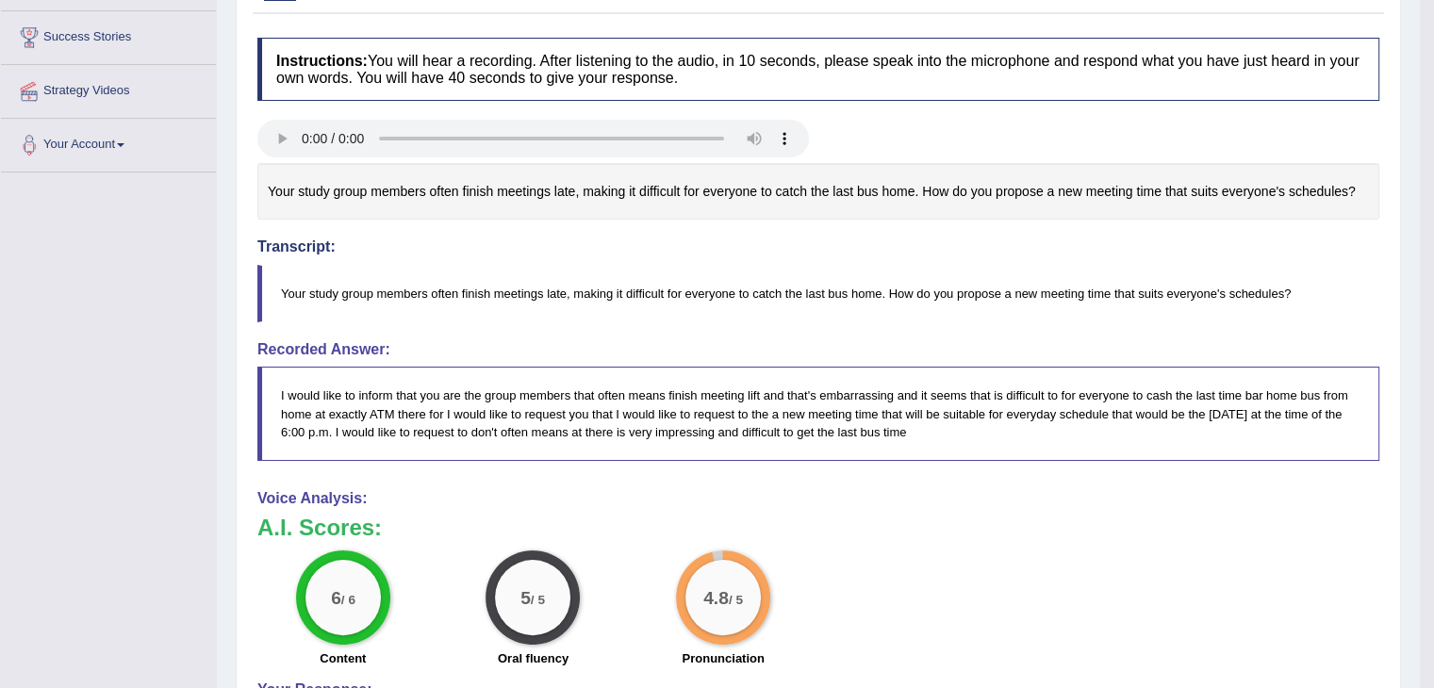
scroll to position [106, 0]
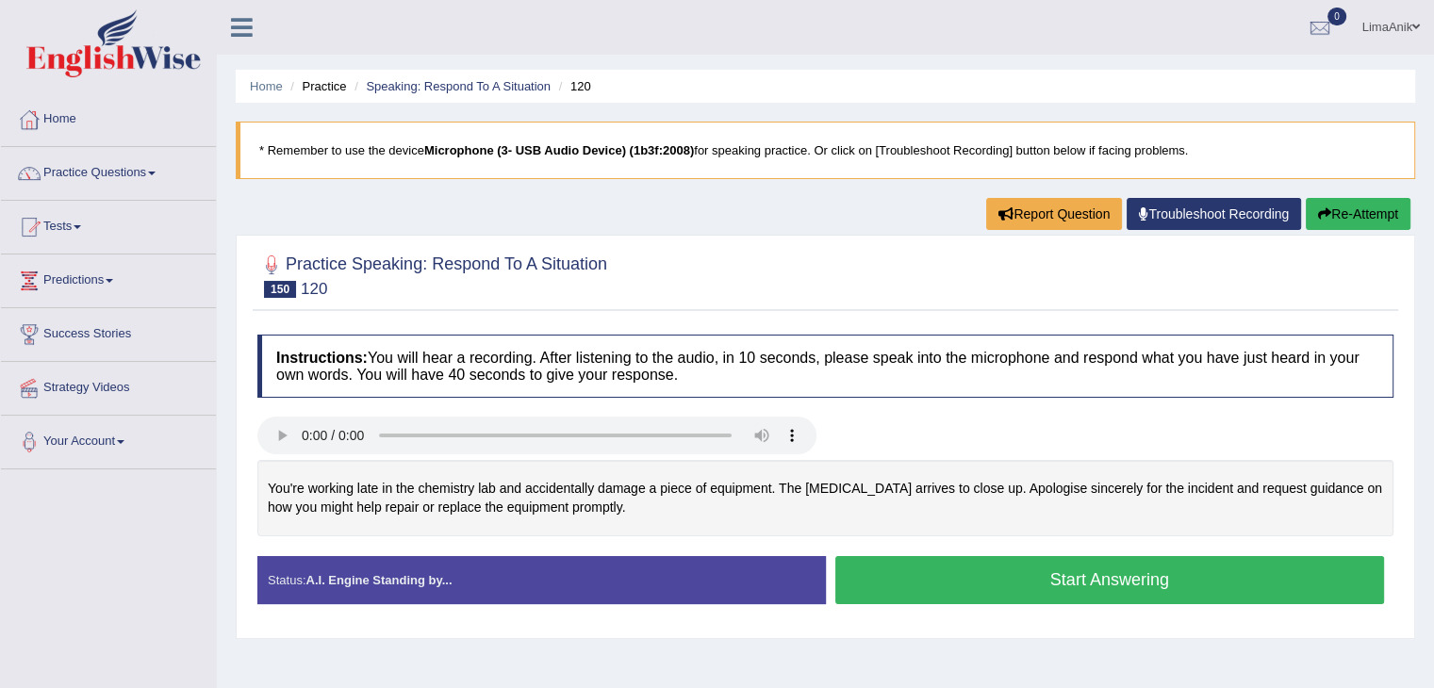
click at [939, 548] on div "Created with Highcharts 7.1.2 Too low Too high Time Pitch meter: 0 5 10 15 20 2…" at bounding box center [825, 508] width 1155 height 96
click at [964, 581] on button "Start Answering" at bounding box center [1110, 580] width 550 height 48
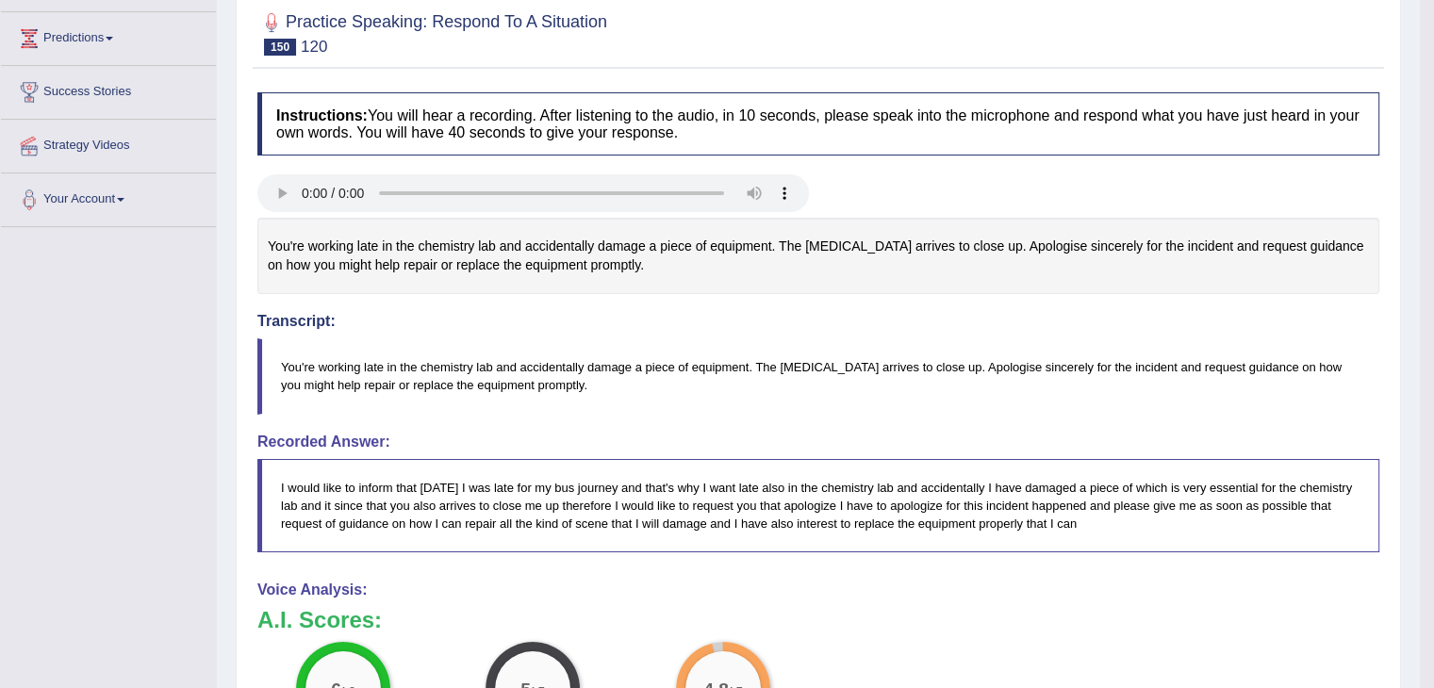
scroll to position [251, 0]
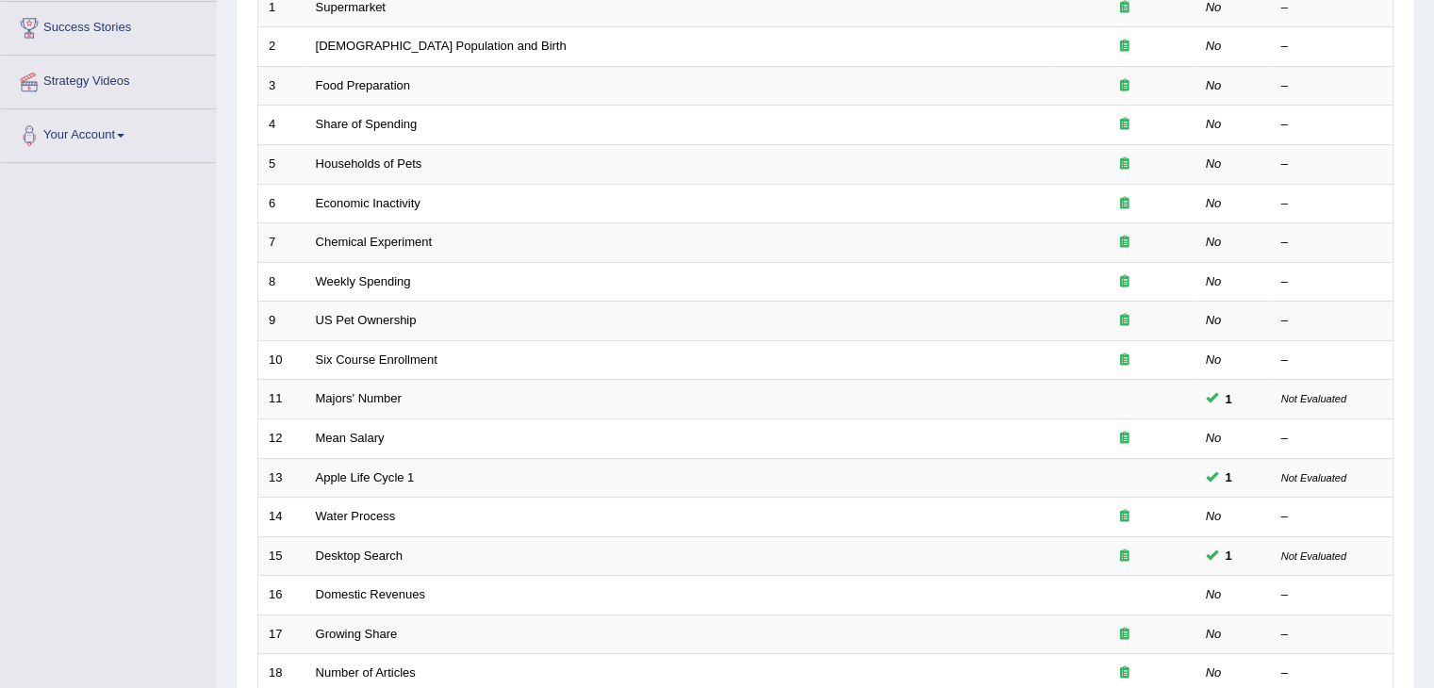
scroll to position [554, 0]
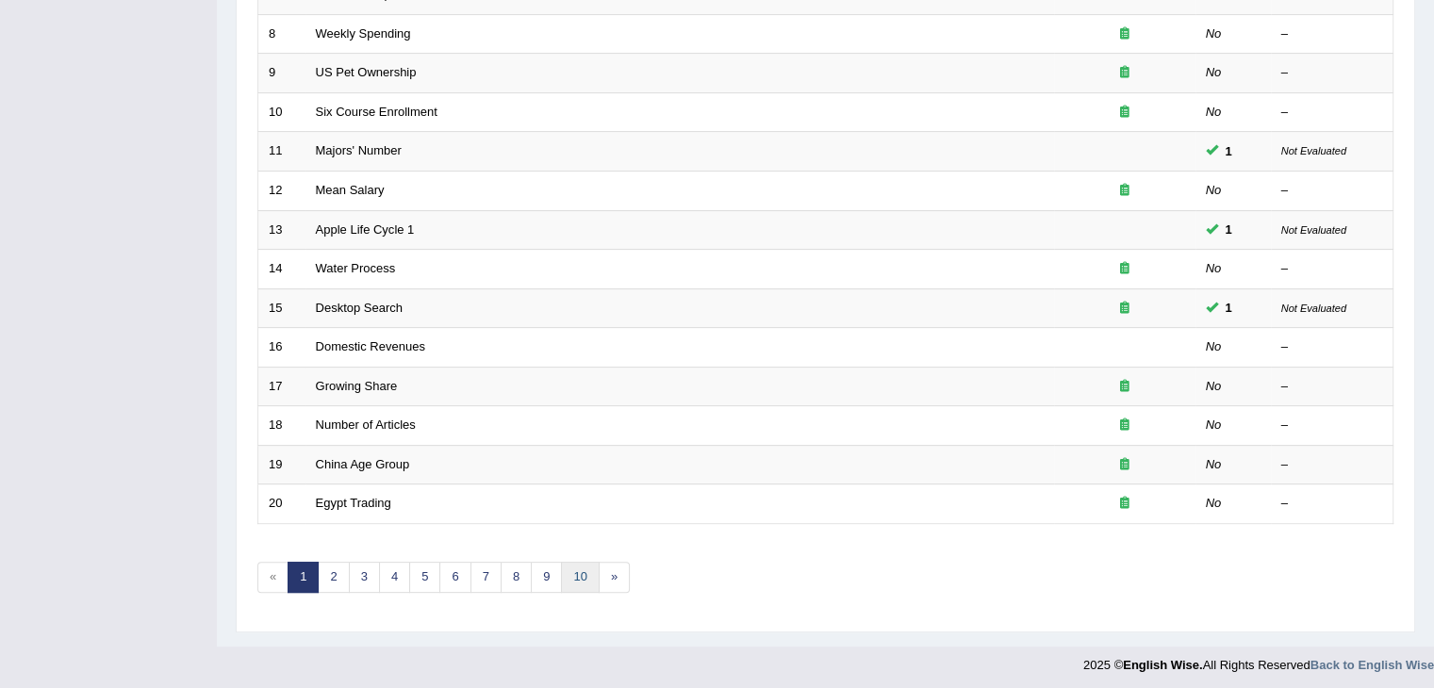
click at [571, 568] on link "10" at bounding box center [580, 577] width 38 height 31
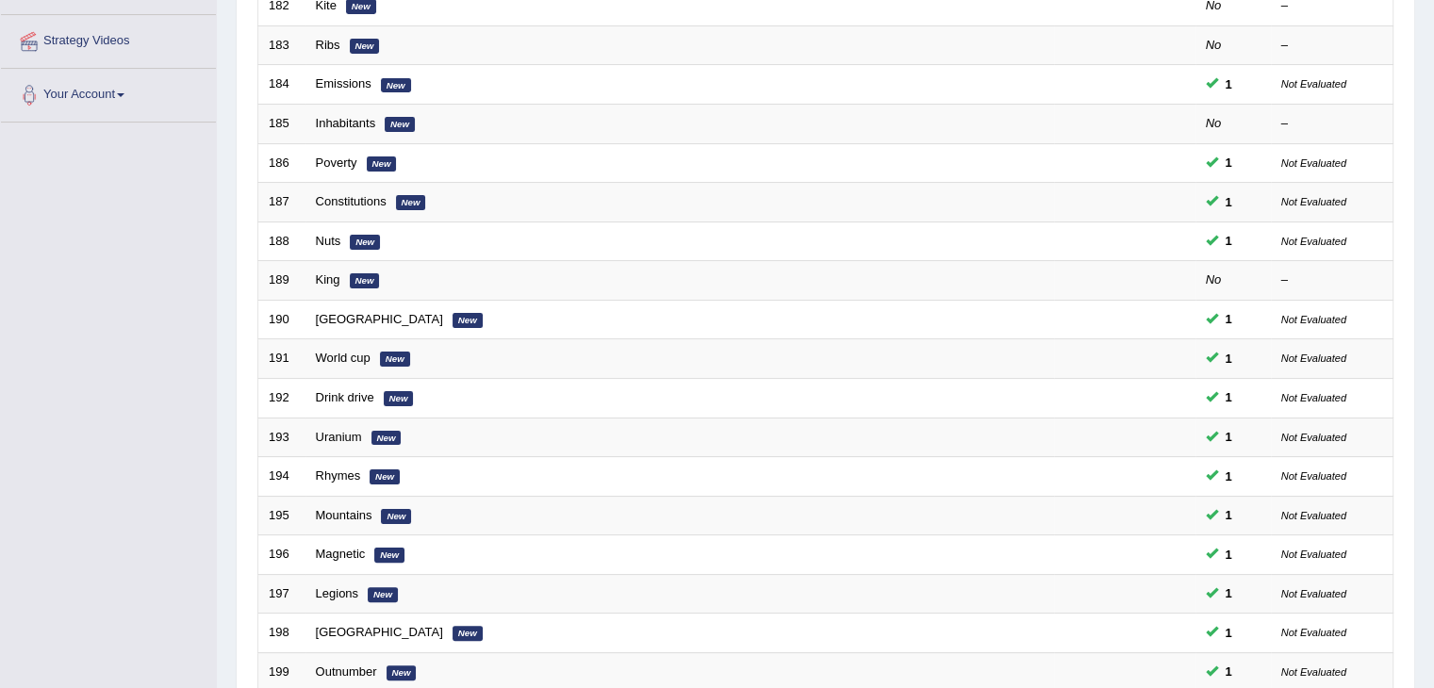
scroll to position [477, 0]
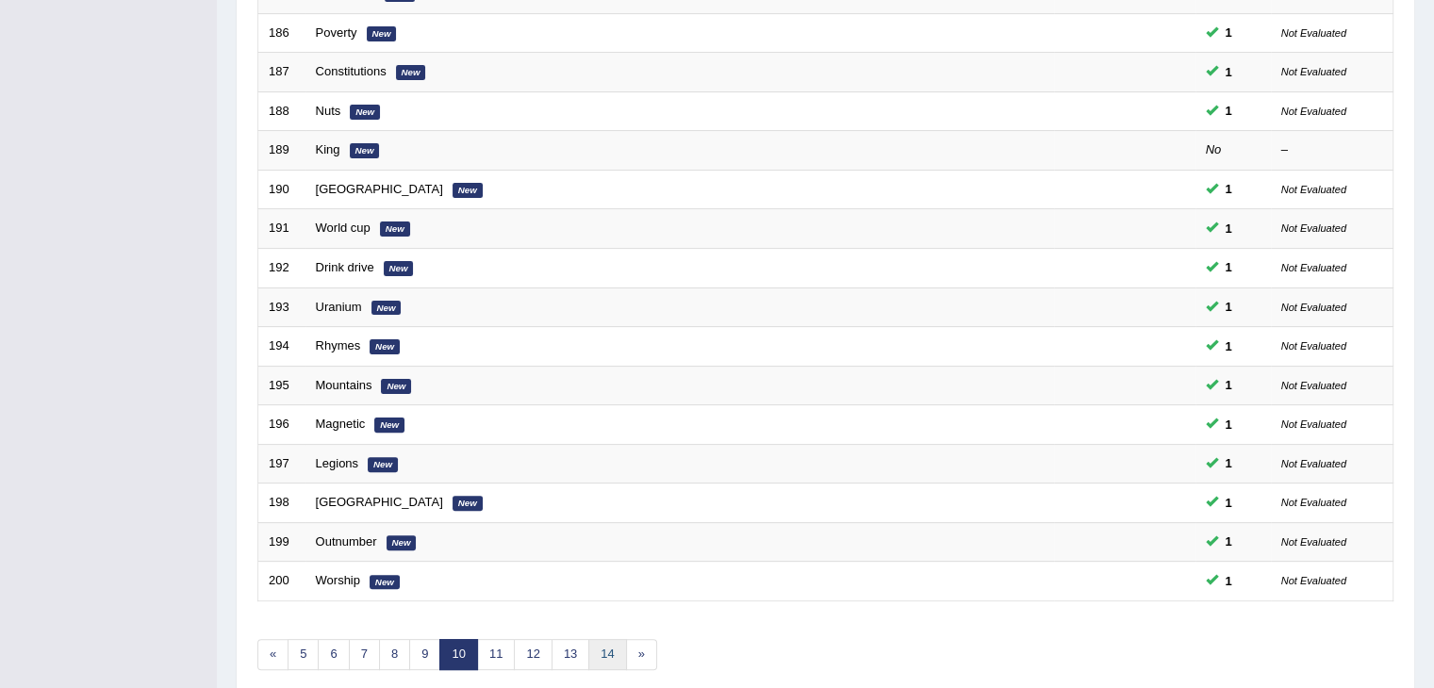
click at [596, 660] on link "14" at bounding box center [607, 654] width 38 height 31
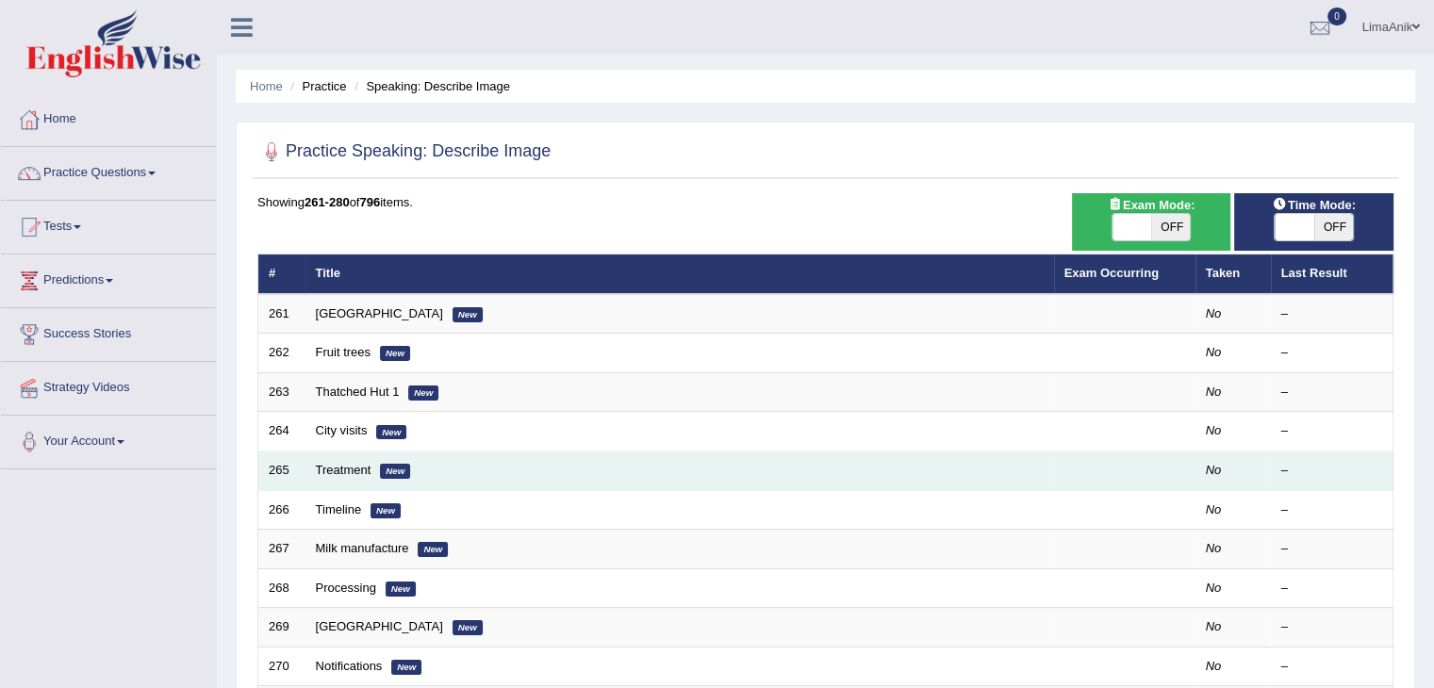
click at [385, 454] on td "Treatment New" at bounding box center [679, 472] width 749 height 40
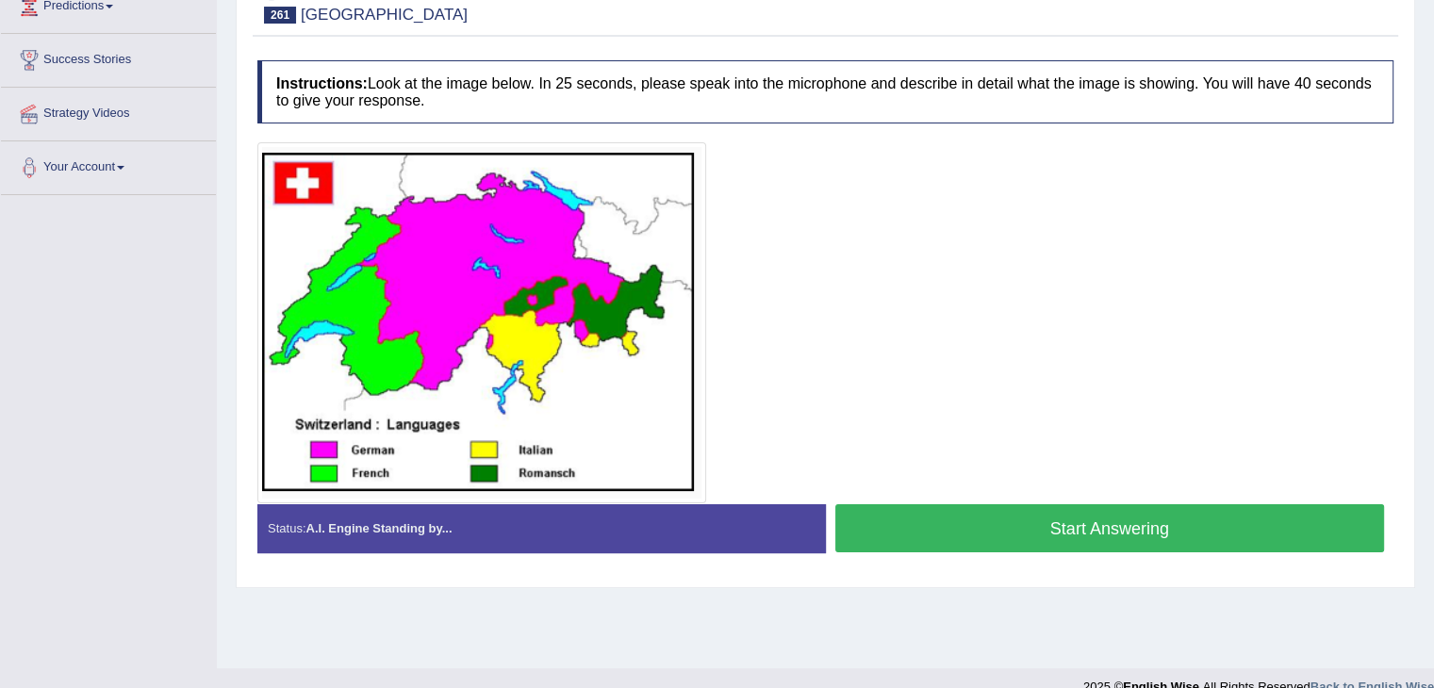
scroll to position [302, 0]
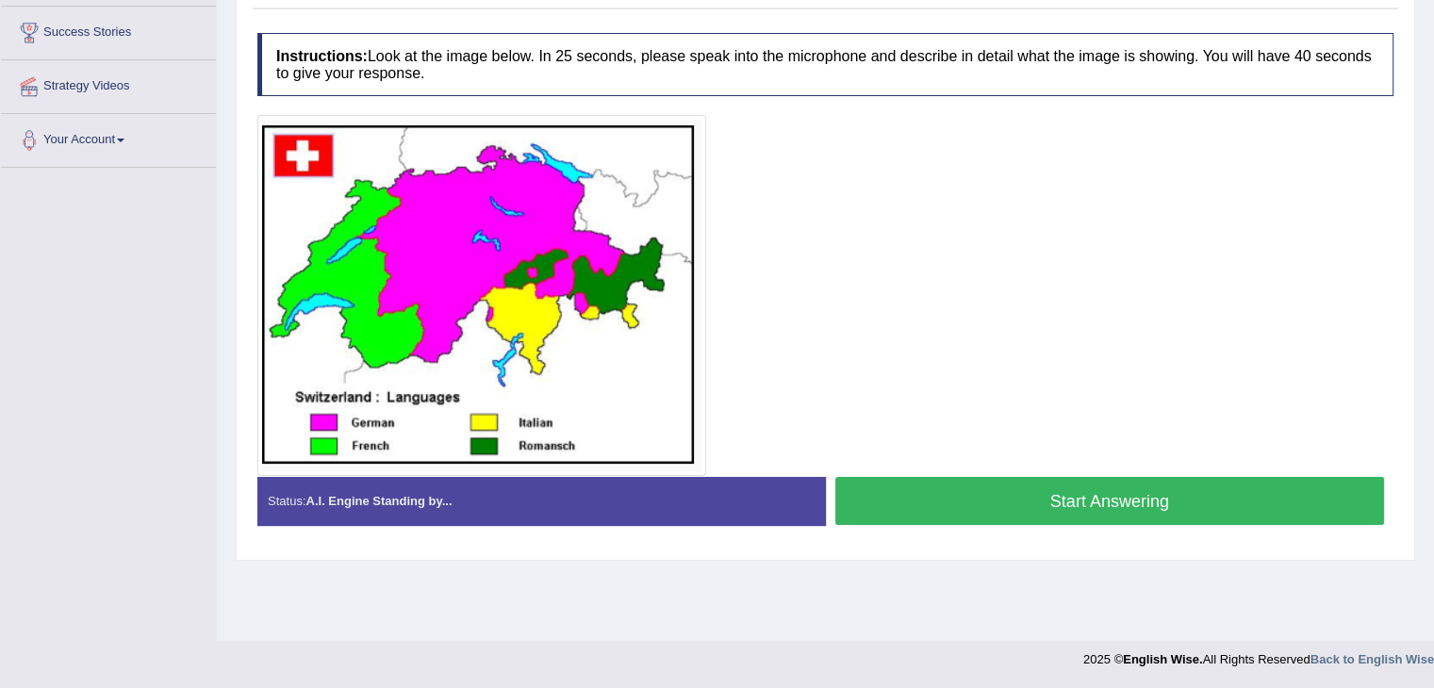
click at [1036, 486] on button "Start Answering" at bounding box center [1110, 501] width 550 height 48
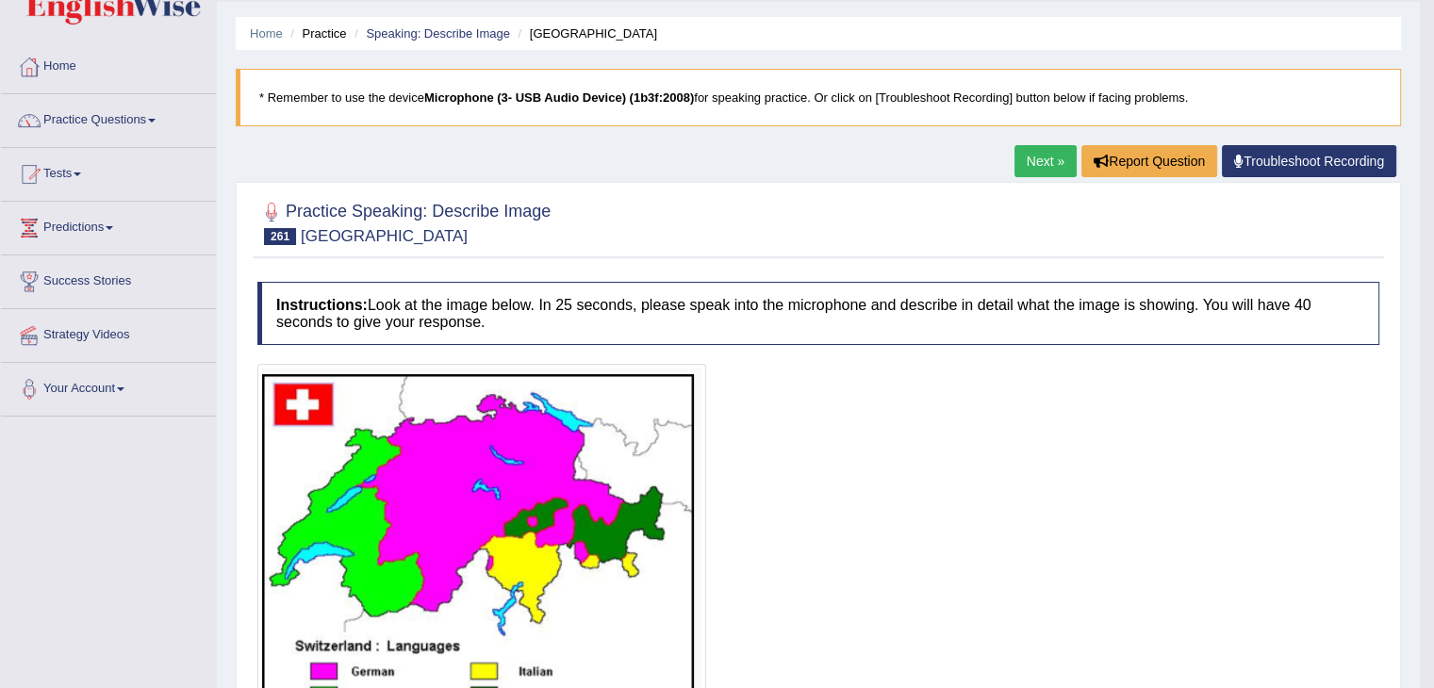
scroll to position [14, 0]
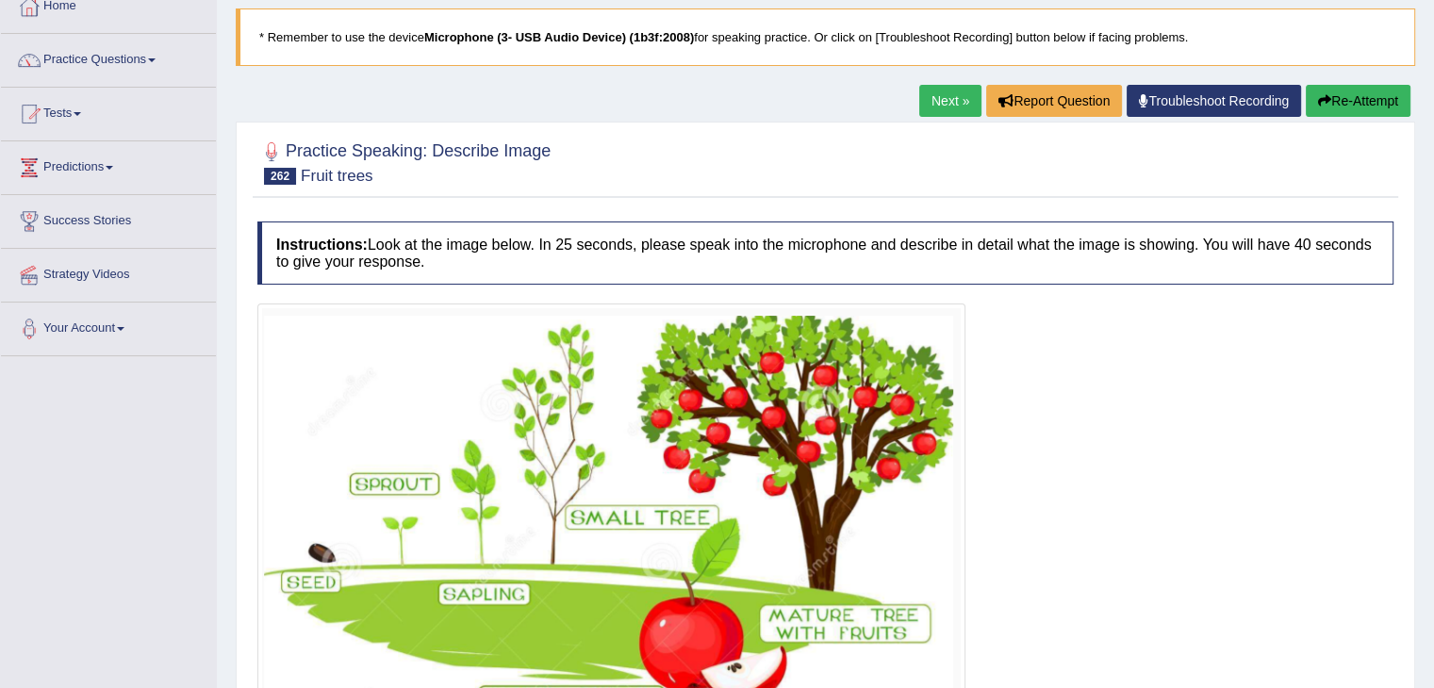
scroll to position [94, 0]
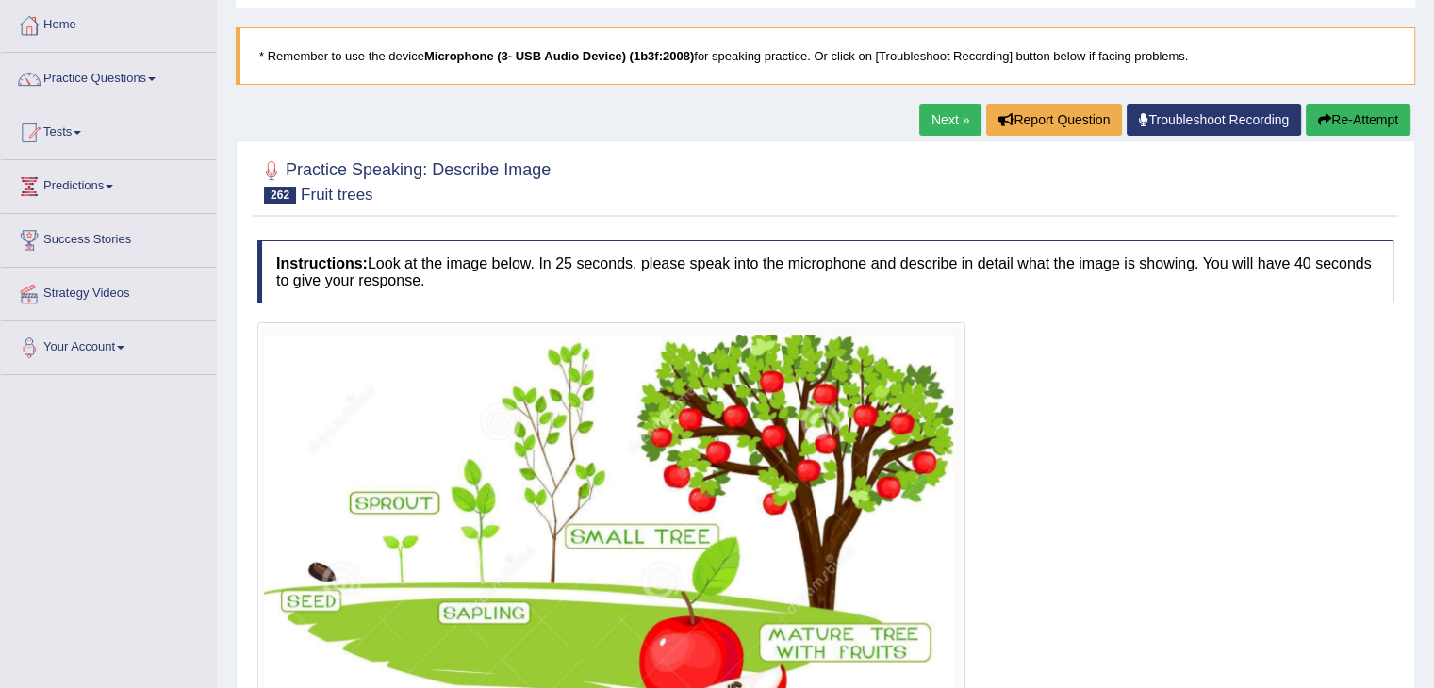
click at [1426, 293] on div "Home Practice Speaking: Describe Image Fruit trees * Remember to use the device…" at bounding box center [825, 385] width 1217 height 959
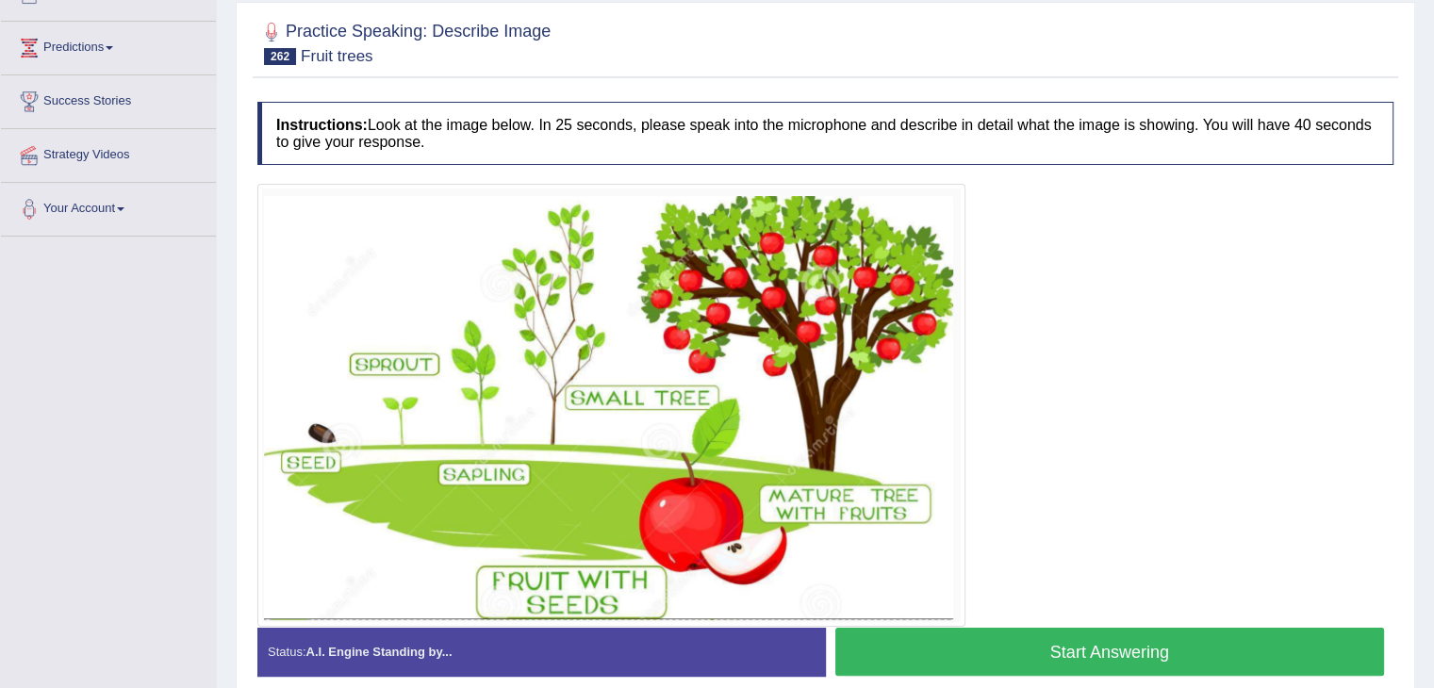
scroll to position [316, 0]
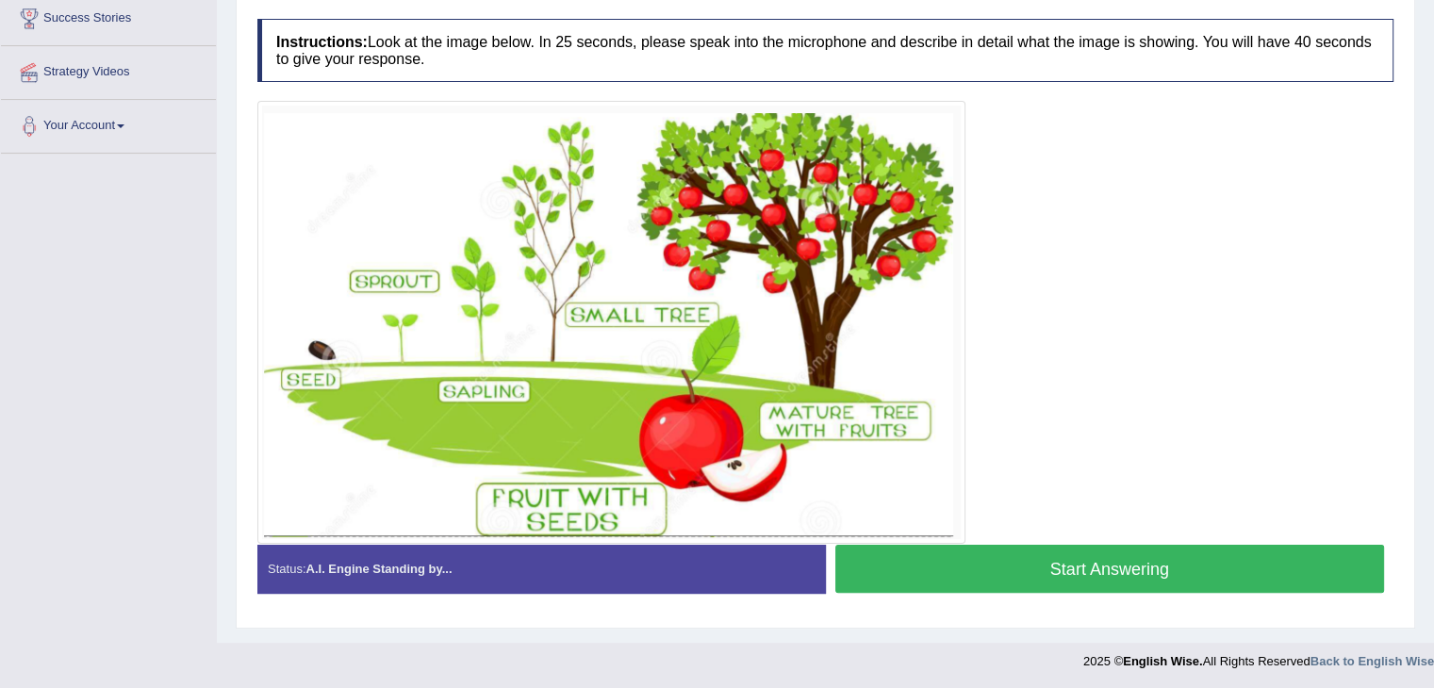
click at [1057, 578] on button "Start Answering" at bounding box center [1110, 569] width 550 height 48
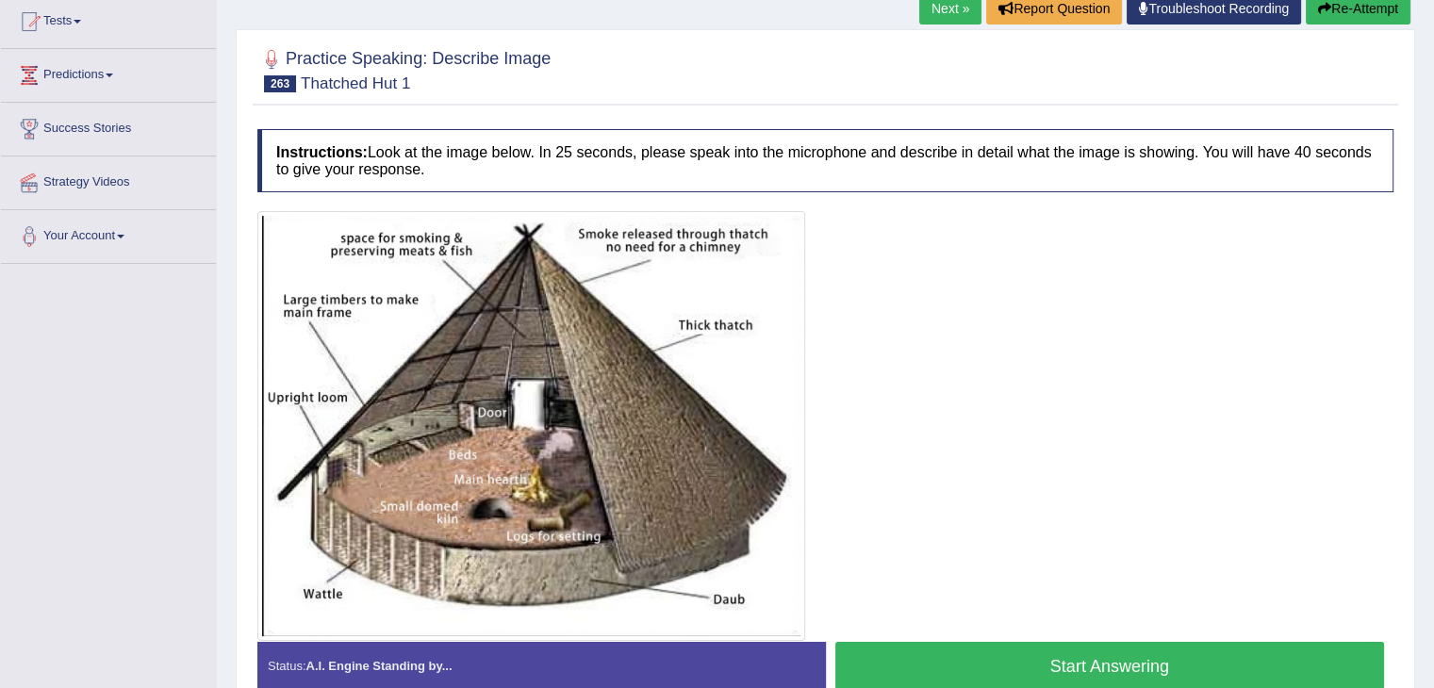
scroll to position [303, 0]
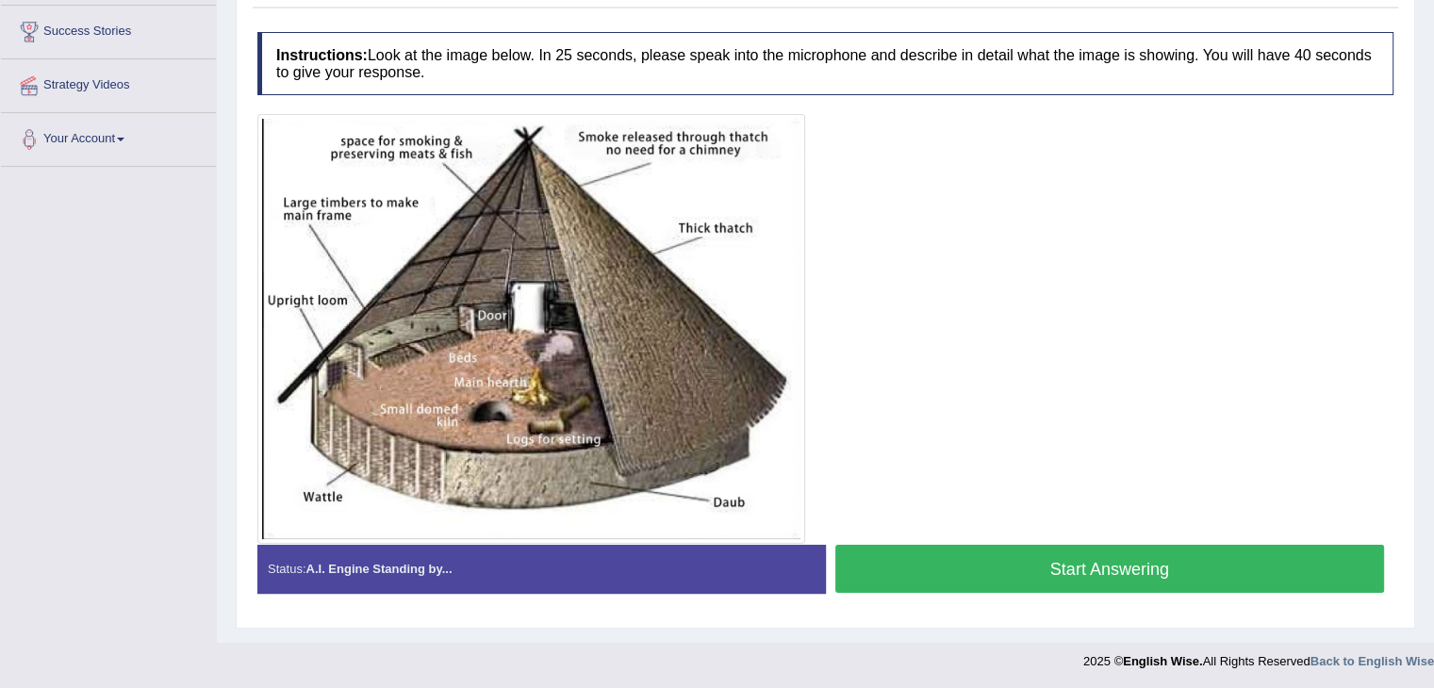
click at [1071, 564] on button "Start Answering" at bounding box center [1110, 569] width 550 height 48
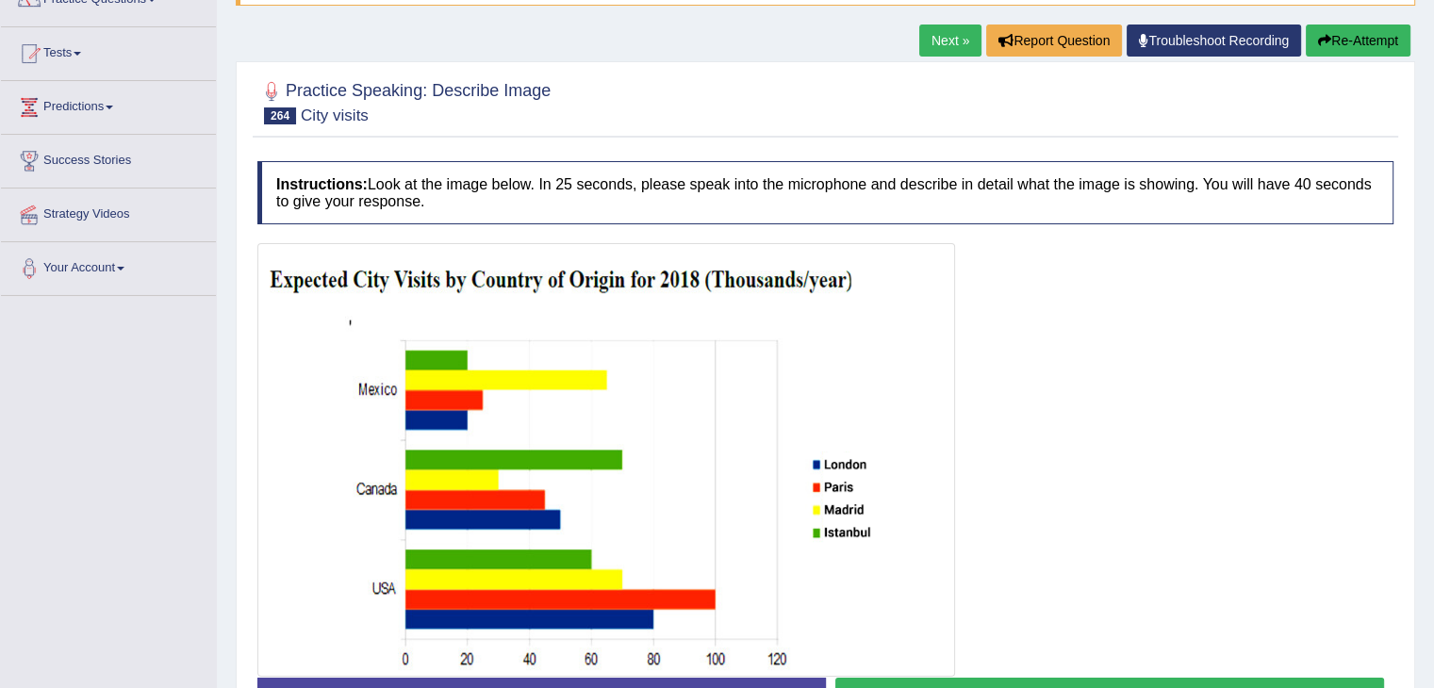
scroll to position [235, 0]
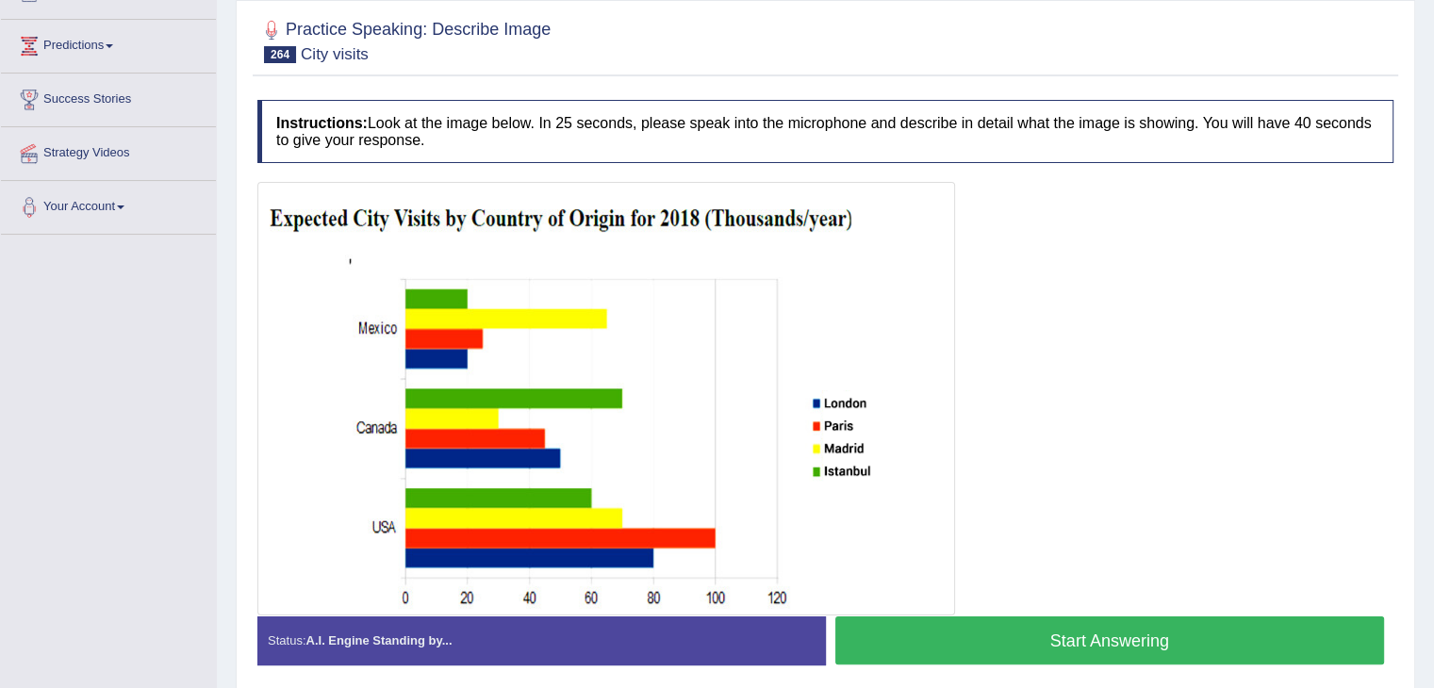
click at [1017, 629] on button "Start Answering" at bounding box center [1110, 641] width 550 height 48
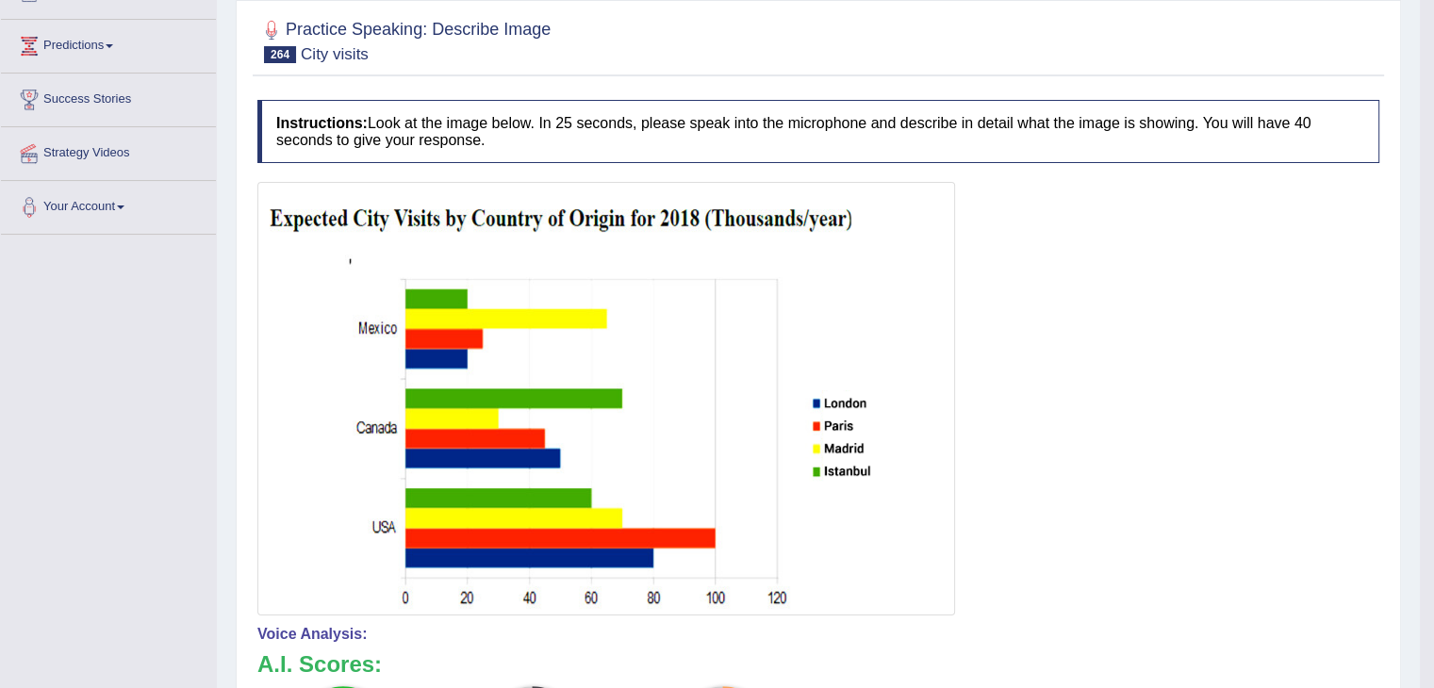
scroll to position [307, 0]
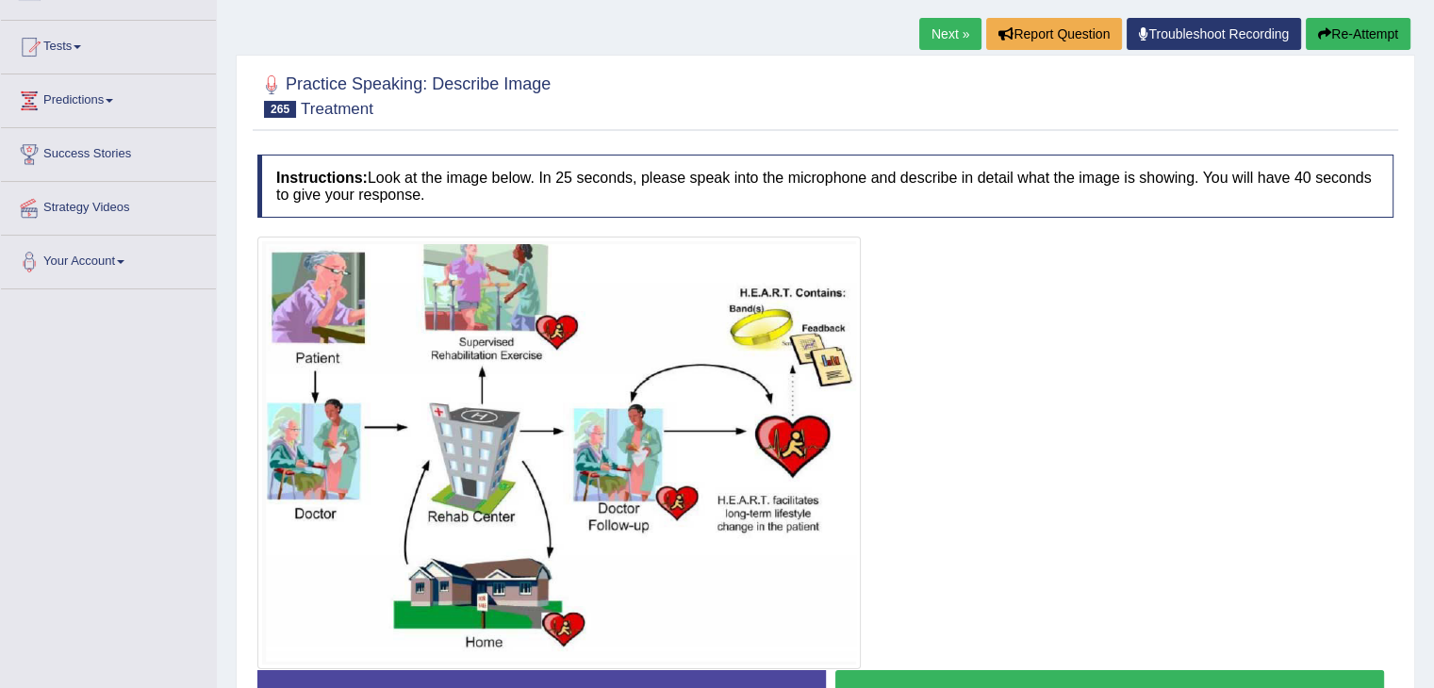
scroll to position [227, 0]
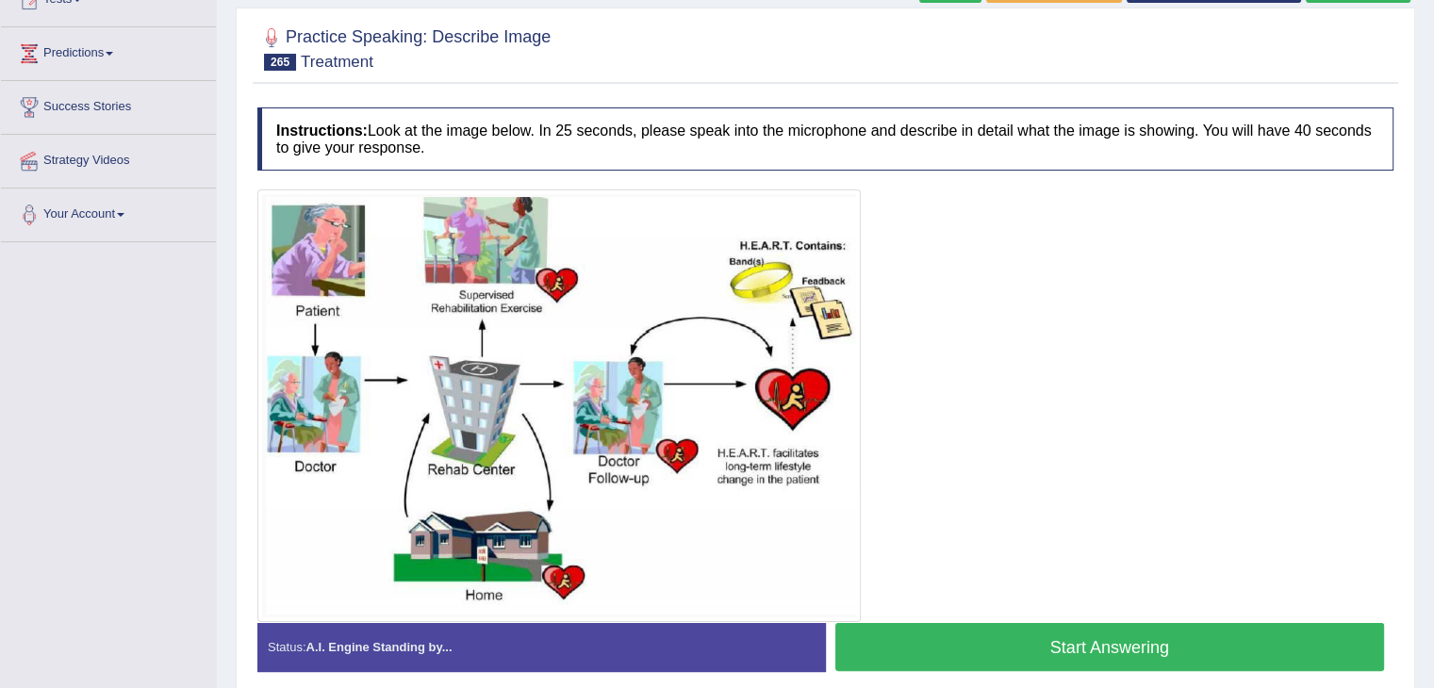
click at [1043, 650] on button "Start Answering" at bounding box center [1110, 647] width 550 height 48
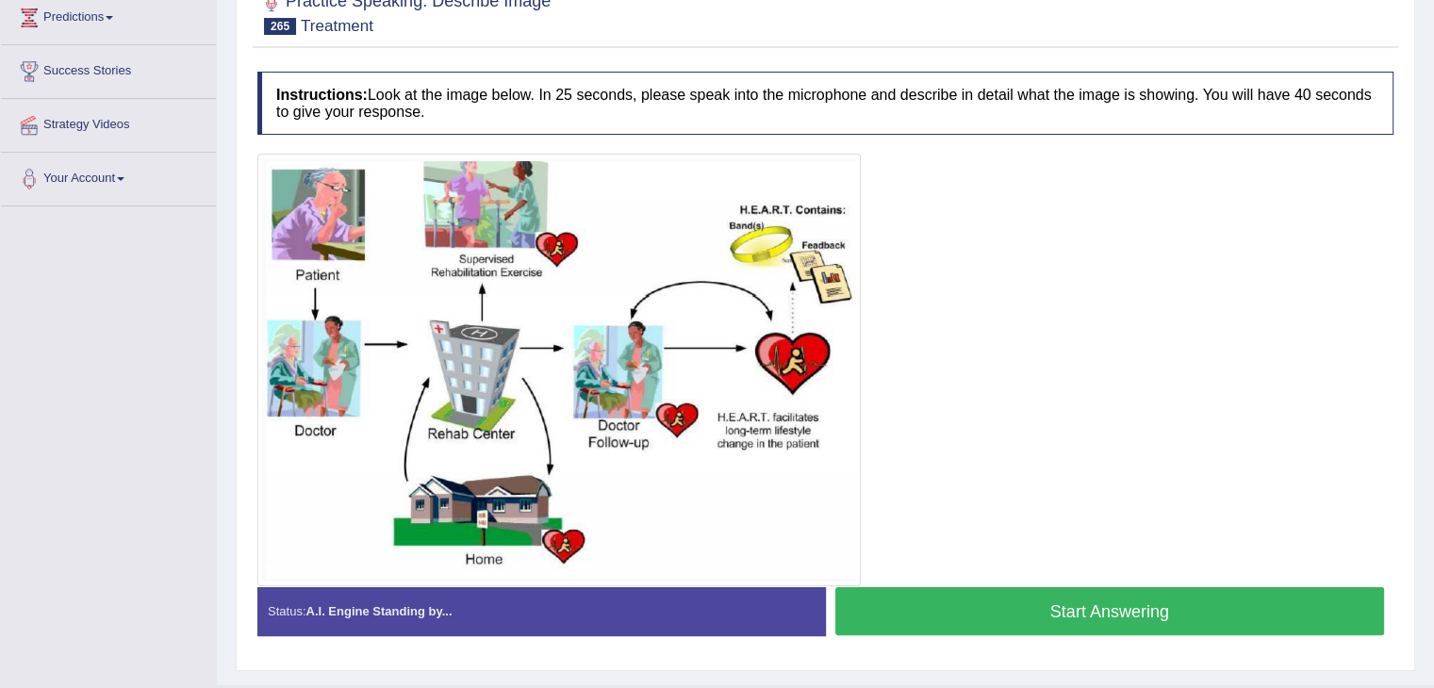
scroll to position [227, 0]
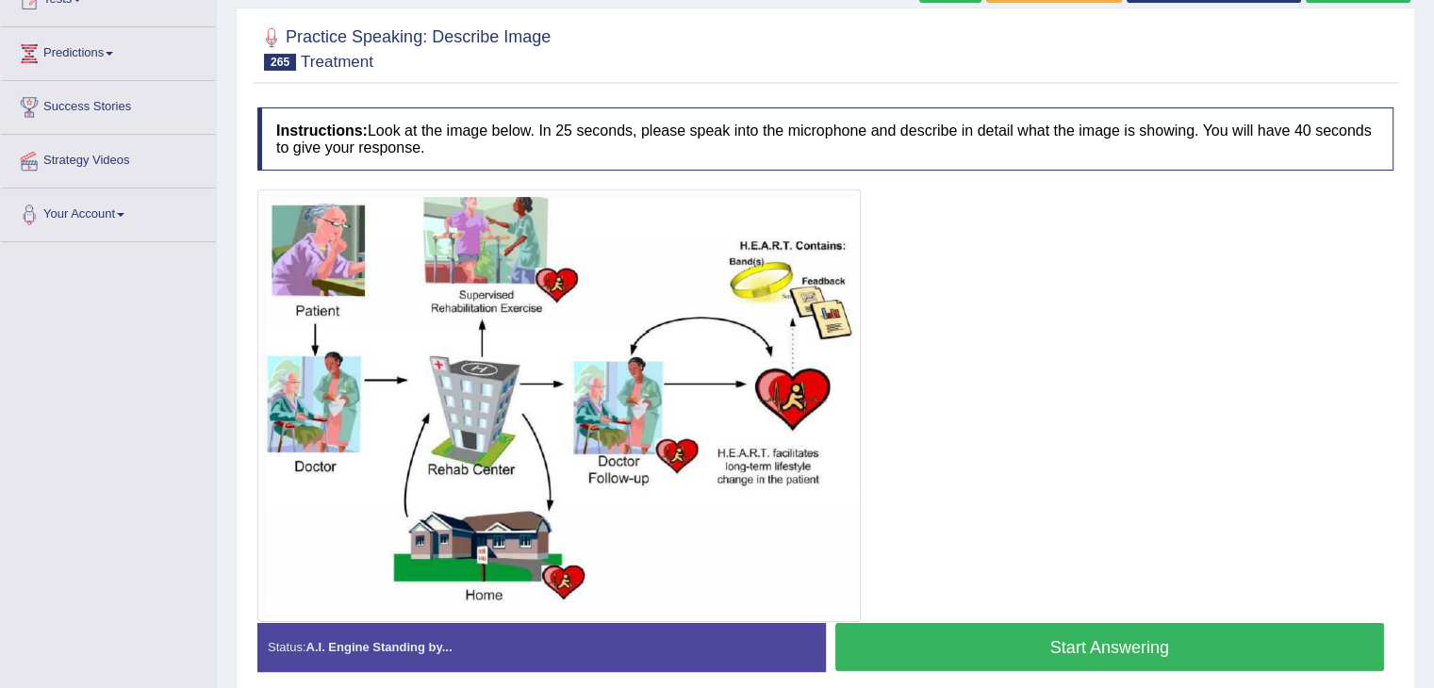
click at [1097, 631] on button "Start Answering" at bounding box center [1110, 647] width 550 height 48
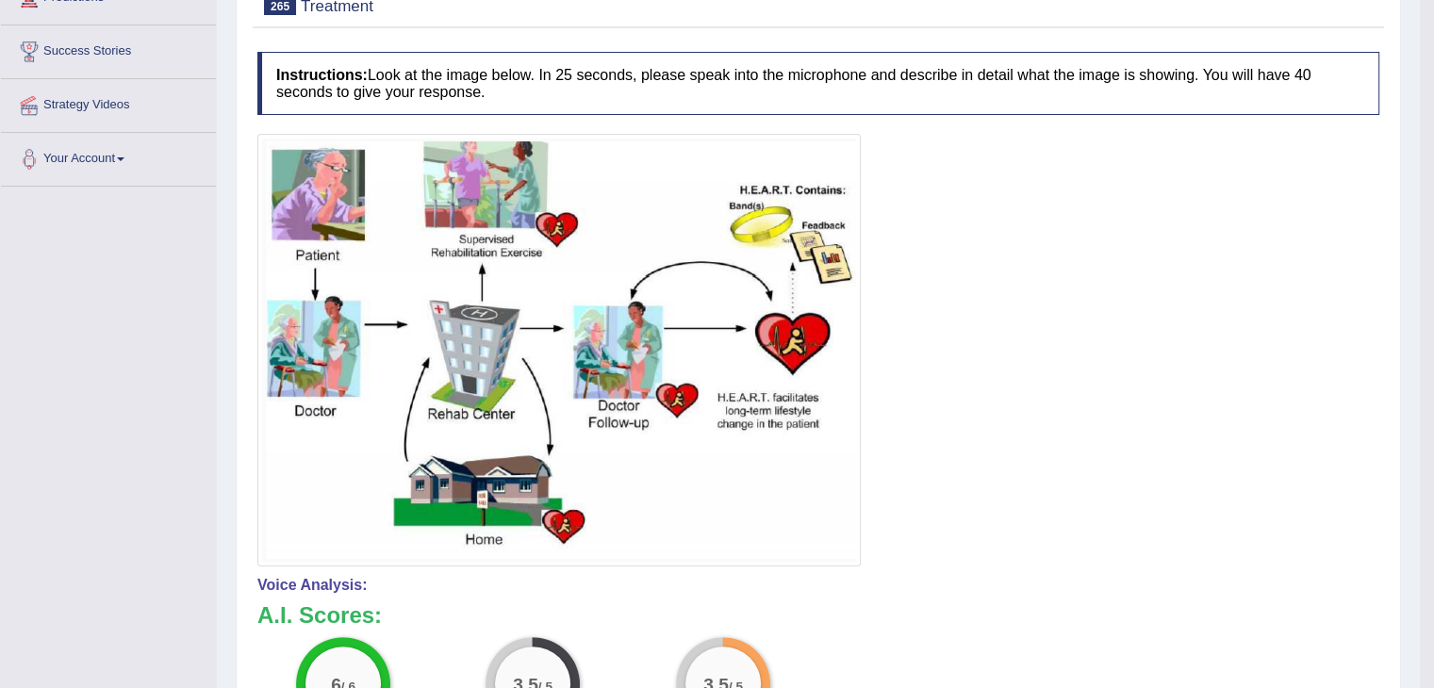
scroll to position [347, 0]
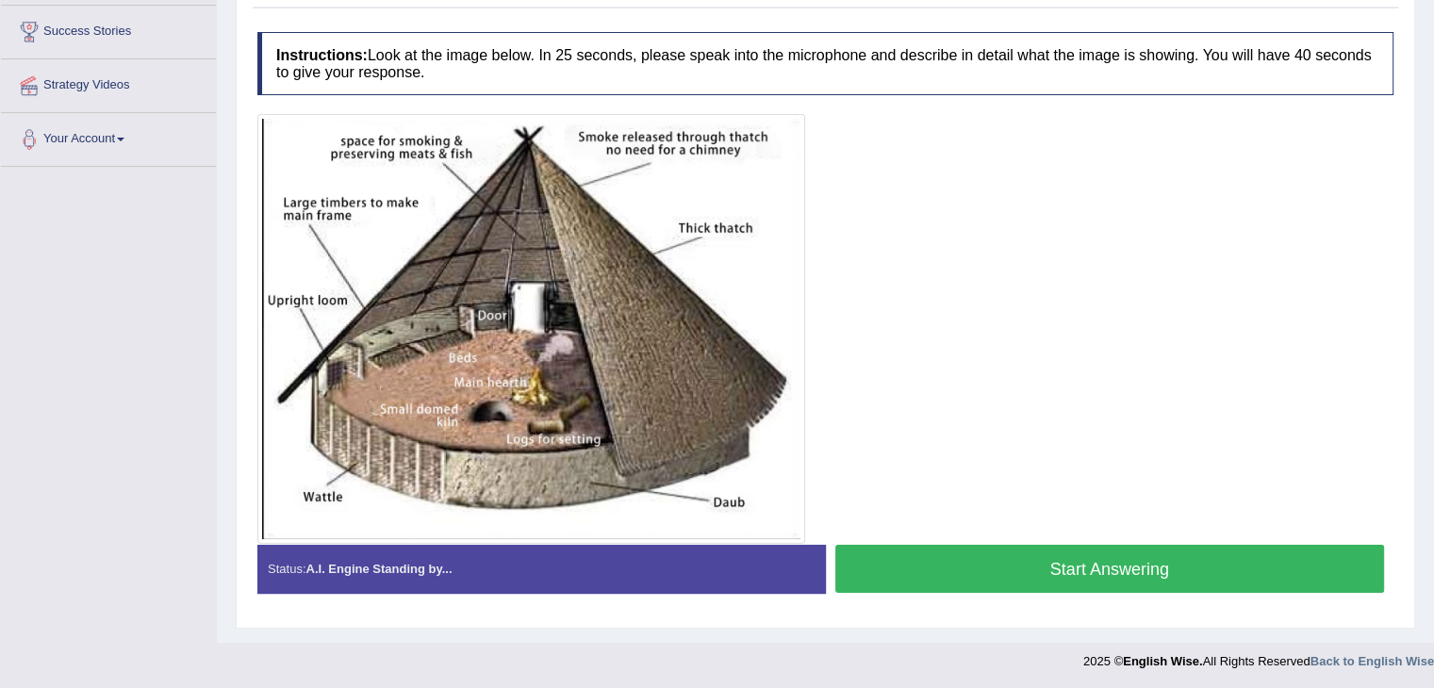
click at [994, 554] on button "Start Answering" at bounding box center [1110, 569] width 550 height 48
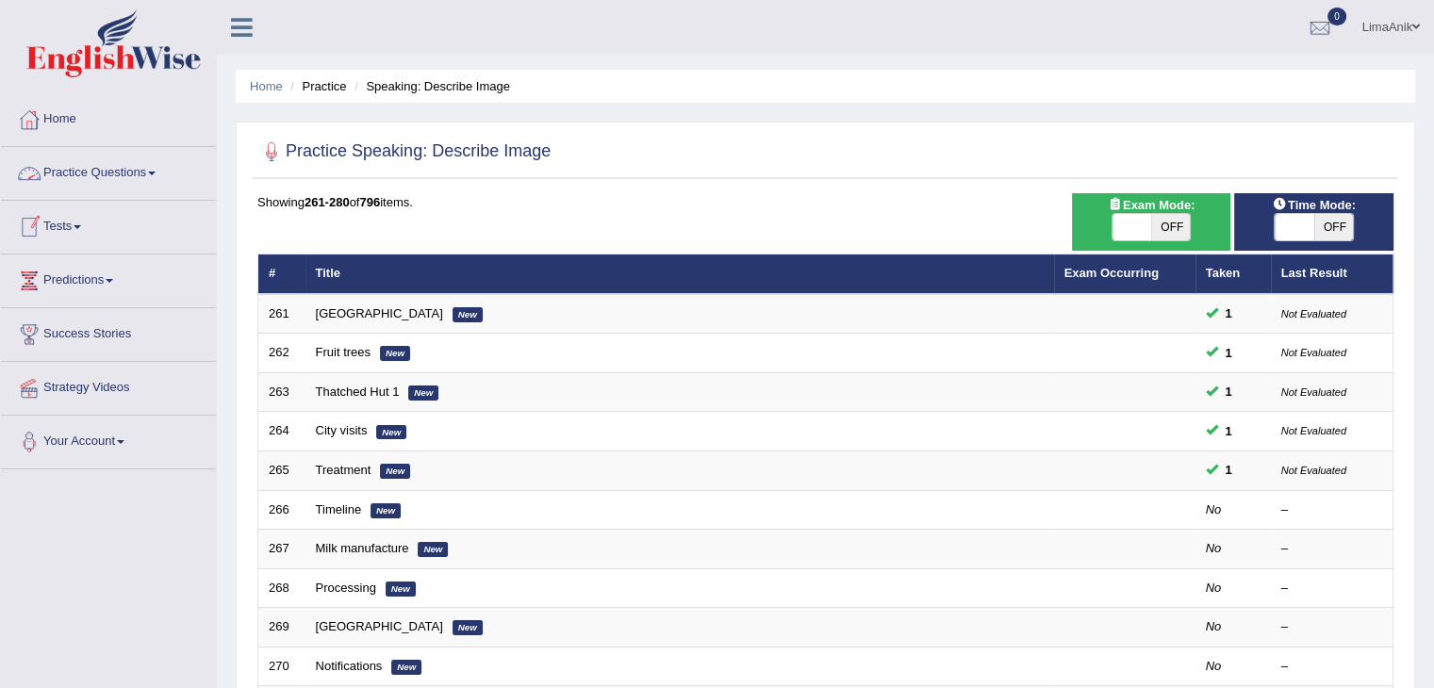
click at [107, 173] on link "Practice Questions" at bounding box center [108, 170] width 215 height 47
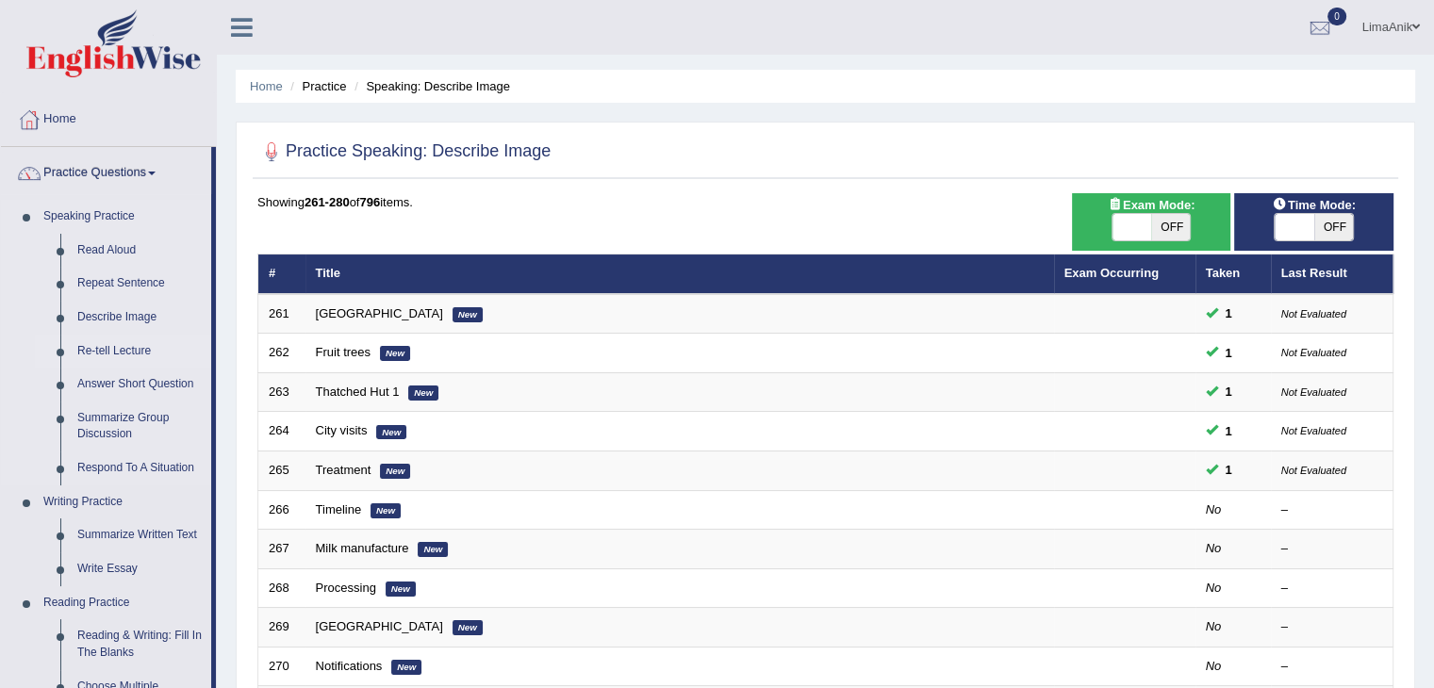
click at [115, 343] on link "Re-tell Lecture" at bounding box center [140, 352] width 142 height 34
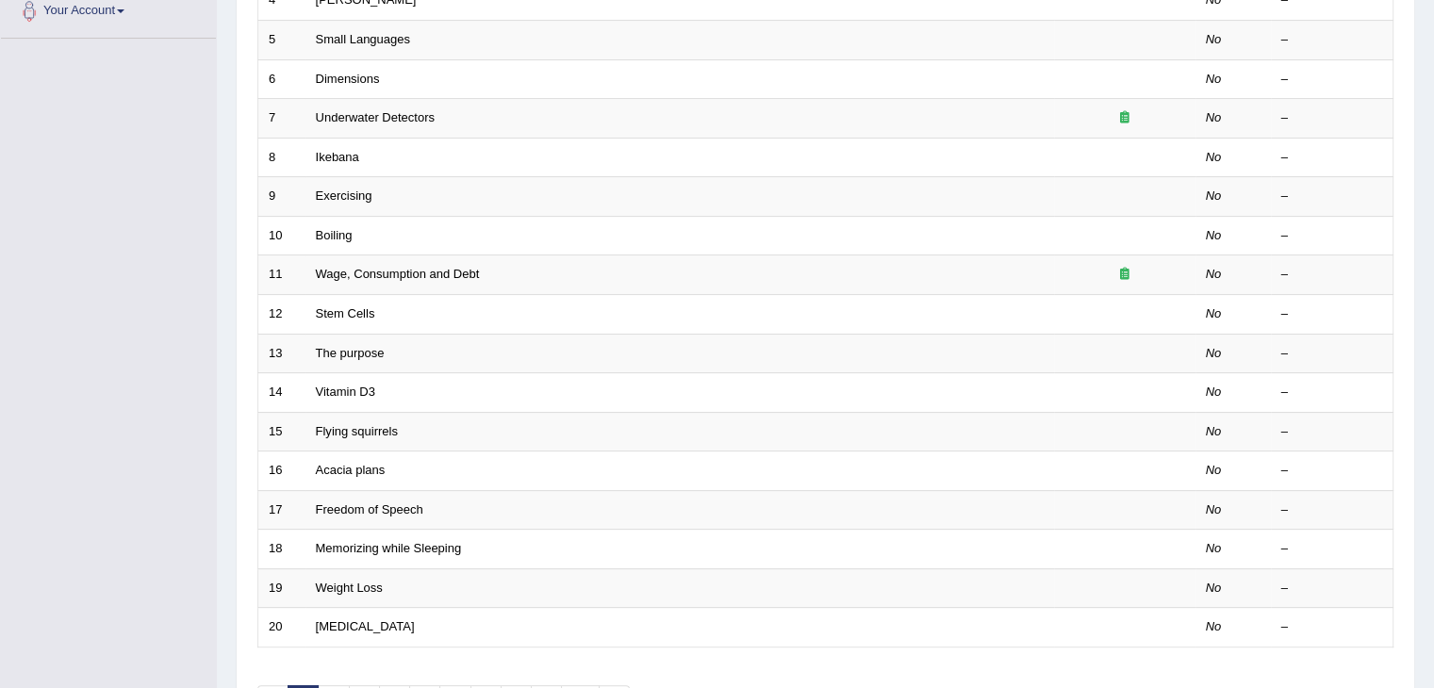
scroll to position [554, 0]
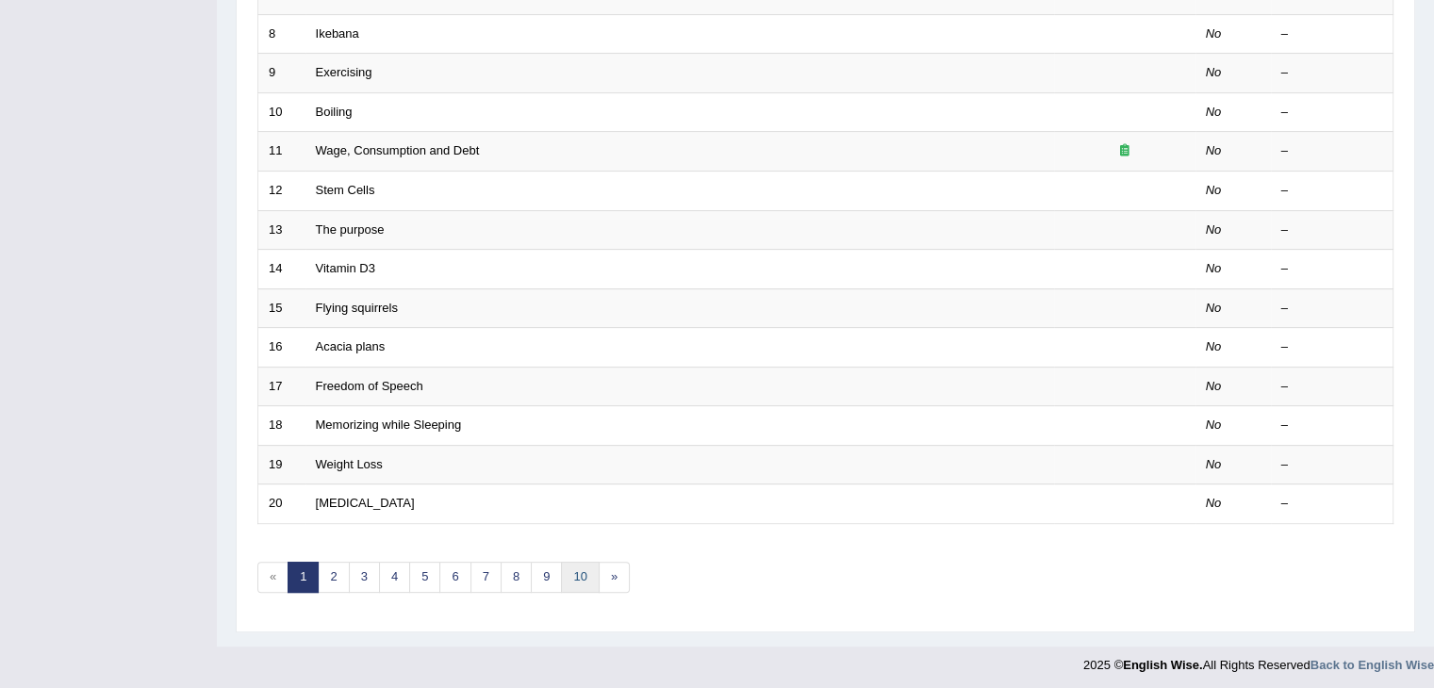
click at [579, 572] on link "10" at bounding box center [580, 577] width 38 height 31
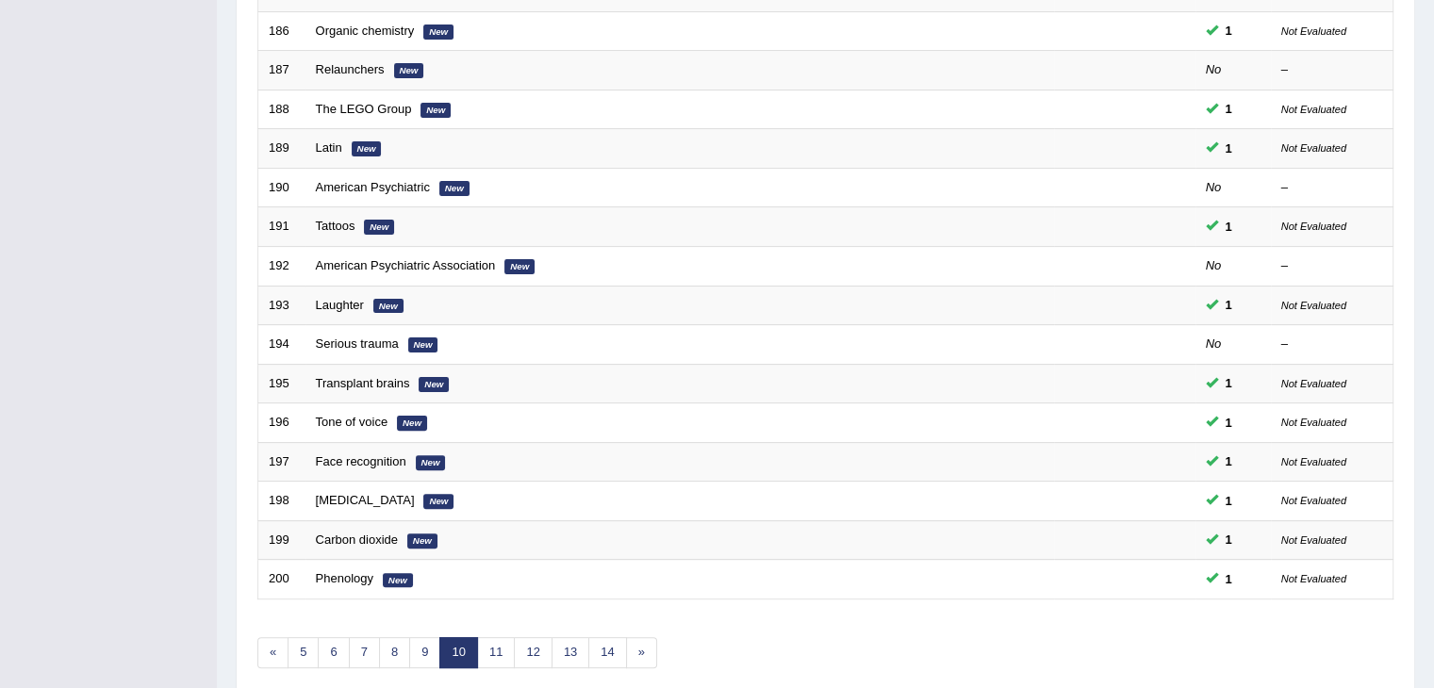
scroll to position [553, 0]
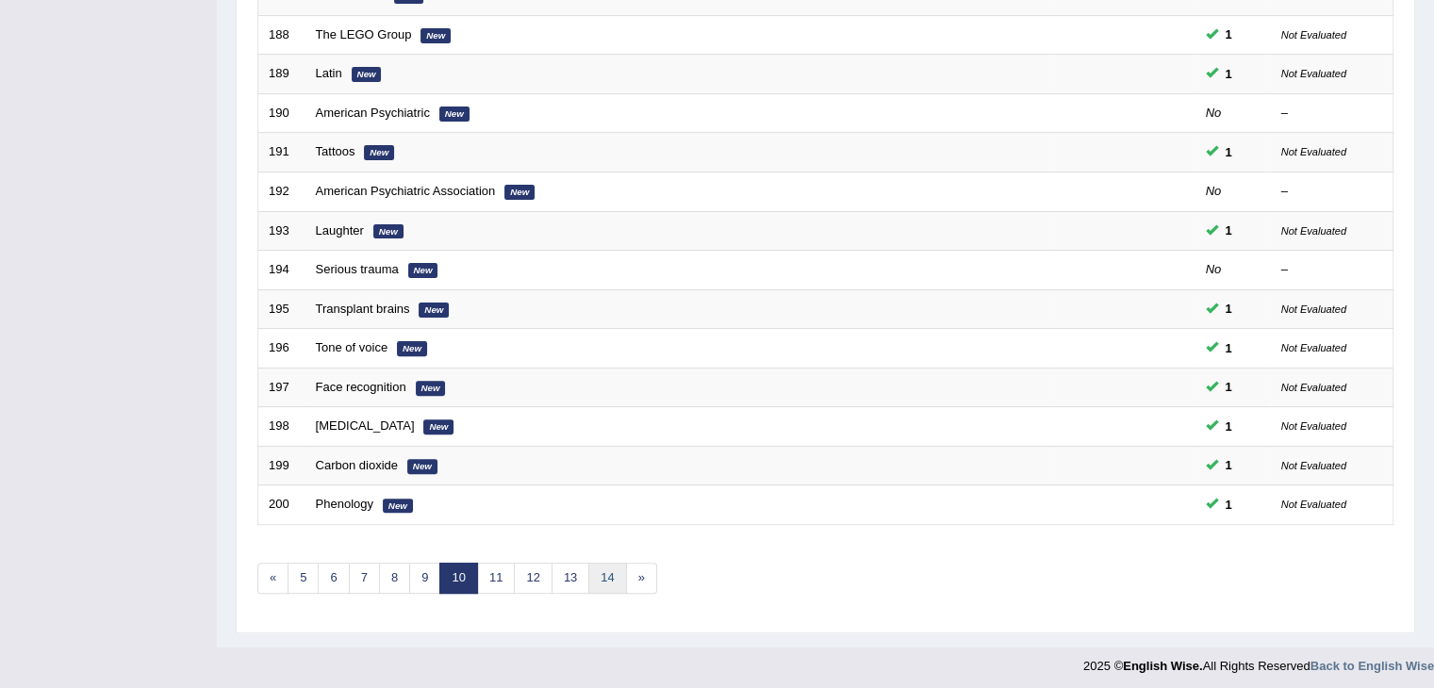
click at [599, 563] on link "14" at bounding box center [607, 578] width 38 height 31
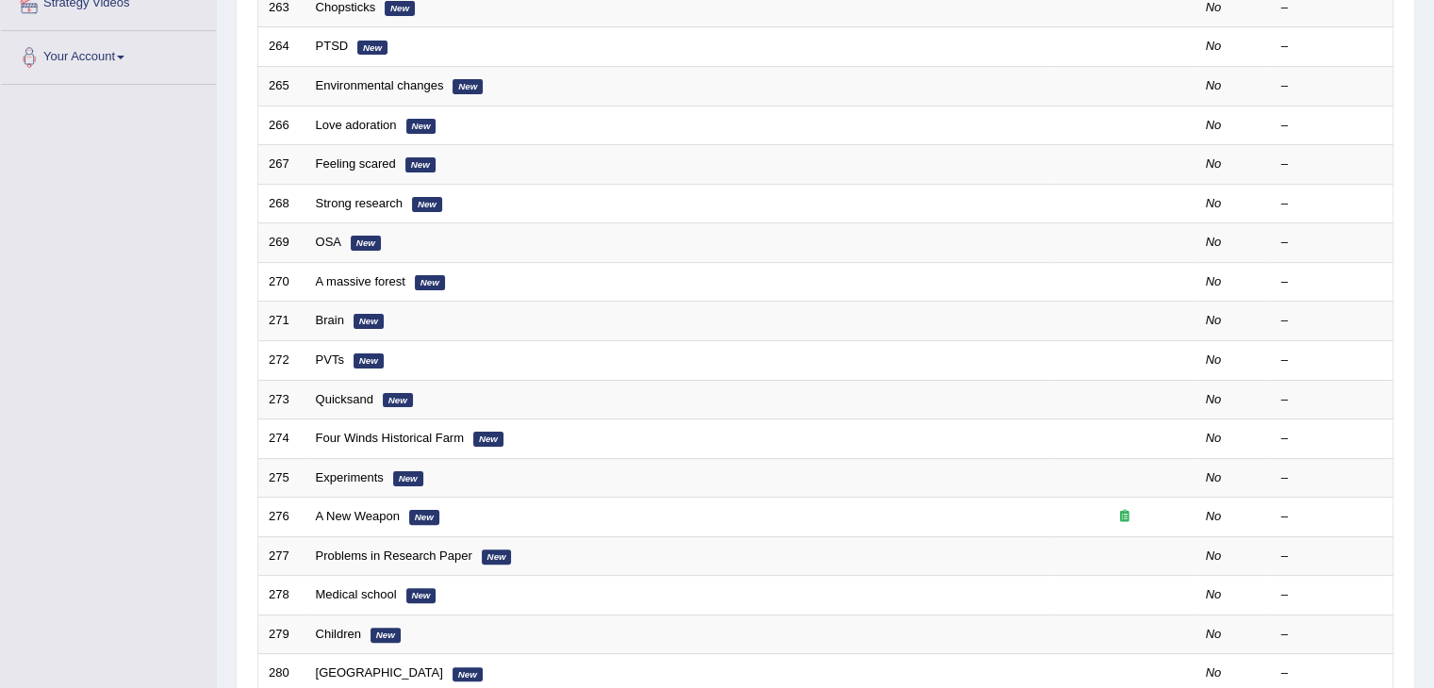
scroll to position [404, 0]
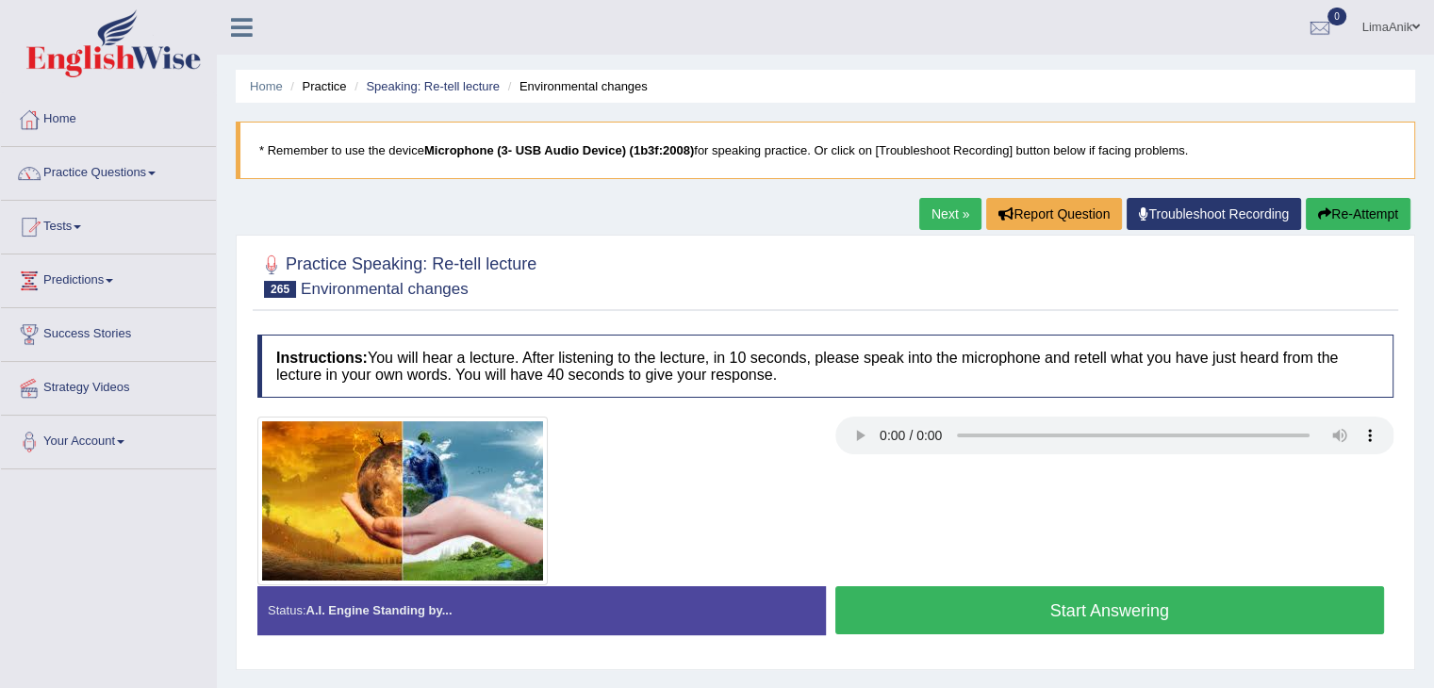
click at [901, 283] on div at bounding box center [825, 275] width 1136 height 58
click at [992, 595] on button "Start Answering" at bounding box center [1110, 610] width 550 height 48
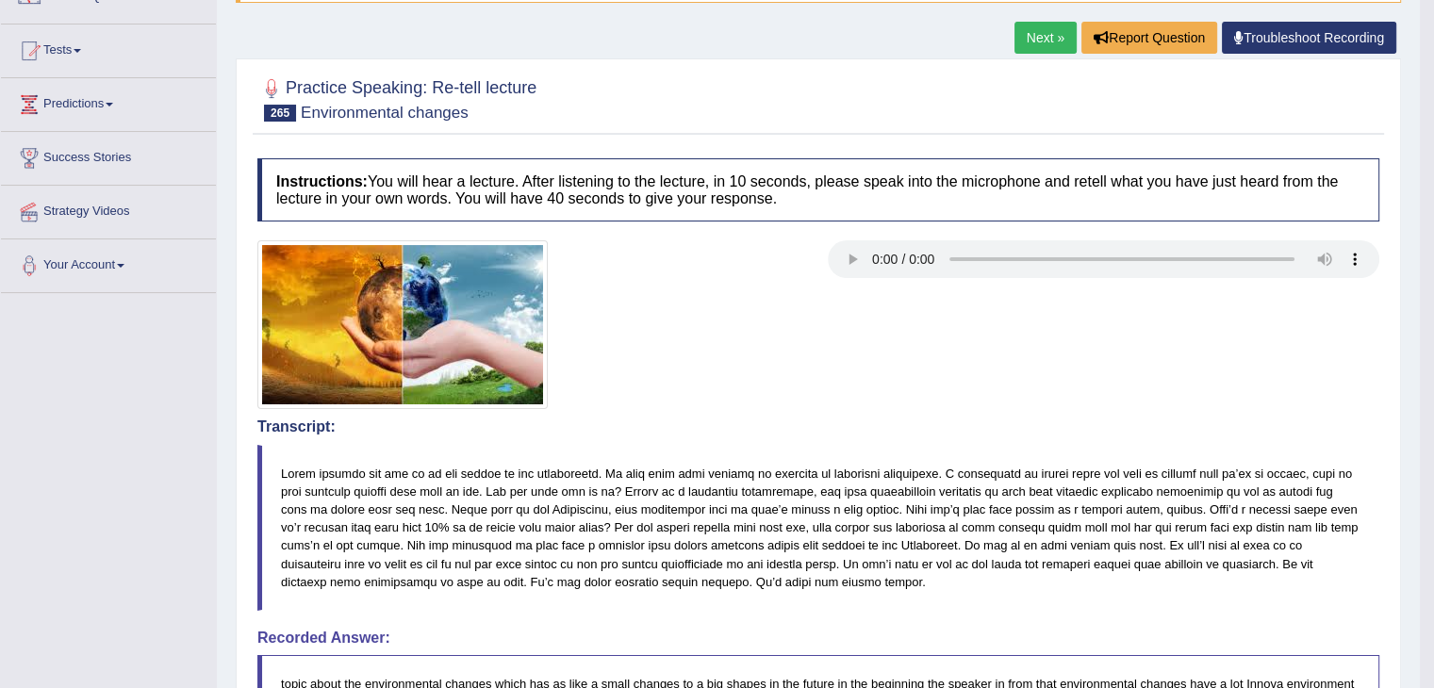
scroll to position [193, 0]
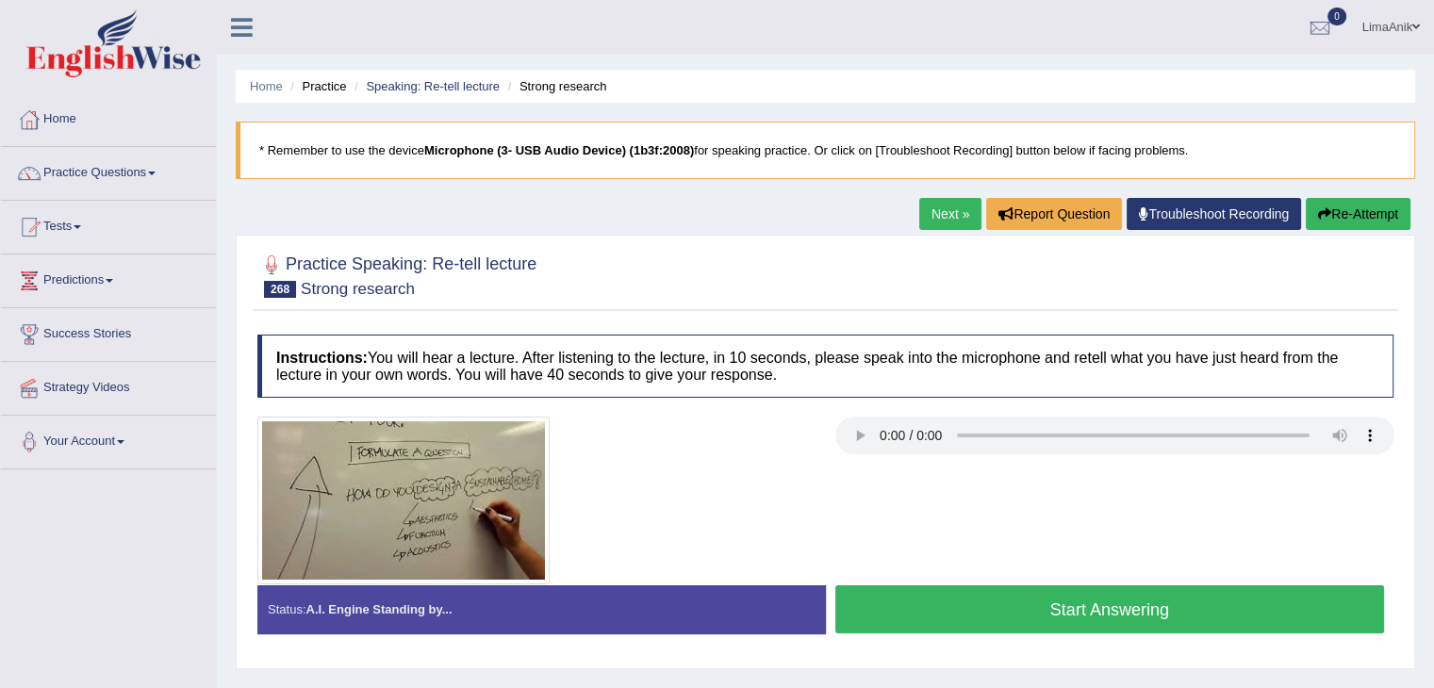
click at [1097, 623] on button "Start Answering" at bounding box center [1110, 609] width 550 height 48
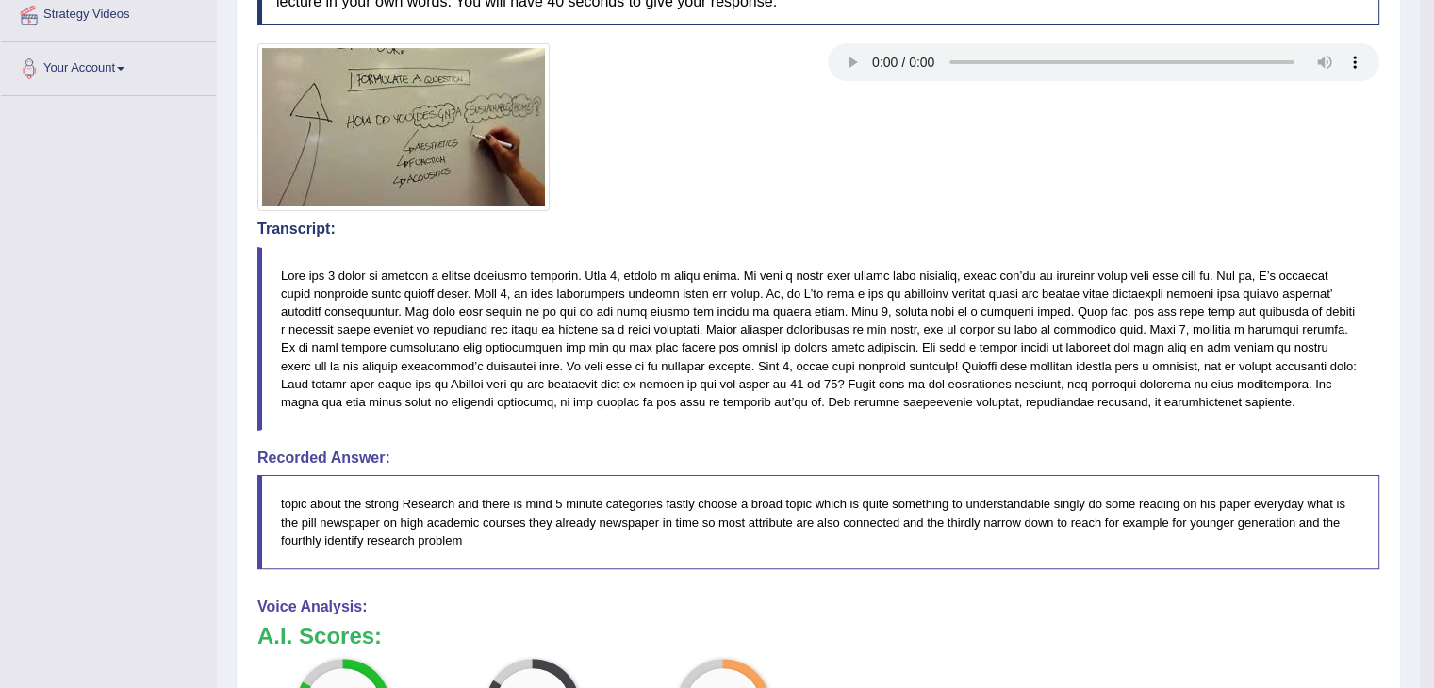
scroll to position [417, 0]
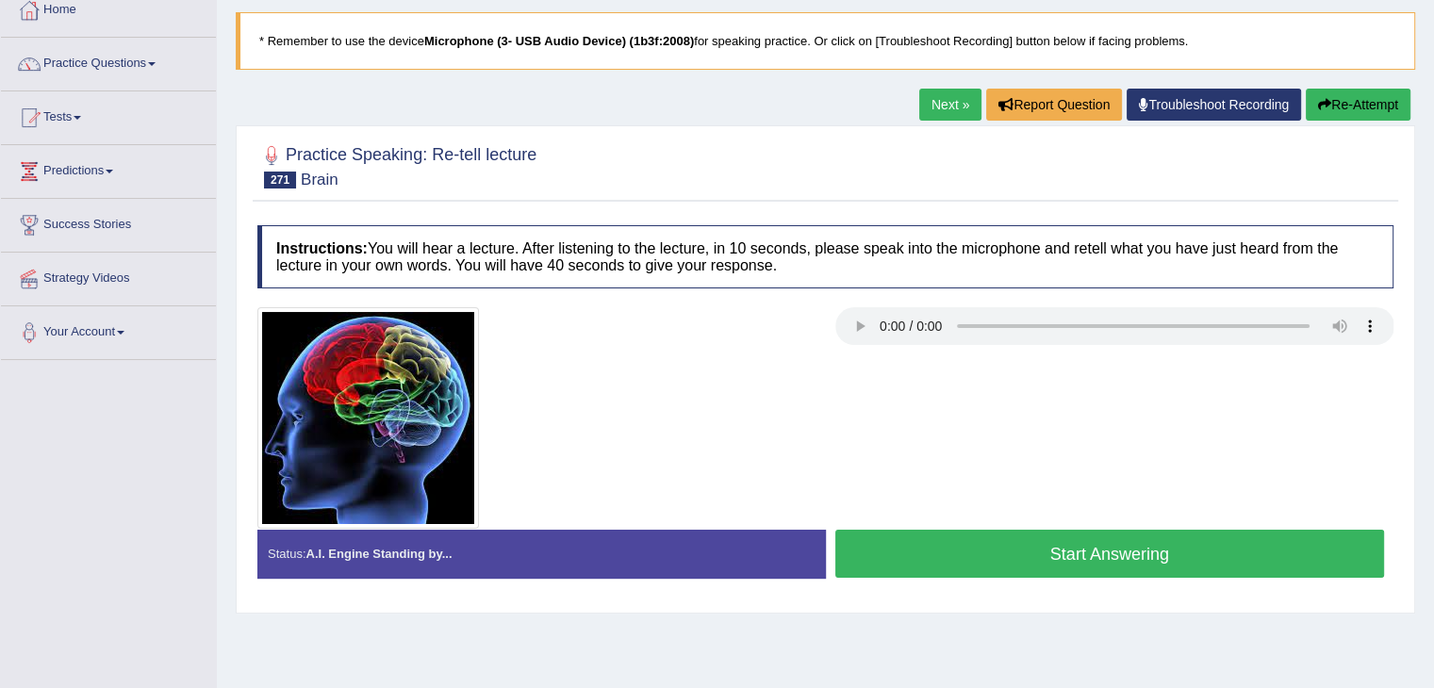
scroll to position [121, 0]
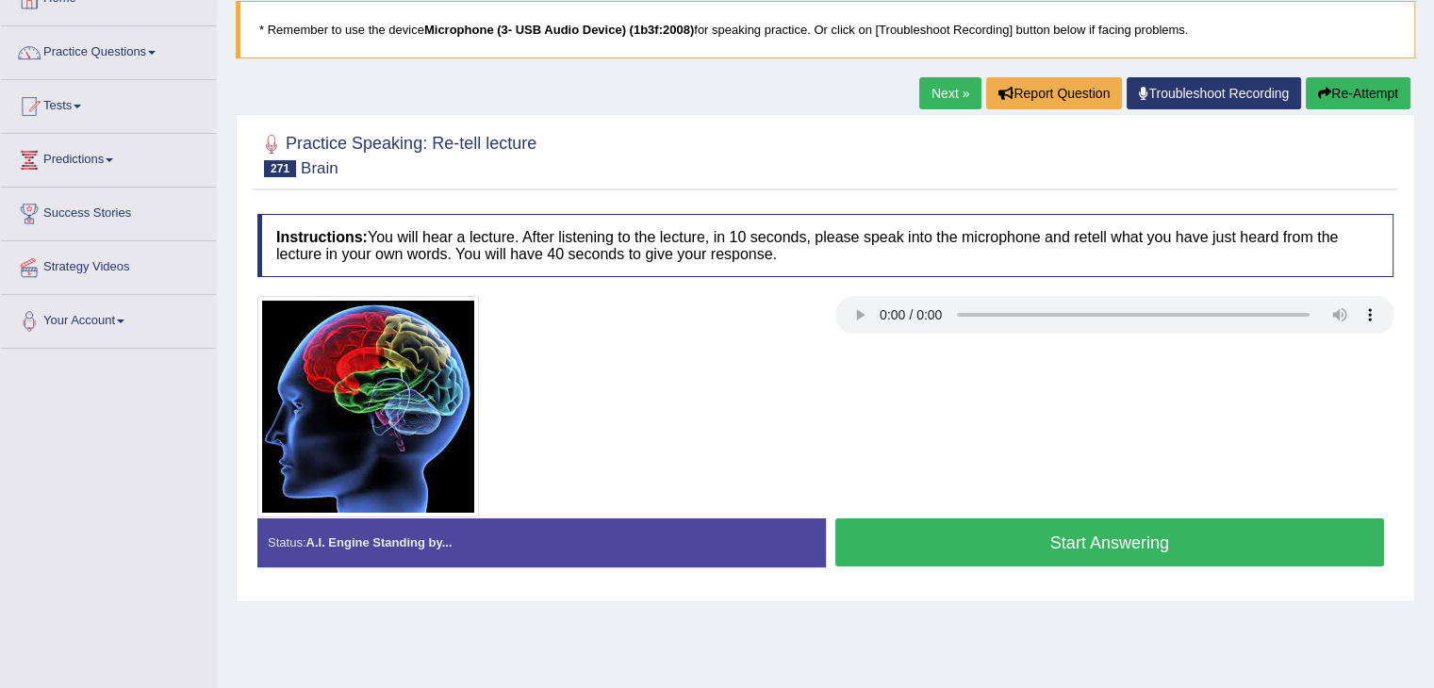
click at [1163, 552] on button "Start Answering" at bounding box center [1110, 543] width 550 height 48
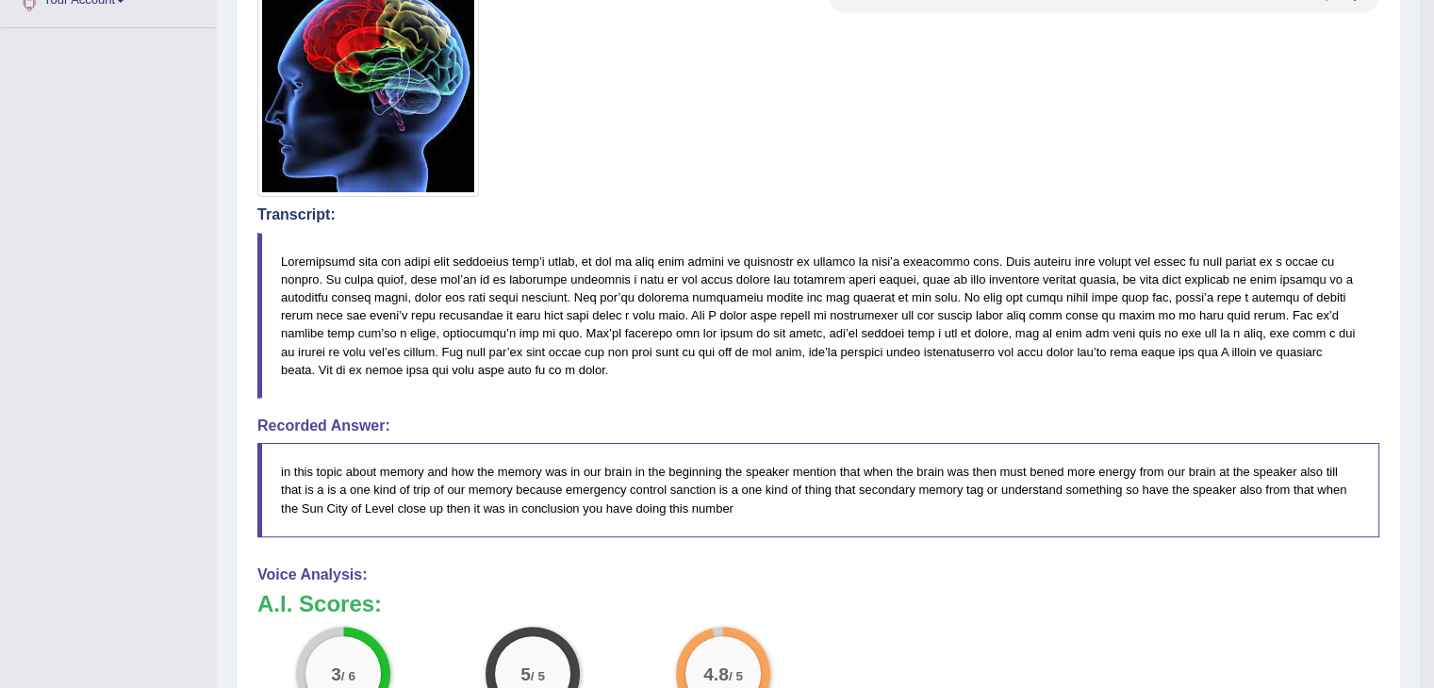
scroll to position [506, 0]
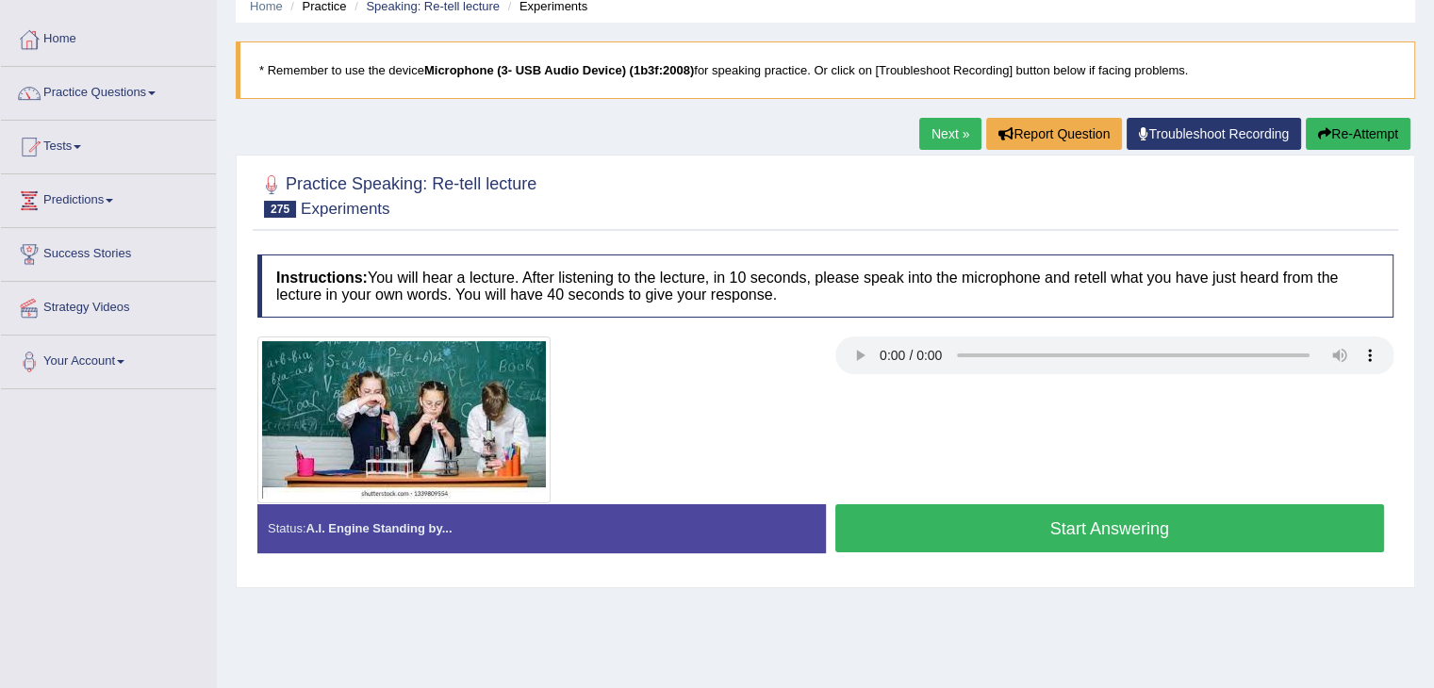
scroll to position [82, 0]
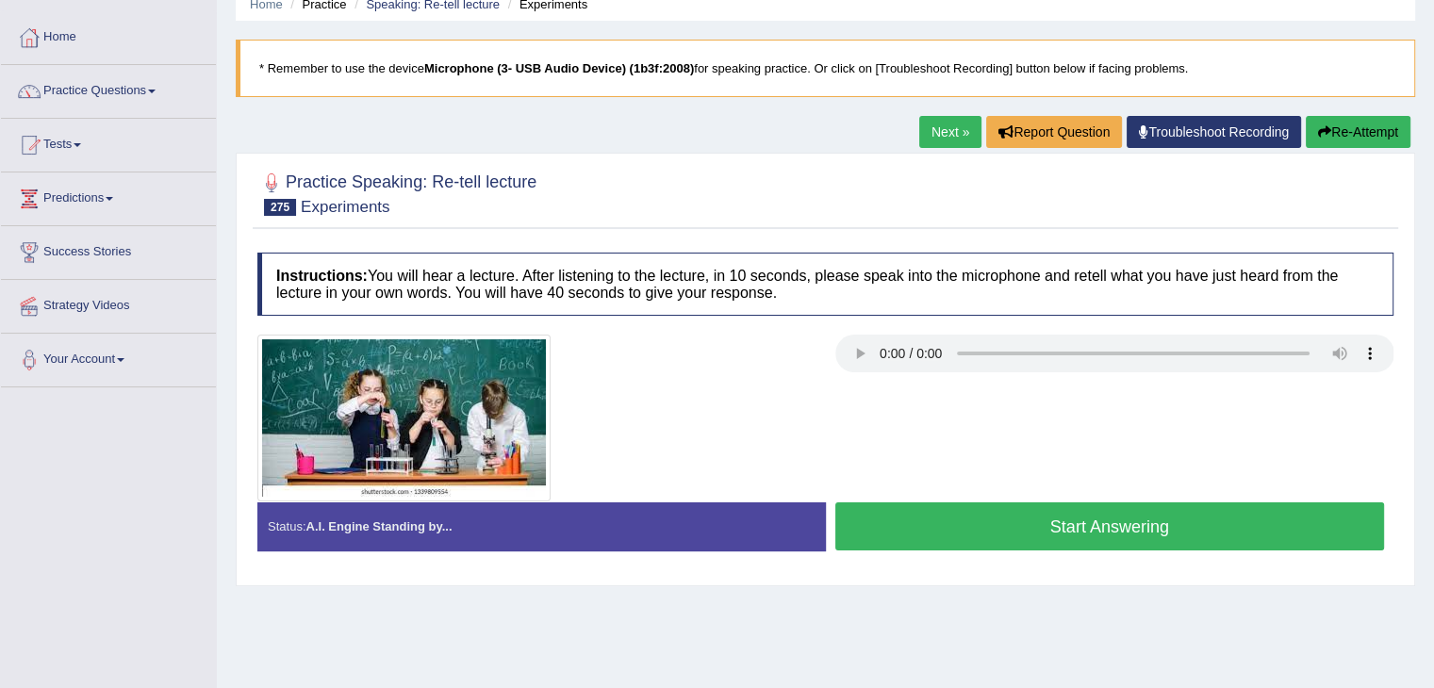
click at [1163, 516] on button "Start Answering" at bounding box center [1110, 527] width 550 height 48
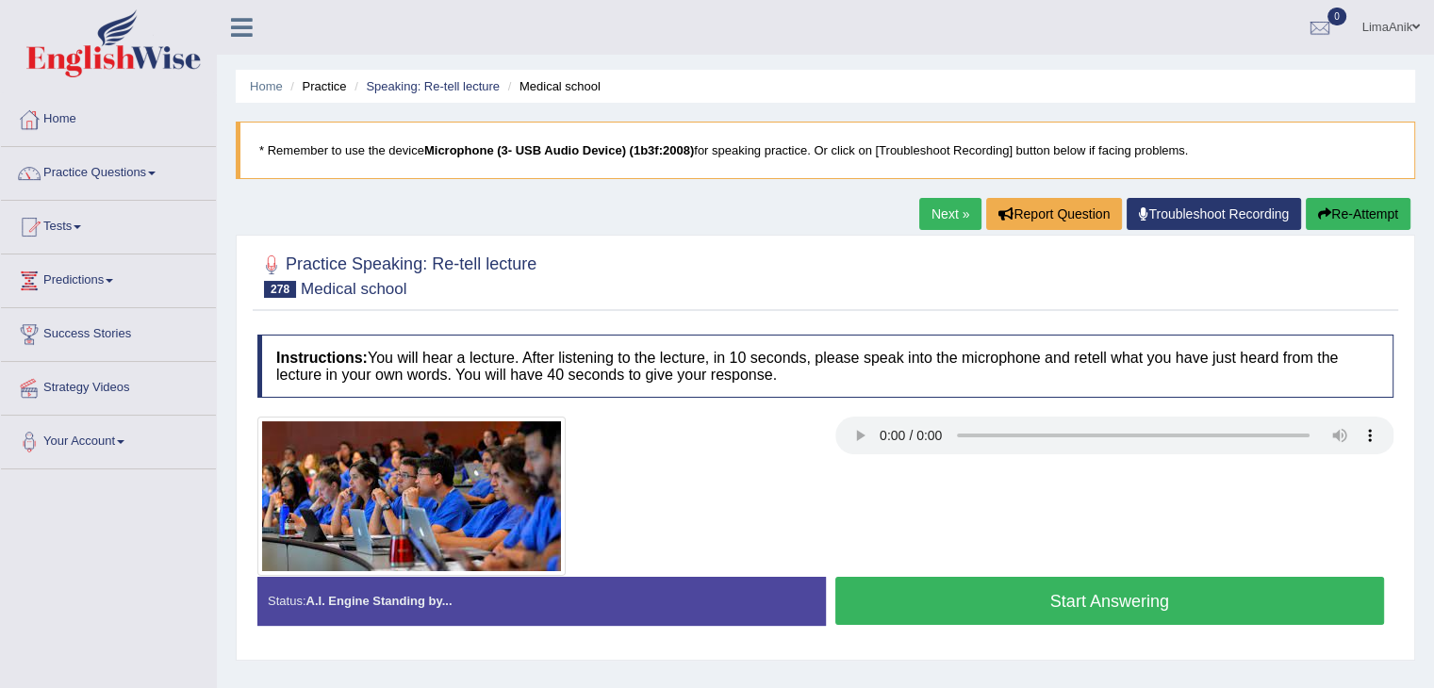
click at [1014, 578] on button "Start Answering" at bounding box center [1110, 601] width 550 height 48
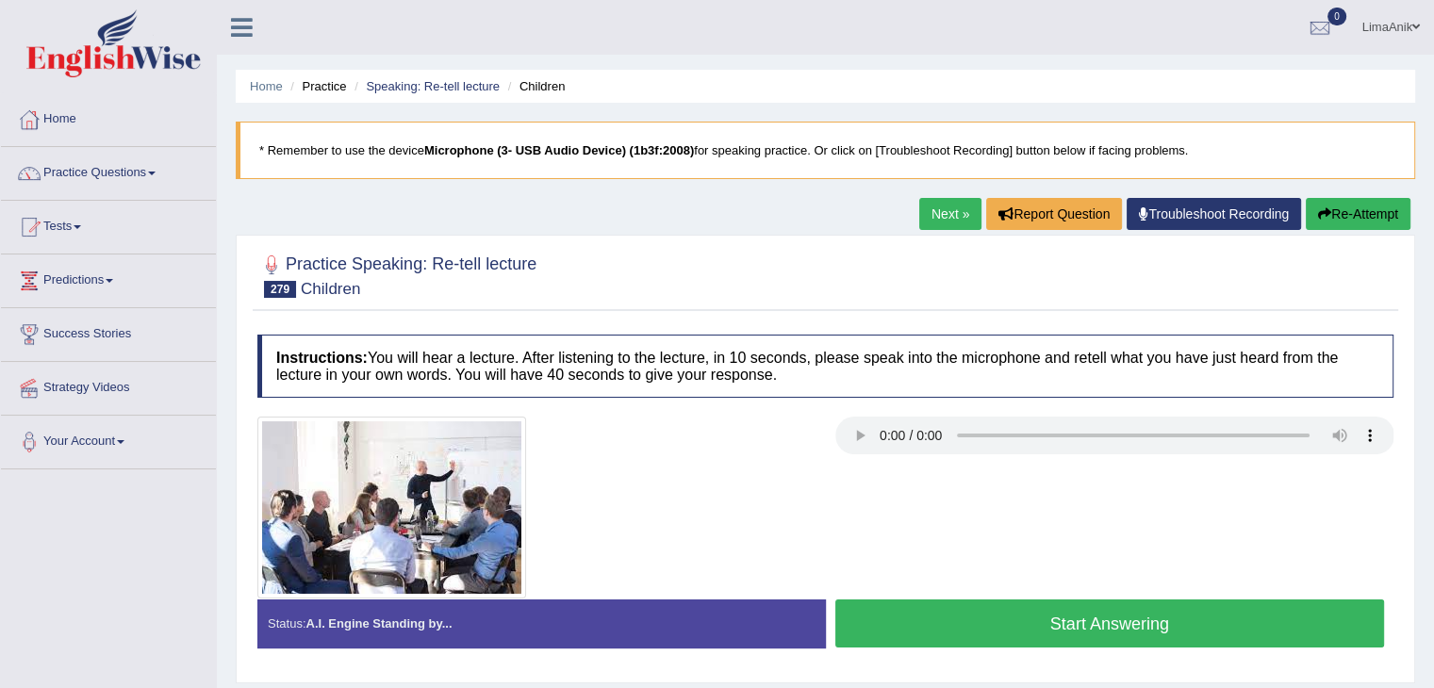
click at [1087, 641] on button "Start Answering" at bounding box center [1110, 624] width 550 height 48
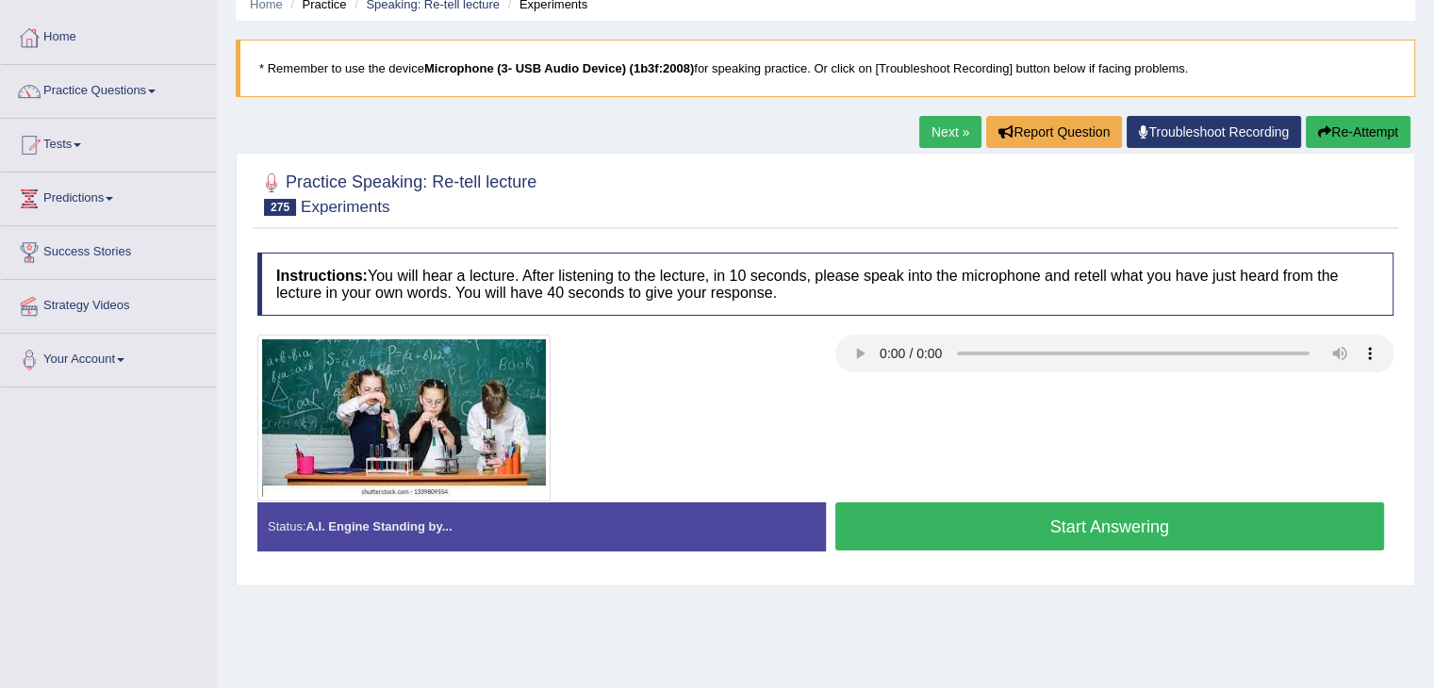
drag, startPoint x: 0, startPoint y: 0, endPoint x: 1007, endPoint y: 519, distance: 1133.0
click at [1007, 519] on button "Start Answering" at bounding box center [1110, 527] width 550 height 48
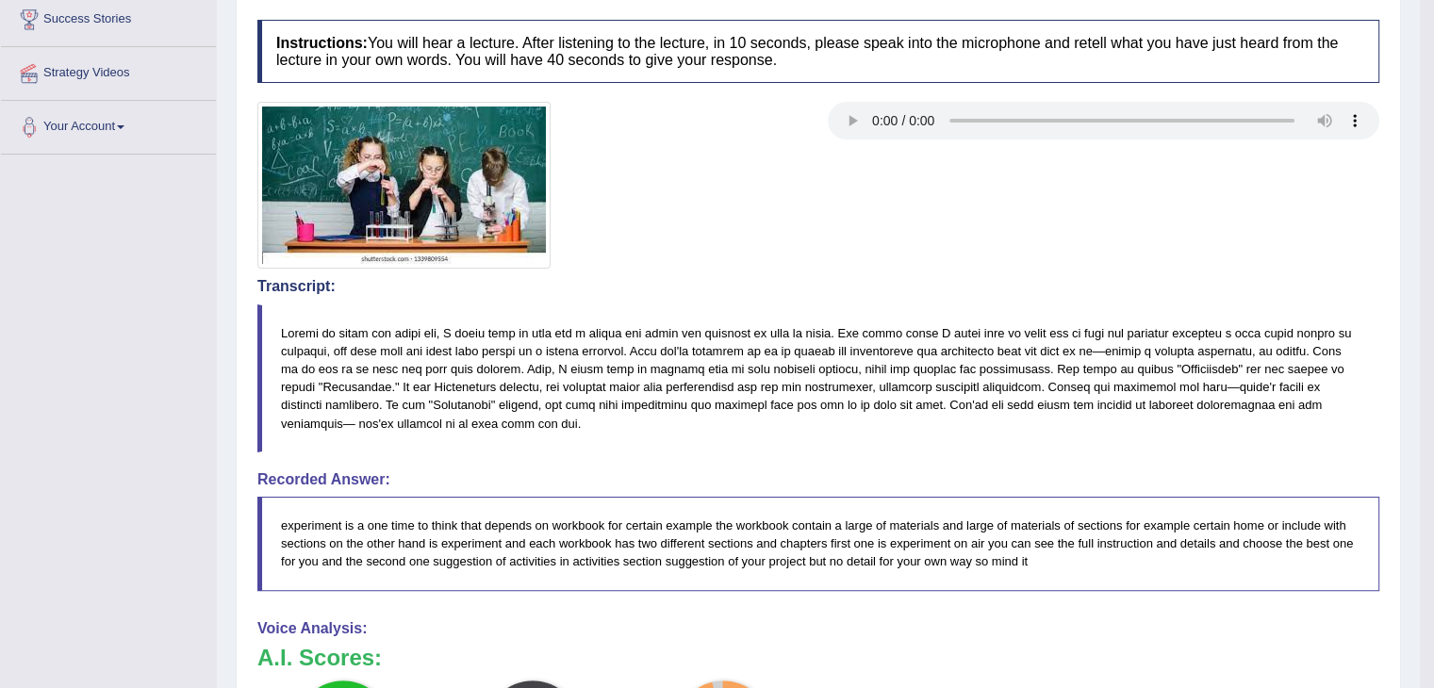
scroll to position [404, 0]
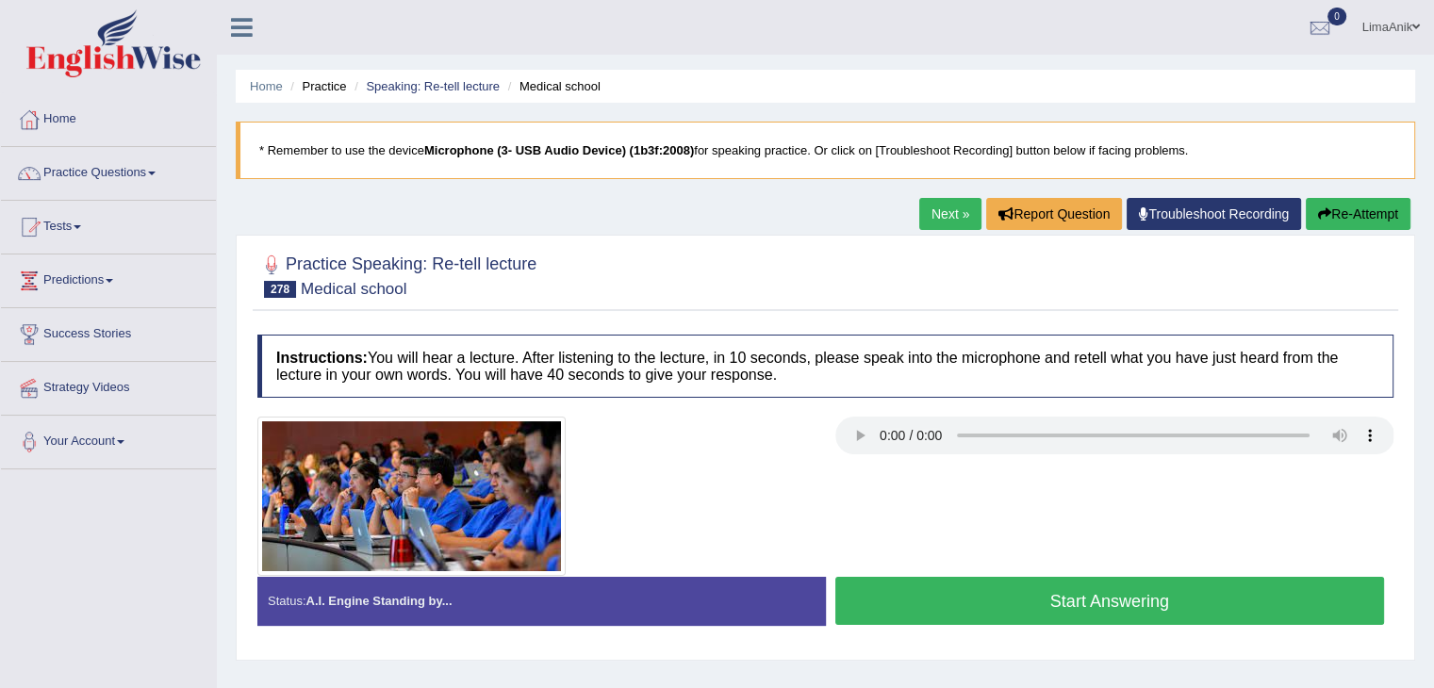
click at [1030, 603] on button "Start Answering" at bounding box center [1110, 601] width 550 height 48
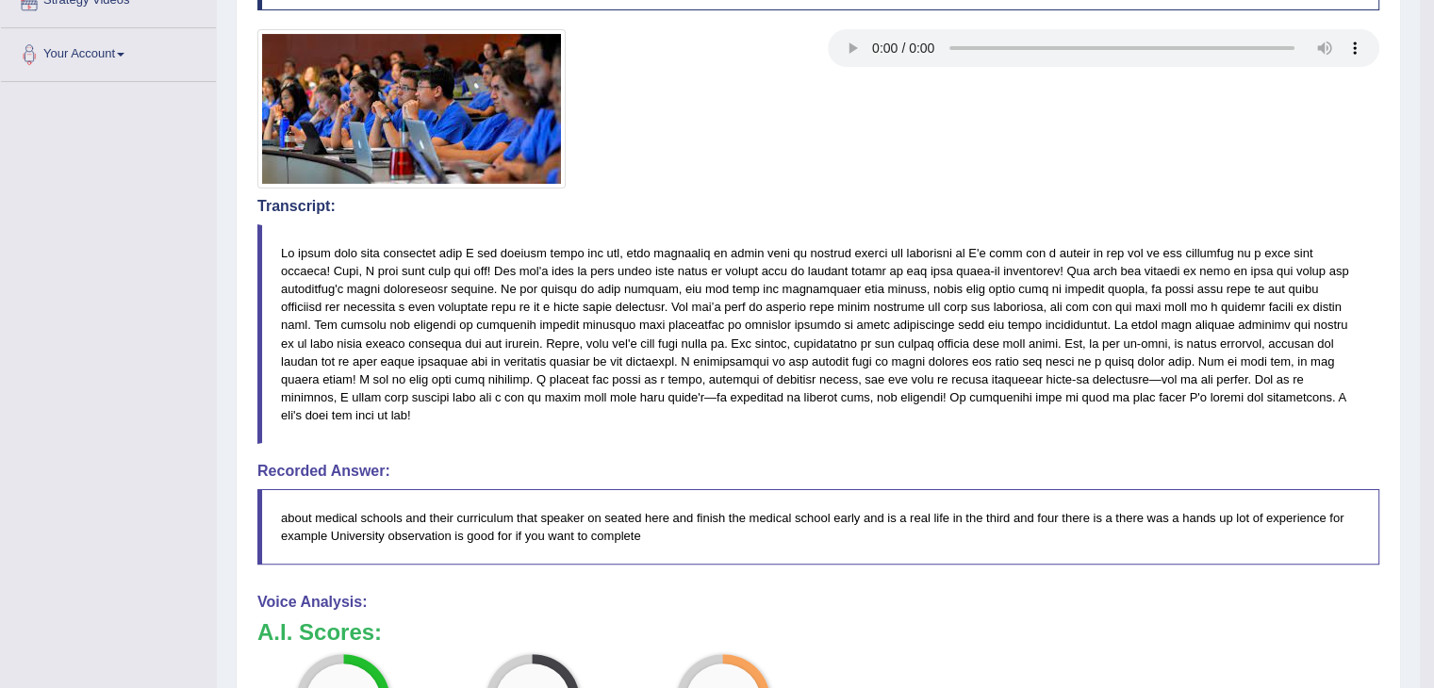
scroll to position [444, 0]
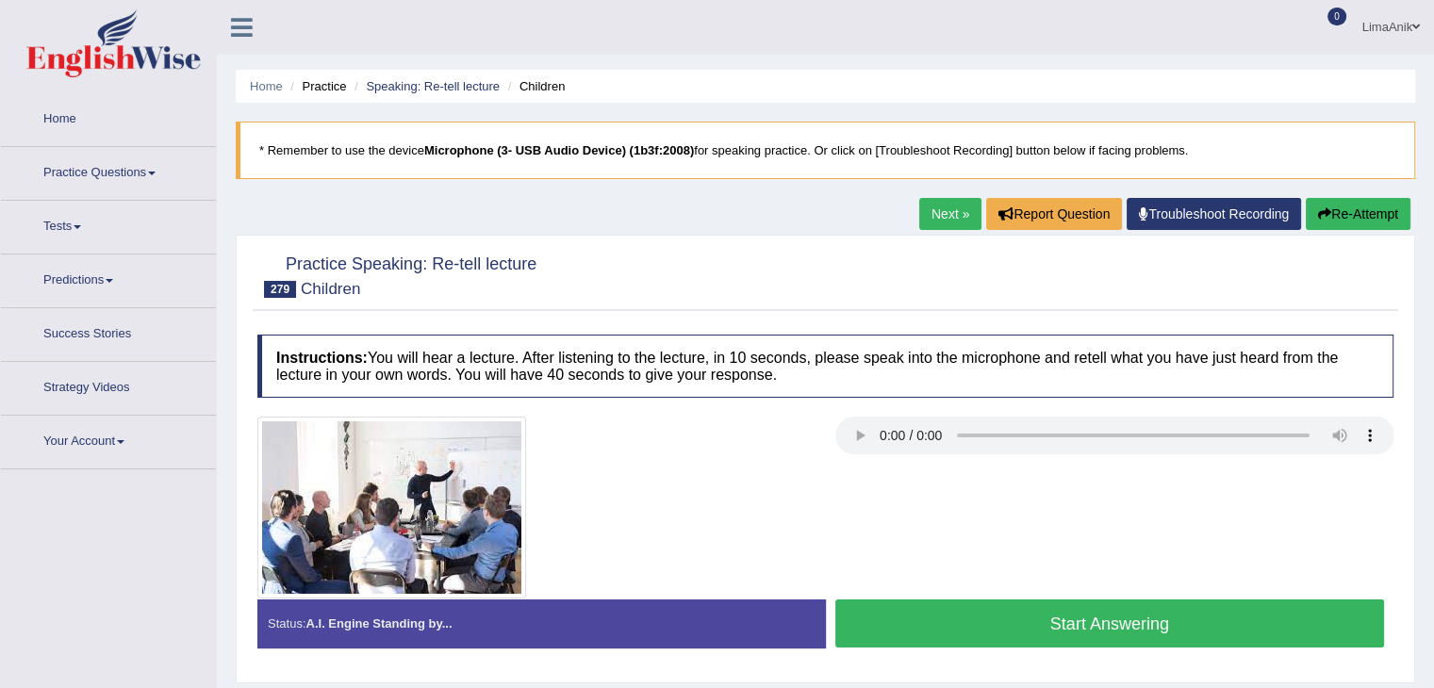
click at [996, 594] on div "Instructions: You will hear a lecture. After listening to the lecture, in 10 se…" at bounding box center [826, 498] width 1146 height 347
click at [945, 602] on button "Start Answering" at bounding box center [1110, 624] width 550 height 48
click at [1030, 623] on button "Start Answering" at bounding box center [1110, 624] width 550 height 48
click at [916, 612] on button "Start Answering" at bounding box center [1110, 624] width 550 height 48
drag, startPoint x: 0, startPoint y: 0, endPoint x: 833, endPoint y: 383, distance: 917.1
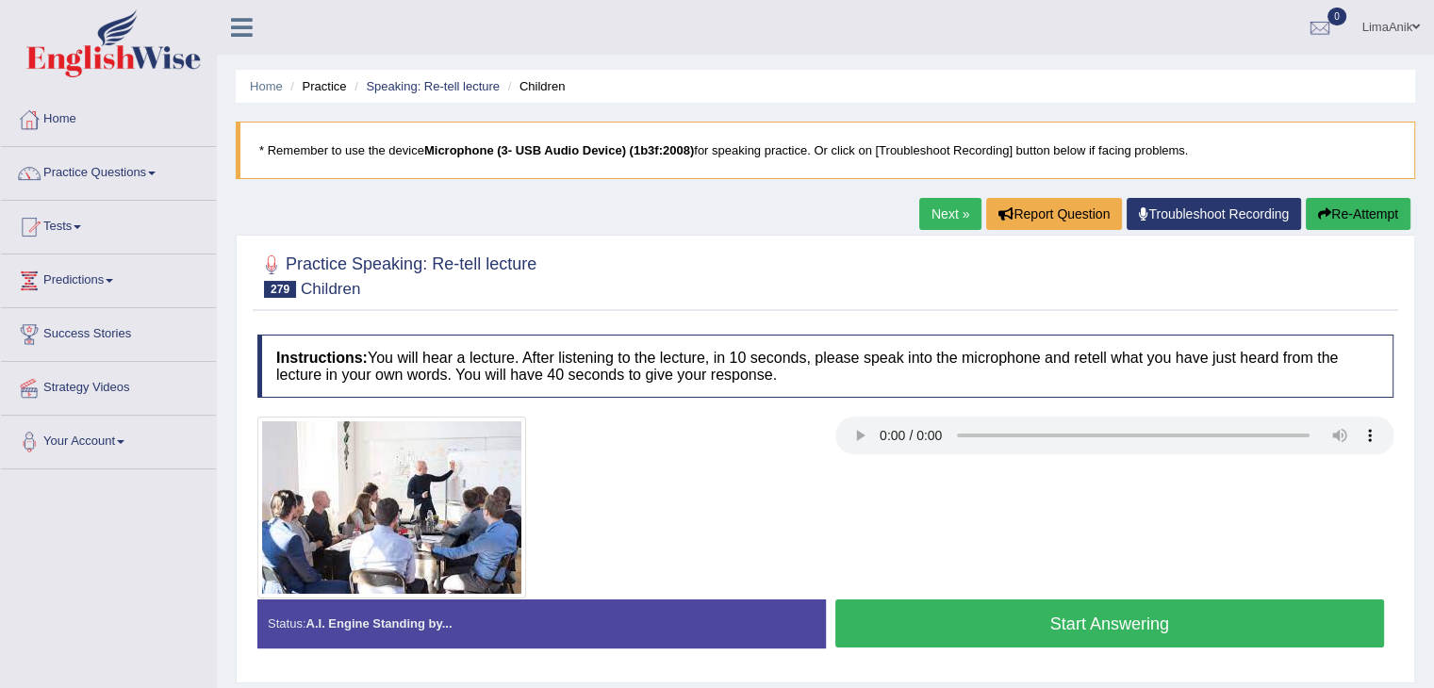
click at [833, 383] on h4 "Instructions: You will hear a lecture. After listening to the lecture, in 10 se…" at bounding box center [825, 366] width 1136 height 63
click at [963, 630] on button "Start Answering" at bounding box center [1110, 624] width 550 height 48
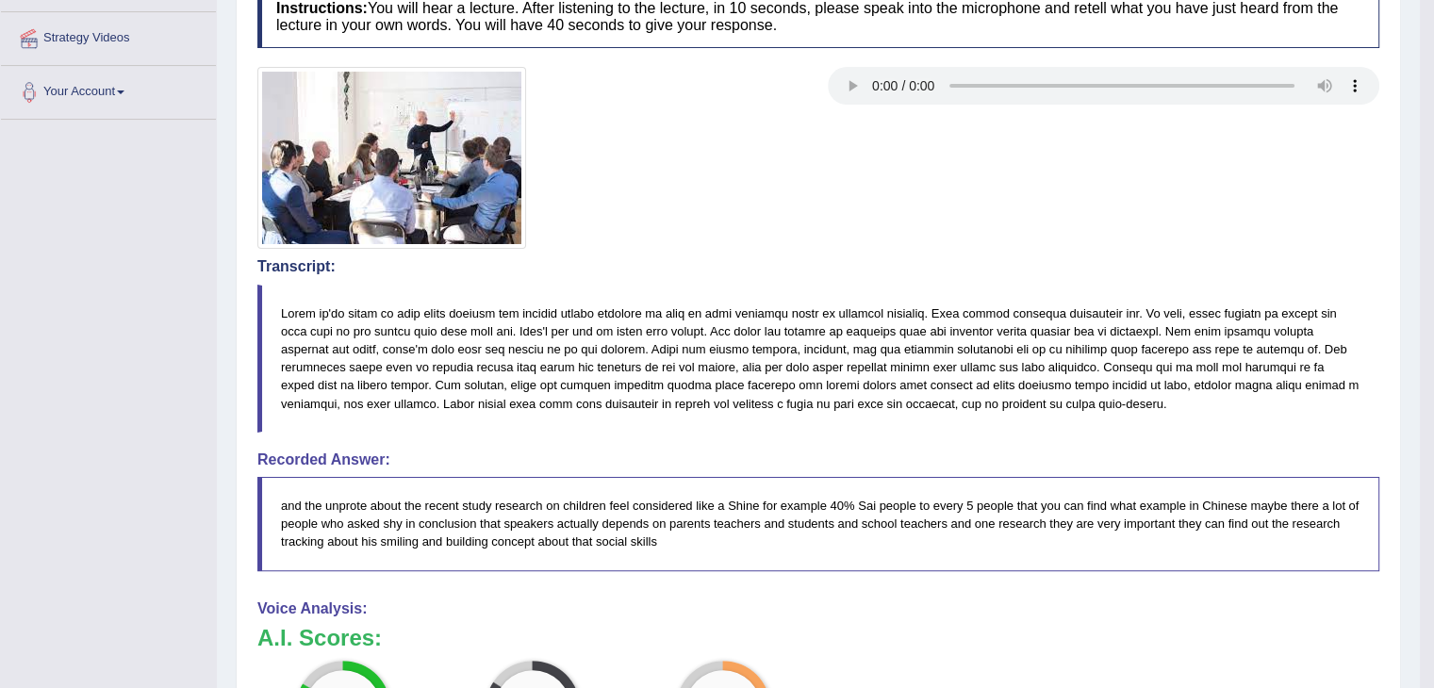
scroll to position [382, 0]
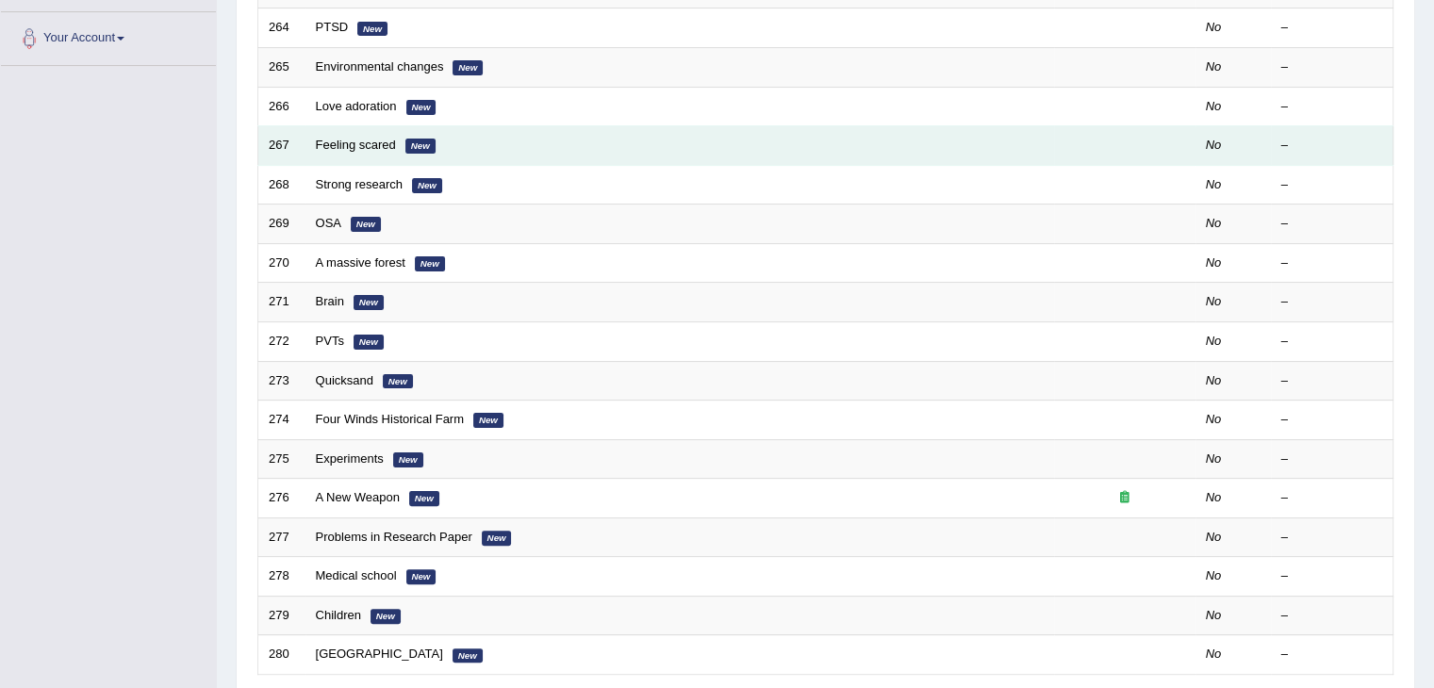
click at [1000, 148] on td "Feeling scared New" at bounding box center [679, 146] width 749 height 40
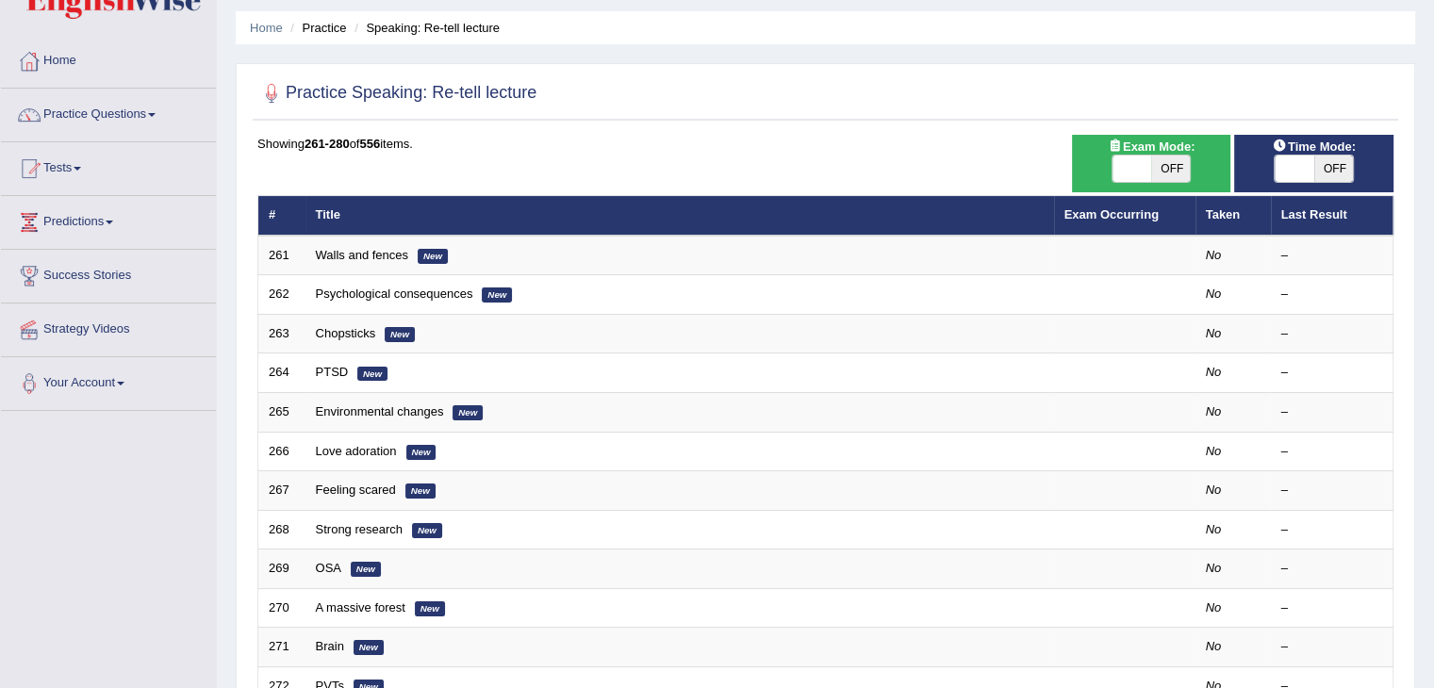
scroll to position [55, 0]
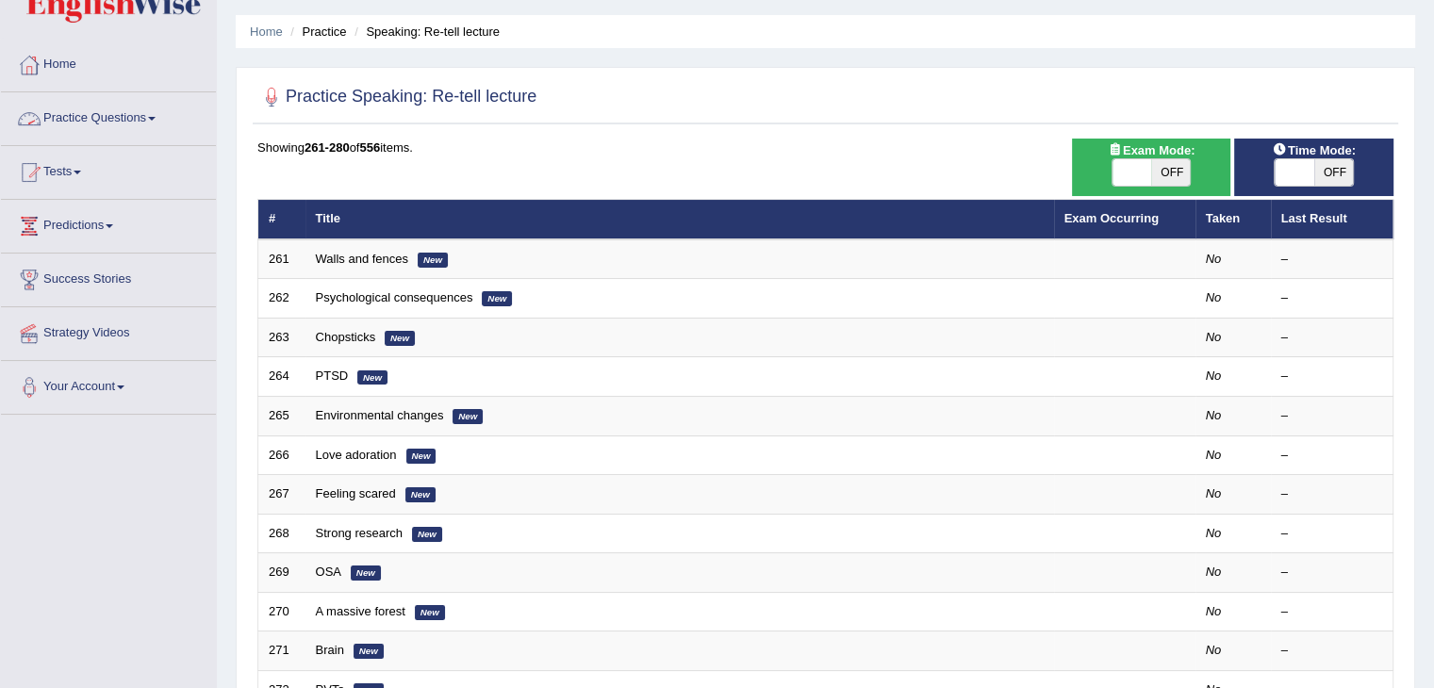
click at [38, 109] on div at bounding box center [29, 119] width 28 height 28
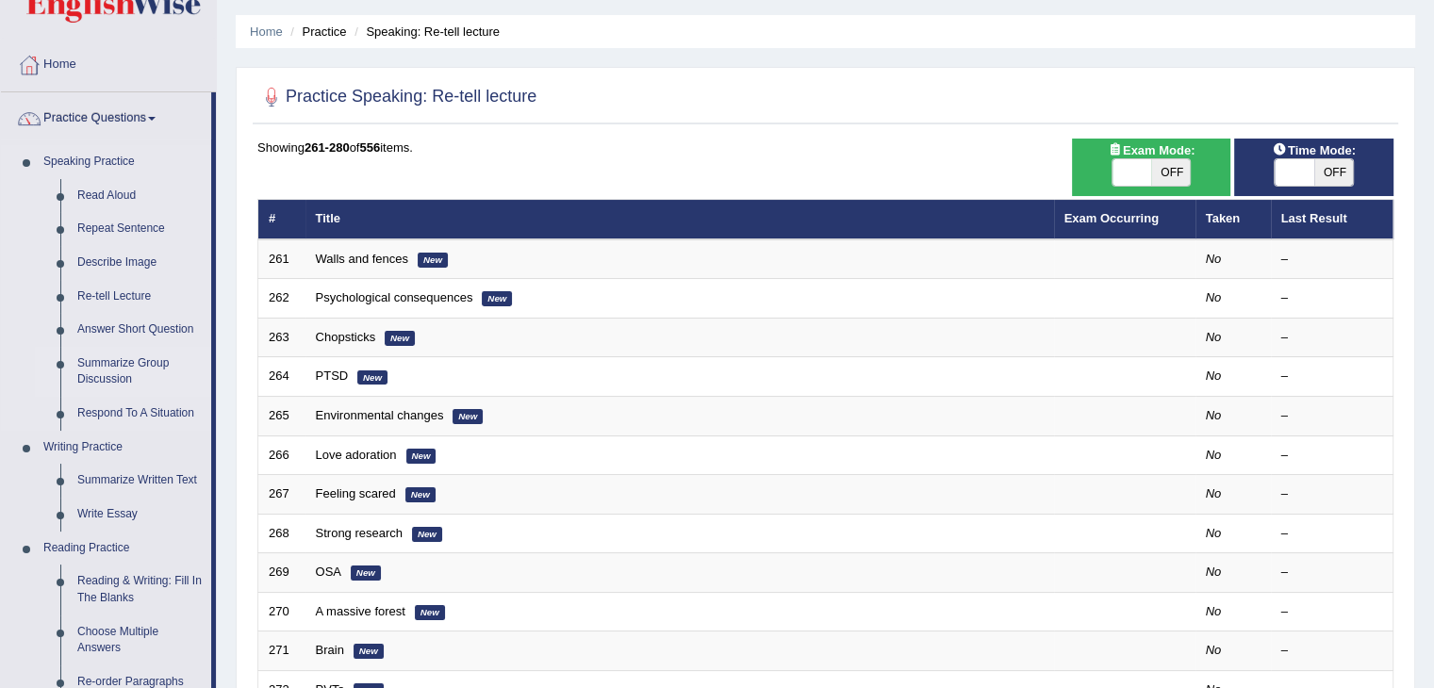
click at [128, 372] on link "Summarize Group Discussion" at bounding box center [140, 372] width 142 height 50
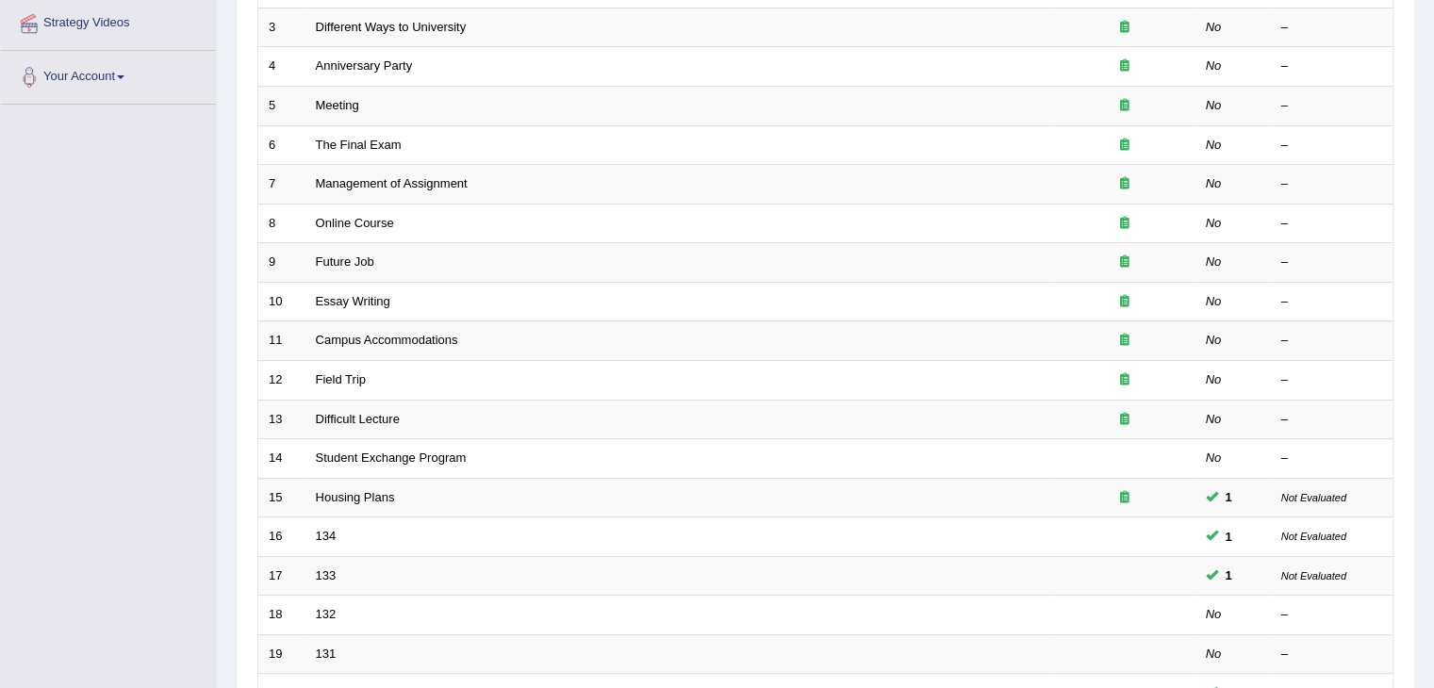
scroll to position [302, 0]
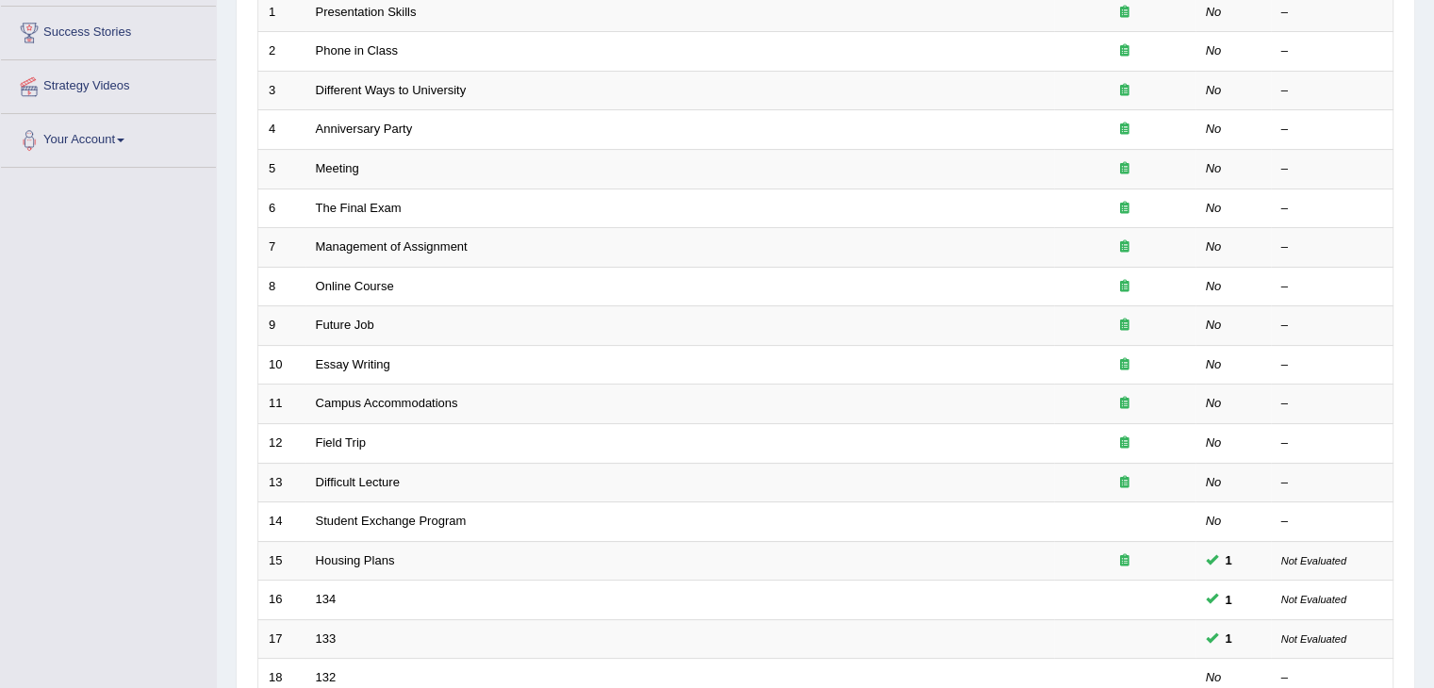
click at [1433, 355] on html "Toggle navigation Home Practice Questions Speaking Practice Read Aloud Repeat S…" at bounding box center [717, 42] width 1434 height 688
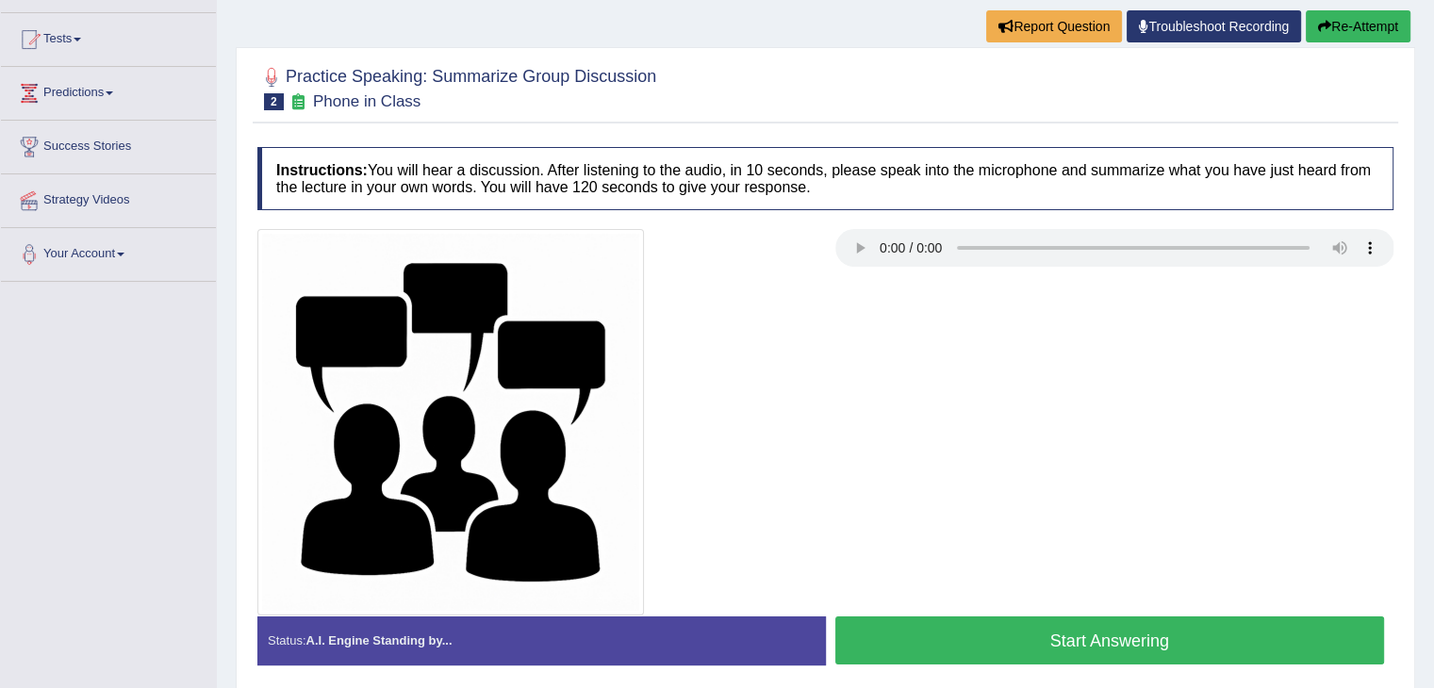
scroll to position [204, 0]
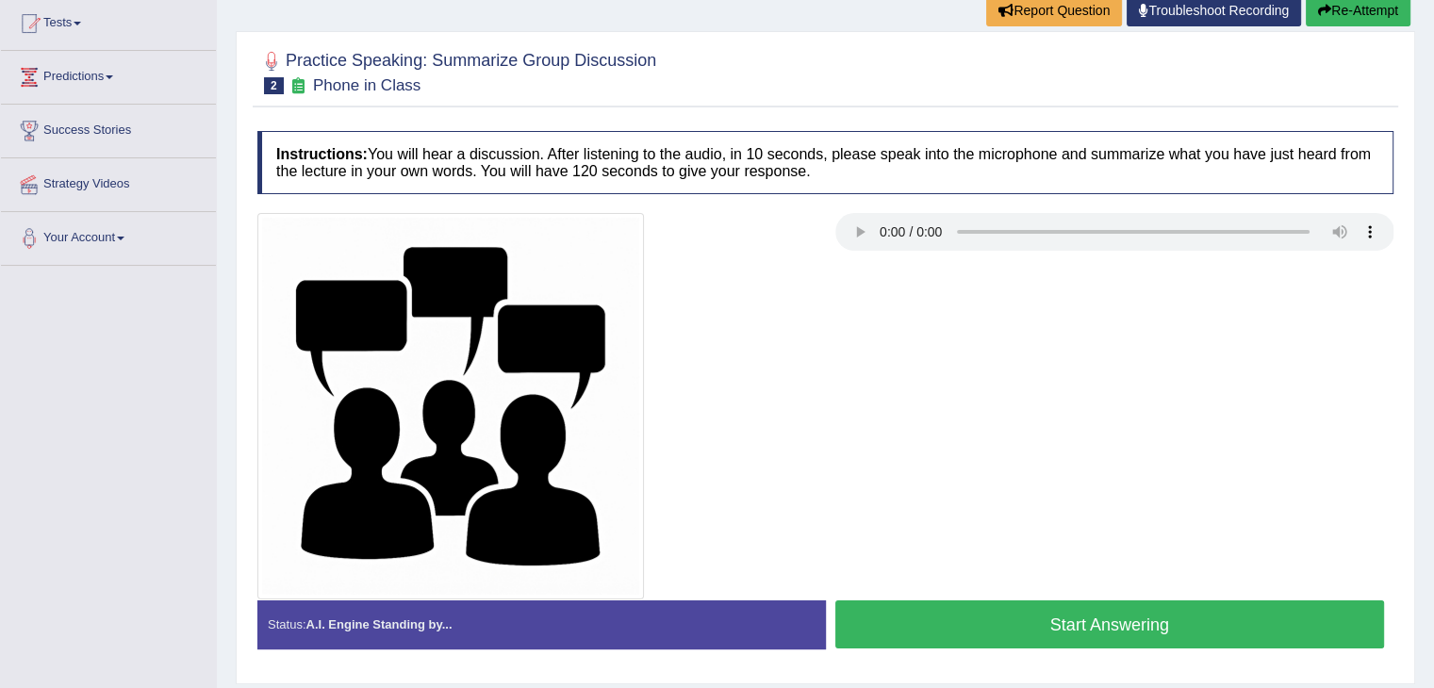
click at [1220, 615] on button "Start Answering" at bounding box center [1110, 625] width 550 height 48
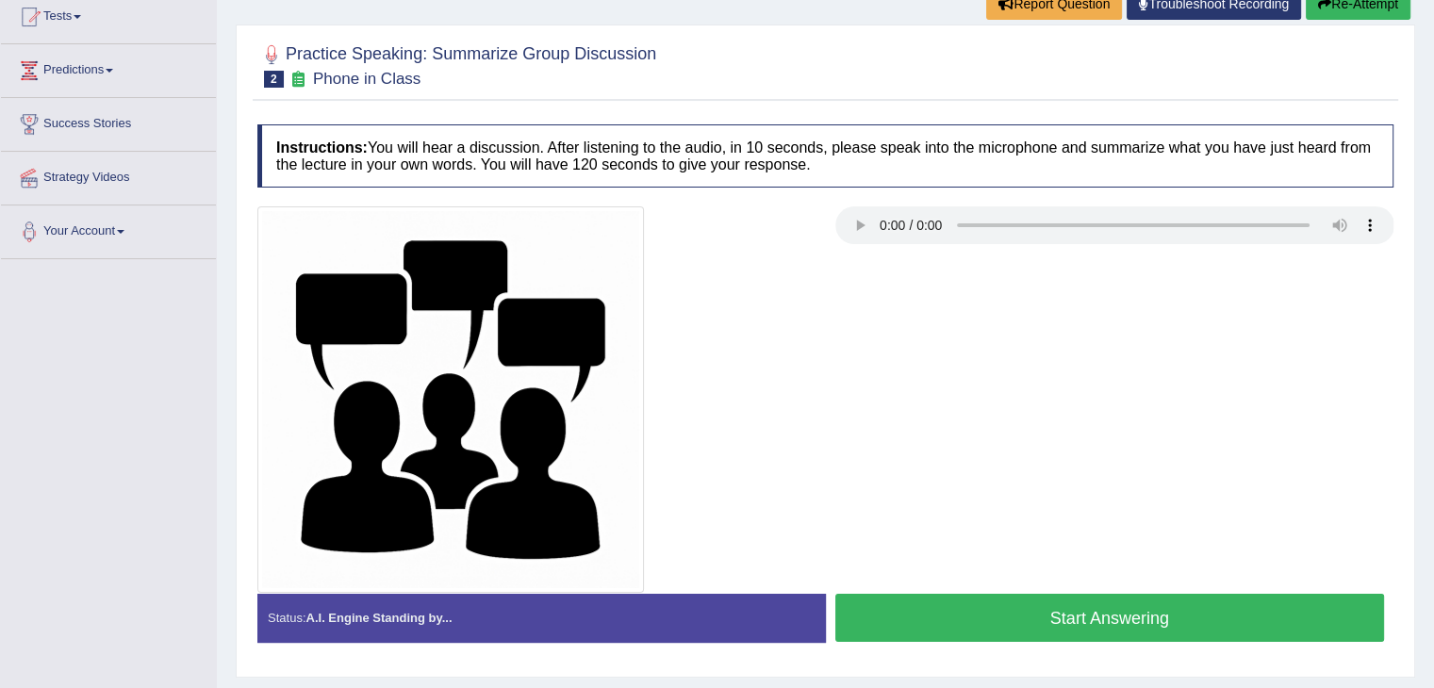
scroll to position [204, 0]
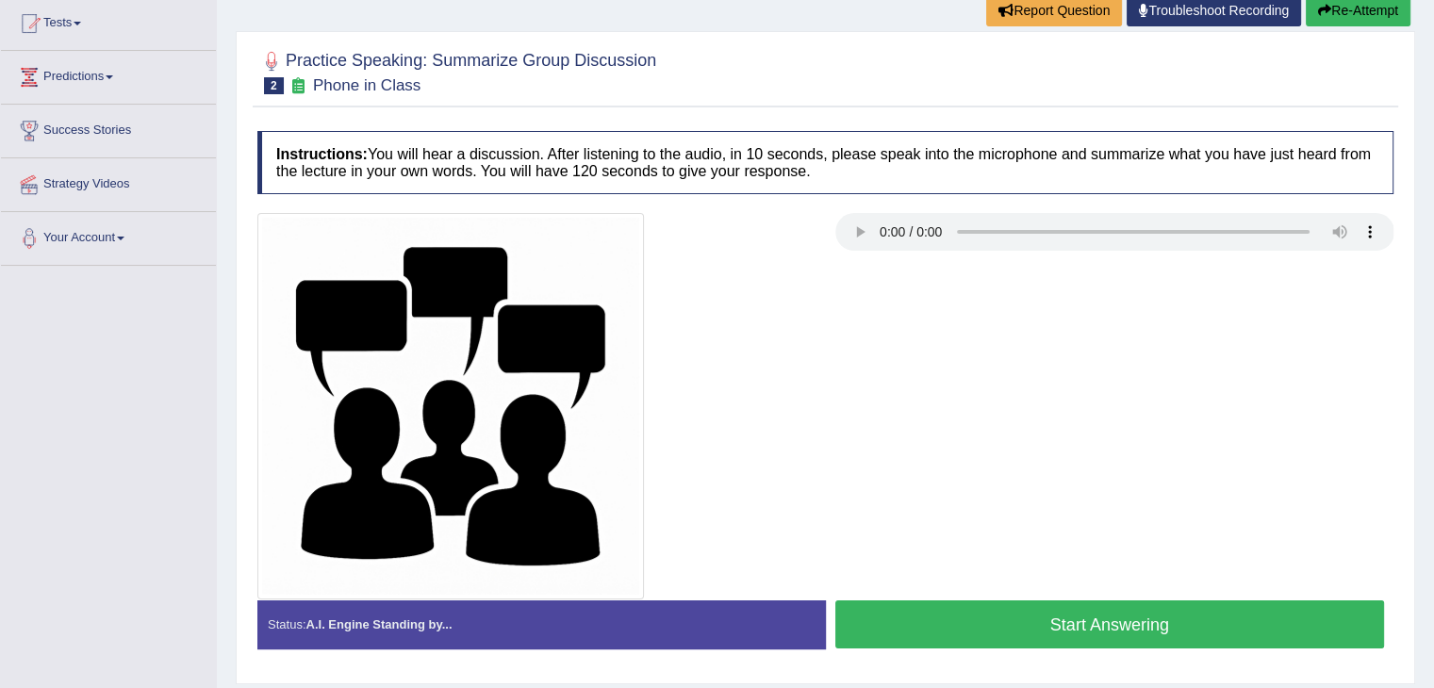
click at [1087, 603] on button "Start Answering" at bounding box center [1110, 625] width 550 height 48
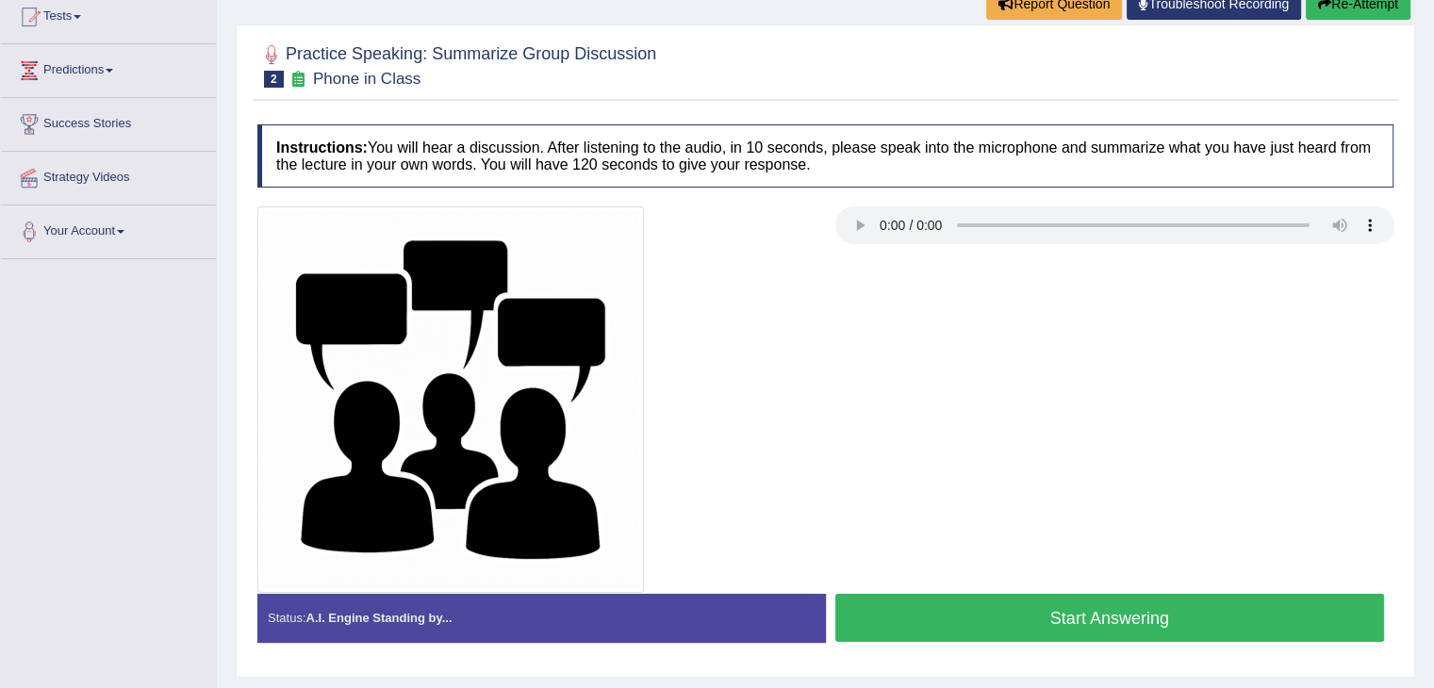
click at [932, 602] on button "Start Answering" at bounding box center [1110, 618] width 550 height 48
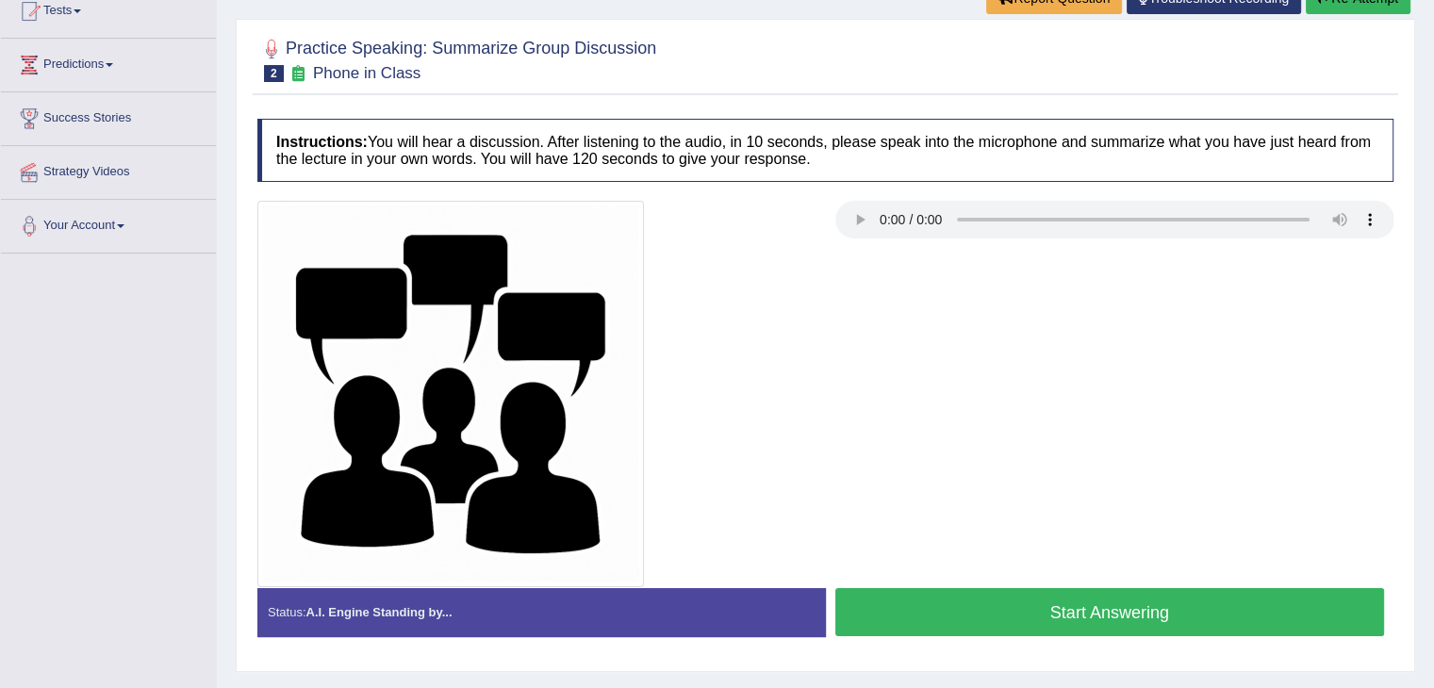
click at [983, 605] on button "Start Answering" at bounding box center [1110, 612] width 550 height 48
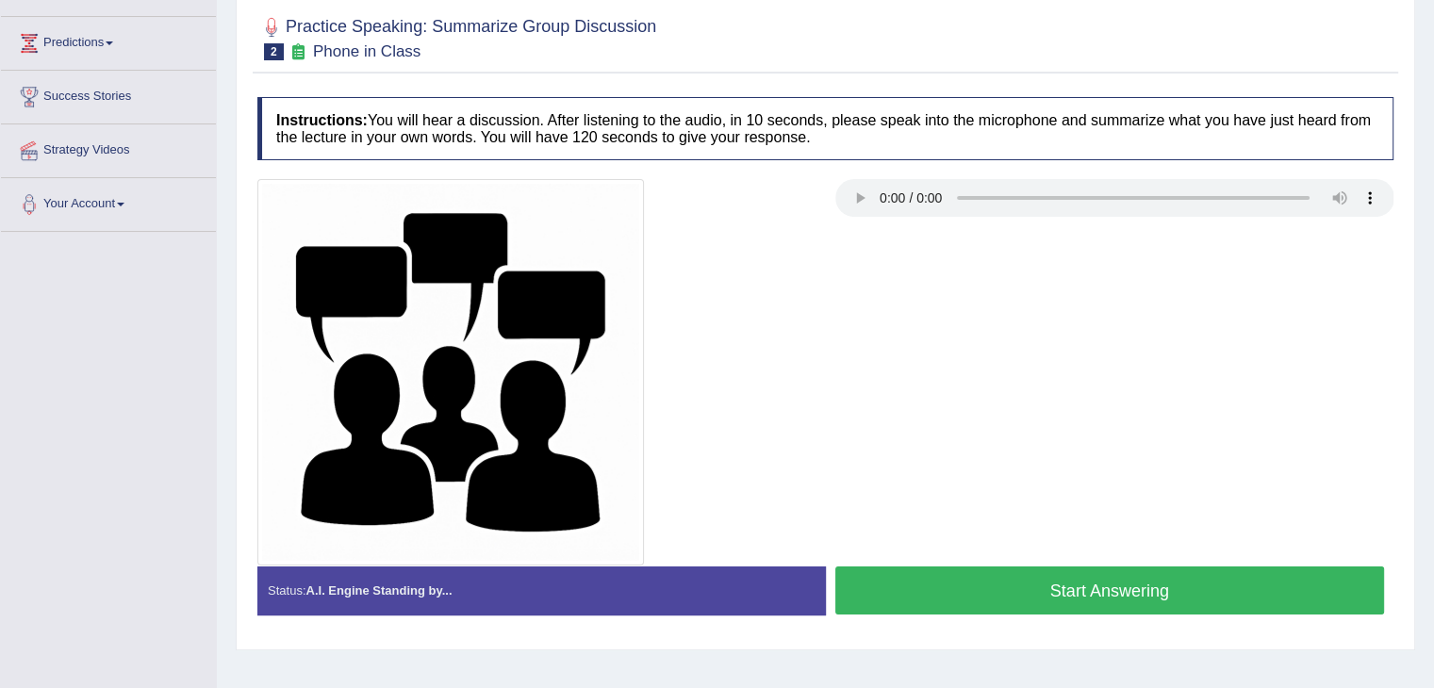
scroll to position [216, 0]
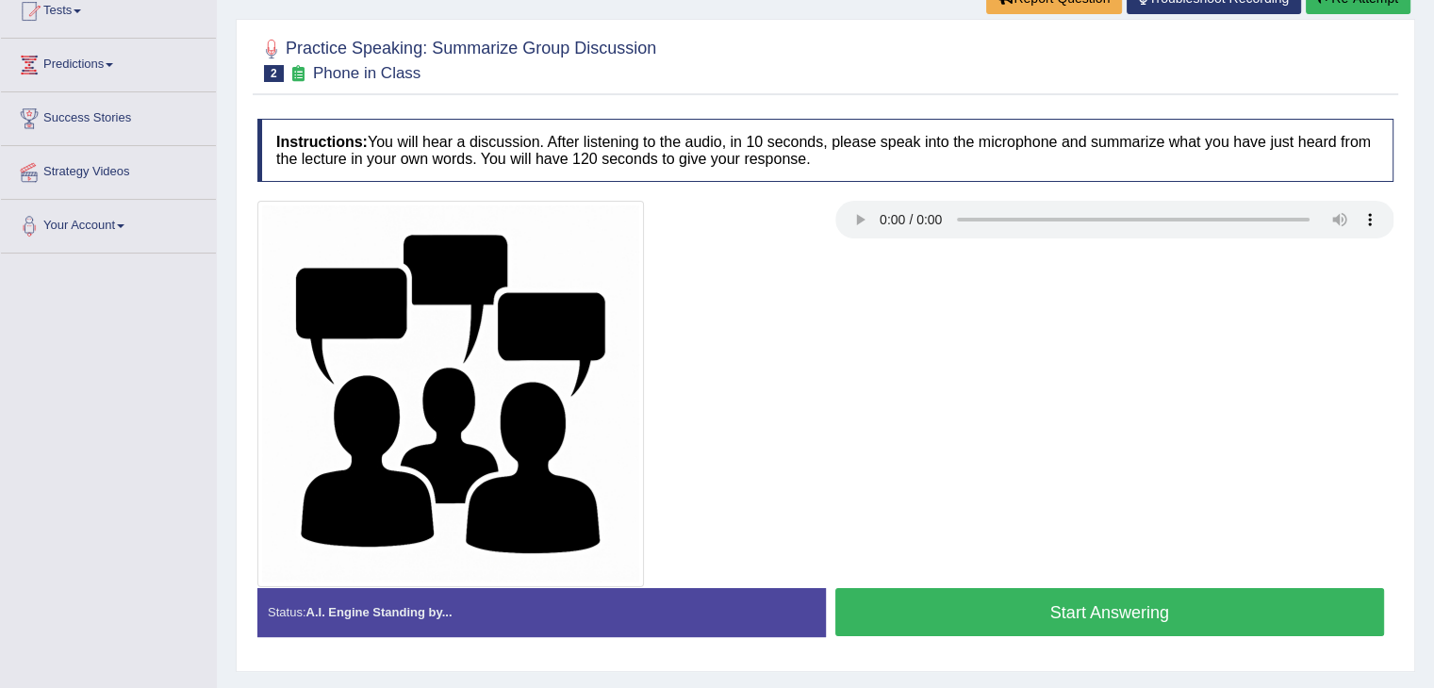
click at [1020, 614] on button "Start Answering" at bounding box center [1110, 612] width 550 height 48
click at [999, 598] on button "Start Answering" at bounding box center [1110, 612] width 550 height 48
click at [1024, 595] on button "Start Answering" at bounding box center [1110, 612] width 550 height 48
click at [996, 601] on button "Start Answering" at bounding box center [1110, 612] width 550 height 48
click at [1012, 627] on button "Start Answering" at bounding box center [1110, 612] width 550 height 48
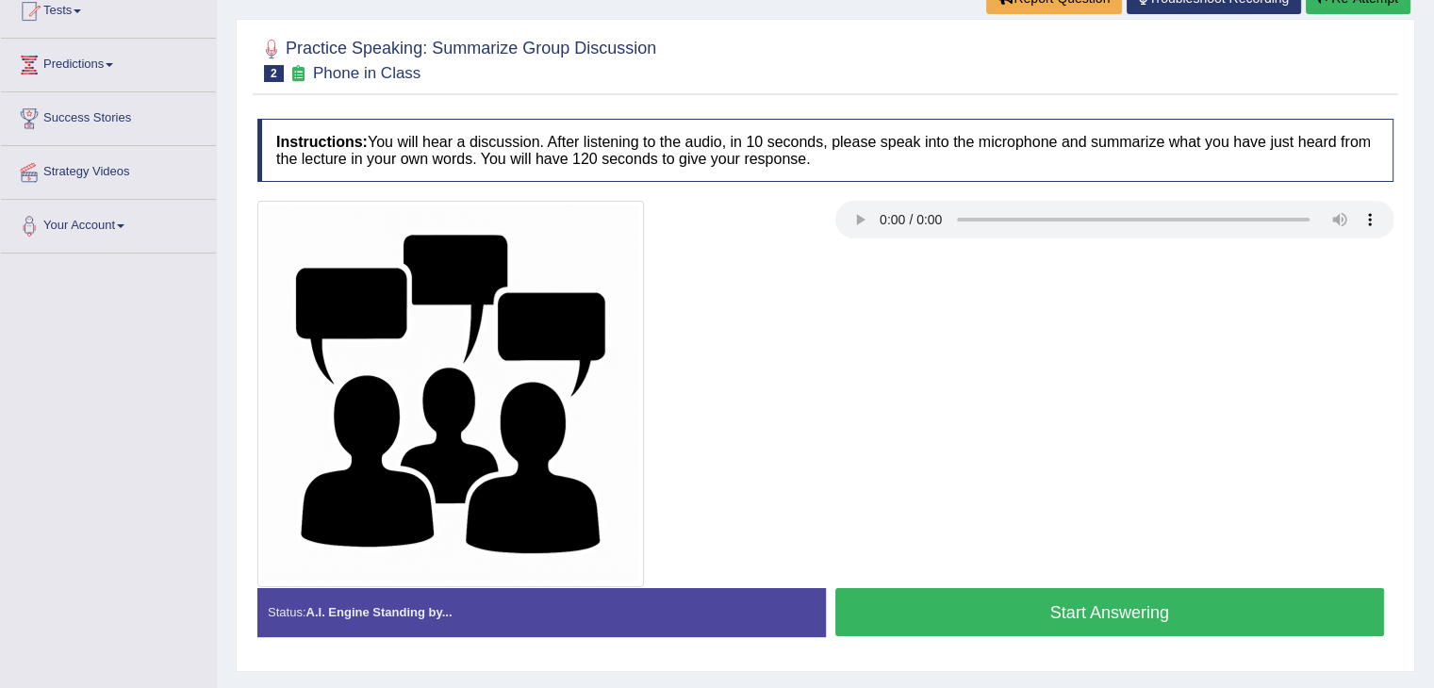
click at [999, 595] on button "Start Answering" at bounding box center [1110, 612] width 550 height 48
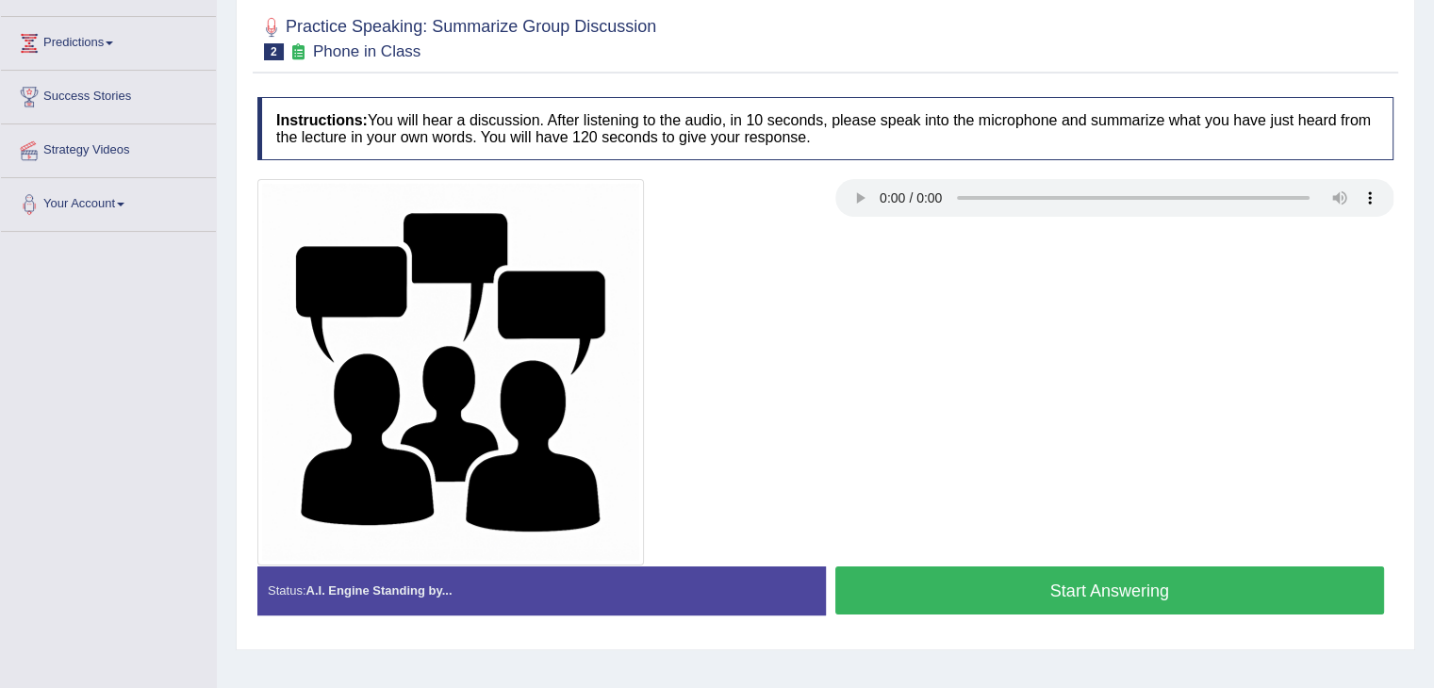
scroll to position [216, 0]
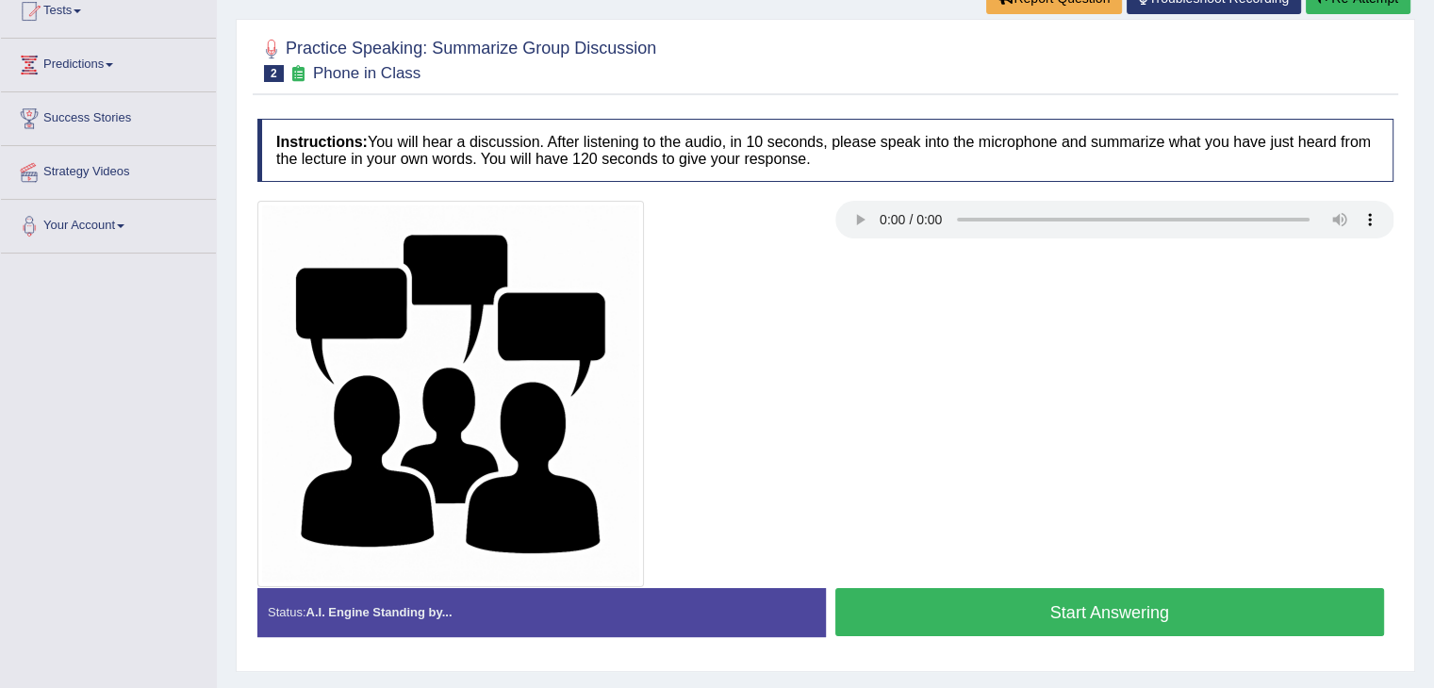
click at [960, 588] on button "Start Answering" at bounding box center [1110, 612] width 550 height 48
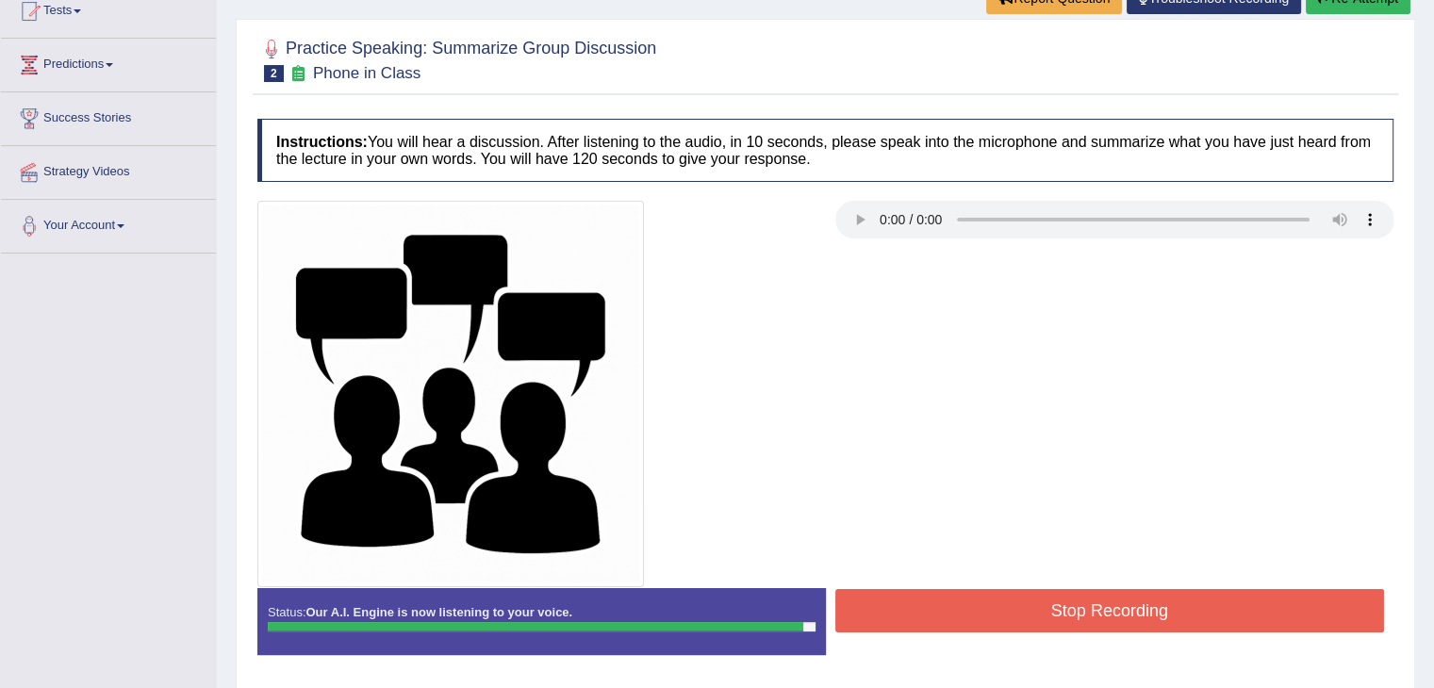
click at [931, 378] on div at bounding box center [825, 394] width 1155 height 387
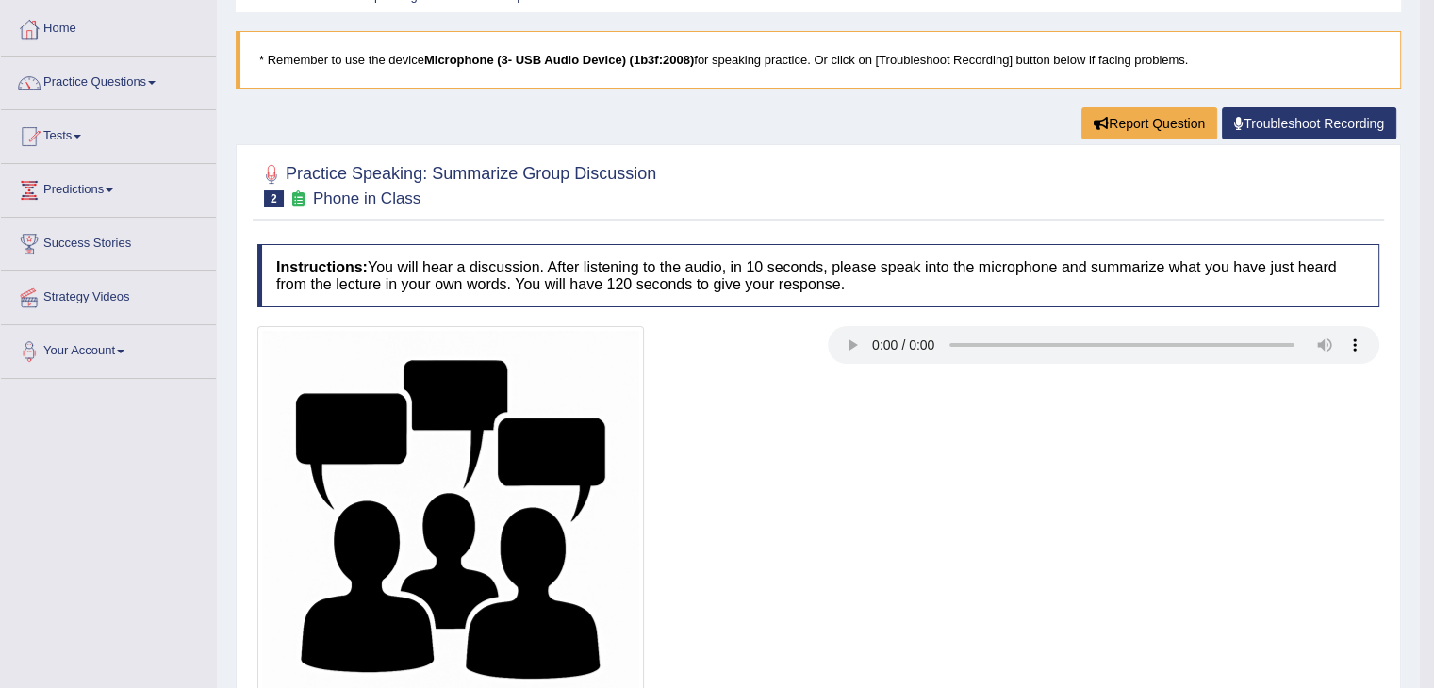
scroll to position [87, 0]
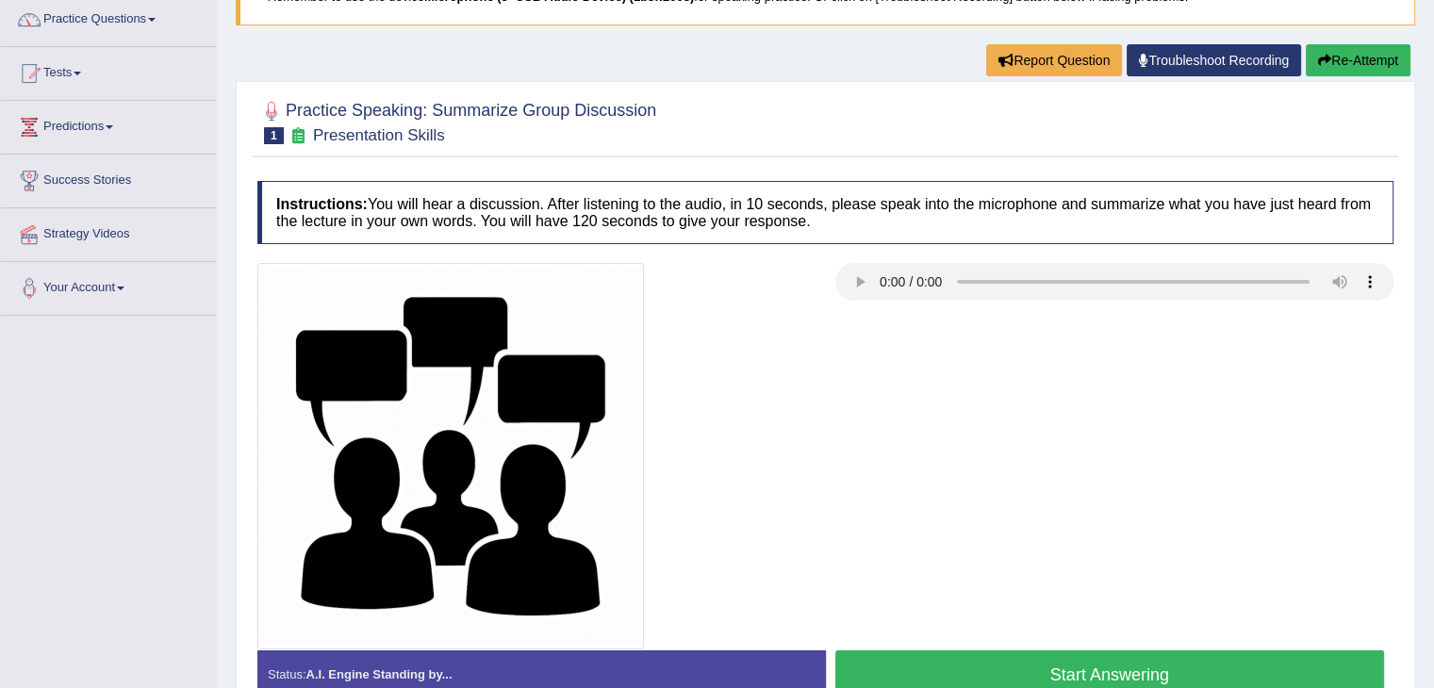
scroll to position [157, 0]
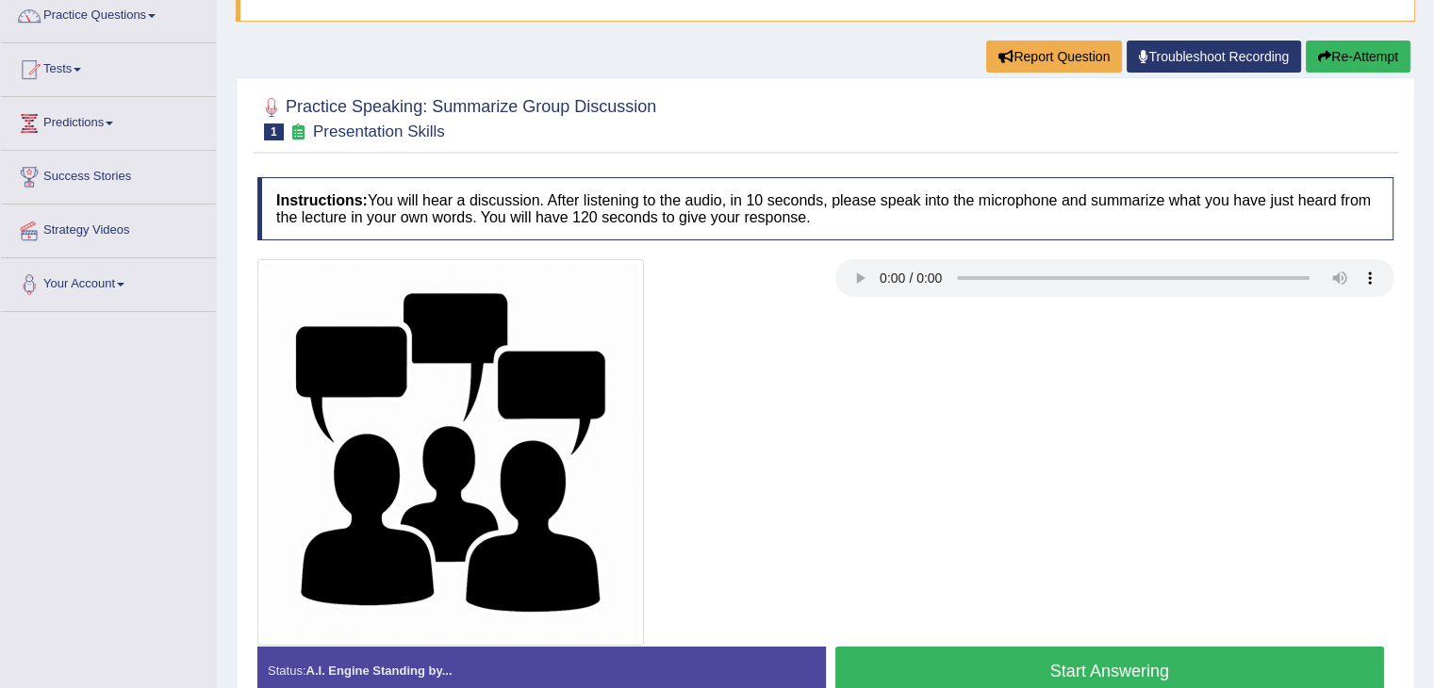
click at [1090, 656] on button "Start Answering" at bounding box center [1110, 671] width 550 height 48
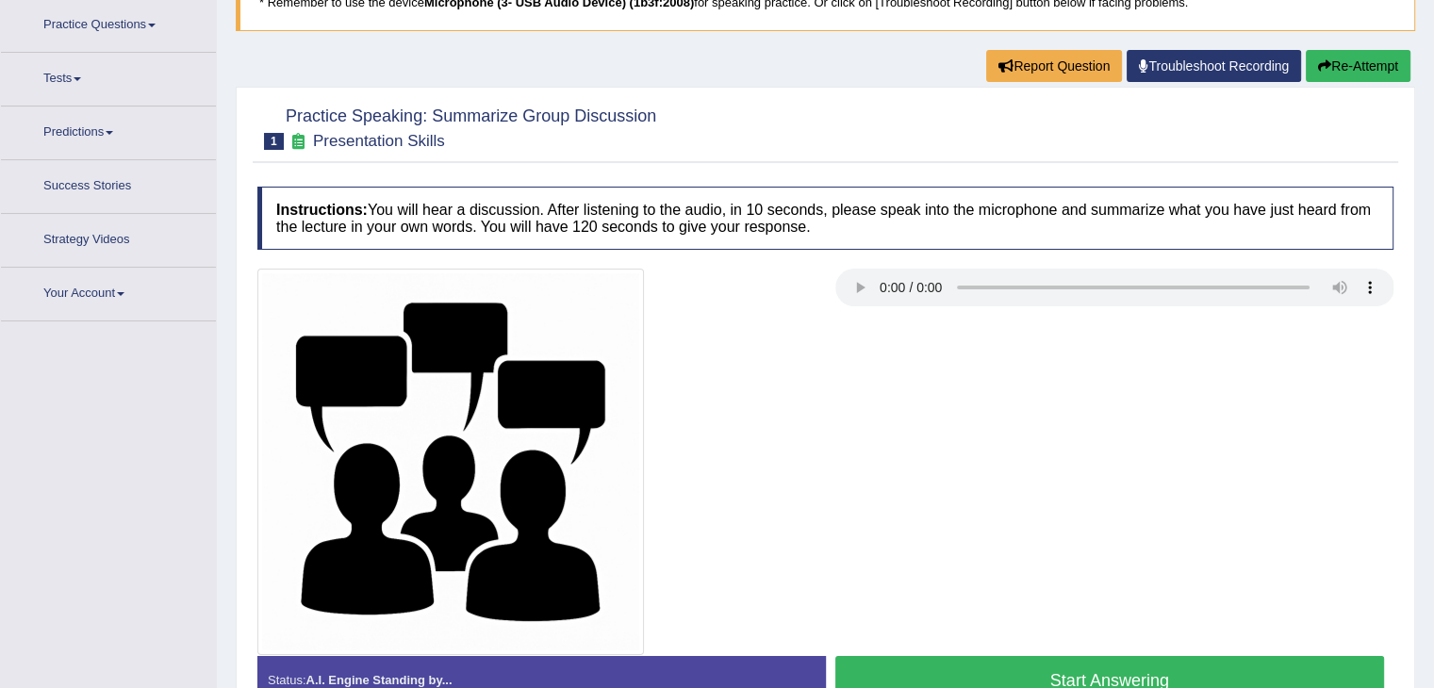
scroll to position [163, 0]
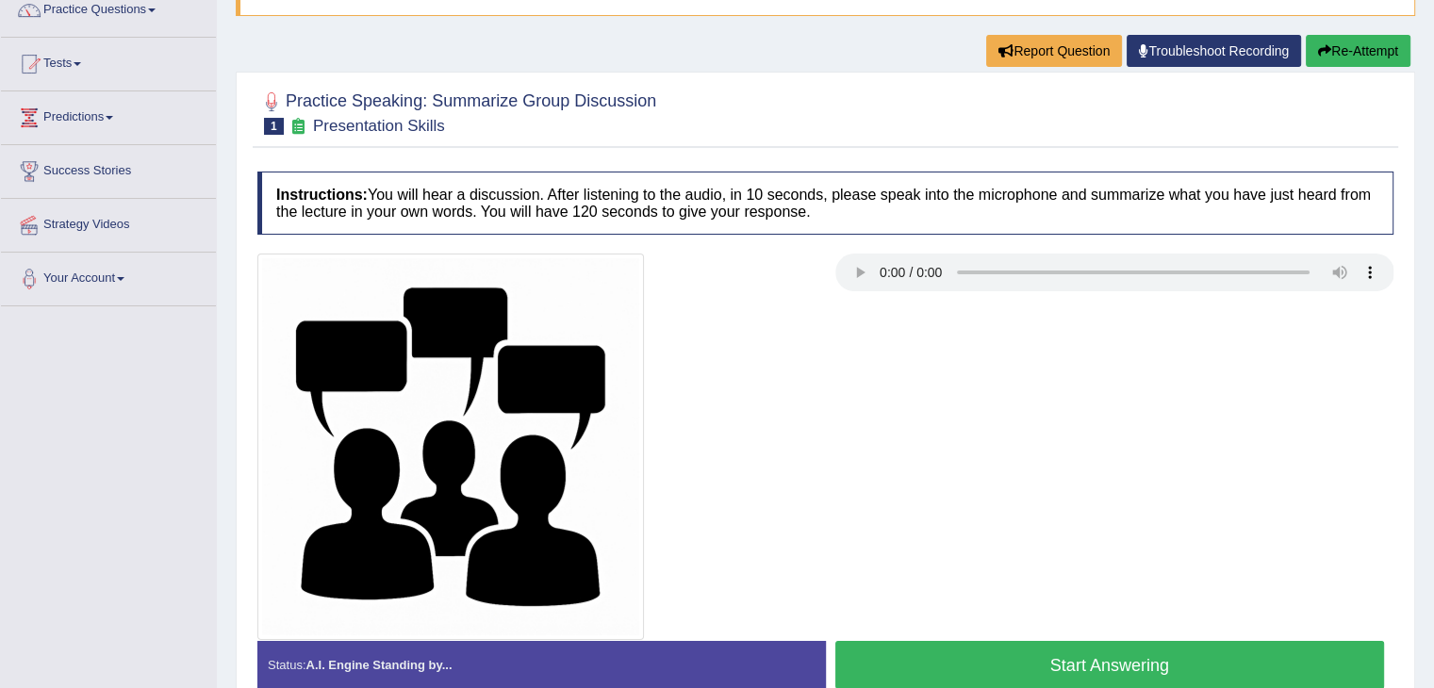
click at [1012, 660] on button "Start Answering" at bounding box center [1110, 665] width 550 height 48
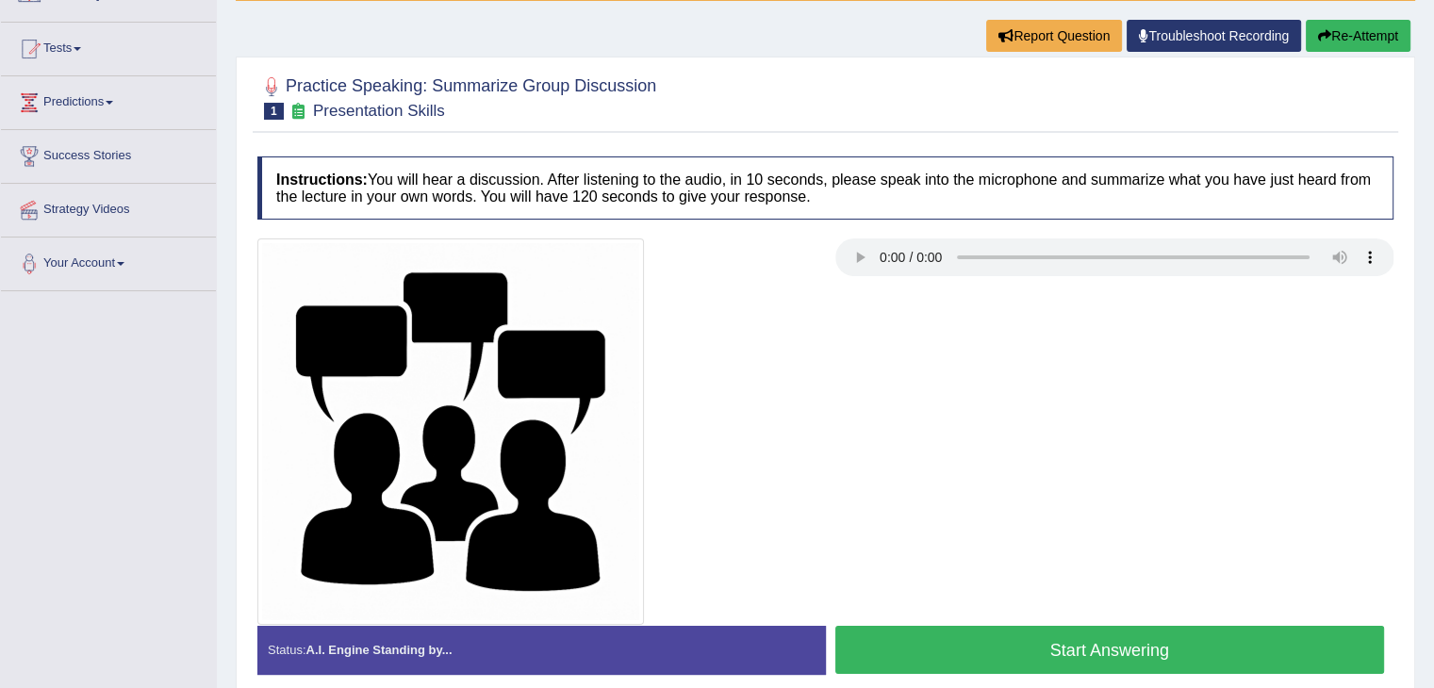
scroll to position [163, 0]
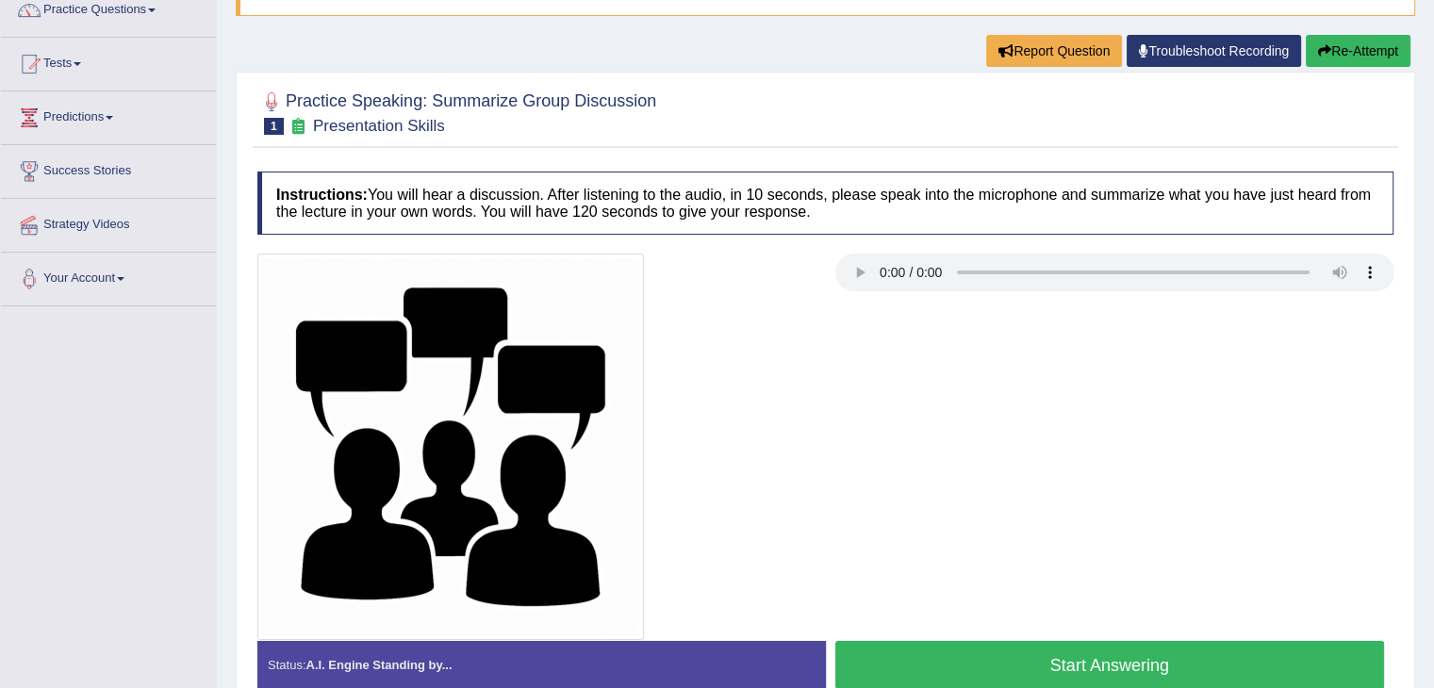
click at [1062, 675] on button "Start Answering" at bounding box center [1110, 665] width 550 height 48
click at [998, 665] on button "Start Answering" at bounding box center [1110, 665] width 550 height 48
click at [1063, 647] on button "Start Answering" at bounding box center [1110, 665] width 550 height 48
click at [910, 641] on button "Start Answering" at bounding box center [1110, 665] width 550 height 48
click at [1023, 648] on button "Start Answering" at bounding box center [1110, 665] width 550 height 48
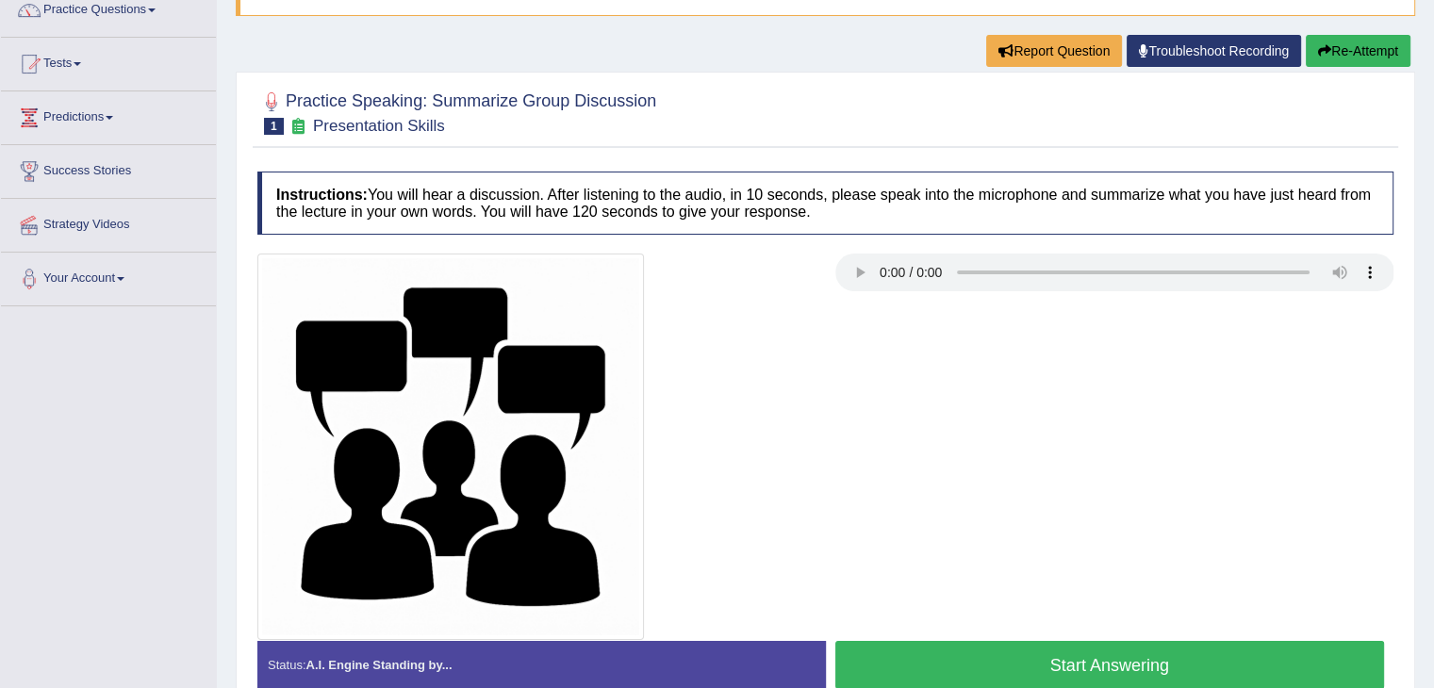
click at [1001, 652] on button "Start Answering" at bounding box center [1110, 665] width 550 height 48
click at [929, 657] on button "Start Answering" at bounding box center [1110, 665] width 550 height 48
click at [965, 653] on button "Start Answering" at bounding box center [1110, 665] width 550 height 48
click at [988, 653] on button "Start Answering" at bounding box center [1110, 665] width 550 height 48
click at [1002, 668] on button "Start Answering" at bounding box center [1110, 665] width 550 height 48
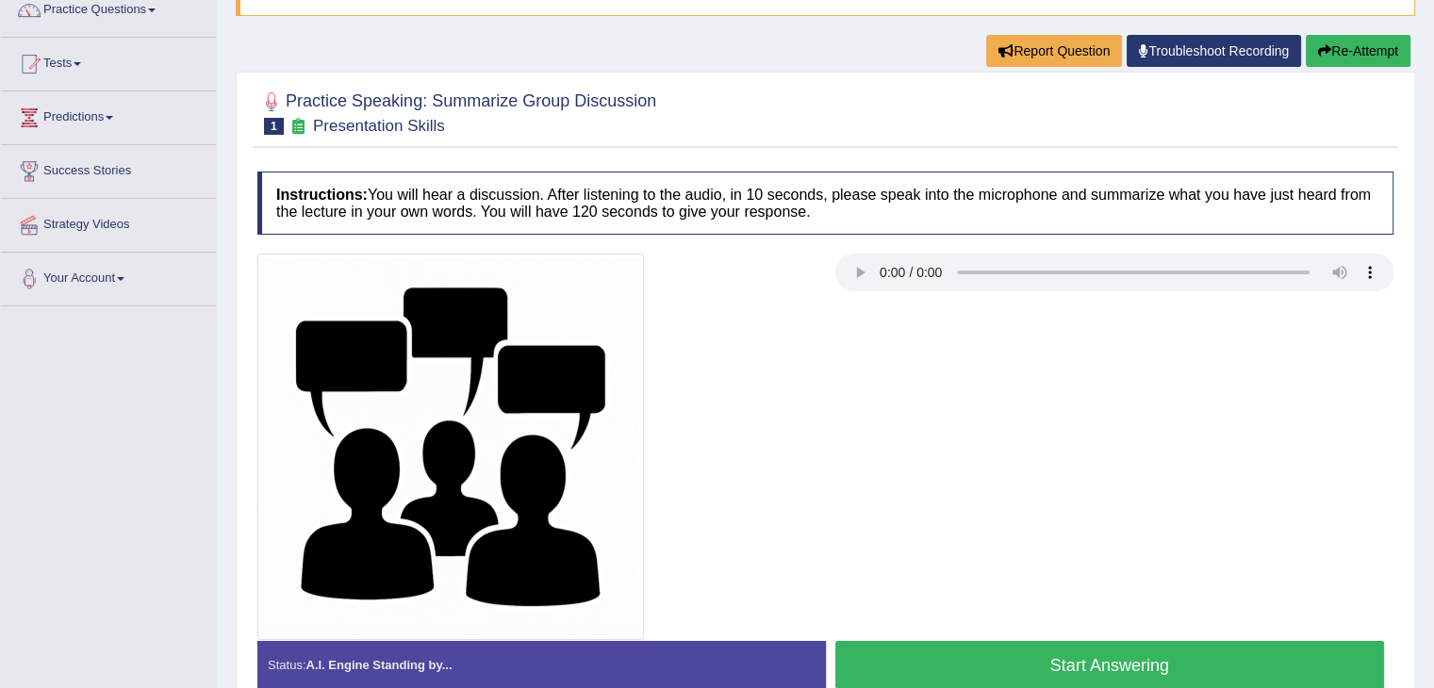
click at [1041, 649] on button "Start Answering" at bounding box center [1110, 665] width 550 height 48
click at [911, 648] on button "Start Answering" at bounding box center [1110, 665] width 550 height 48
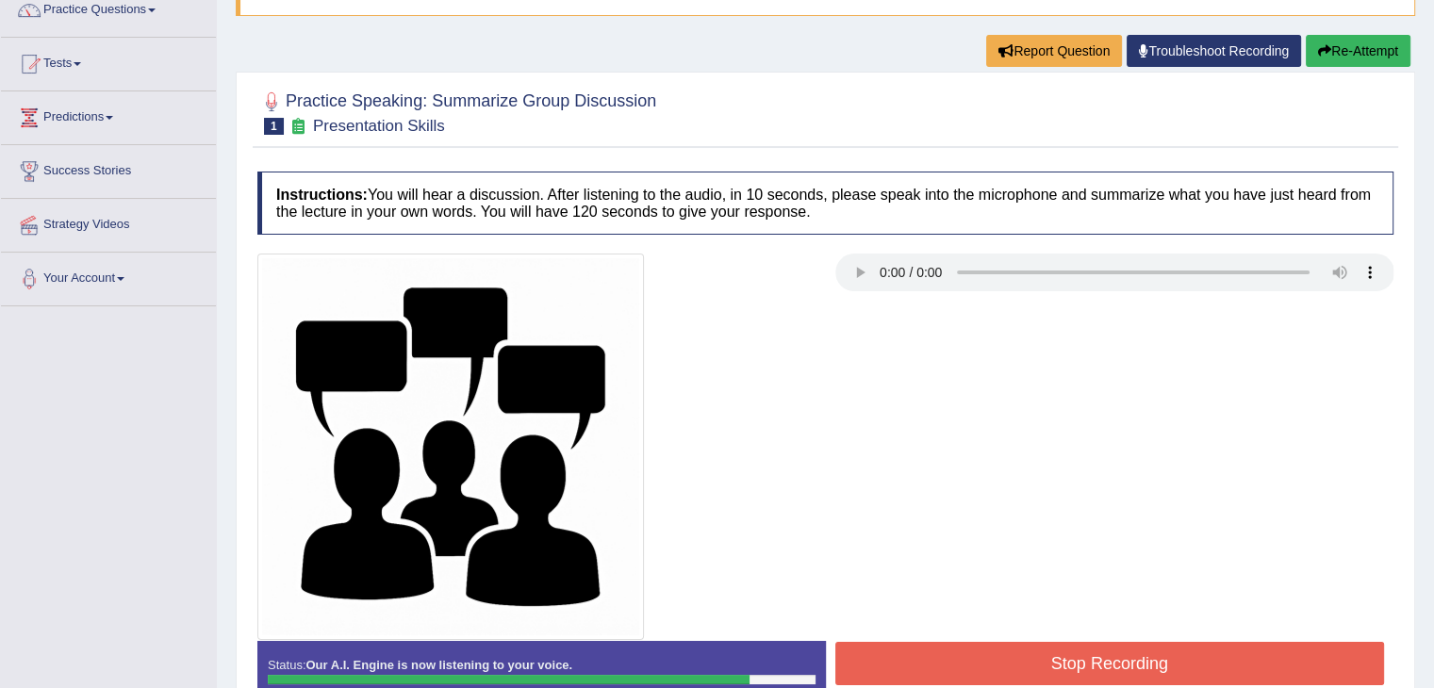
click at [1069, 654] on button "Stop Recording" at bounding box center [1110, 663] width 550 height 43
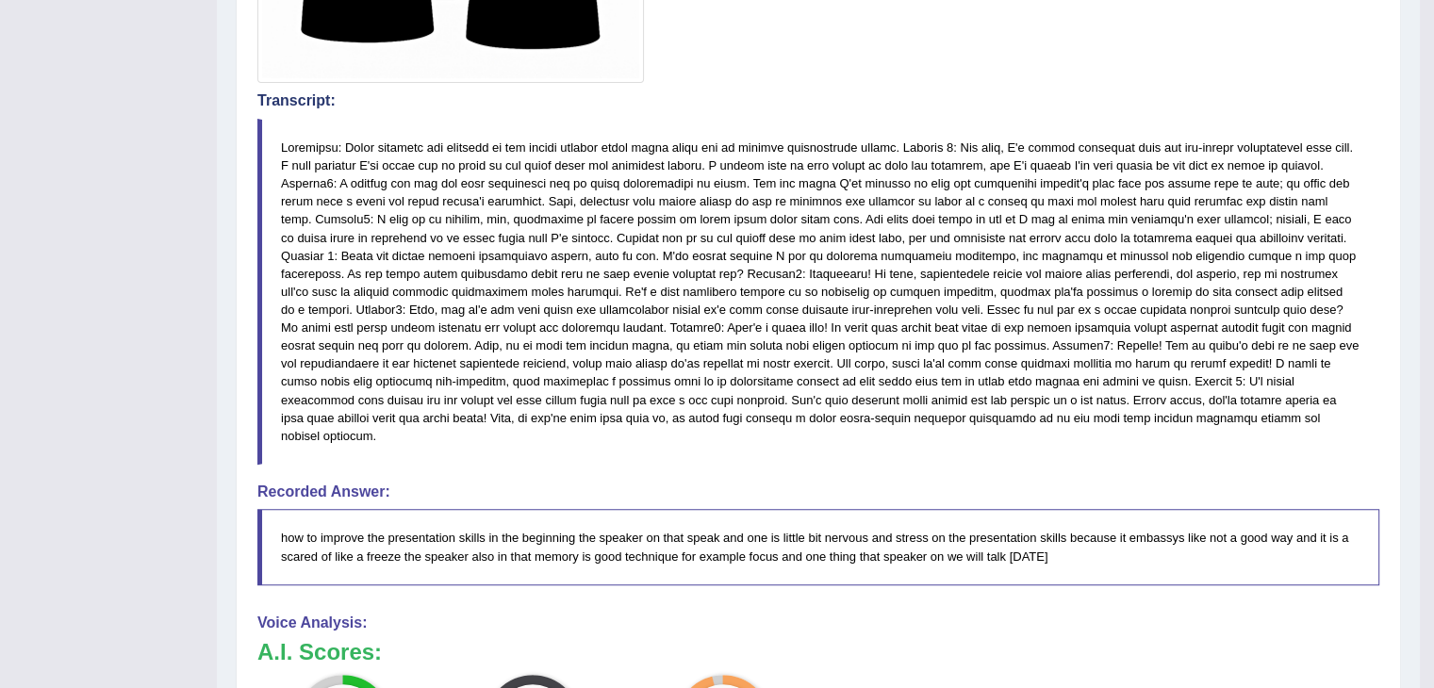
scroll to position [772, 0]
